Goal: Task Accomplishment & Management: Use online tool/utility

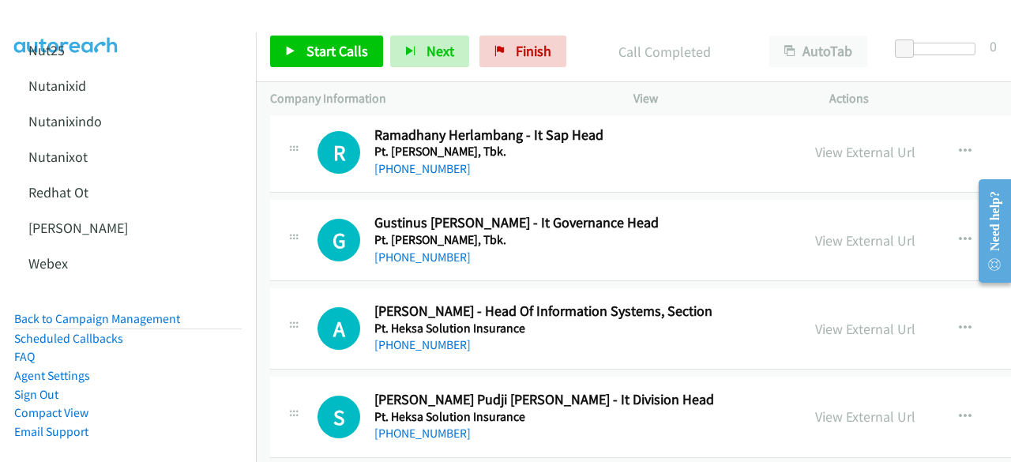
scroll to position [637, 0]
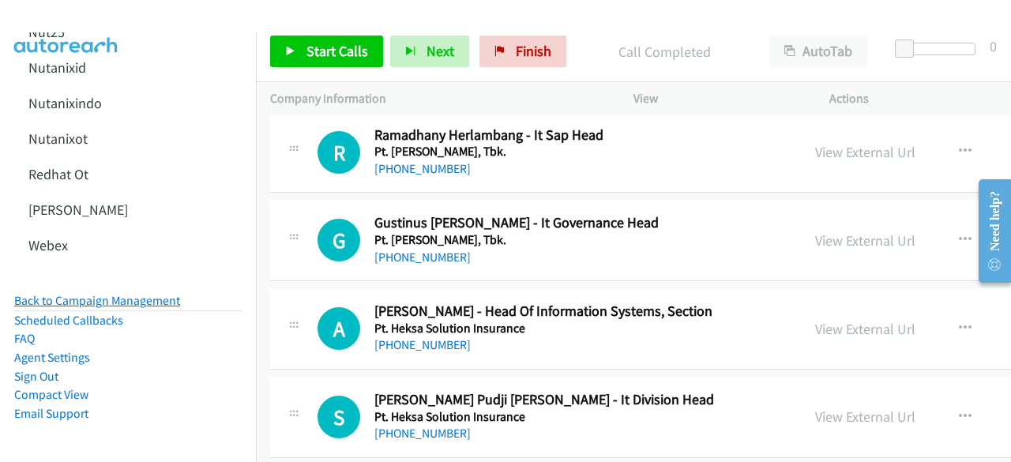
click at [90, 293] on link "Back to Campaign Management" at bounding box center [97, 300] width 166 height 15
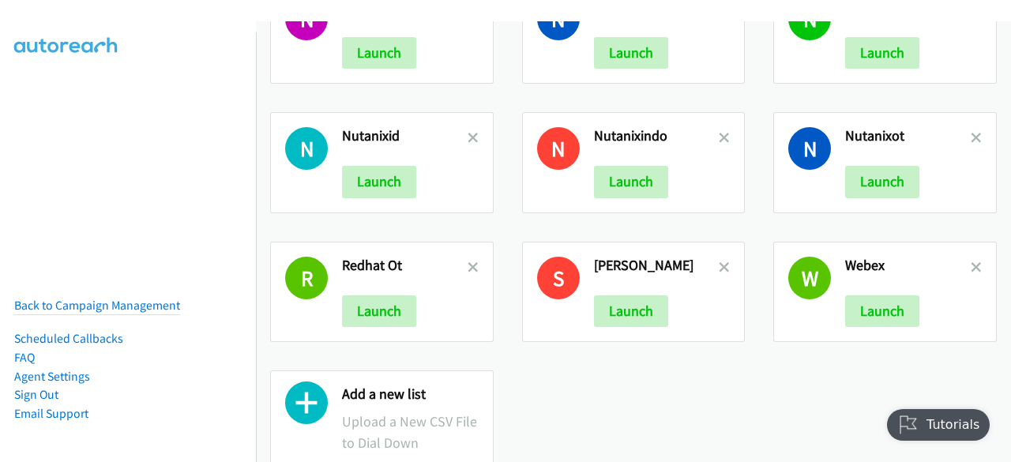
scroll to position [588, 0]
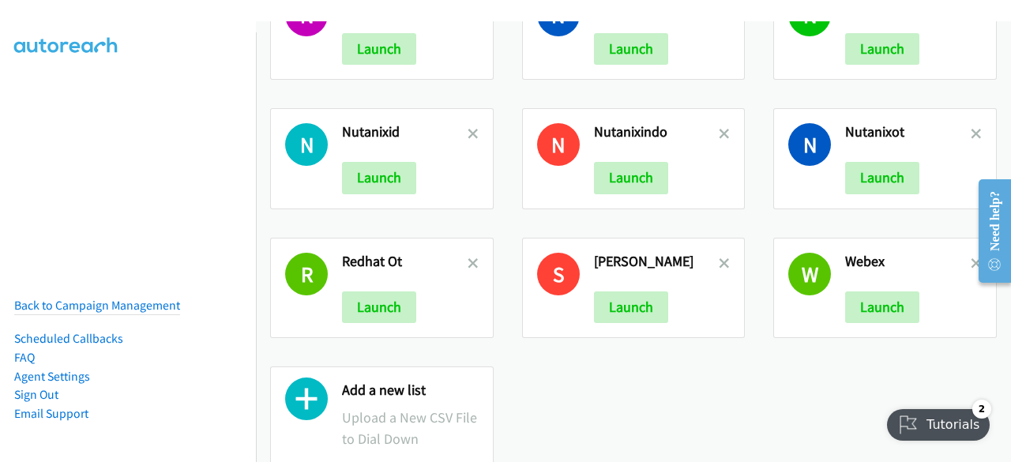
click at [313, 410] on icon at bounding box center [306, 402] width 43 height 43
click at [311, 396] on icon at bounding box center [306, 402] width 43 height 43
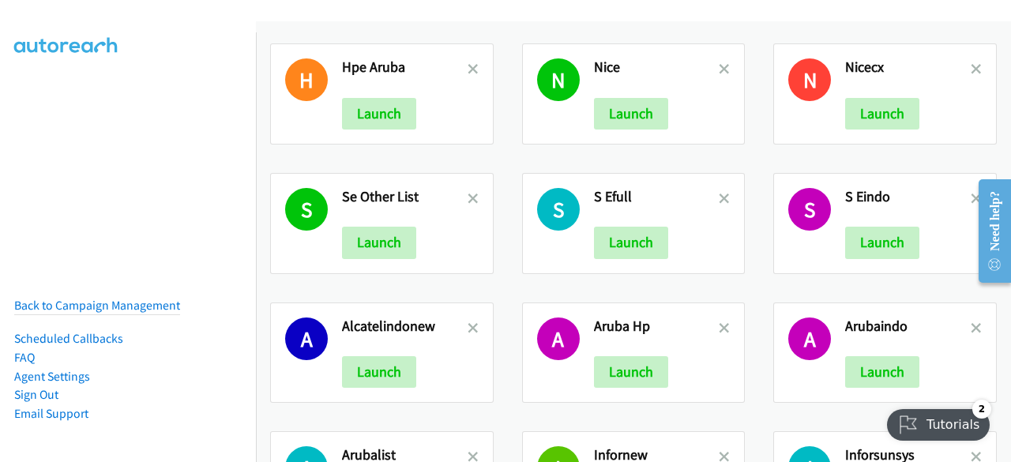
scroll to position [0, 0]
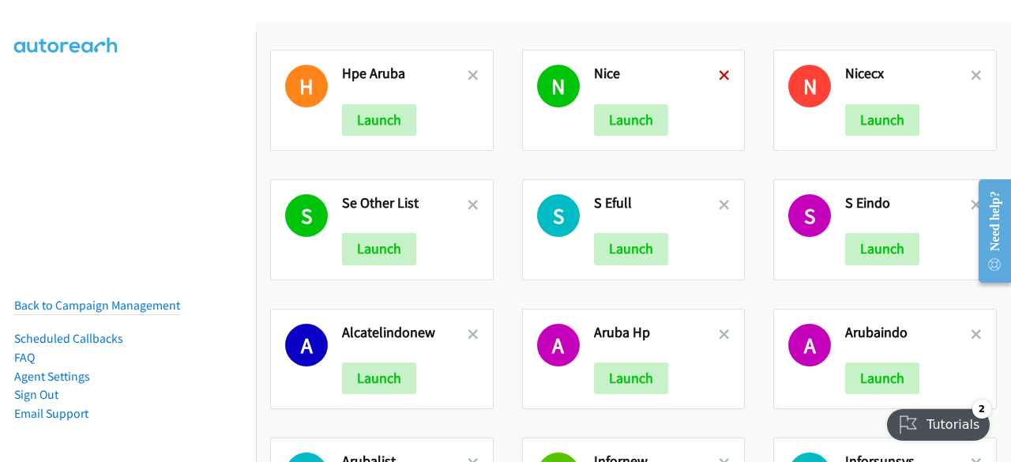
click at [719, 73] on icon at bounding box center [724, 76] width 11 height 11
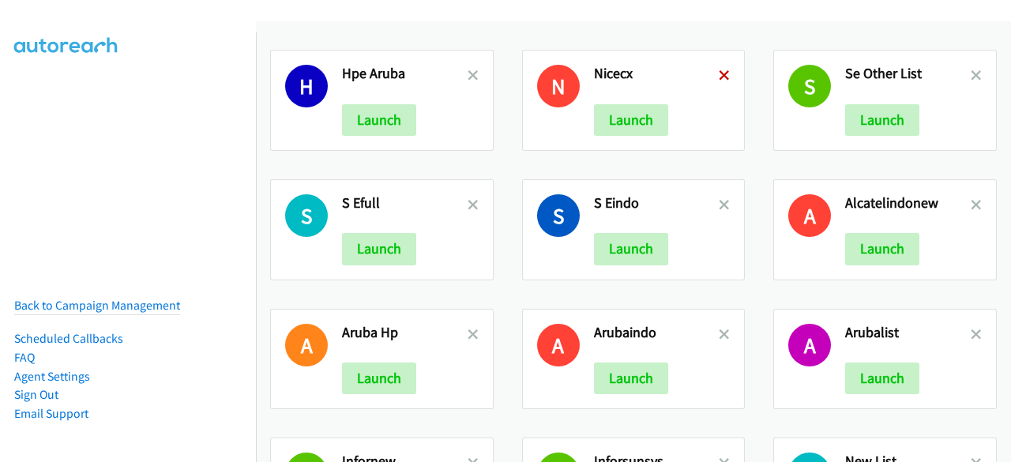
click at [719, 75] on icon at bounding box center [724, 76] width 11 height 11
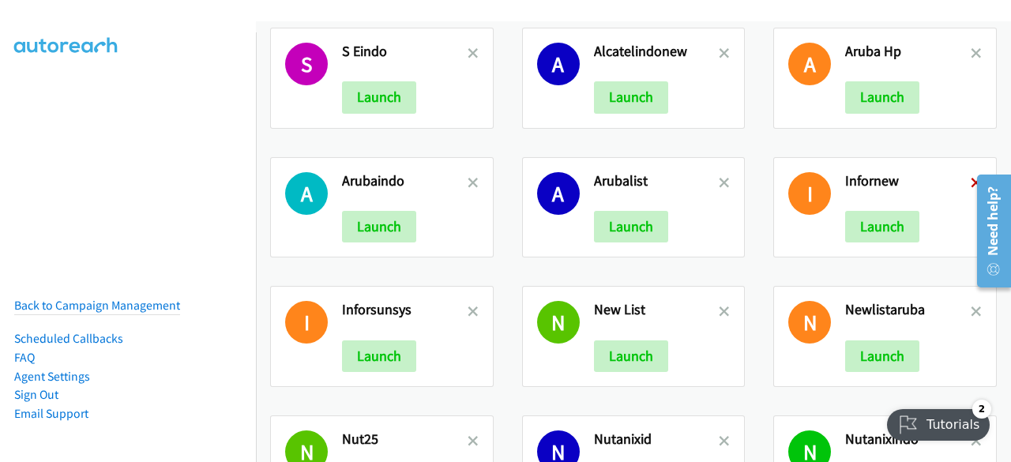
click at [966, 181] on iframe at bounding box center [988, 231] width 45 height 126
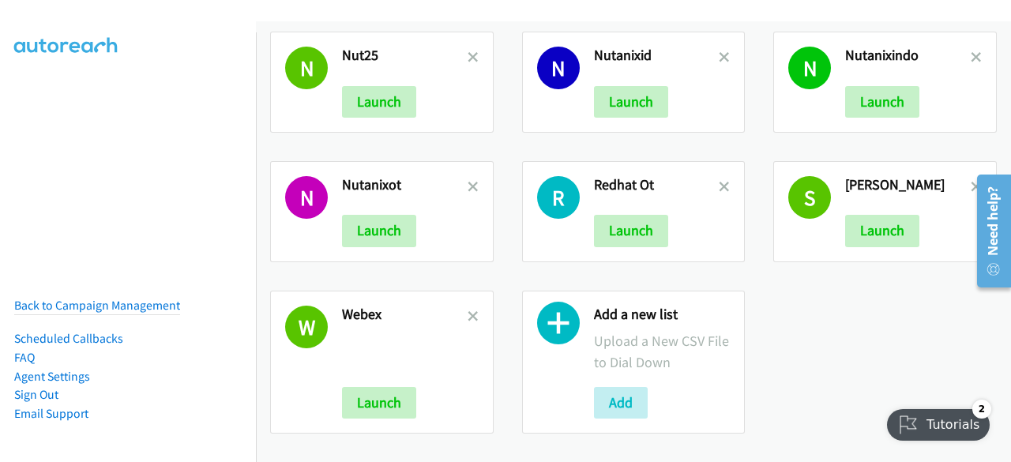
scroll to position [539, 0]
click at [604, 398] on button "Add" at bounding box center [621, 403] width 54 height 32
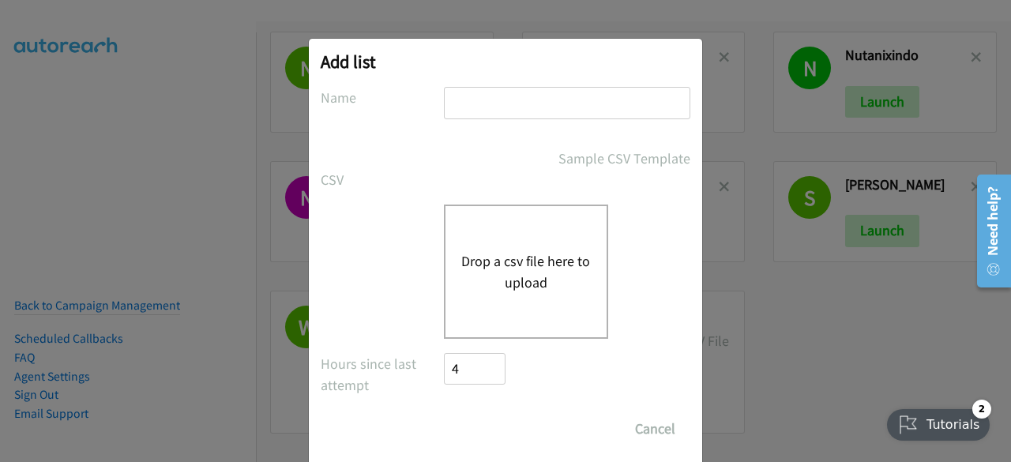
click at [503, 111] on input "text" at bounding box center [567, 103] width 246 height 32
type input "infor9"
click at [501, 244] on div "Drop a csv file here to upload" at bounding box center [526, 272] width 164 height 134
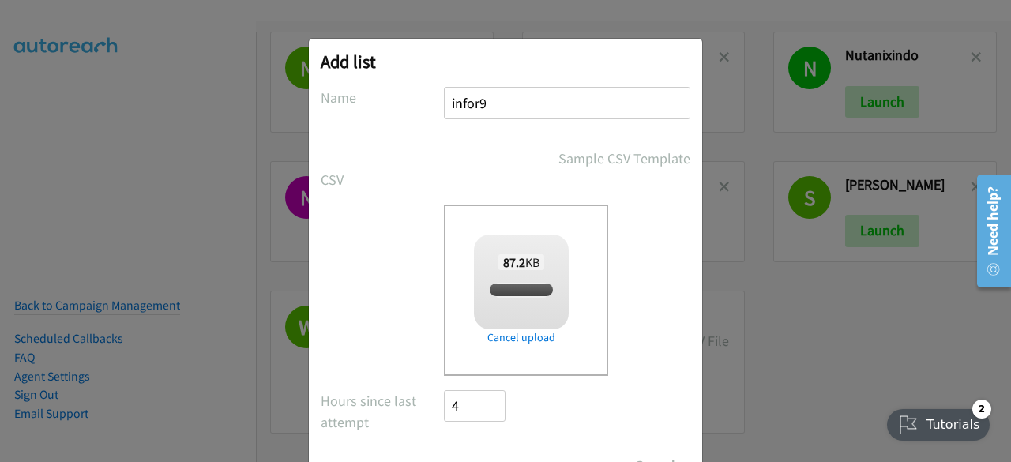
scroll to position [69, 0]
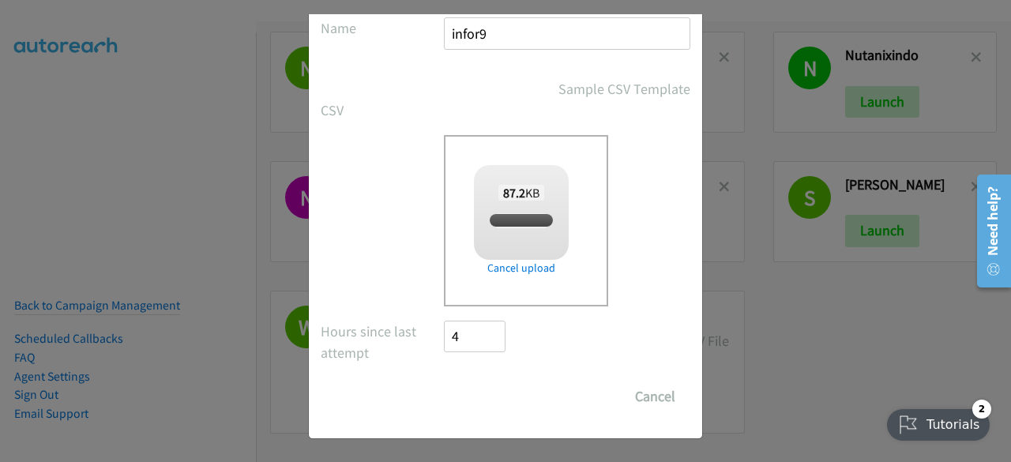
checkbox input "true"
click at [483, 397] on input "Save List" at bounding box center [485, 397] width 83 height 32
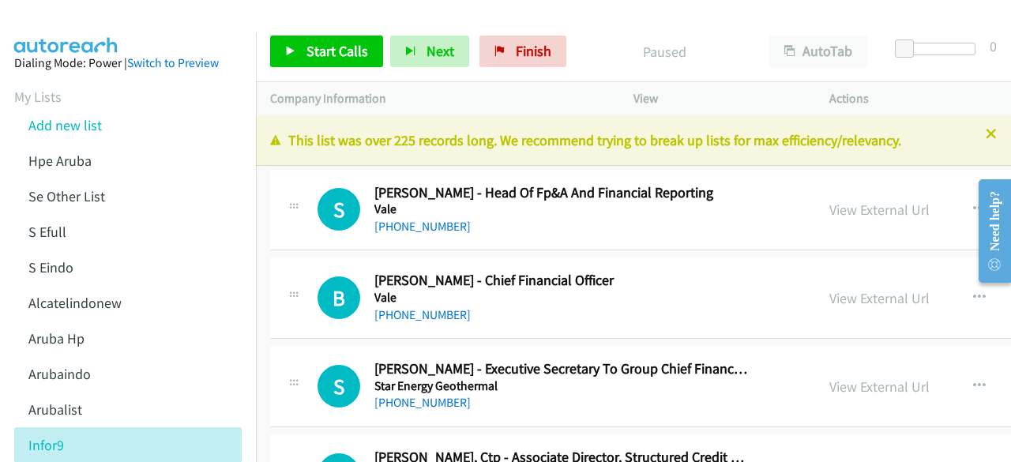
click at [302, 249] on div "S Callback Scheduled [PERSON_NAME] - Head Of Fp&A And Financial Reporting Vale …" at bounding box center [786, 210] width 1033 height 81
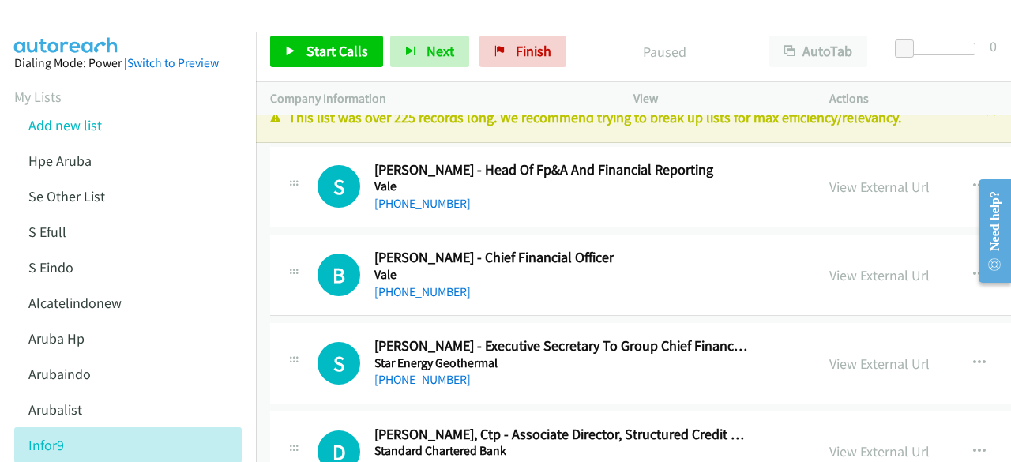
scroll to position [25, 0]
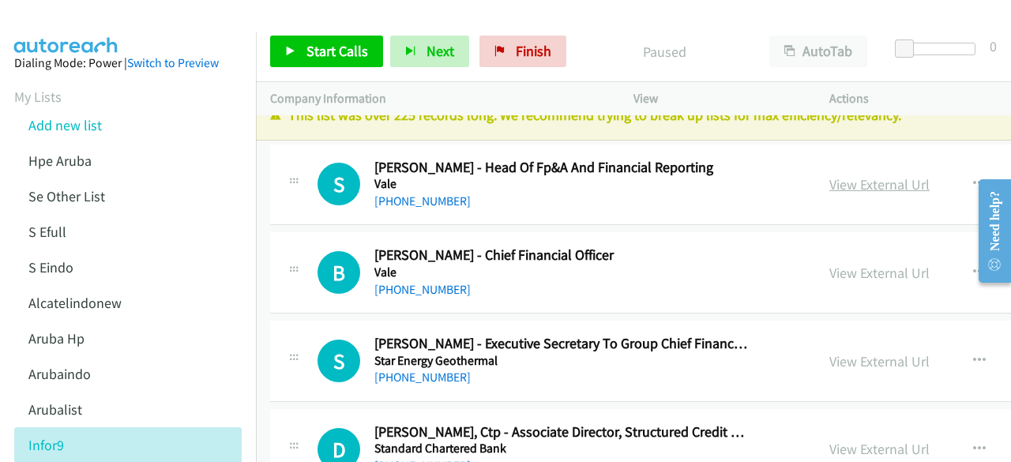
click at [829, 184] on link "View External Url" at bounding box center [879, 184] width 100 height 18
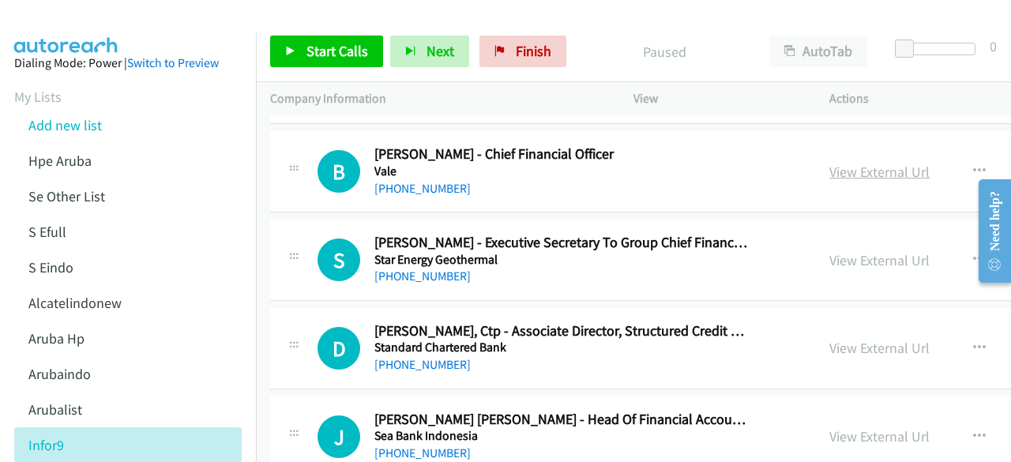
click at [829, 172] on link "View External Url" at bounding box center [879, 172] width 100 height 18
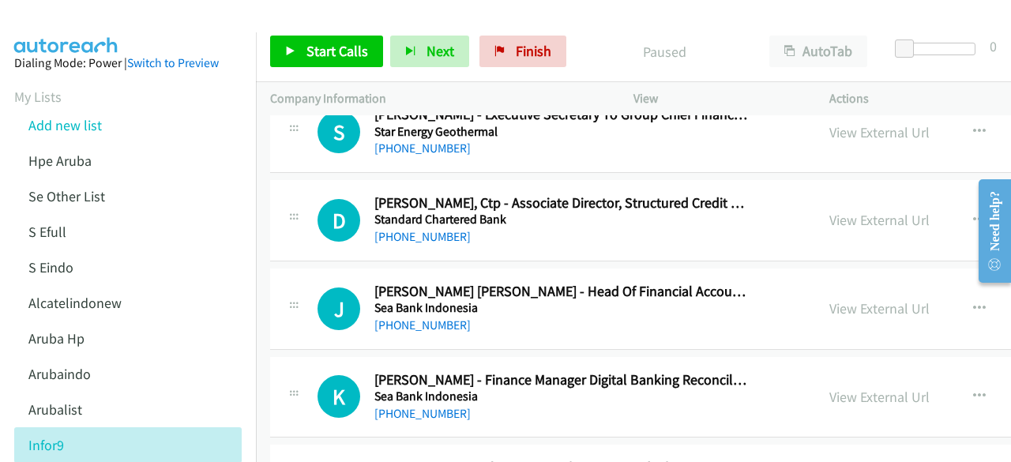
scroll to position [264, 0]
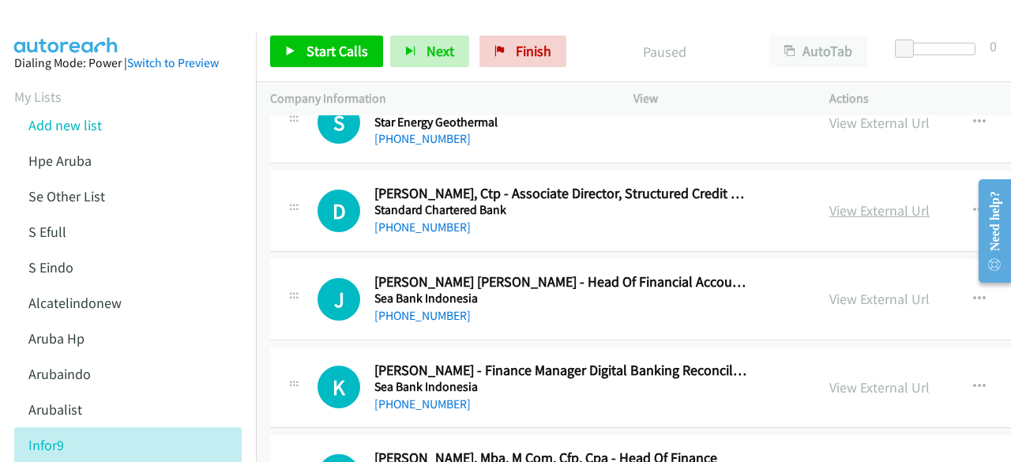
click at [829, 205] on link "View External Url" at bounding box center [879, 210] width 100 height 18
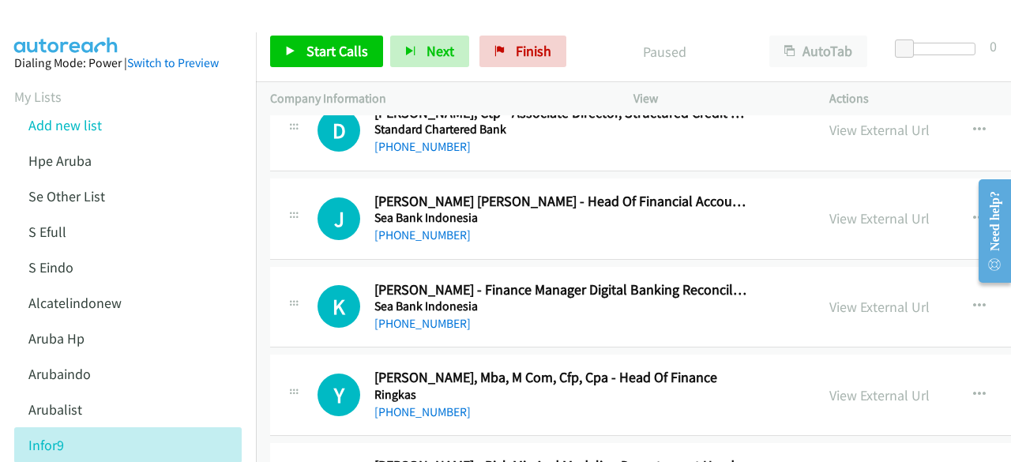
scroll to position [348, 0]
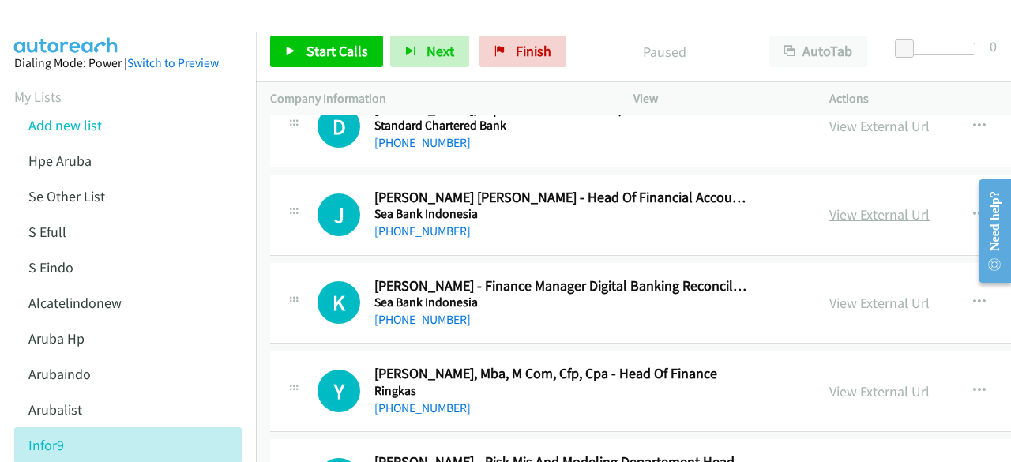
click at [832, 209] on link "View External Url" at bounding box center [879, 214] width 100 height 18
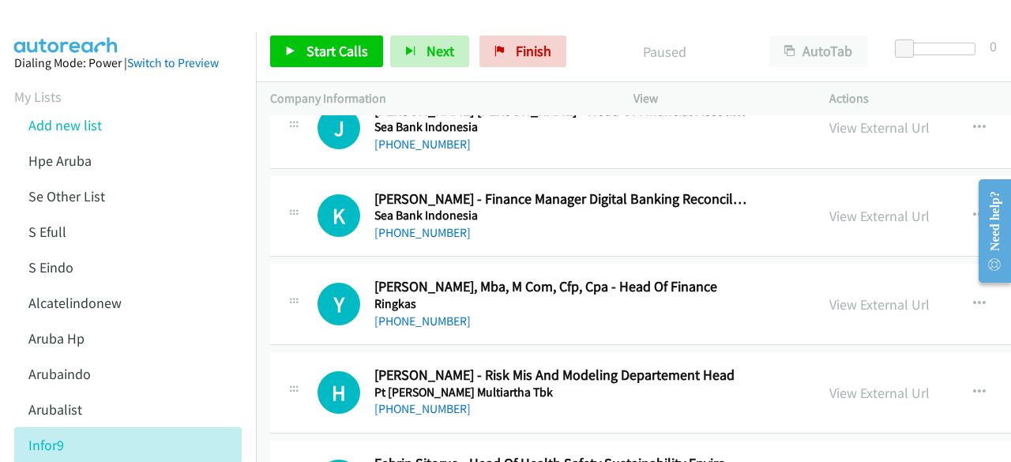
scroll to position [436, 0]
click at [829, 219] on link "View External Url" at bounding box center [879, 215] width 100 height 18
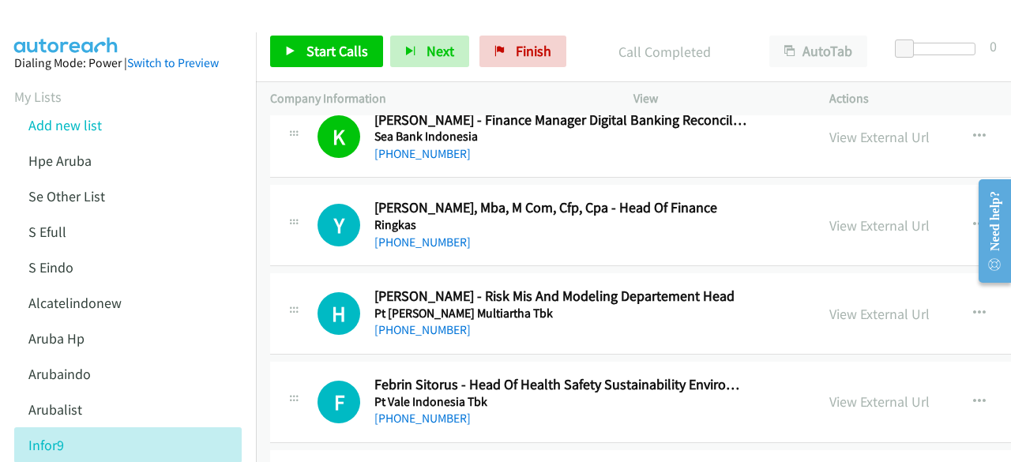
scroll to position [516, 0]
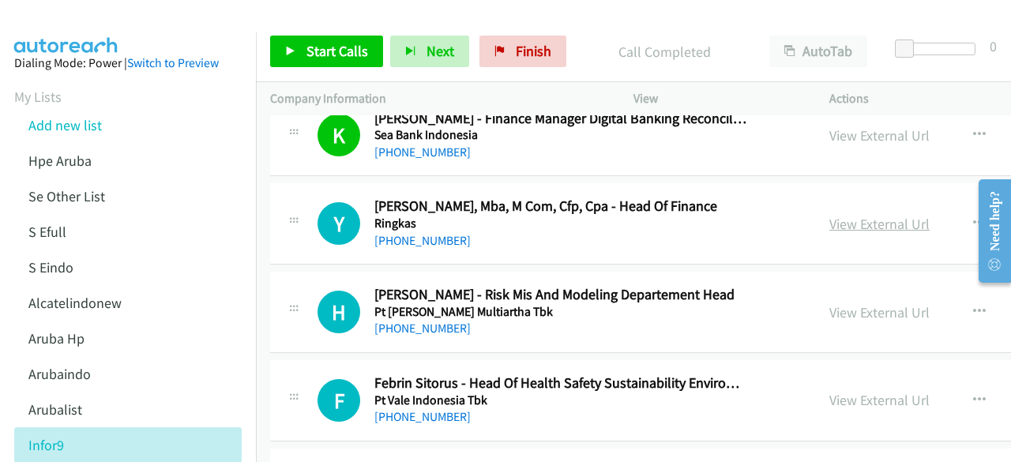
click at [829, 227] on link "View External Url" at bounding box center [879, 224] width 100 height 18
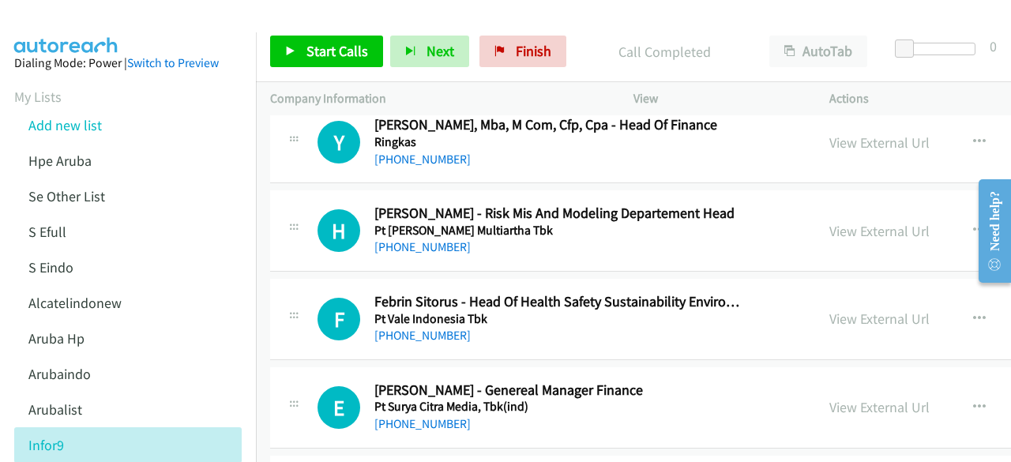
scroll to position [602, 0]
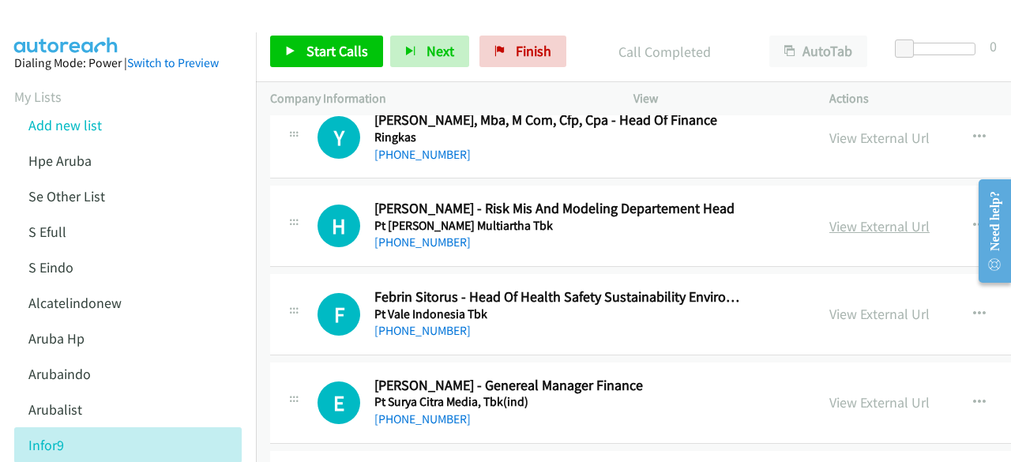
click at [837, 223] on link "View External Url" at bounding box center [879, 226] width 100 height 18
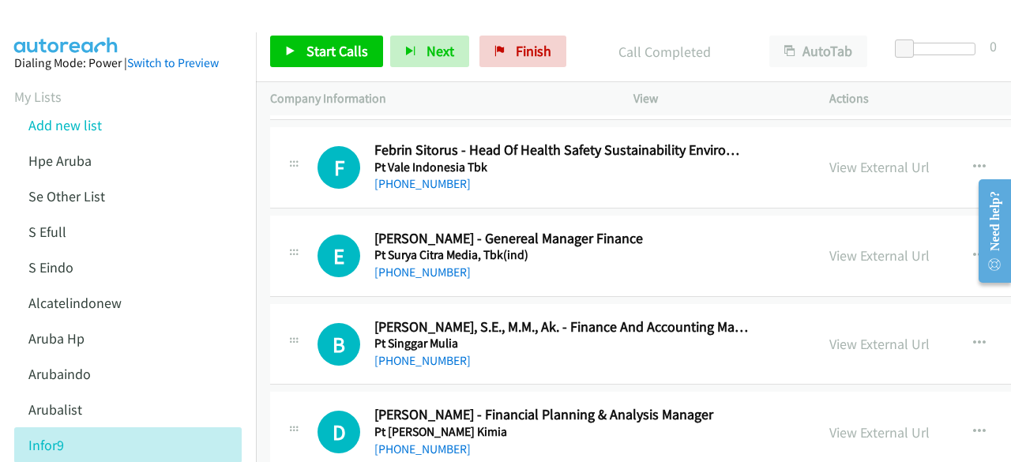
scroll to position [758, 0]
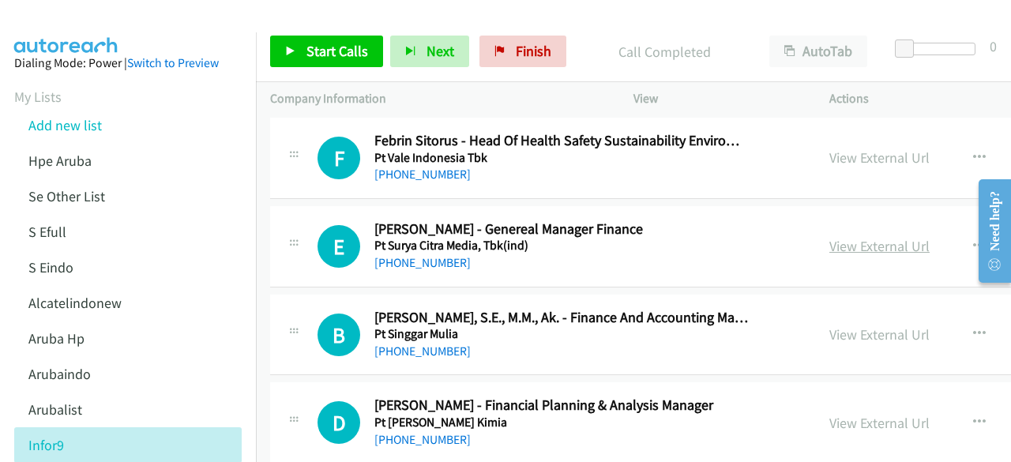
click at [829, 241] on link "View External Url" at bounding box center [879, 246] width 100 height 18
click at [835, 148] on link "View External Url" at bounding box center [879, 157] width 100 height 18
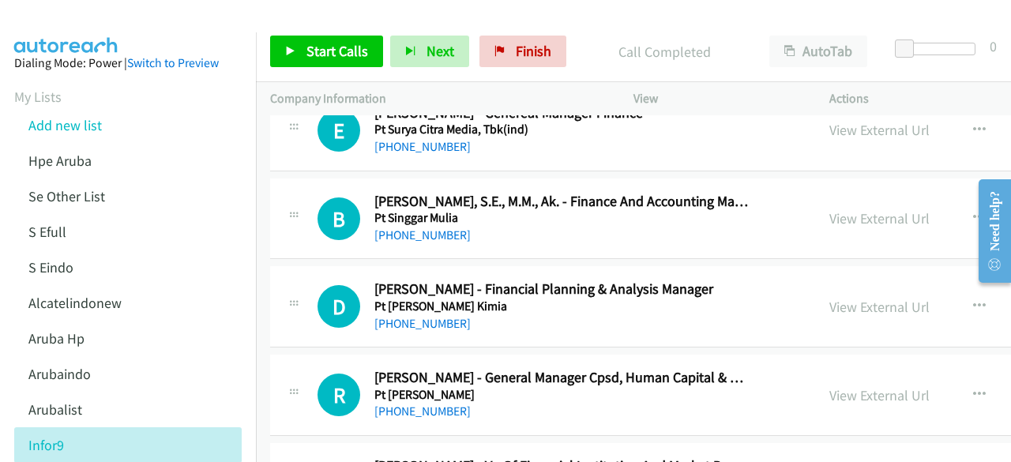
scroll to position [883, 0]
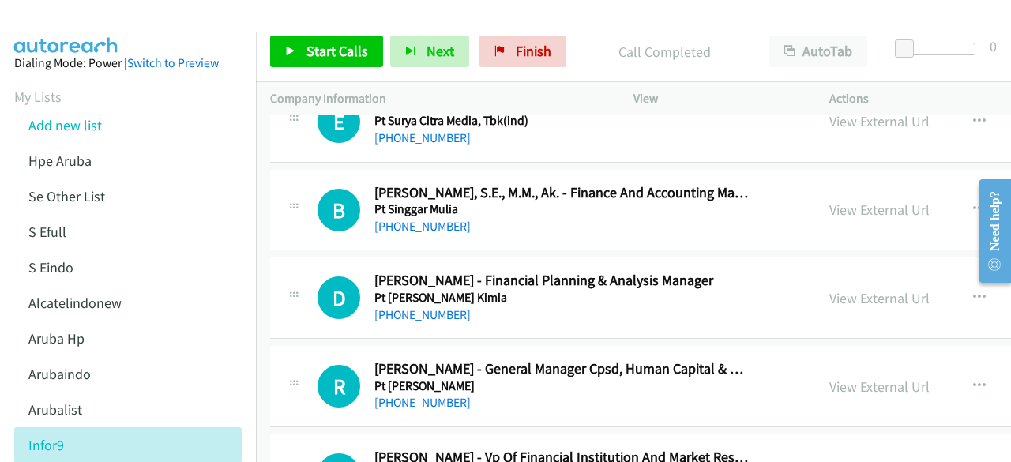
click at [829, 206] on link "View External Url" at bounding box center [879, 210] width 100 height 18
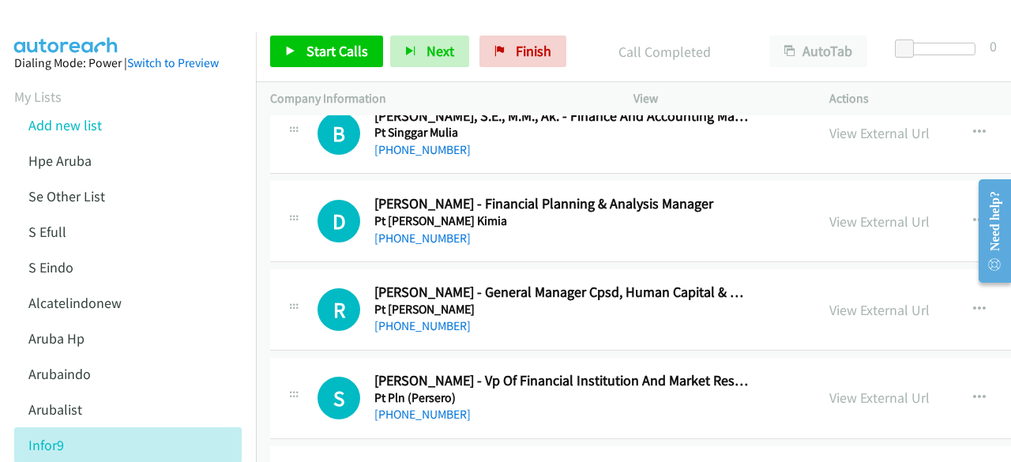
scroll to position [965, 0]
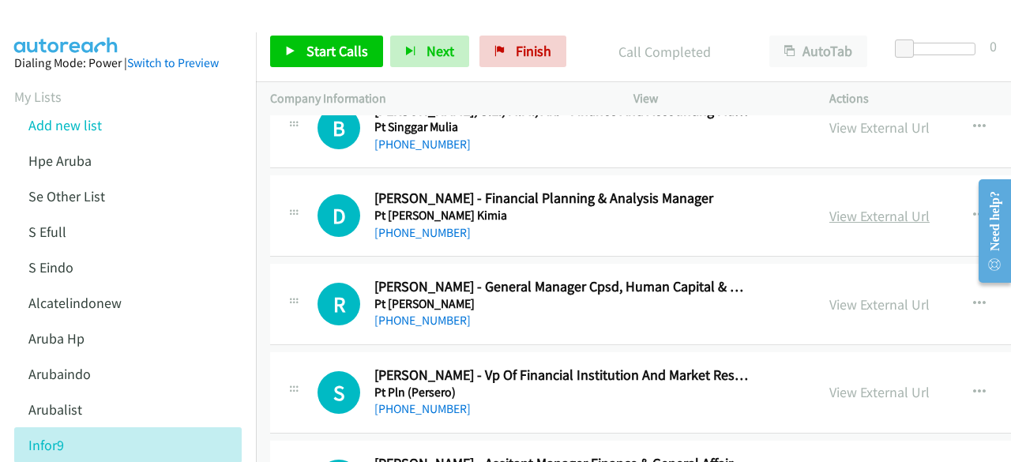
click at [829, 207] on link "View External Url" at bounding box center [879, 216] width 100 height 18
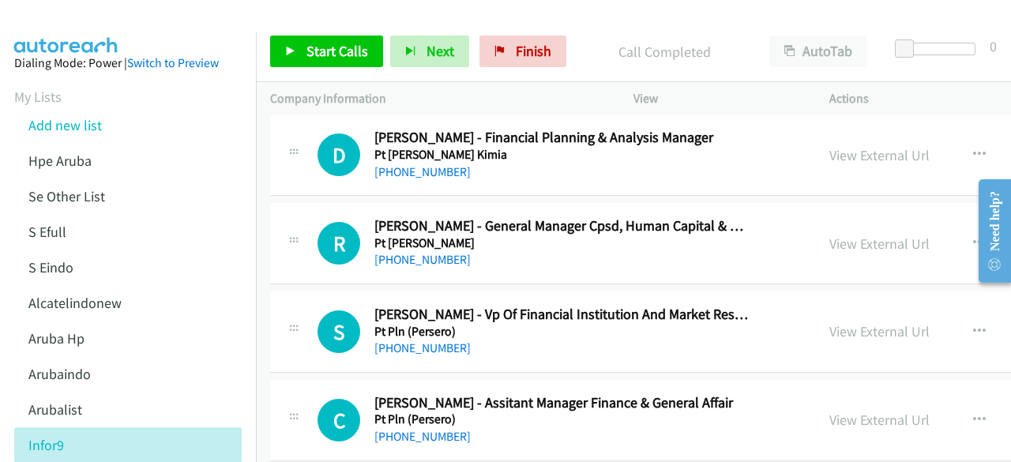
scroll to position [1026, 0]
click at [829, 234] on link "View External Url" at bounding box center [879, 243] width 100 height 18
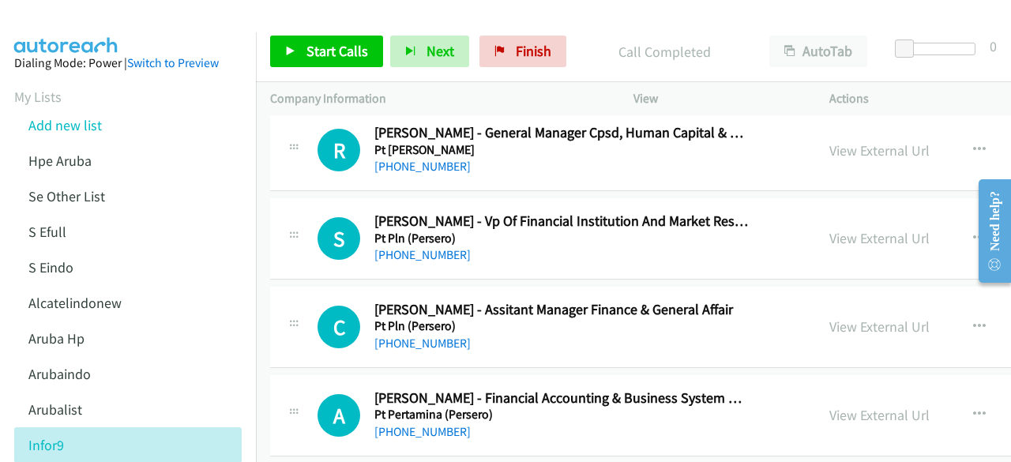
scroll to position [1120, 0]
click at [829, 234] on link "View External Url" at bounding box center [879, 237] width 100 height 18
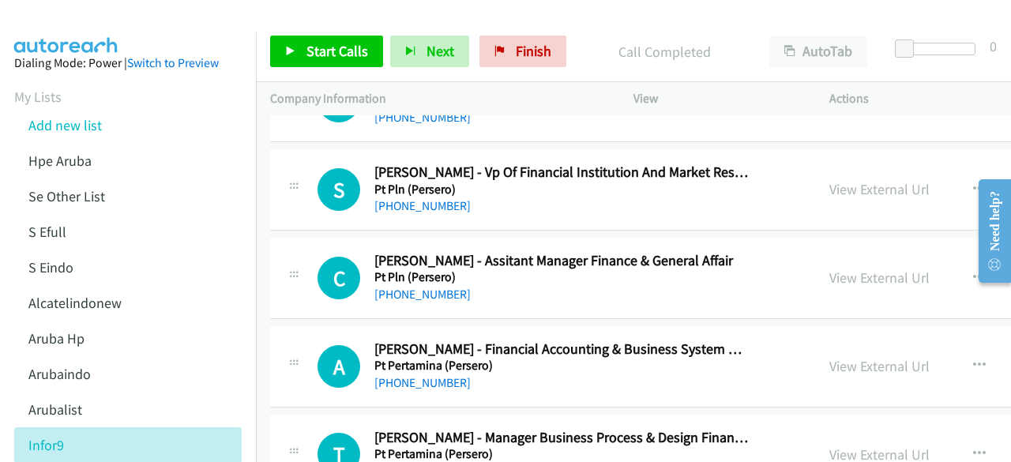
scroll to position [1198, 0]
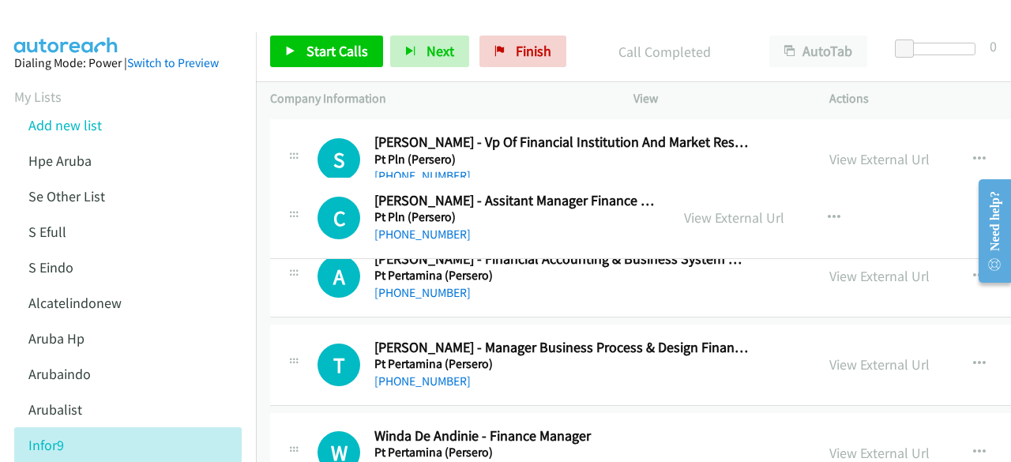
drag, startPoint x: 835, startPoint y: 242, endPoint x: 827, endPoint y: 216, distance: 27.2
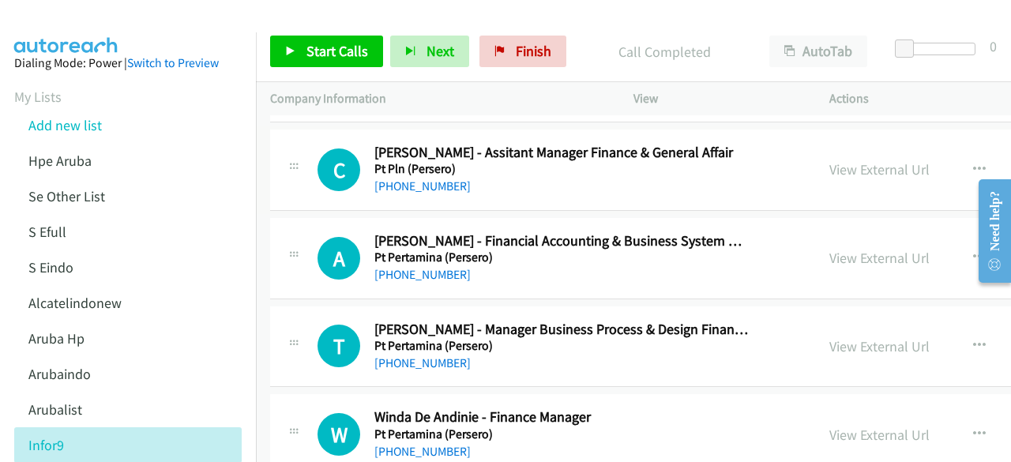
scroll to position [1277, 0]
click at [831, 265] on div "View External Url View External Url Schedule/Manage Callback Start Calls Here R…" at bounding box center [958, 257] width 287 height 52
click at [839, 258] on link "View External Url" at bounding box center [879, 257] width 100 height 18
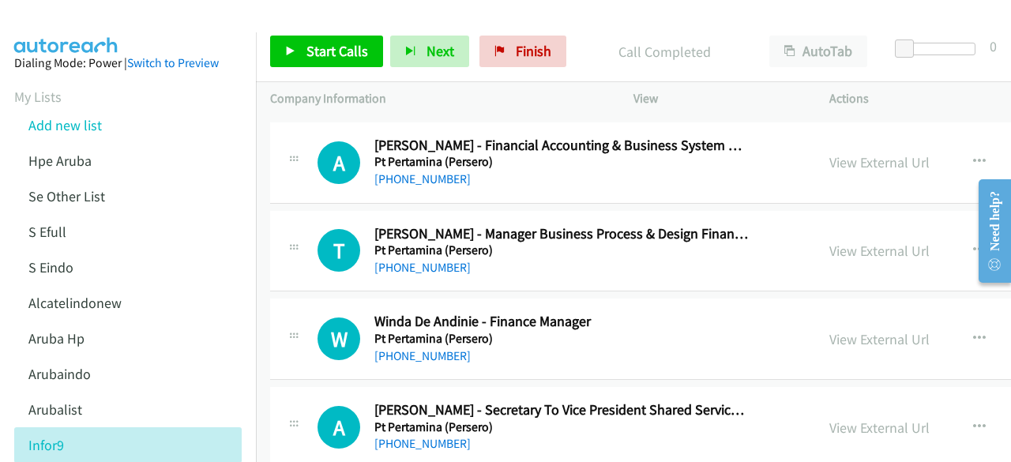
scroll to position [1372, 0]
click at [829, 241] on link "View External Url" at bounding box center [879, 250] width 100 height 18
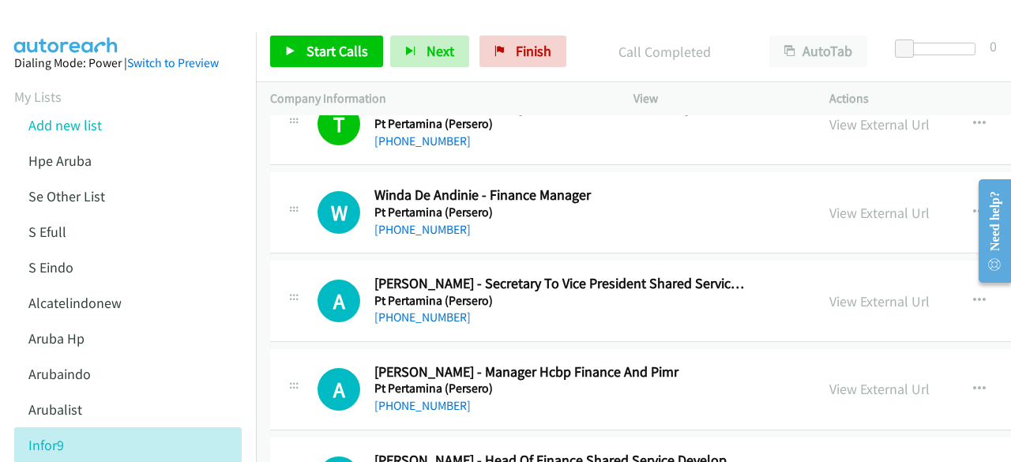
scroll to position [1499, 0]
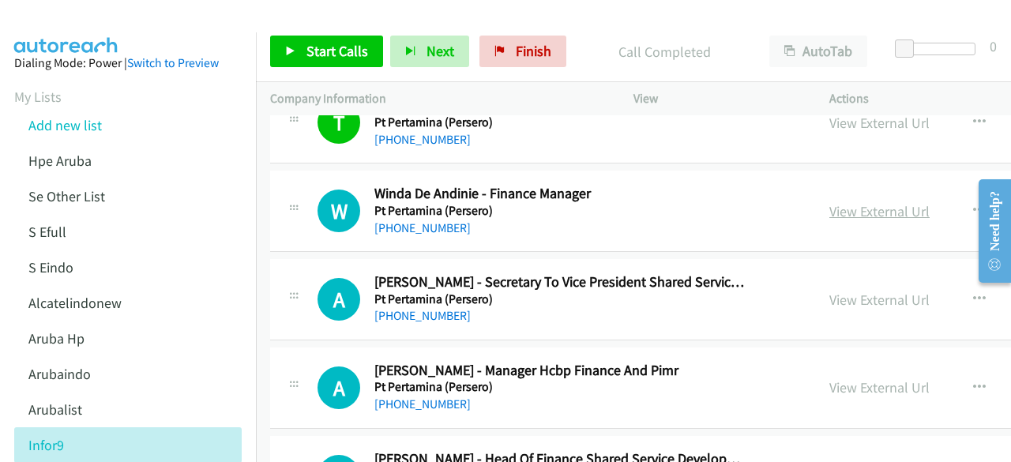
click at [829, 214] on link "View External Url" at bounding box center [879, 211] width 100 height 18
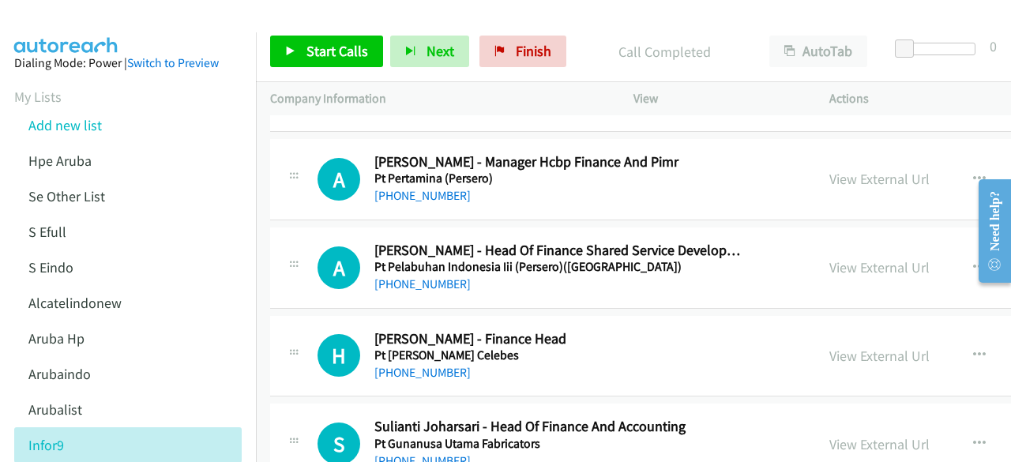
scroll to position [1709, 0]
click at [829, 170] on link "View External Url" at bounding box center [879, 178] width 100 height 18
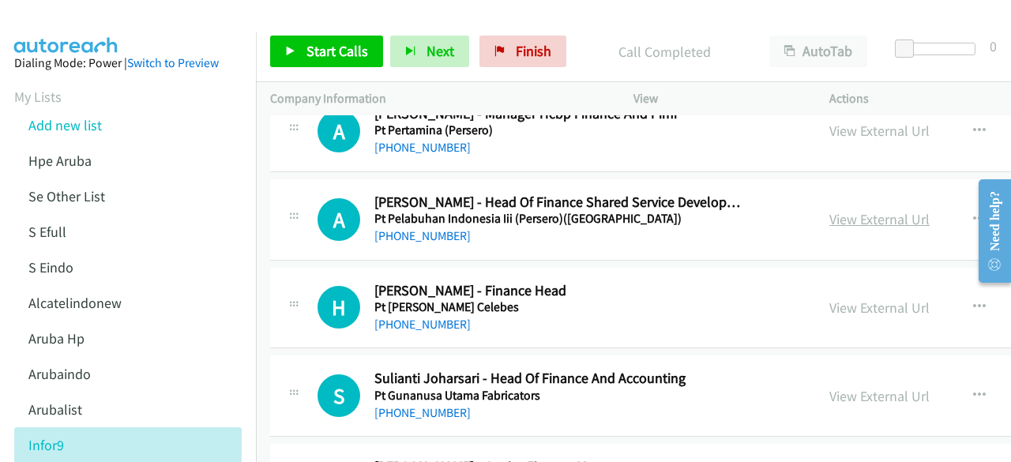
click at [829, 212] on link "View External Url" at bounding box center [879, 219] width 100 height 18
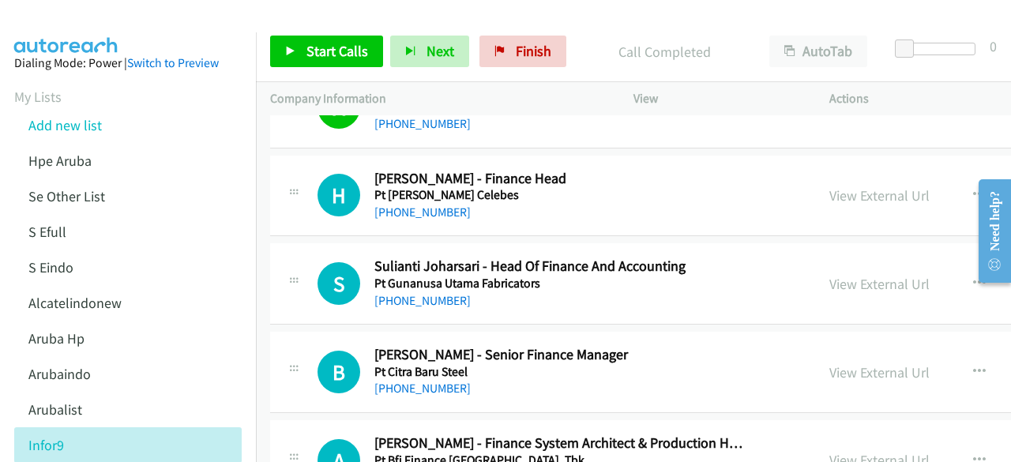
scroll to position [1872, 0]
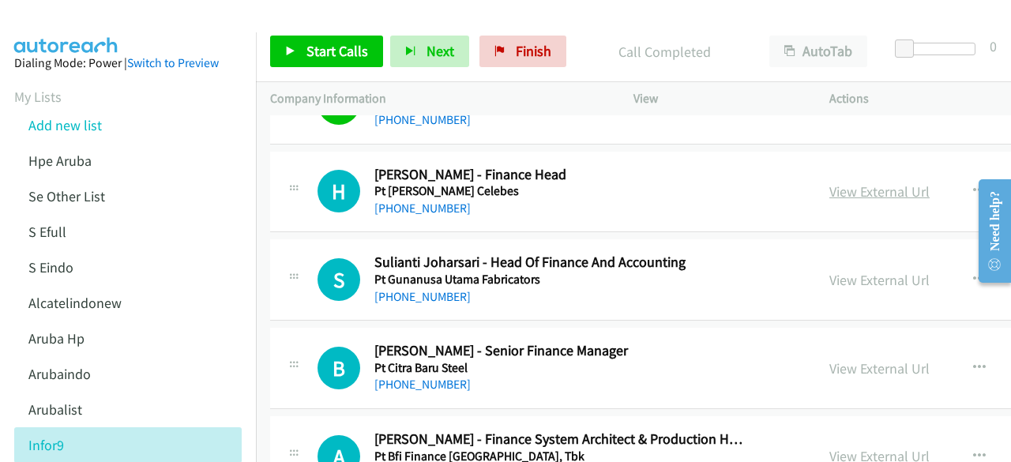
click at [829, 190] on link "View External Url" at bounding box center [879, 191] width 100 height 18
click at [829, 274] on link "View External Url" at bounding box center [879, 280] width 100 height 18
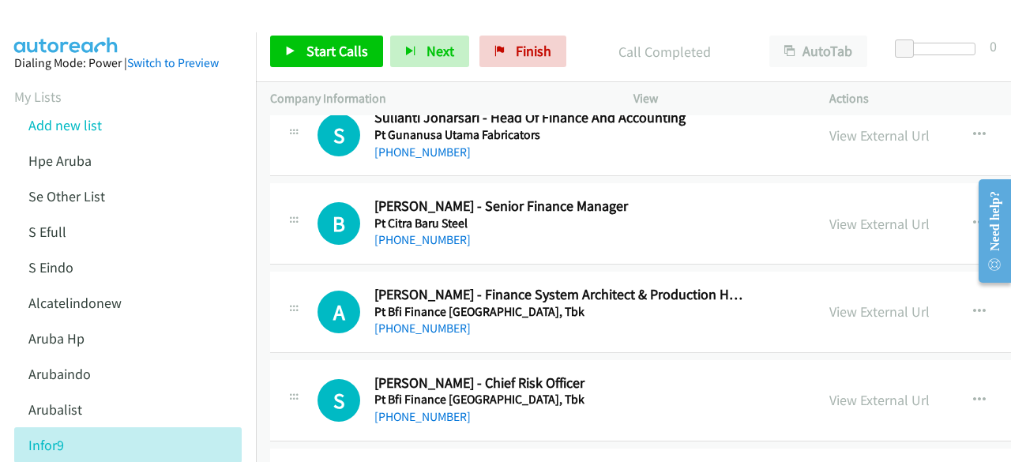
scroll to position [2021, 0]
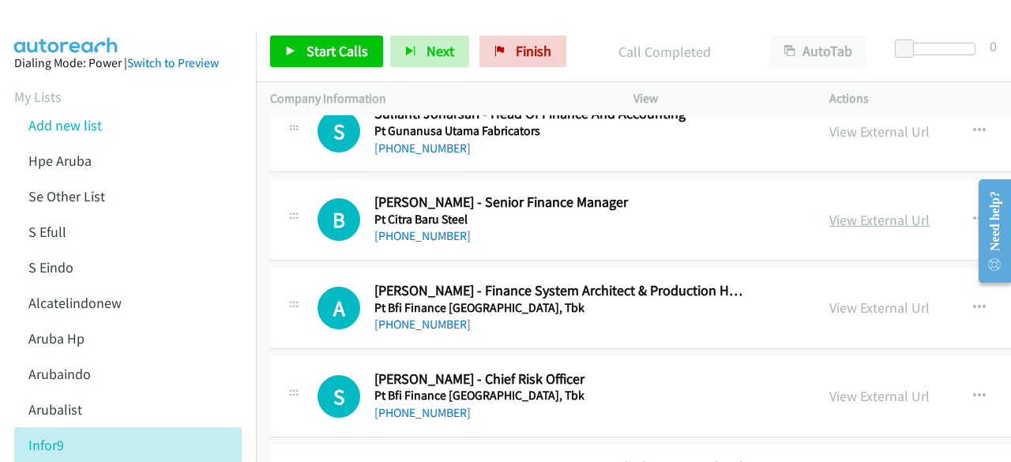
click at [829, 211] on link "View External Url" at bounding box center [879, 220] width 100 height 18
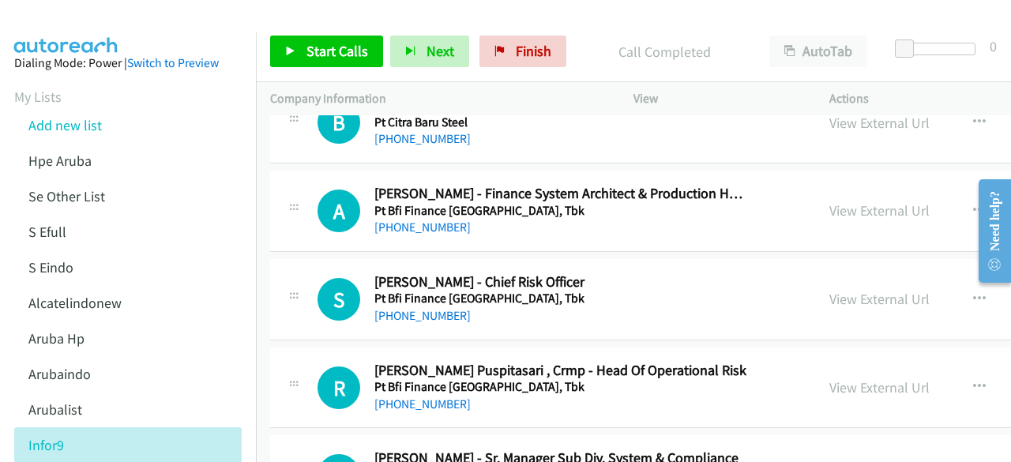
scroll to position [2120, 0]
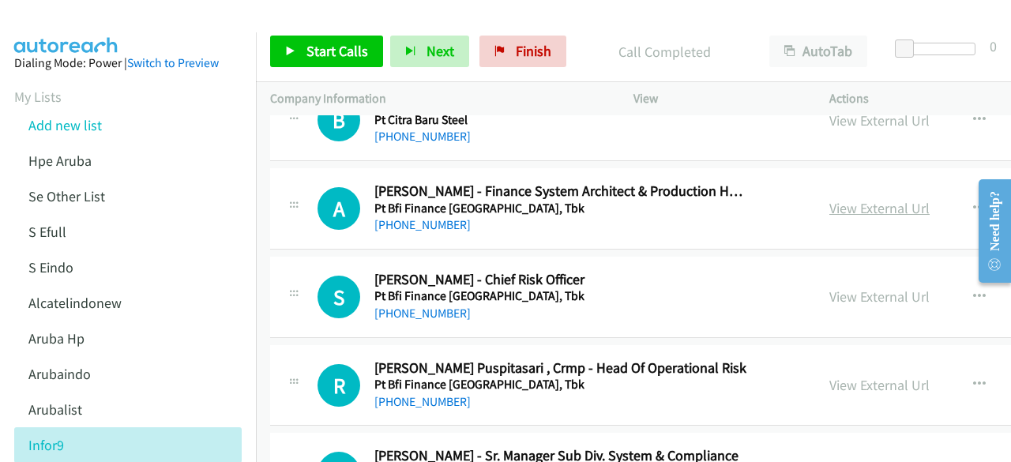
click at [829, 201] on link "View External Url" at bounding box center [879, 208] width 100 height 18
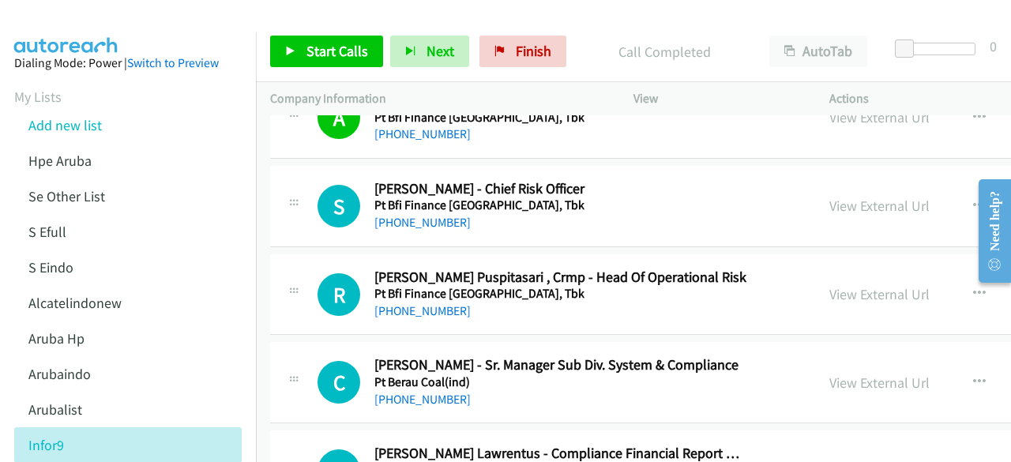
scroll to position [2212, 0]
click at [829, 198] on link "View External Url" at bounding box center [879, 205] width 100 height 18
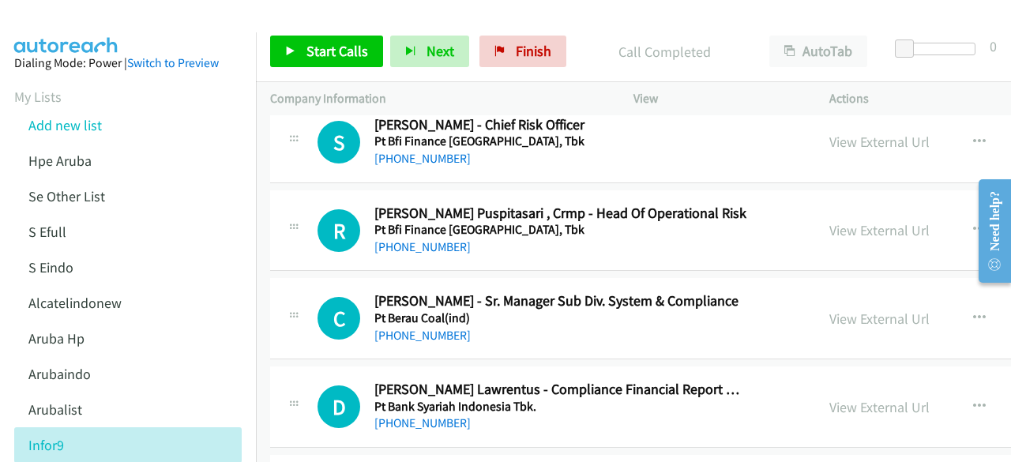
scroll to position [2287, 0]
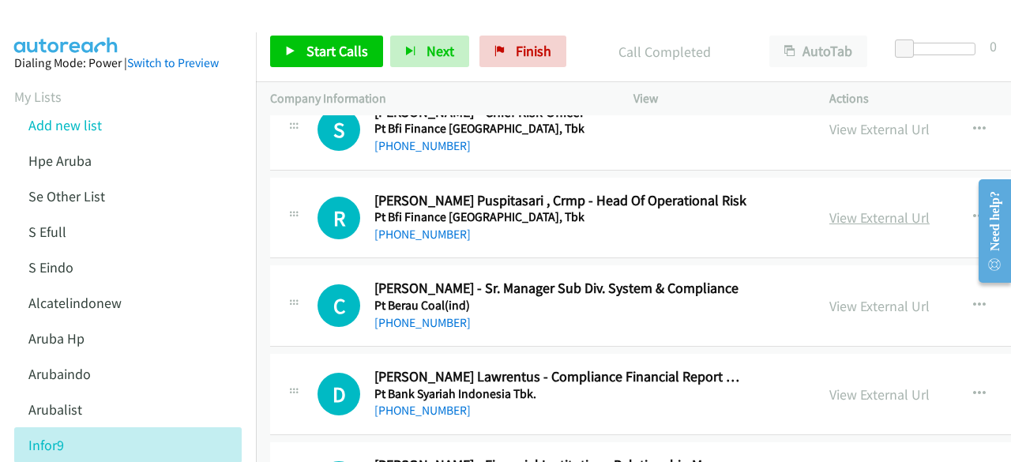
click at [829, 212] on link "View External Url" at bounding box center [879, 217] width 100 height 18
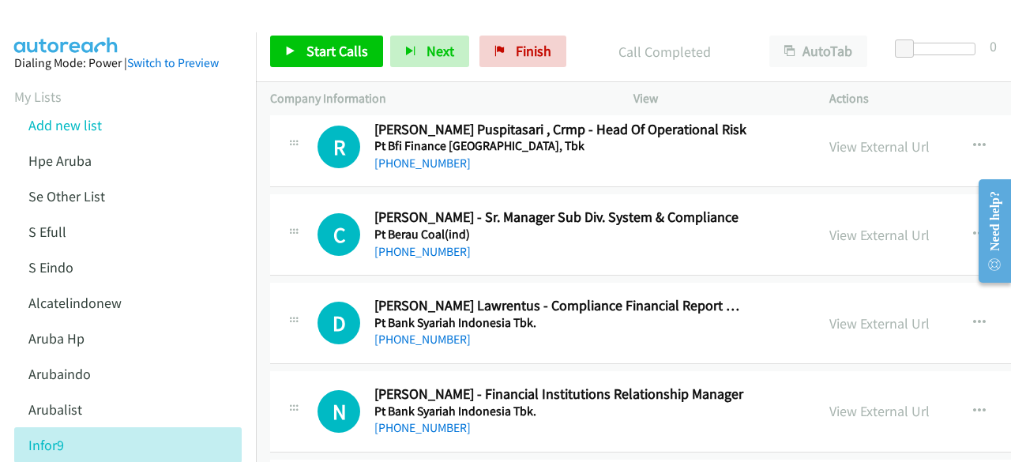
scroll to position [2362, 0]
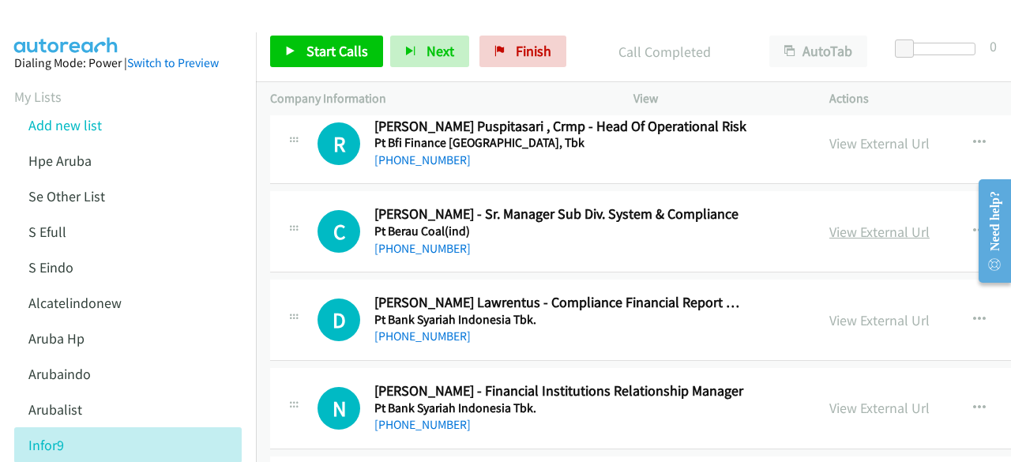
click at [829, 225] on link "View External Url" at bounding box center [879, 232] width 100 height 18
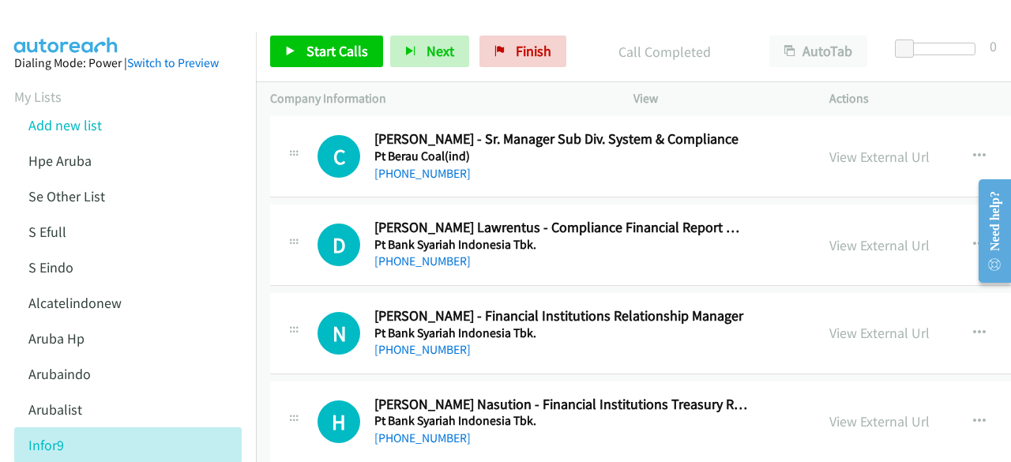
scroll to position [2445, 0]
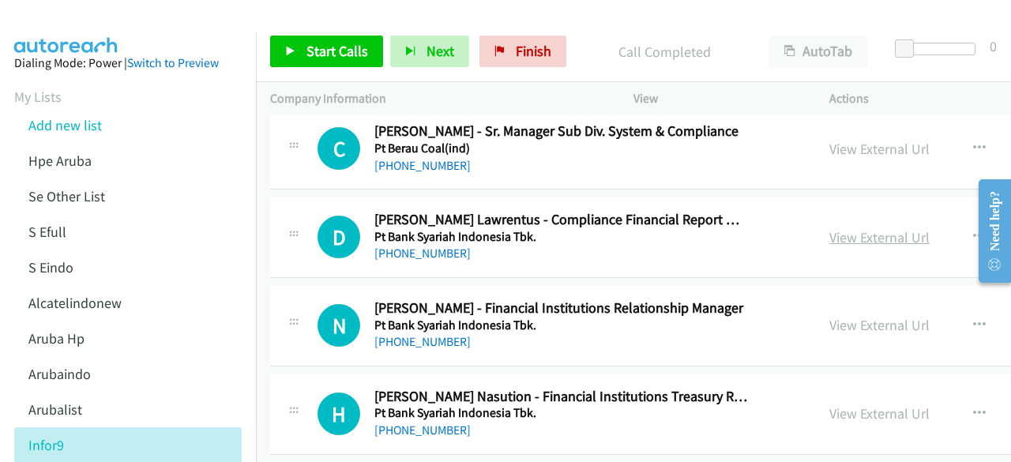
click at [829, 230] on link "View External Url" at bounding box center [879, 237] width 100 height 18
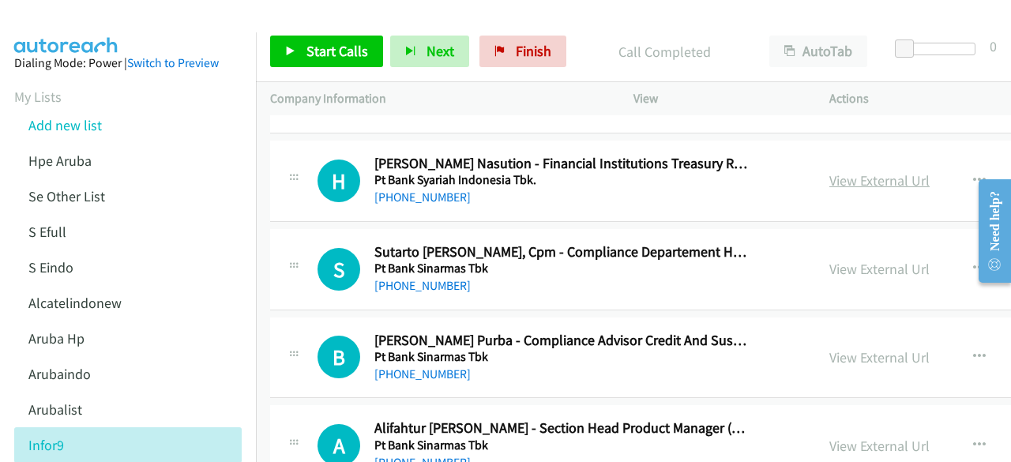
scroll to position [2682, 0]
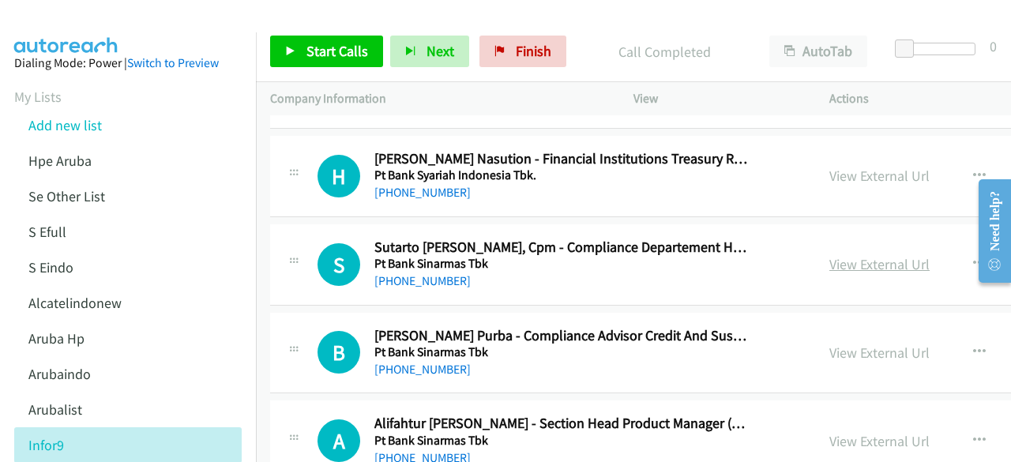
click at [833, 257] on link "View External Url" at bounding box center [879, 264] width 100 height 18
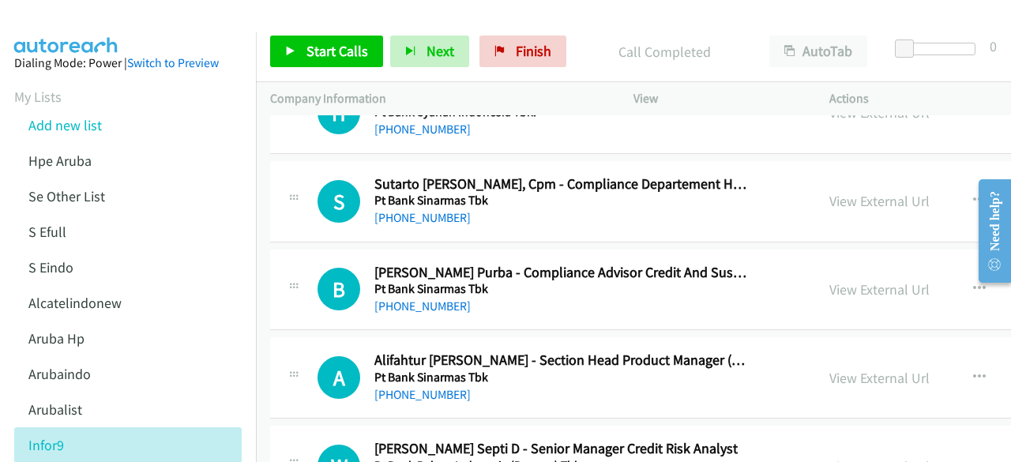
scroll to position [2763, 0]
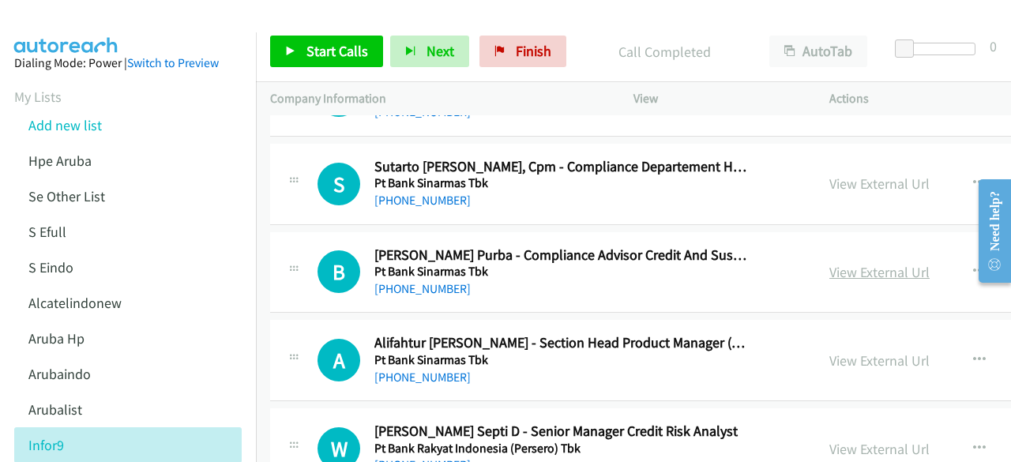
click at [829, 268] on link "View External Url" at bounding box center [879, 272] width 100 height 18
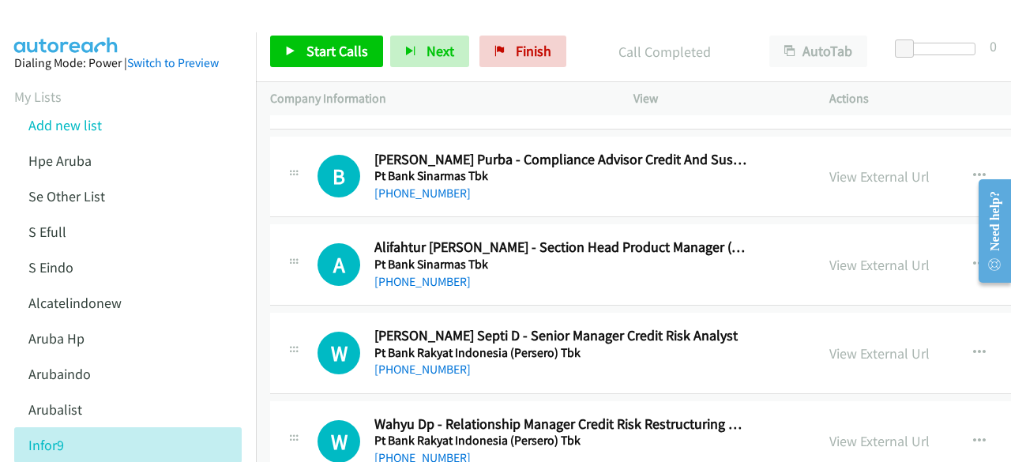
scroll to position [2868, 0]
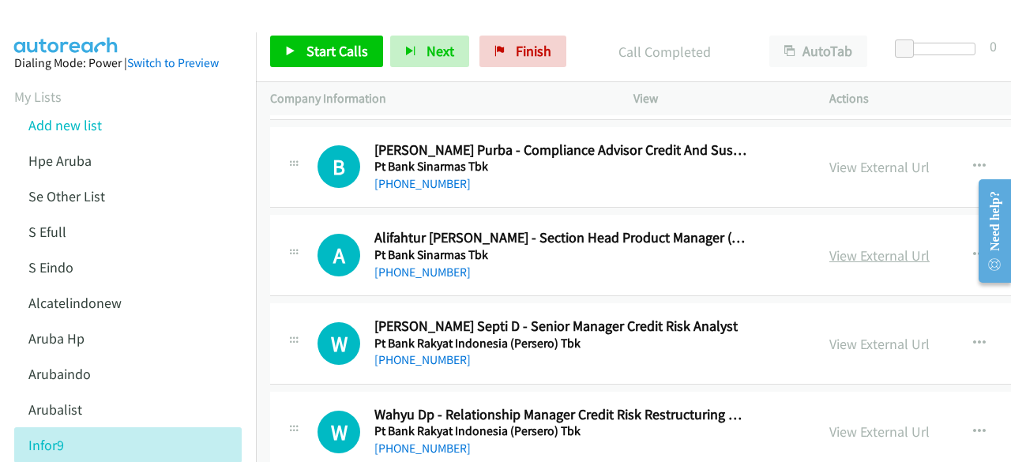
click at [829, 246] on link "View External Url" at bounding box center [879, 255] width 100 height 18
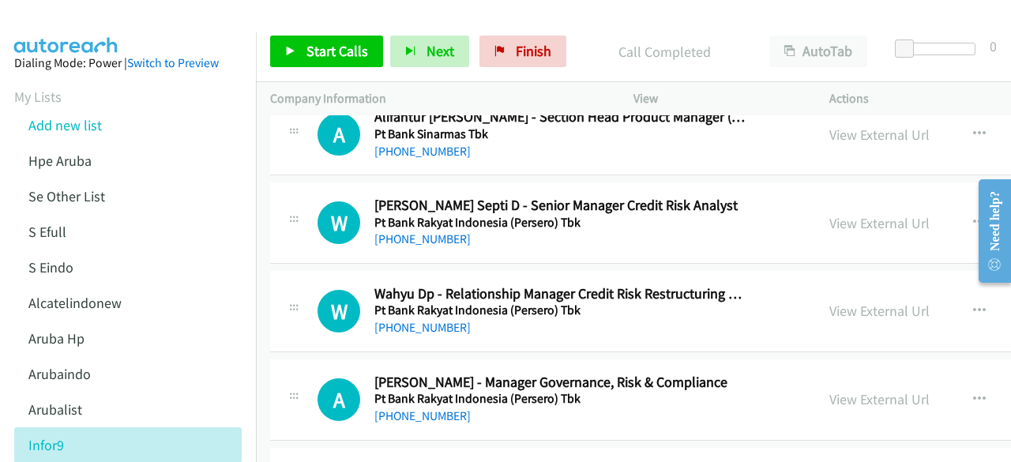
scroll to position [2990, 0]
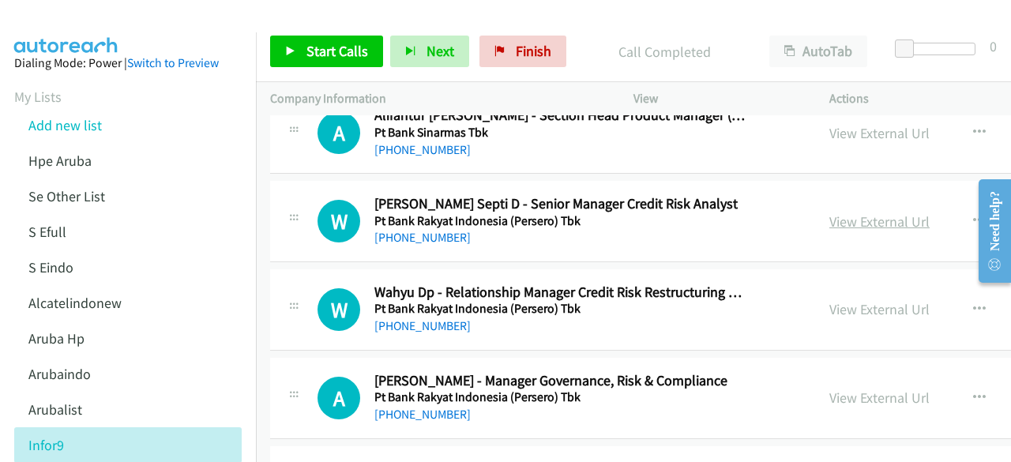
click at [829, 212] on link "View External Url" at bounding box center [879, 221] width 100 height 18
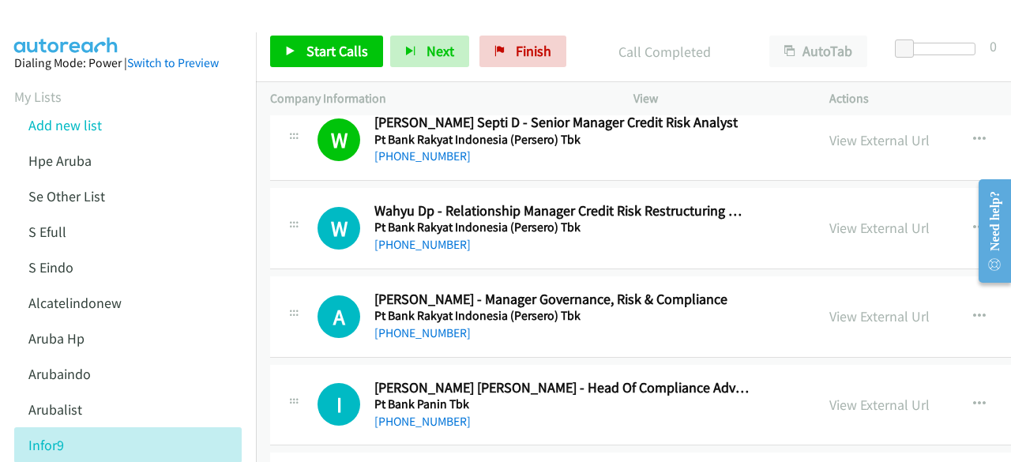
scroll to position [3072, 0]
click at [840, 218] on link "View External Url" at bounding box center [879, 227] width 100 height 18
click at [829, 306] on link "View External Url" at bounding box center [879, 315] width 100 height 18
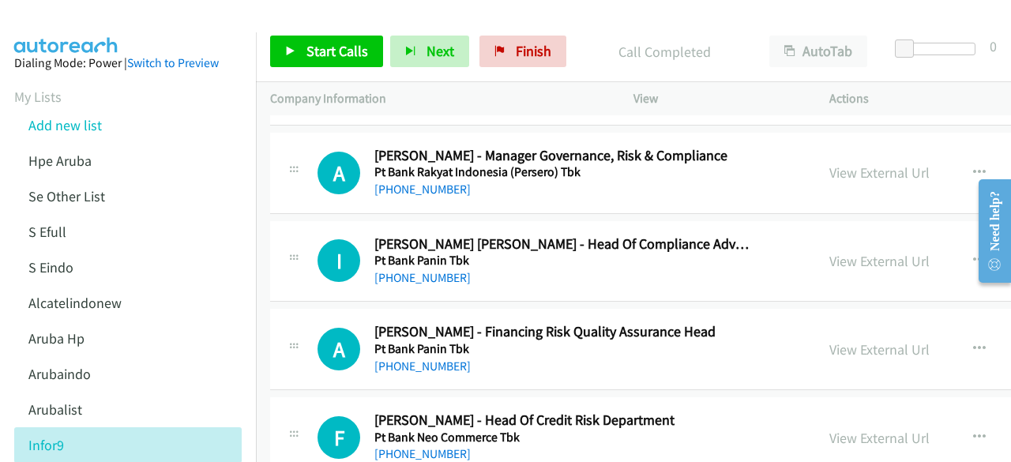
scroll to position [3218, 0]
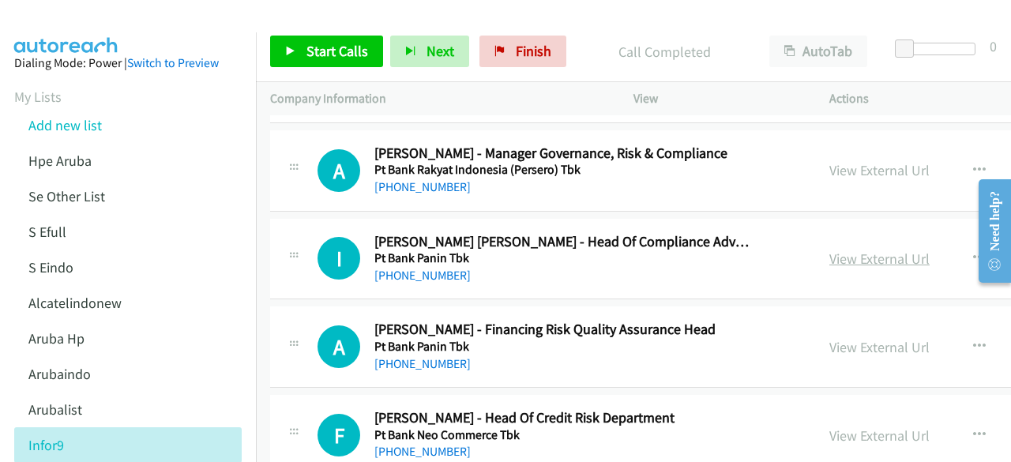
click at [829, 250] on link "View External Url" at bounding box center [879, 259] width 100 height 18
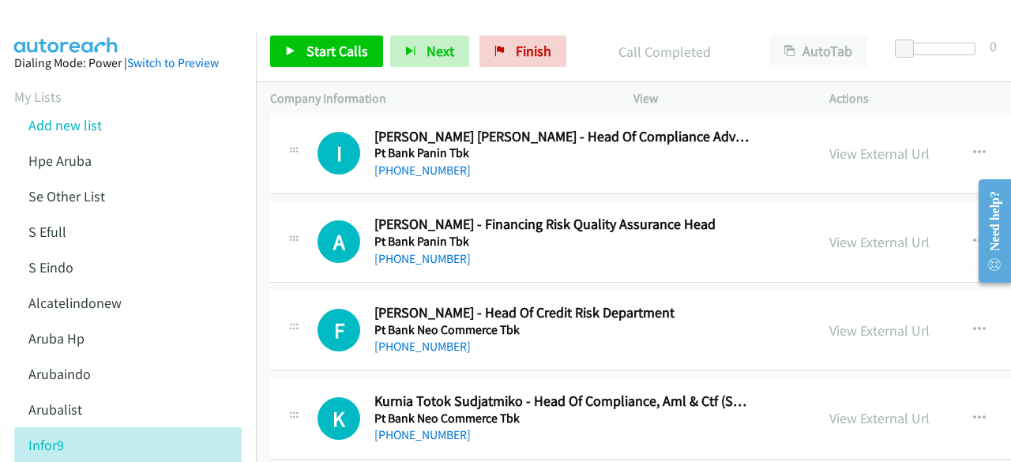
scroll to position [3323, 0]
click at [829, 235] on link "View External Url" at bounding box center [879, 241] width 100 height 18
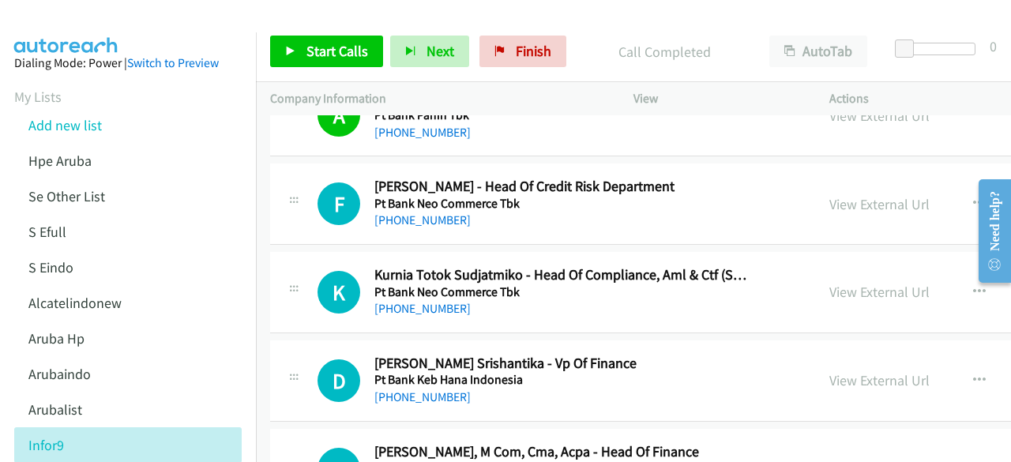
scroll to position [3451, 0]
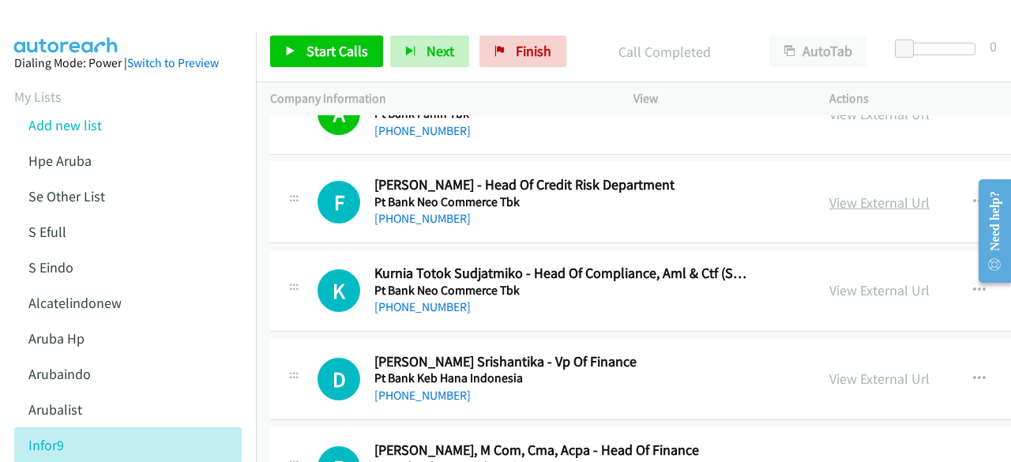
click at [829, 197] on link "View External Url" at bounding box center [879, 202] width 100 height 18
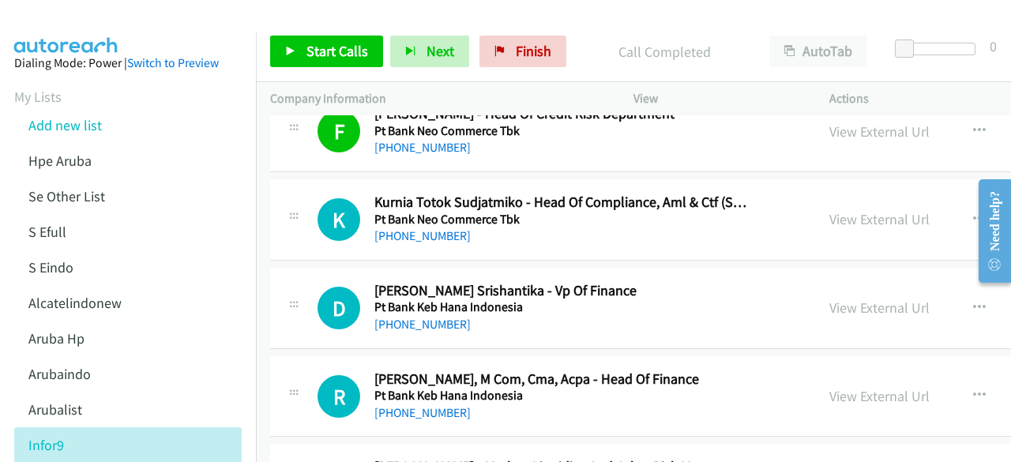
scroll to position [3525, 0]
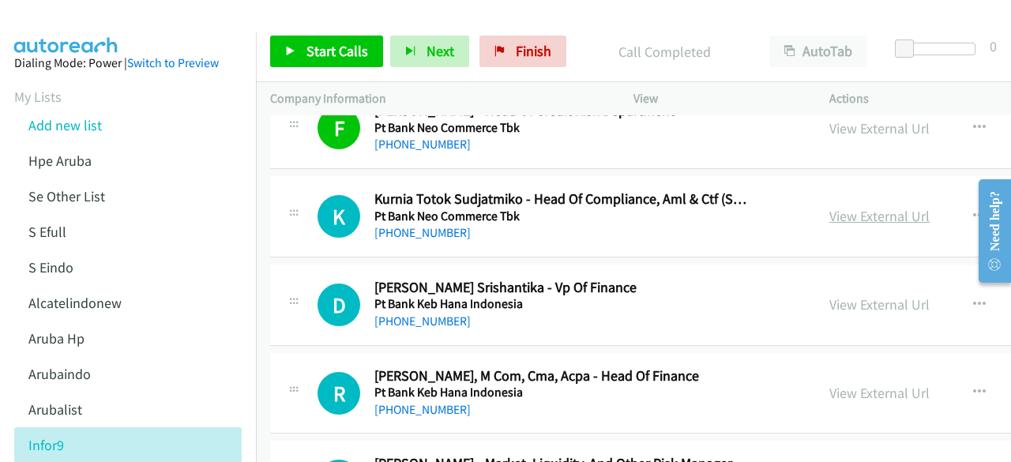
click at [829, 207] on link "View External Url" at bounding box center [879, 216] width 100 height 18
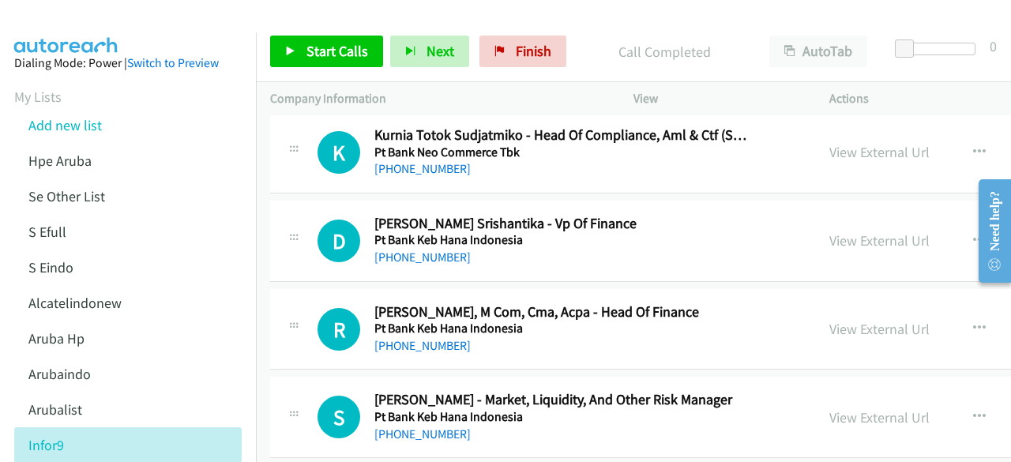
scroll to position [3589, 0]
click at [829, 231] on link "View External Url" at bounding box center [879, 240] width 100 height 18
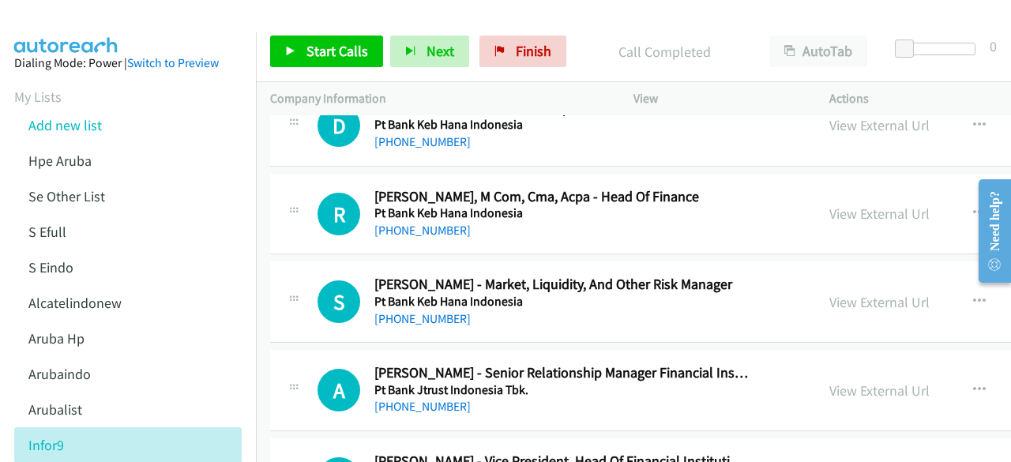
scroll to position [3705, 0]
click at [829, 211] on div "View External Url" at bounding box center [879, 212] width 100 height 21
click at [829, 204] on link "View External Url" at bounding box center [879, 213] width 100 height 18
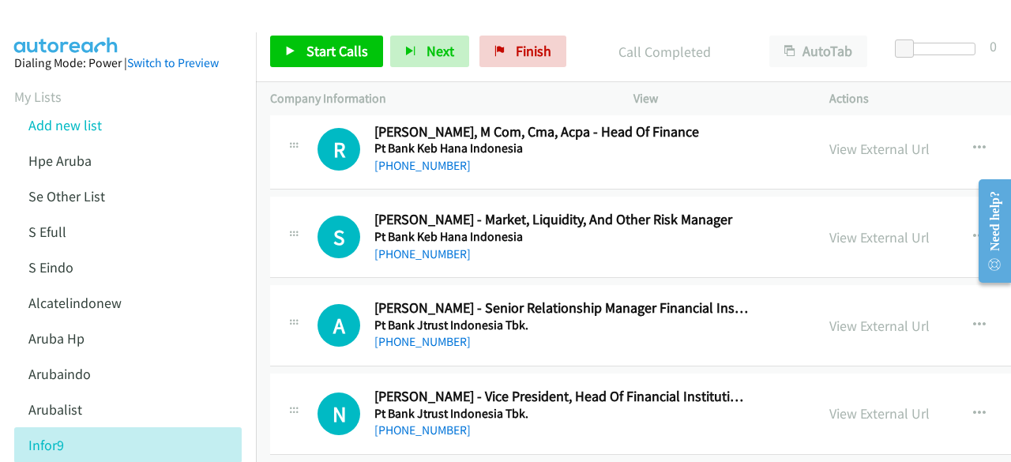
scroll to position [3772, 0]
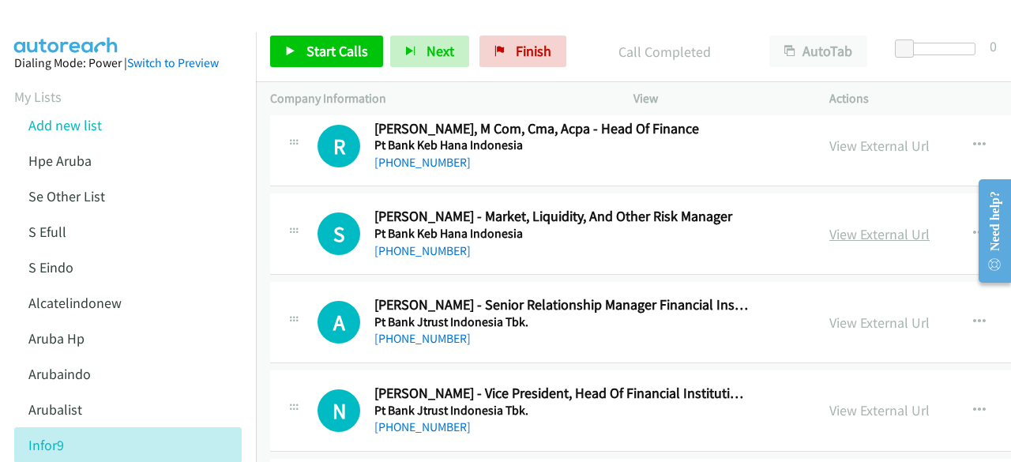
click at [829, 225] on link "View External Url" at bounding box center [879, 234] width 100 height 18
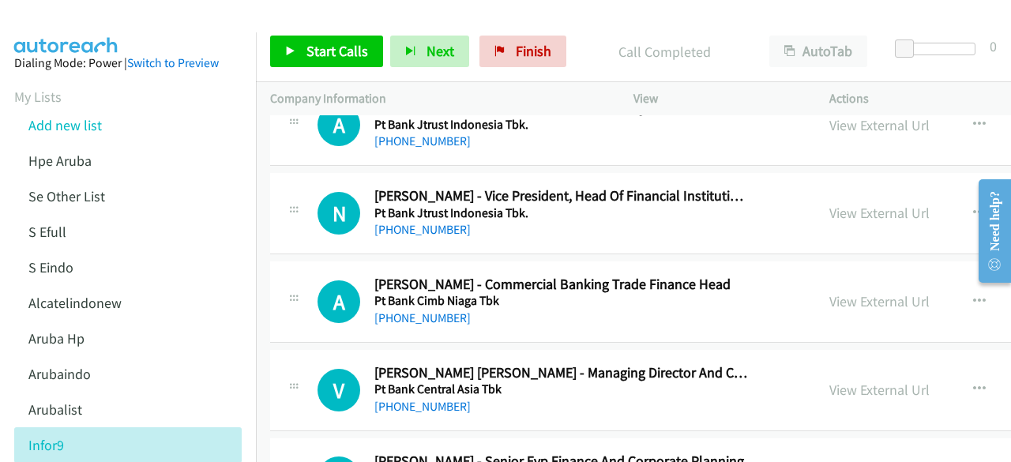
scroll to position [3970, 0]
click at [829, 208] on link "View External Url" at bounding box center [879, 212] width 100 height 18
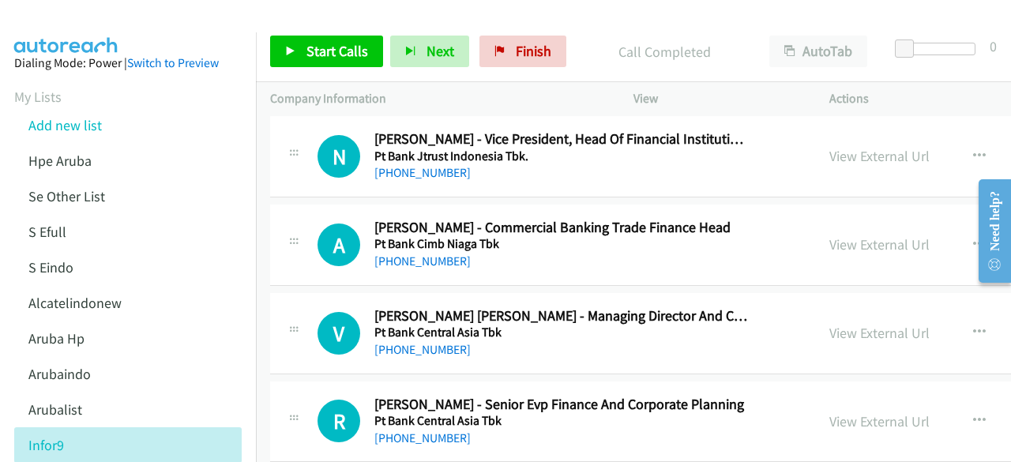
scroll to position [4030, 0]
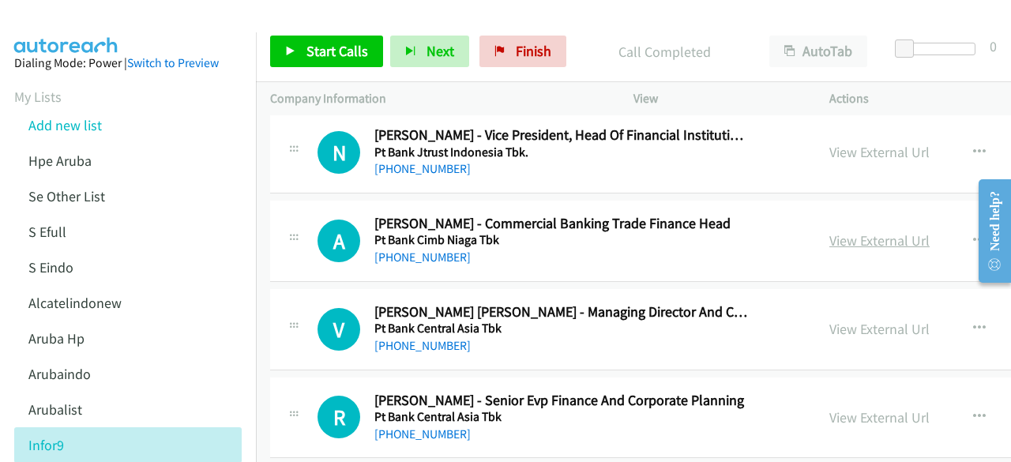
click at [829, 231] on link "View External Url" at bounding box center [879, 240] width 100 height 18
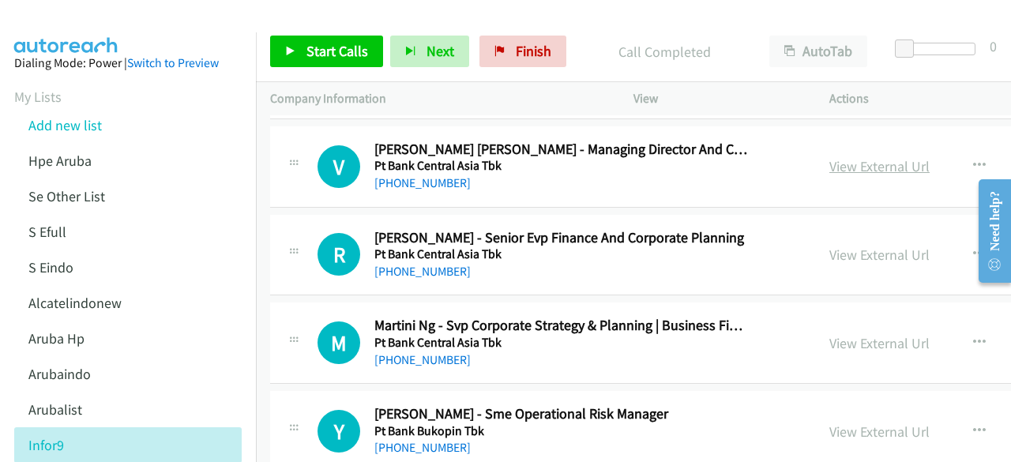
scroll to position [4203, 0]
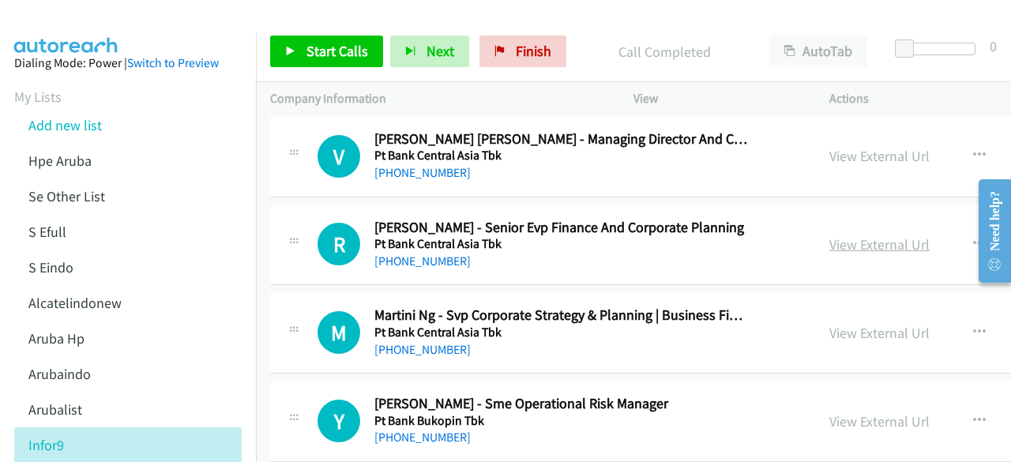
click at [831, 235] on link "View External Url" at bounding box center [879, 244] width 100 height 18
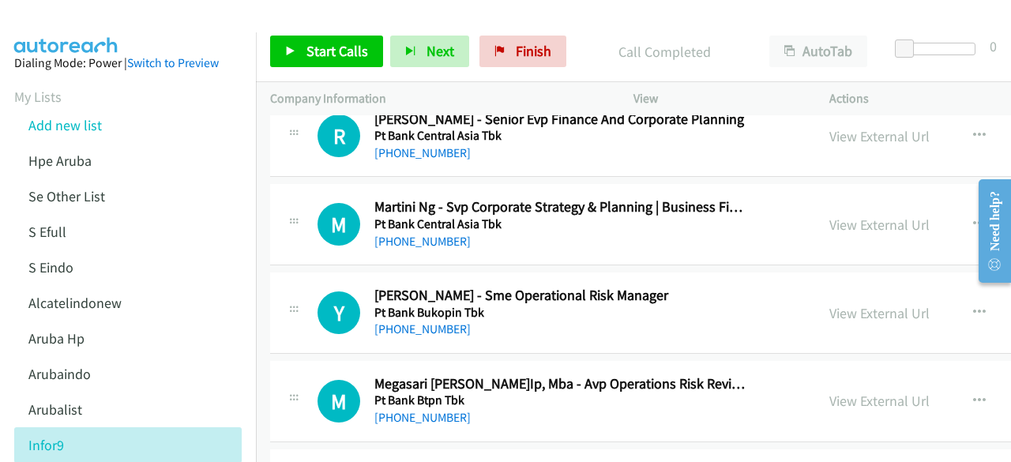
scroll to position [4312, 0]
click at [831, 215] on link "View External Url" at bounding box center [879, 224] width 100 height 18
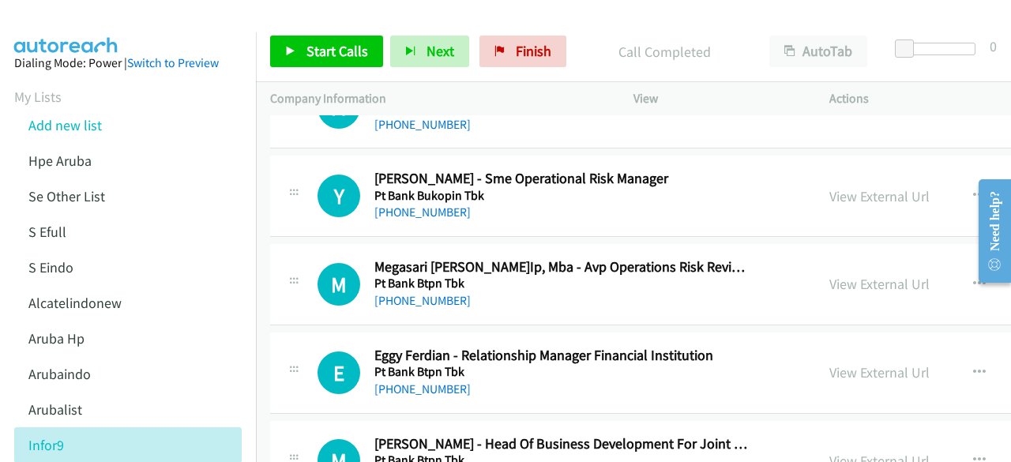
scroll to position [4430, 0]
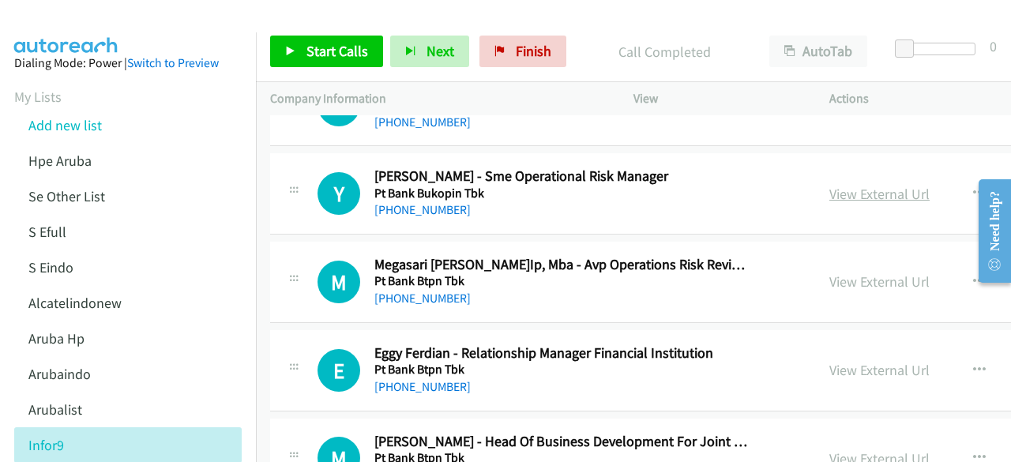
click at [829, 186] on link "View External Url" at bounding box center [879, 194] width 100 height 18
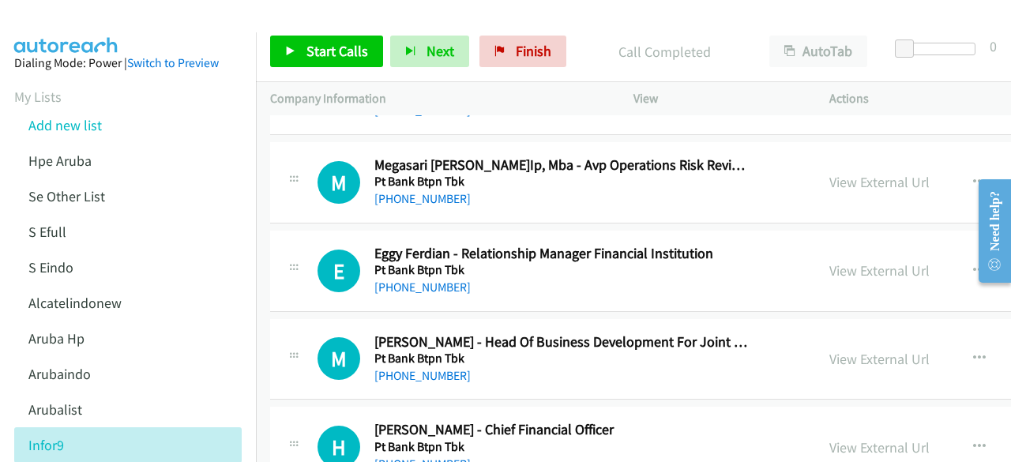
scroll to position [4531, 0]
click at [829, 172] on link "View External Url" at bounding box center [879, 181] width 100 height 18
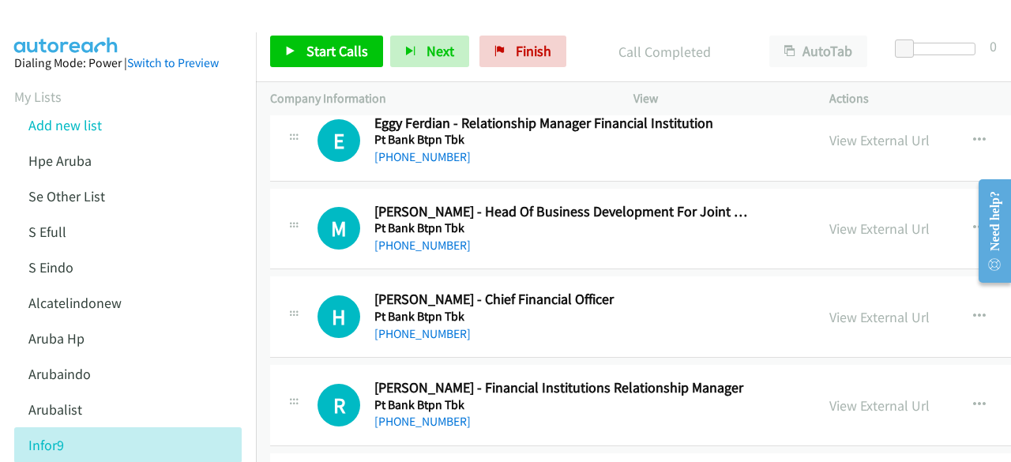
scroll to position [4663, 0]
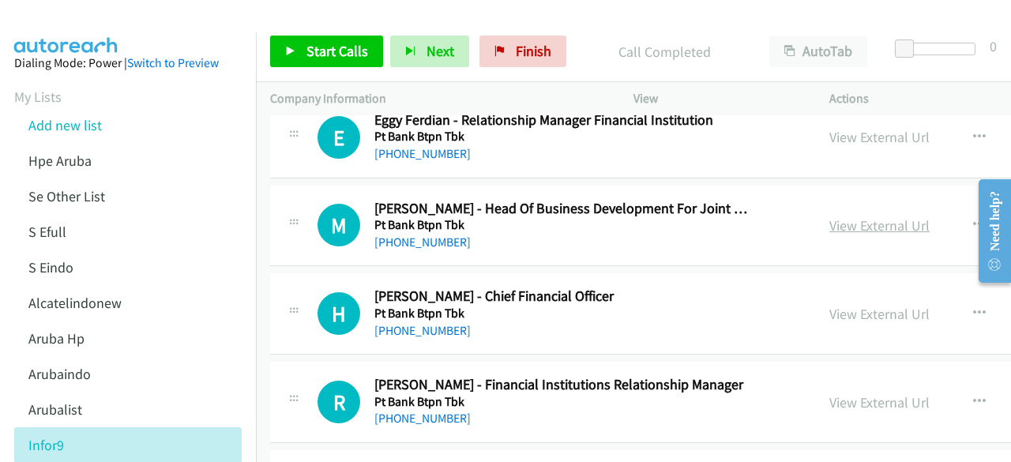
click at [837, 216] on link "View External Url" at bounding box center [879, 225] width 100 height 18
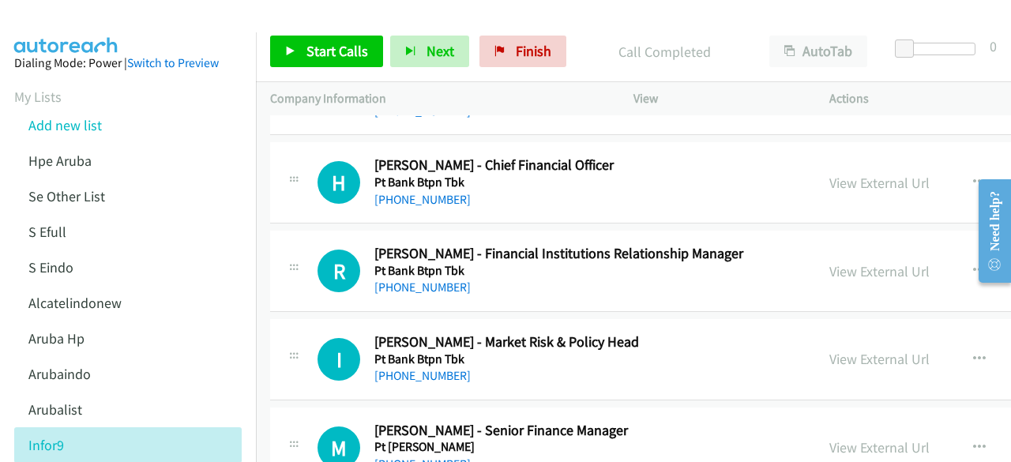
scroll to position [4795, 0]
click at [829, 173] on link "View External Url" at bounding box center [879, 182] width 100 height 18
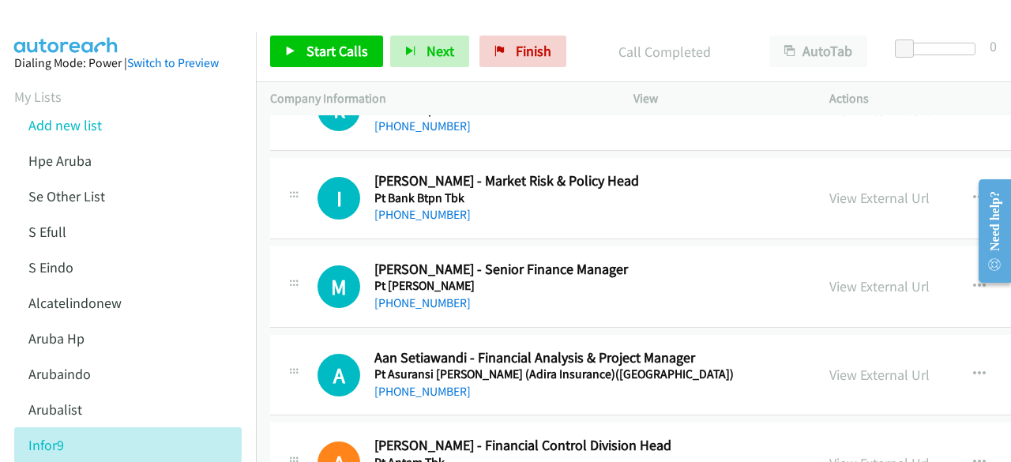
scroll to position [4956, 0]
click at [829, 188] on link "View External Url" at bounding box center [879, 197] width 100 height 18
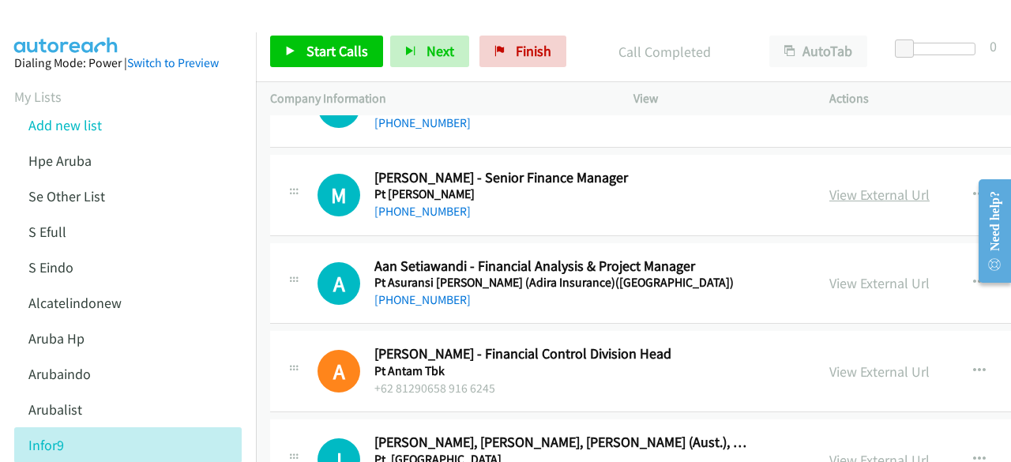
scroll to position [5048, 0]
click at [845, 185] on link "View External Url" at bounding box center [879, 194] width 100 height 18
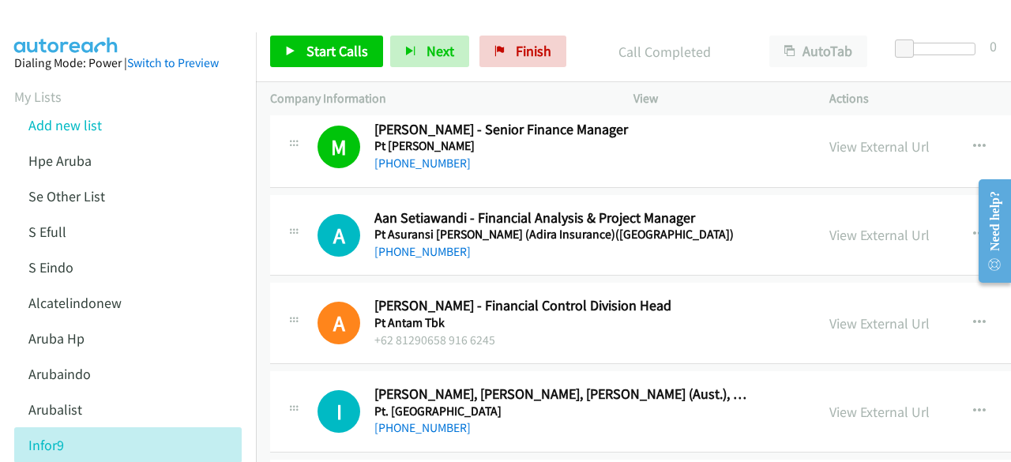
scroll to position [5100, 0]
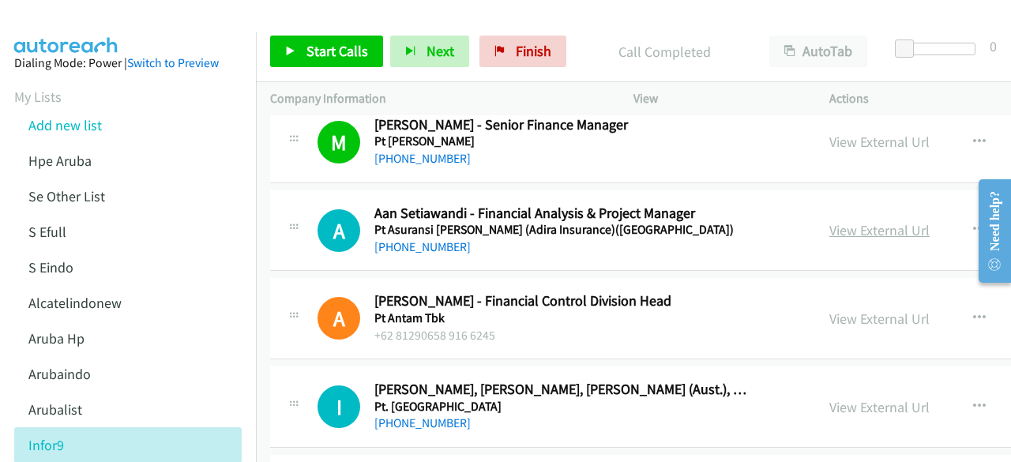
click at [829, 221] on link "View External Url" at bounding box center [879, 230] width 100 height 18
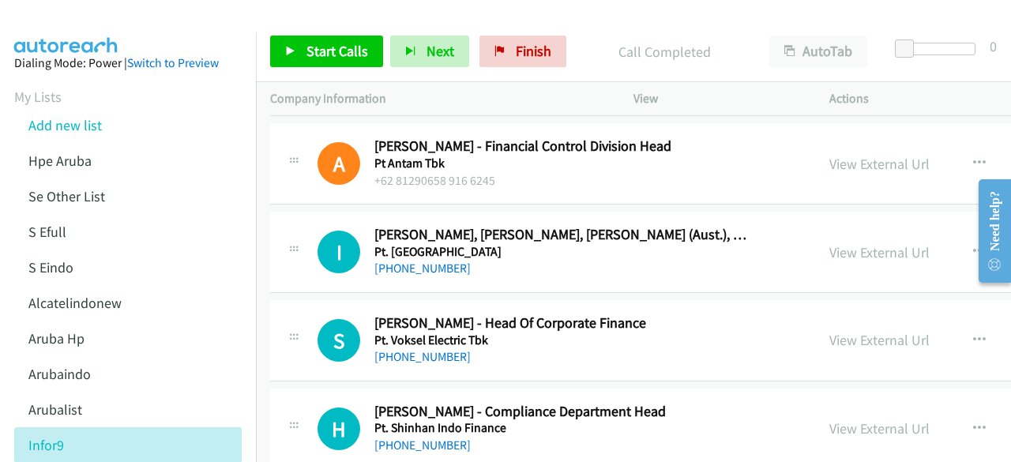
scroll to position [5256, 0]
click at [830, 242] on link "View External Url" at bounding box center [879, 251] width 100 height 18
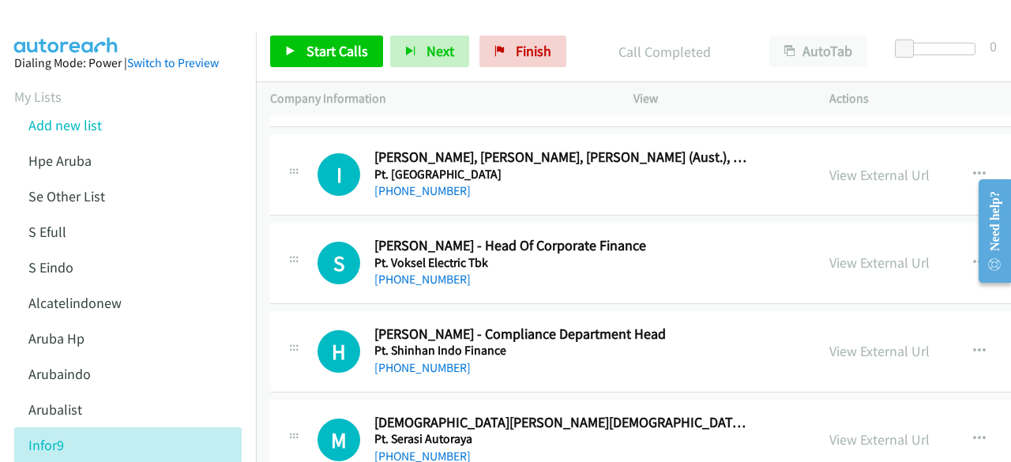
scroll to position [5336, 0]
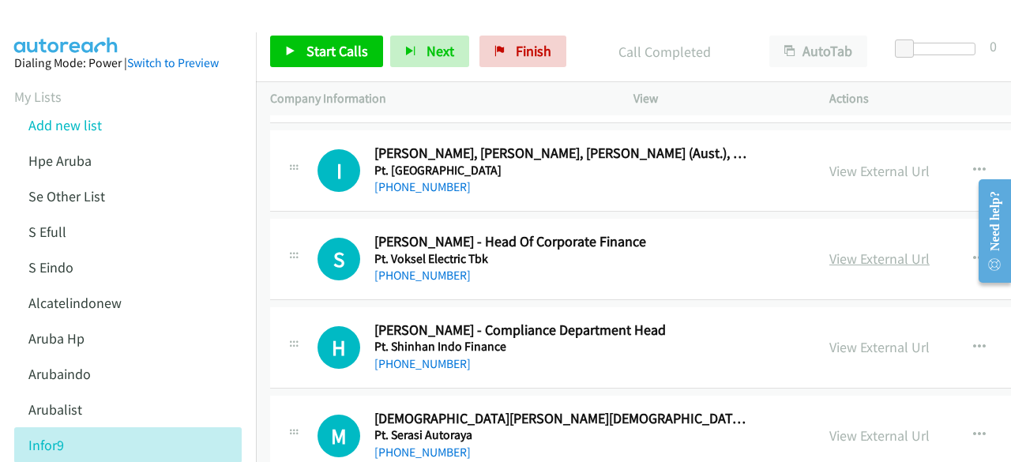
click at [829, 250] on link "View External Url" at bounding box center [879, 259] width 100 height 18
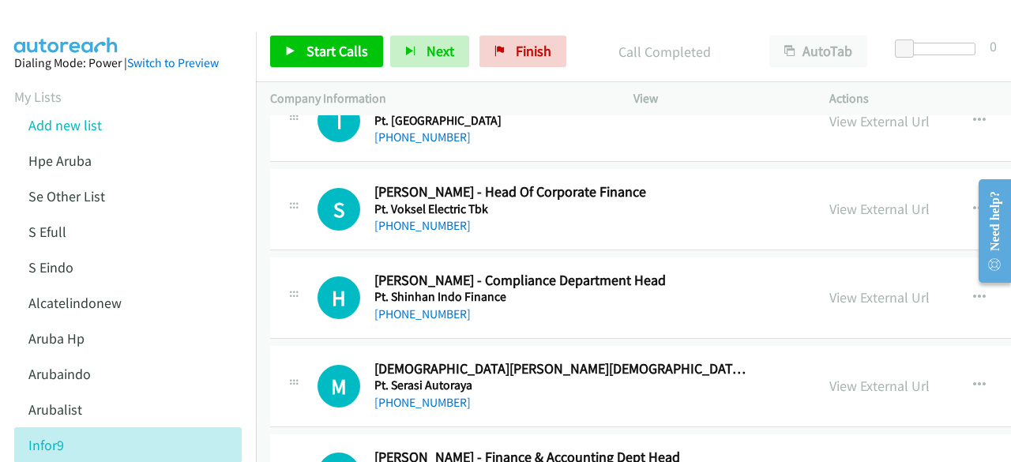
scroll to position [5388, 0]
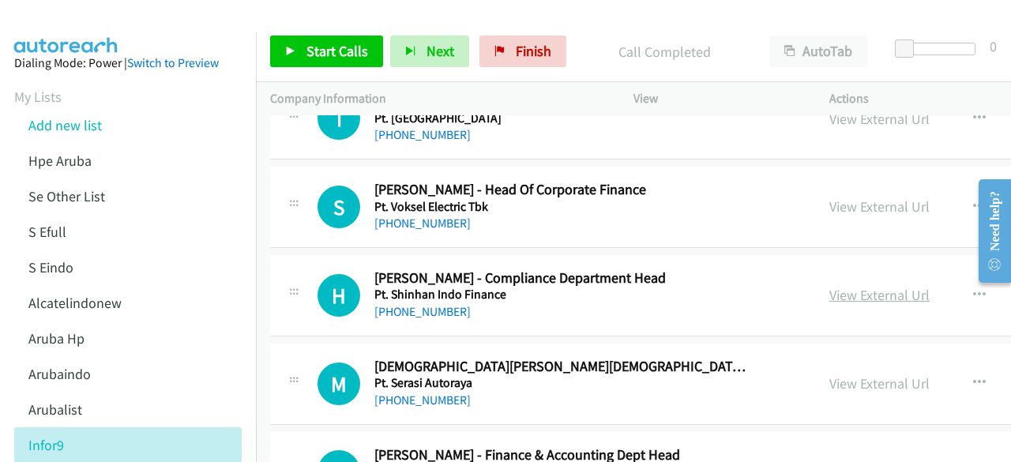
click at [829, 286] on link "View External Url" at bounding box center [879, 295] width 100 height 18
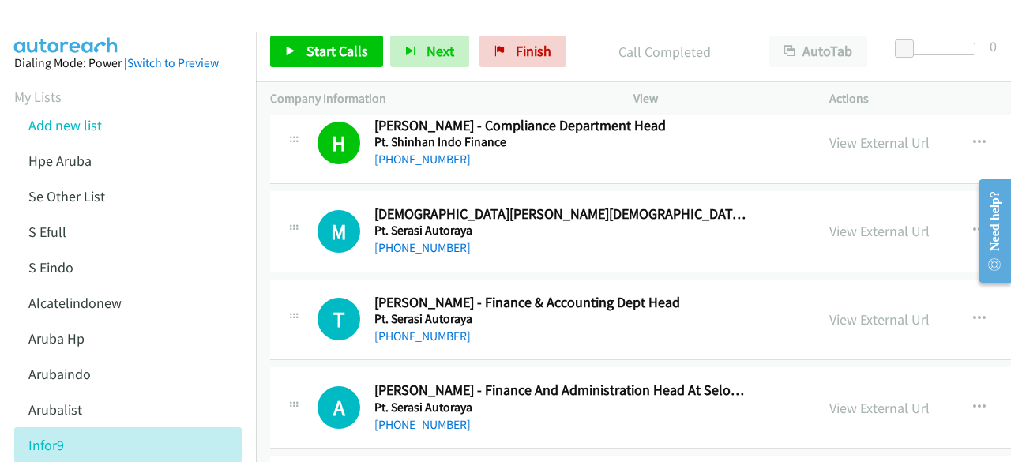
scroll to position [5543, 0]
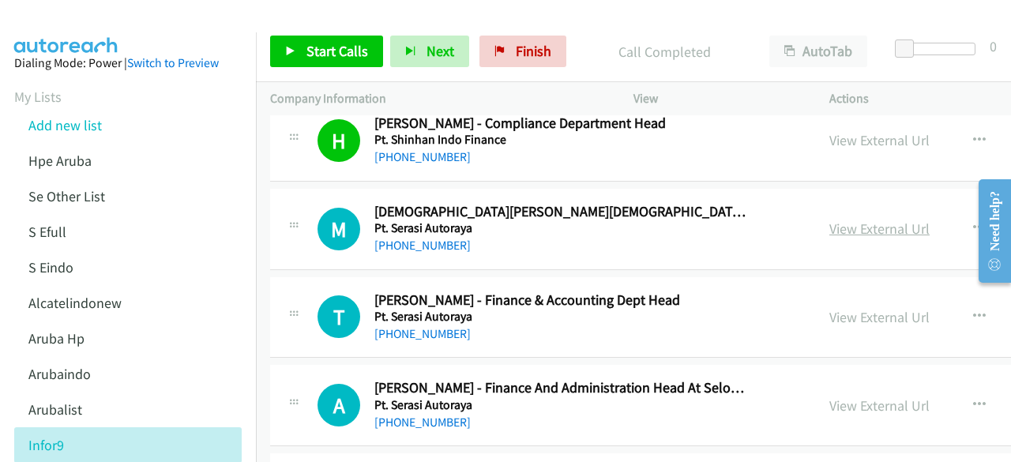
click at [829, 220] on link "View External Url" at bounding box center [879, 229] width 100 height 18
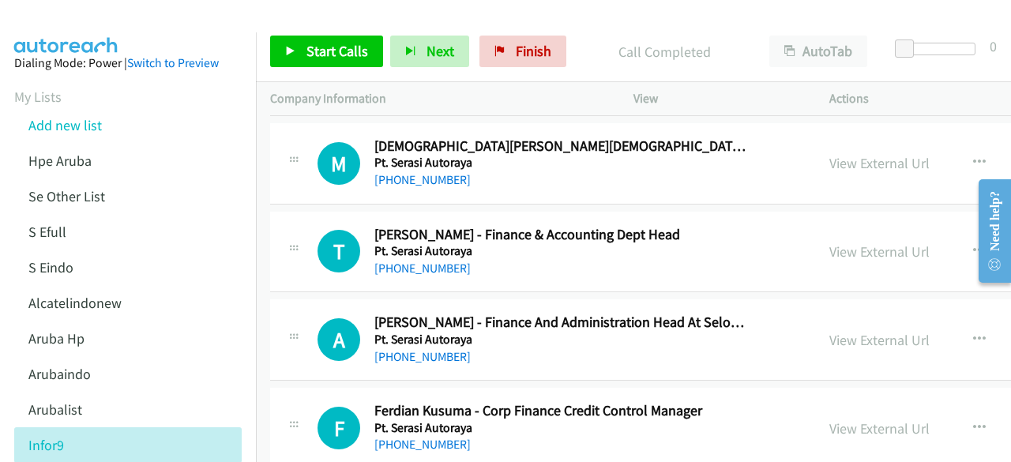
scroll to position [5633, 0]
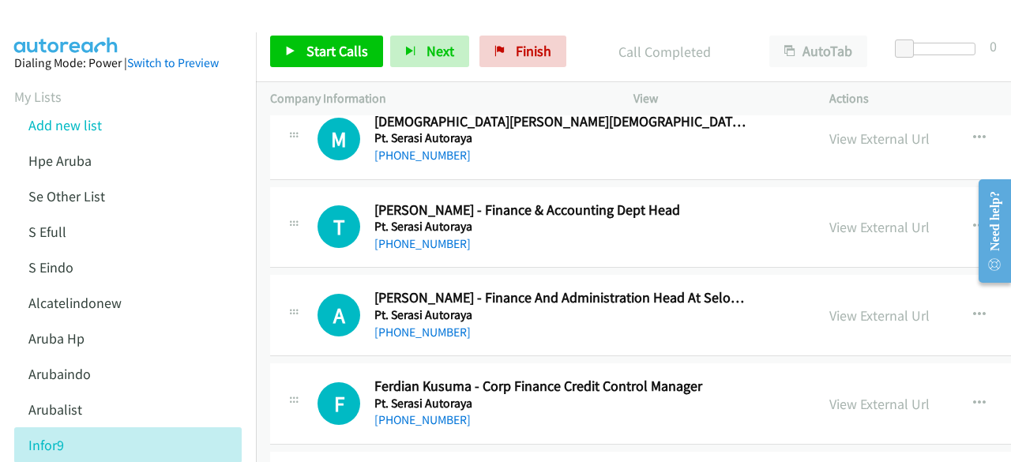
click at [815, 208] on div "View External Url View External Url Schedule/Manage Callback Start Calls Here R…" at bounding box center [958, 227] width 287 height 52
click at [829, 218] on link "View External Url" at bounding box center [879, 227] width 100 height 18
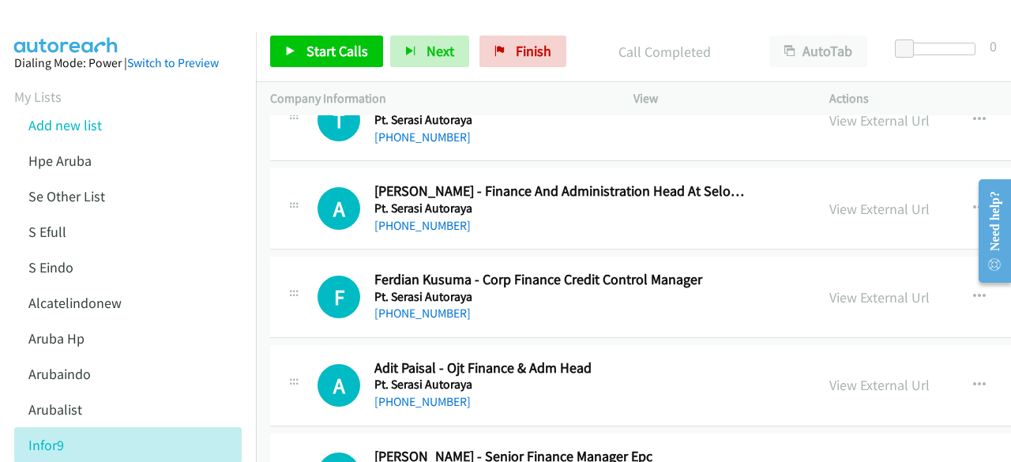
scroll to position [5740, 0]
click at [829, 199] on link "View External Url" at bounding box center [879, 208] width 100 height 18
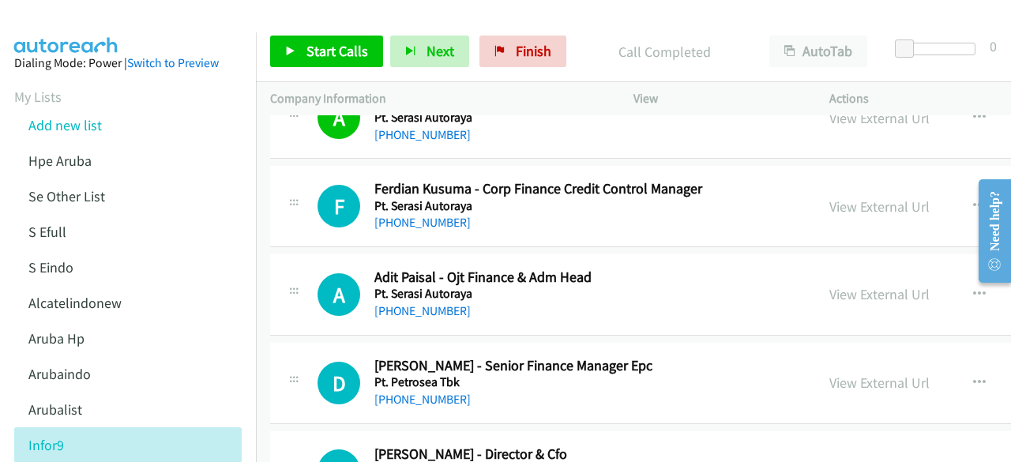
scroll to position [5835, 0]
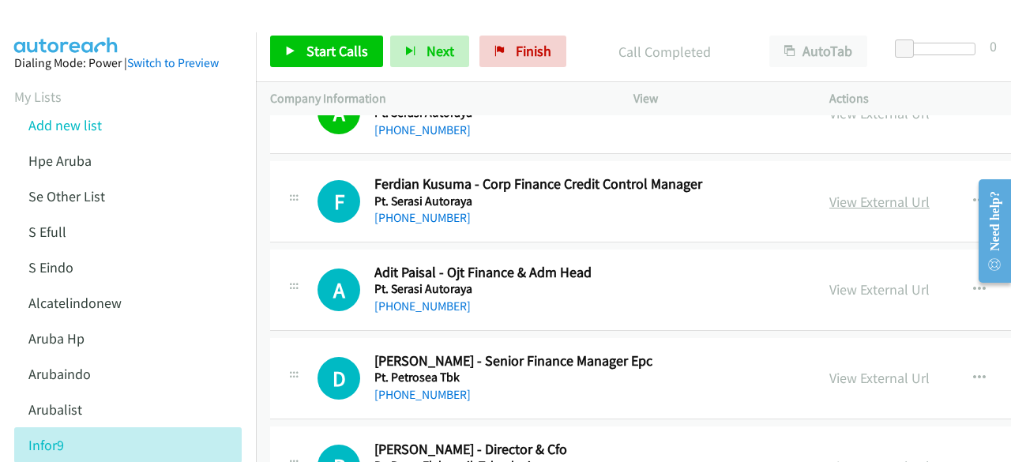
click at [829, 193] on link "View External Url" at bounding box center [879, 202] width 100 height 18
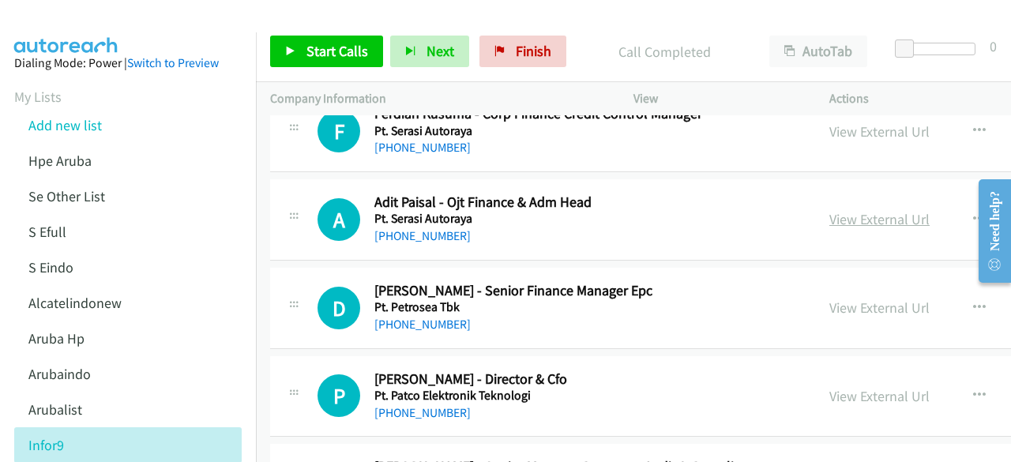
click at [829, 210] on link "View External Url" at bounding box center [879, 219] width 100 height 18
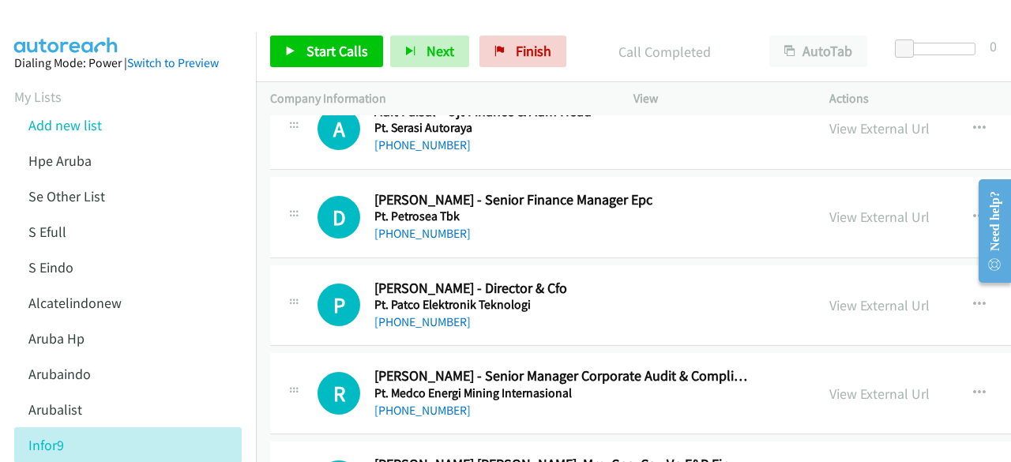
scroll to position [5997, 0]
click at [832, 207] on link "View External Url" at bounding box center [879, 216] width 100 height 18
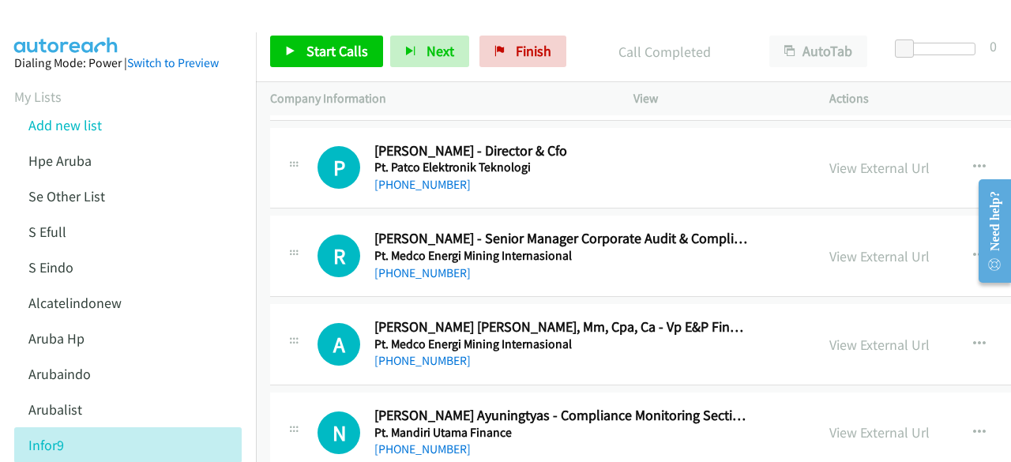
scroll to position [6137, 0]
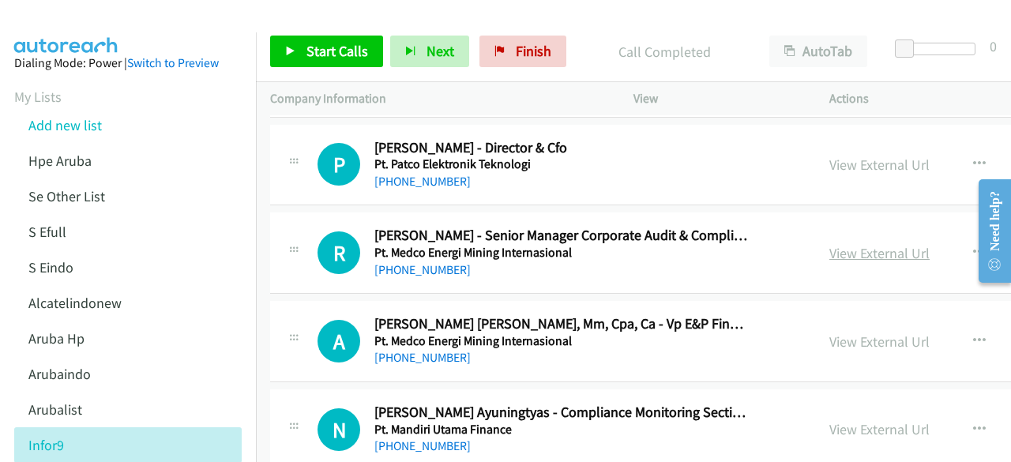
click at [840, 244] on link "View External Url" at bounding box center [879, 253] width 100 height 18
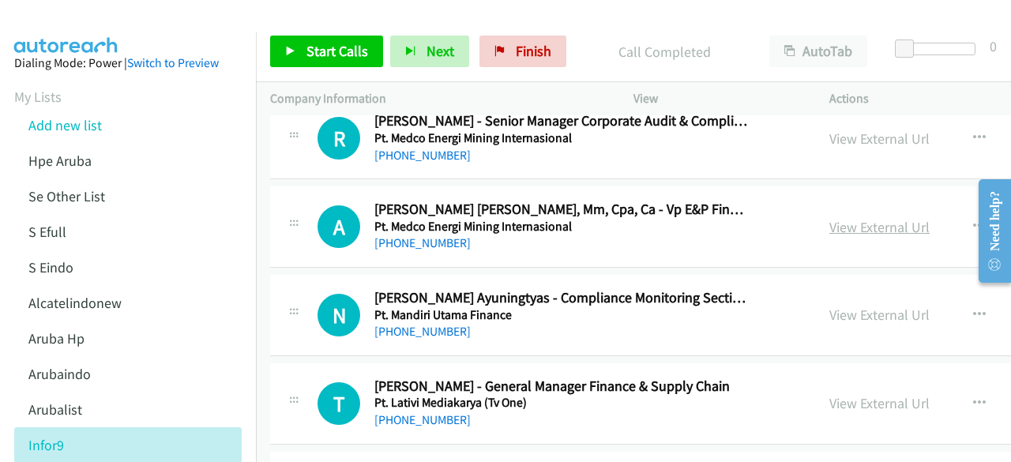
scroll to position [6275, 0]
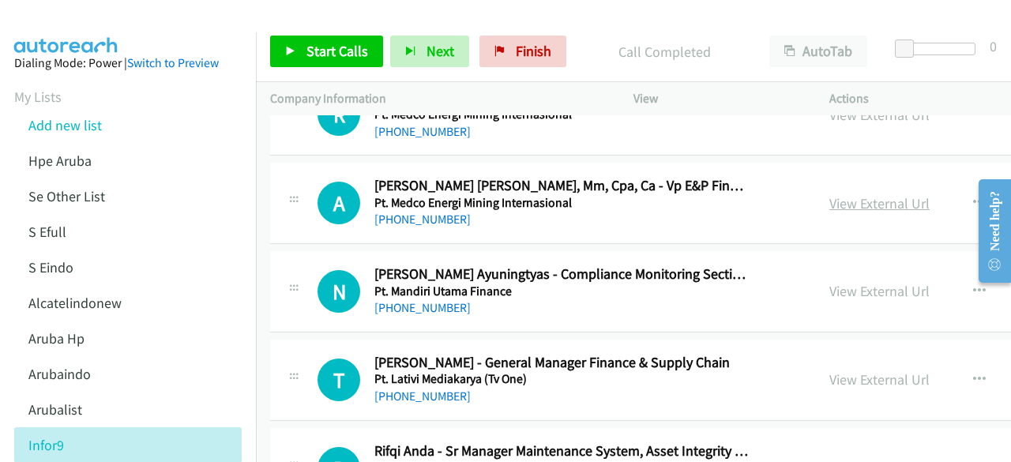
click at [832, 194] on link "View External Url" at bounding box center [879, 203] width 100 height 18
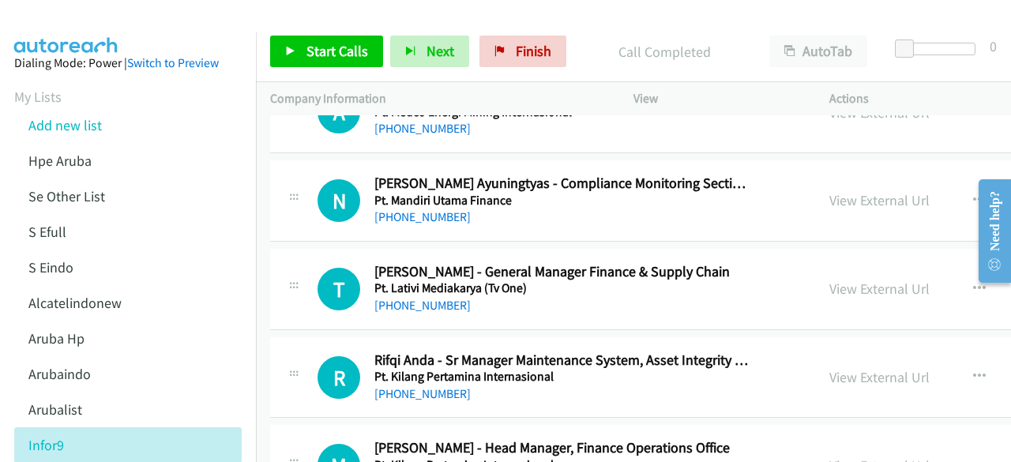
scroll to position [6366, 0]
click at [829, 190] on link "View External Url" at bounding box center [879, 199] width 100 height 18
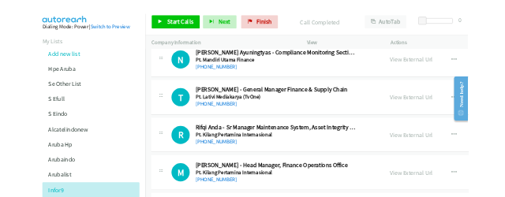
scroll to position [6433, 0]
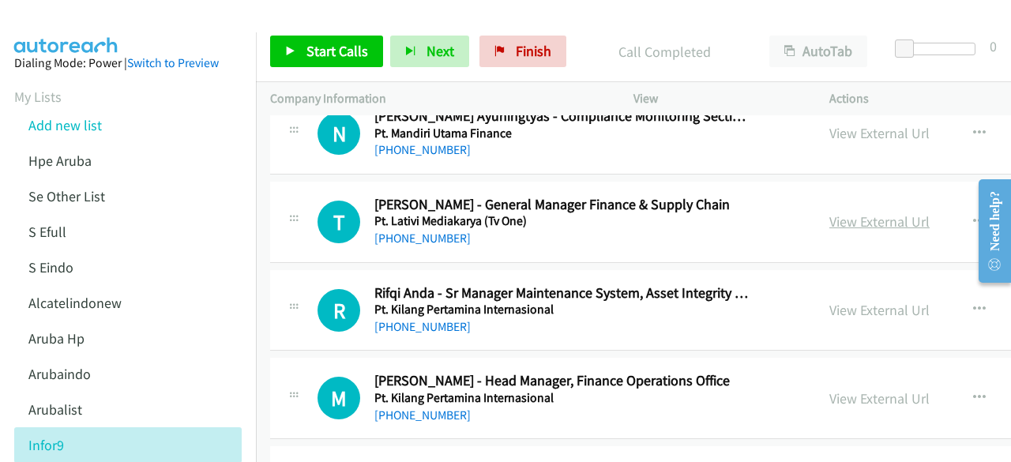
click at [829, 212] on link "View External Url" at bounding box center [879, 221] width 100 height 18
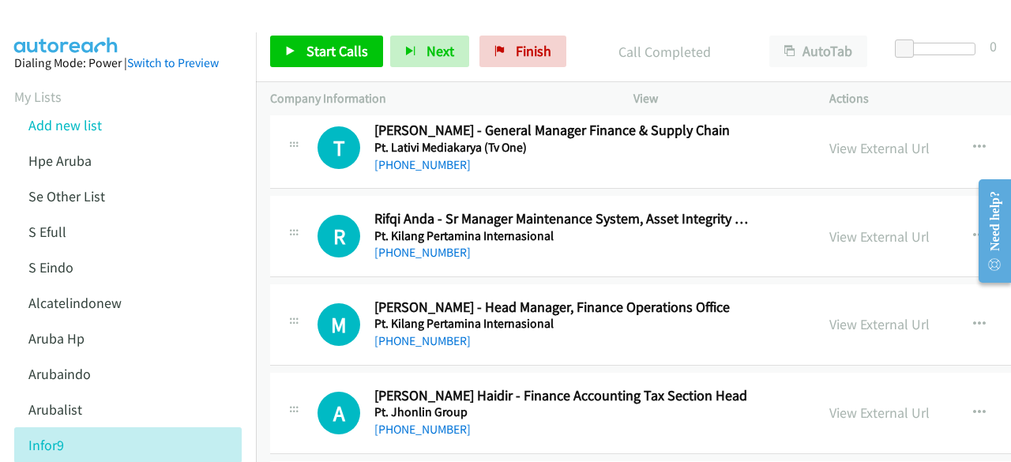
scroll to position [6512, 0]
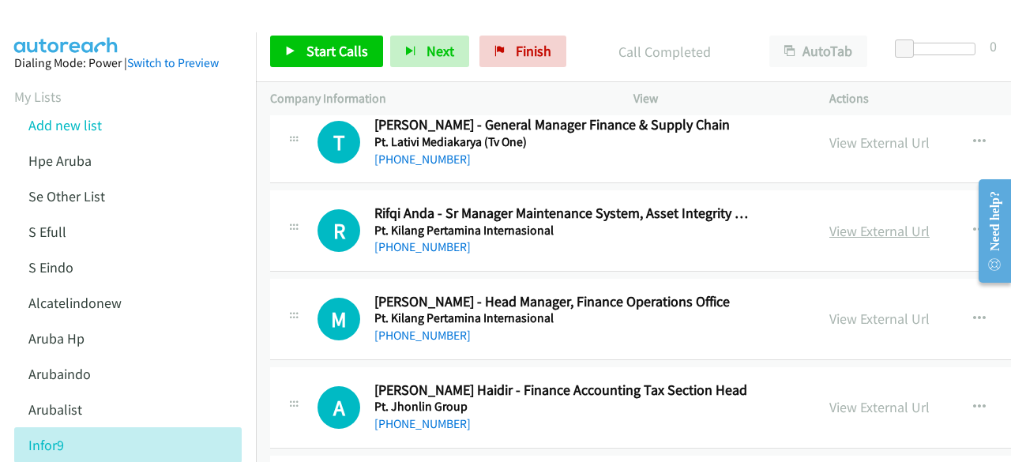
click at [829, 222] on link "View External Url" at bounding box center [879, 231] width 100 height 18
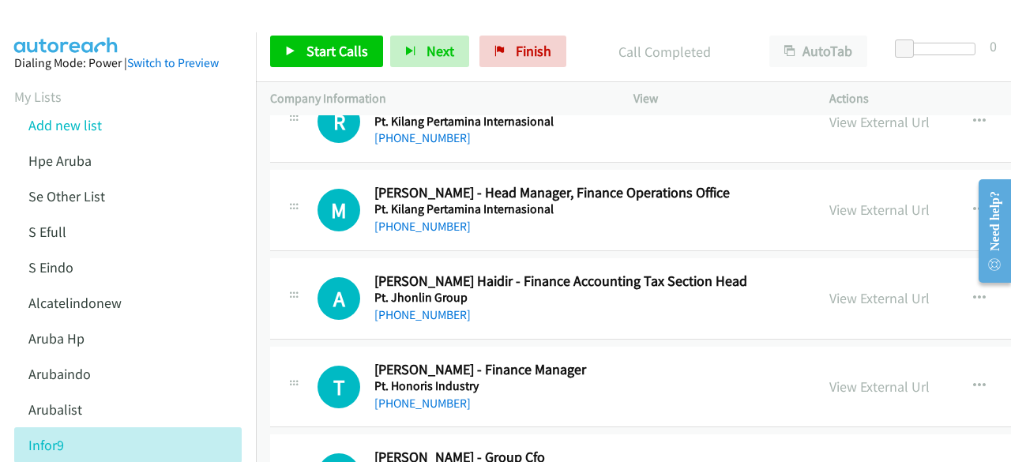
scroll to position [6622, 0]
click at [815, 183] on div "View External Url View External Url Schedule/Manage Callback Start Calls Here R…" at bounding box center [958, 209] width 287 height 52
click at [815, 184] on div "View External Url View External Url Schedule/Manage Callback Start Calls Here R…" at bounding box center [958, 209] width 287 height 52
click at [829, 200] on link "View External Url" at bounding box center [879, 209] width 100 height 18
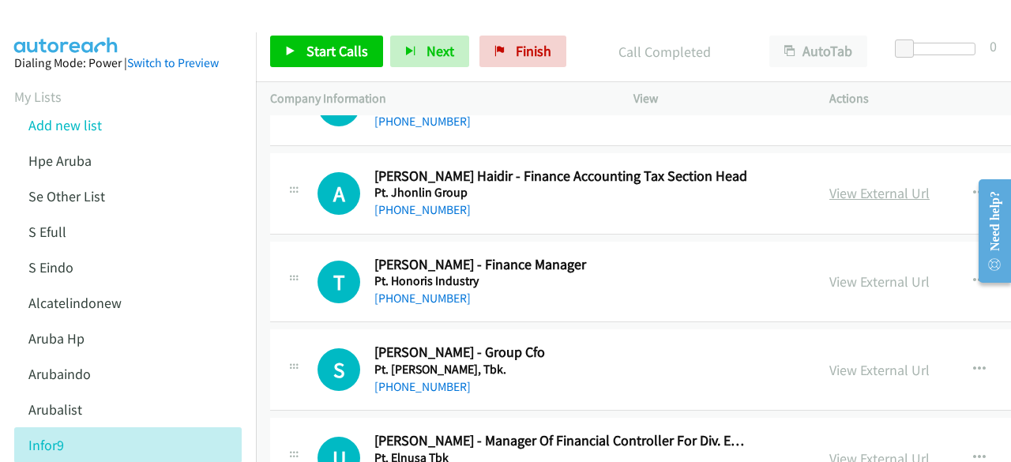
click at [829, 184] on link "View External Url" at bounding box center [879, 193] width 100 height 18
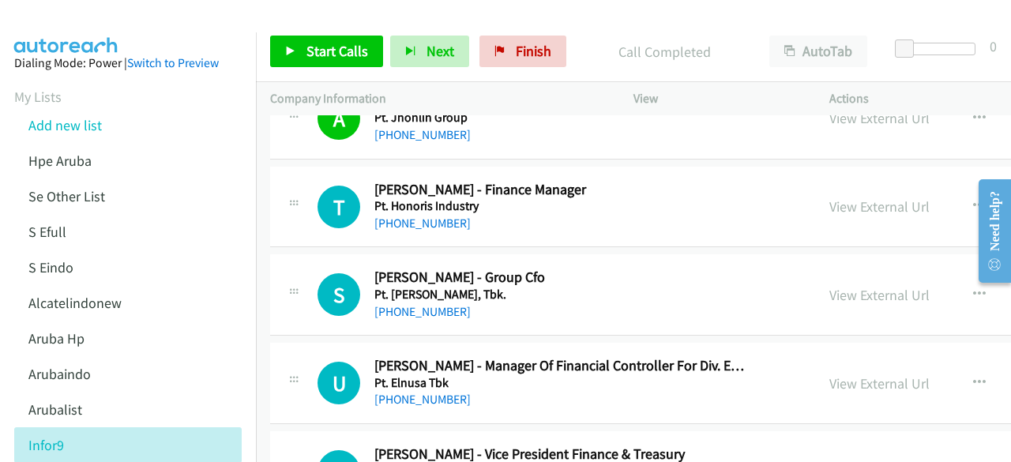
scroll to position [6802, 0]
click at [829, 197] on link "View External Url" at bounding box center [879, 206] width 100 height 18
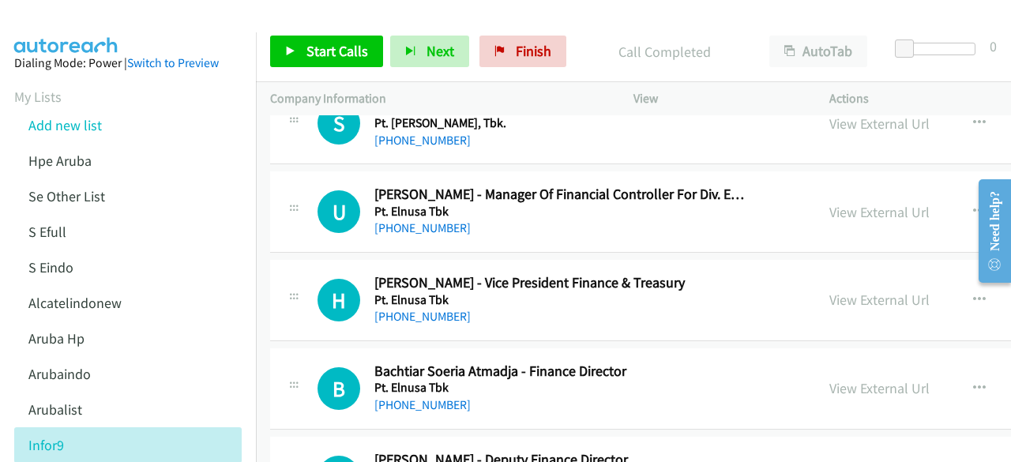
scroll to position [6977, 0]
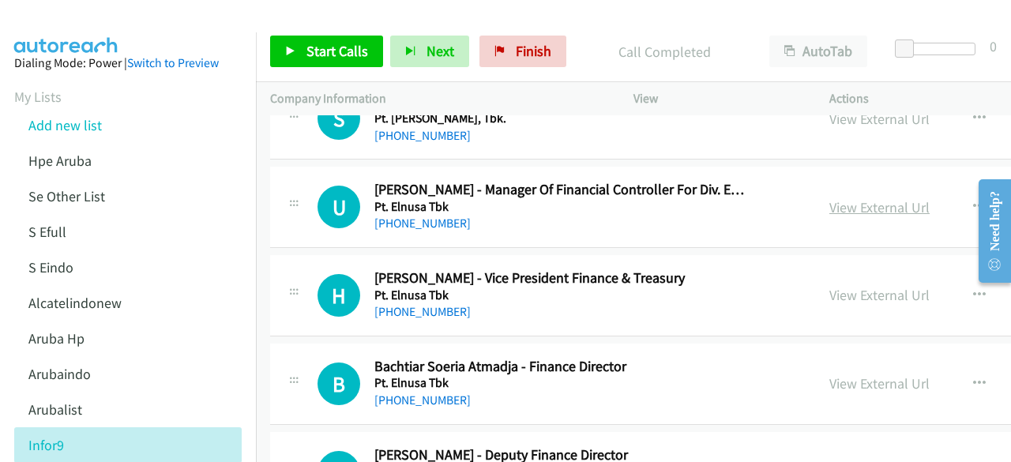
click at [829, 198] on link "View External Url" at bounding box center [879, 207] width 100 height 18
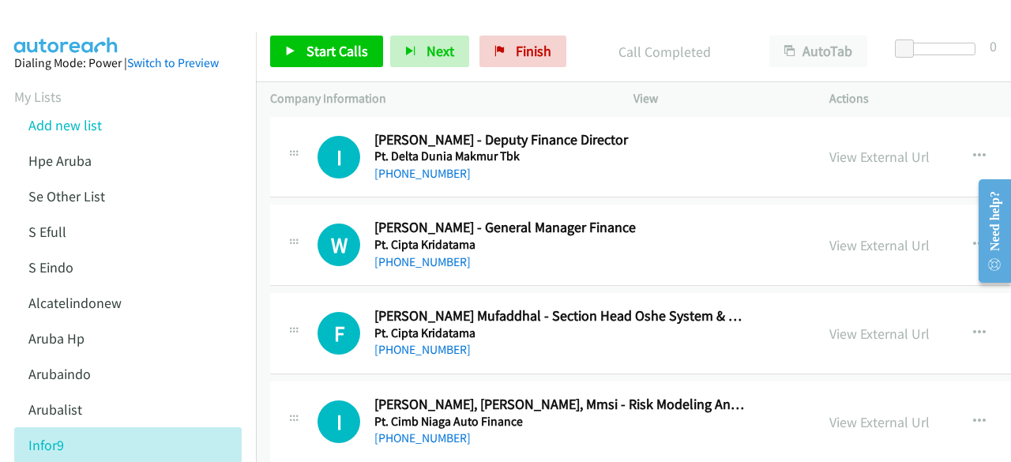
scroll to position [7293, 0]
click at [829, 235] on link "View External Url" at bounding box center [879, 244] width 100 height 18
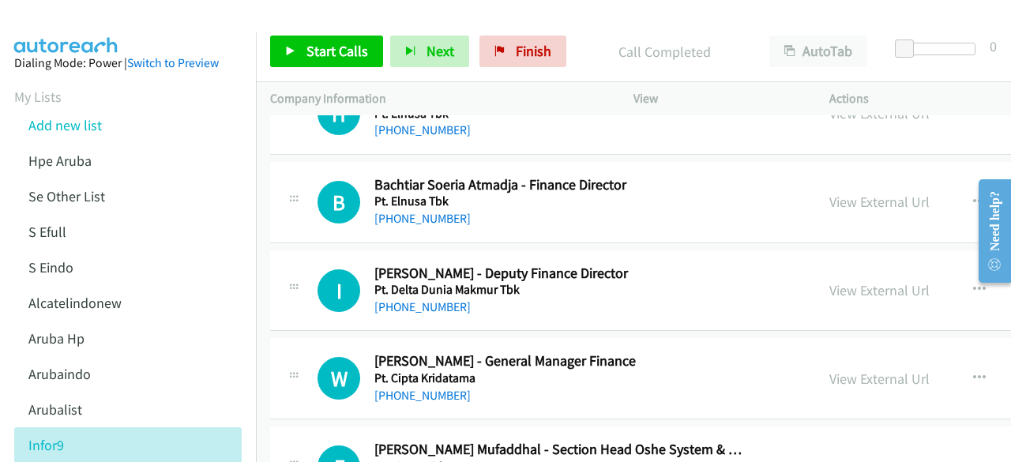
scroll to position [7154, 0]
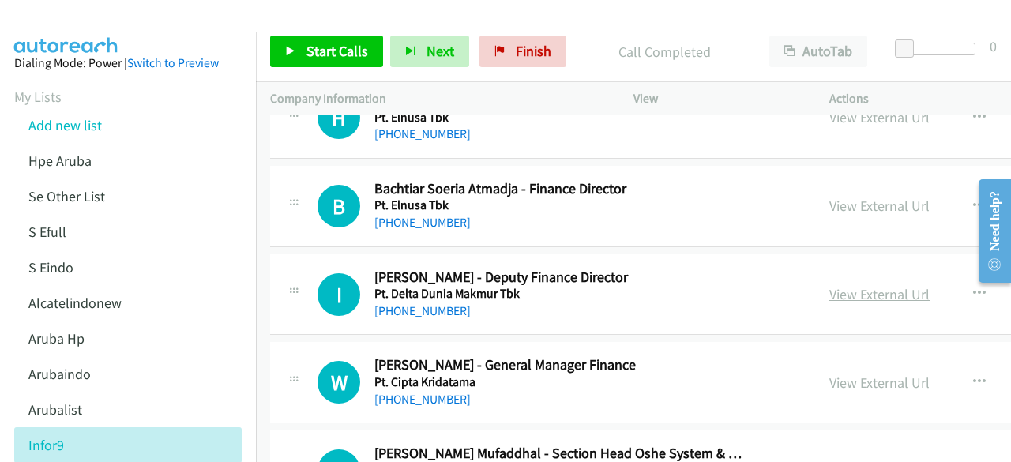
click at [872, 285] on link "View External Url" at bounding box center [879, 294] width 100 height 18
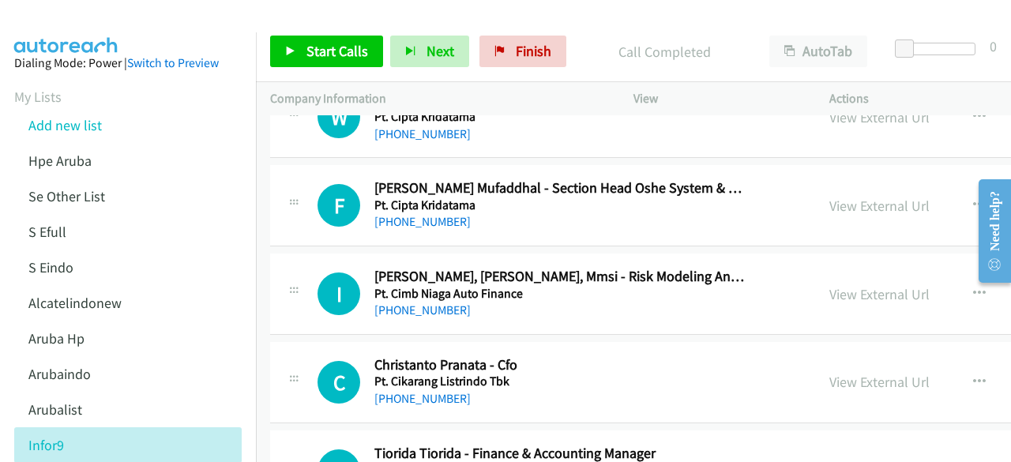
scroll to position [7428, 0]
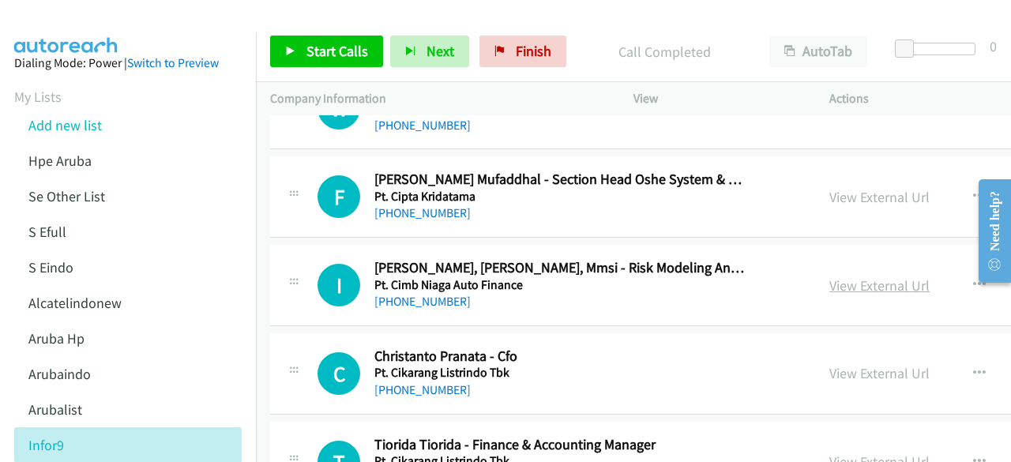
click at [829, 276] on link "View External Url" at bounding box center [879, 285] width 100 height 18
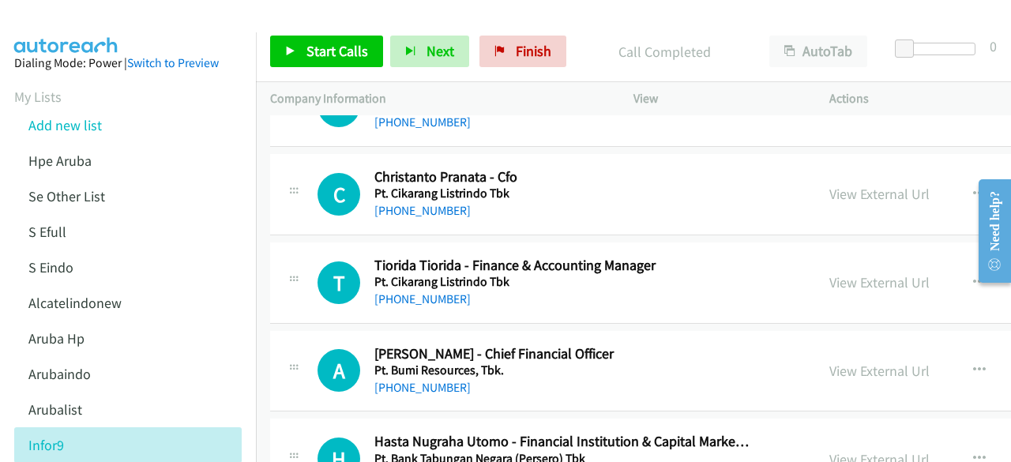
scroll to position [7610, 0]
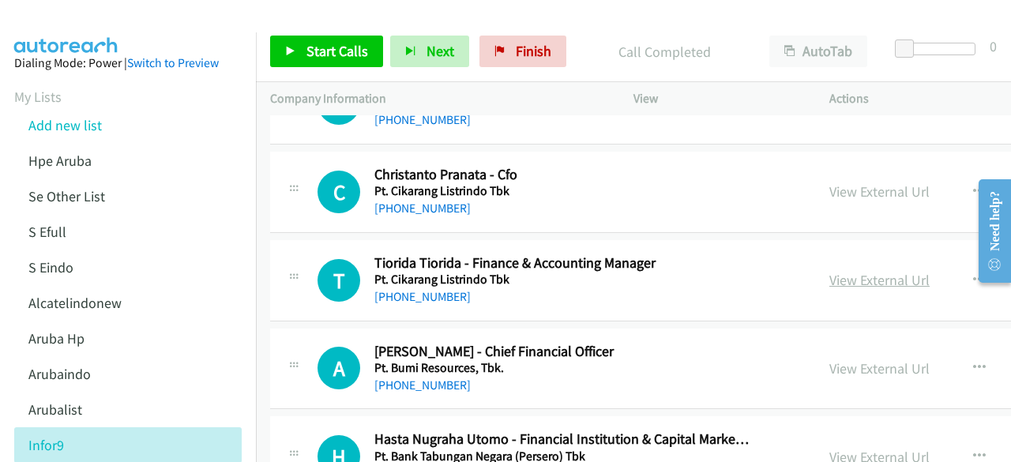
click at [838, 271] on link "View External Url" at bounding box center [879, 280] width 100 height 18
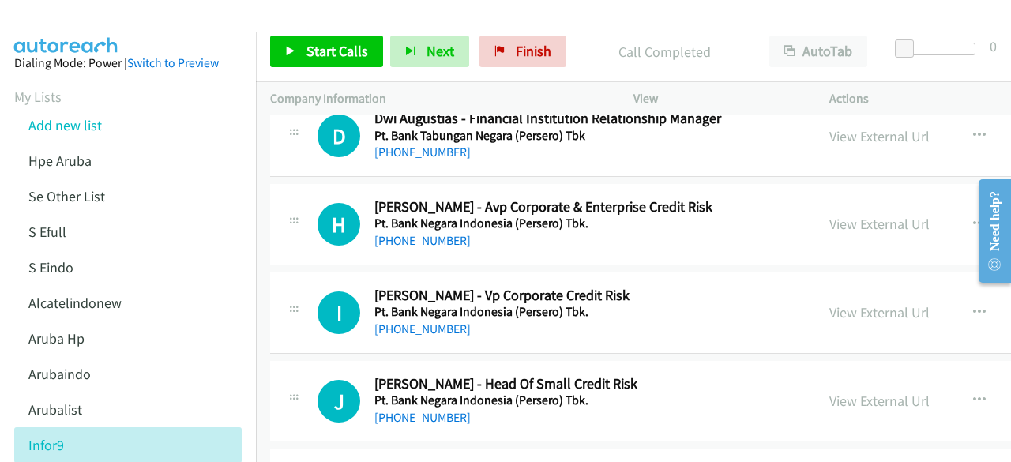
scroll to position [8024, 0]
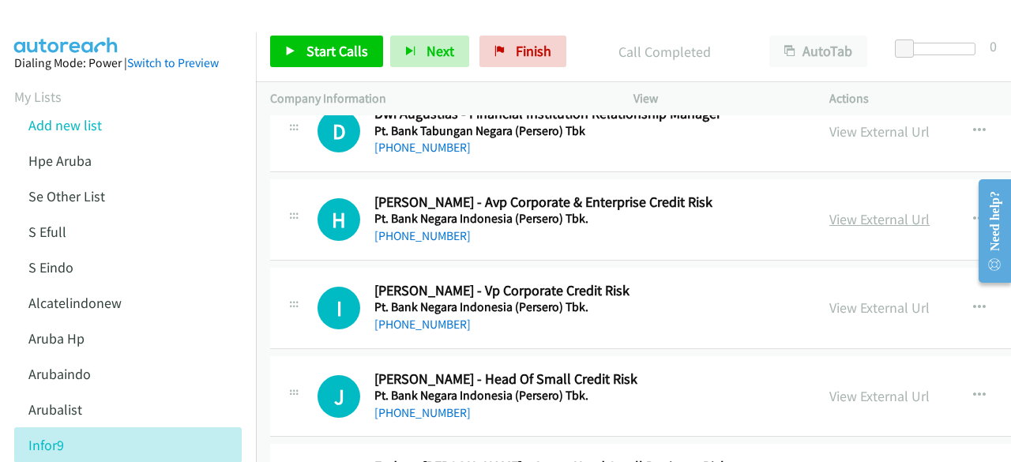
click at [829, 210] on link "View External Url" at bounding box center [879, 219] width 100 height 18
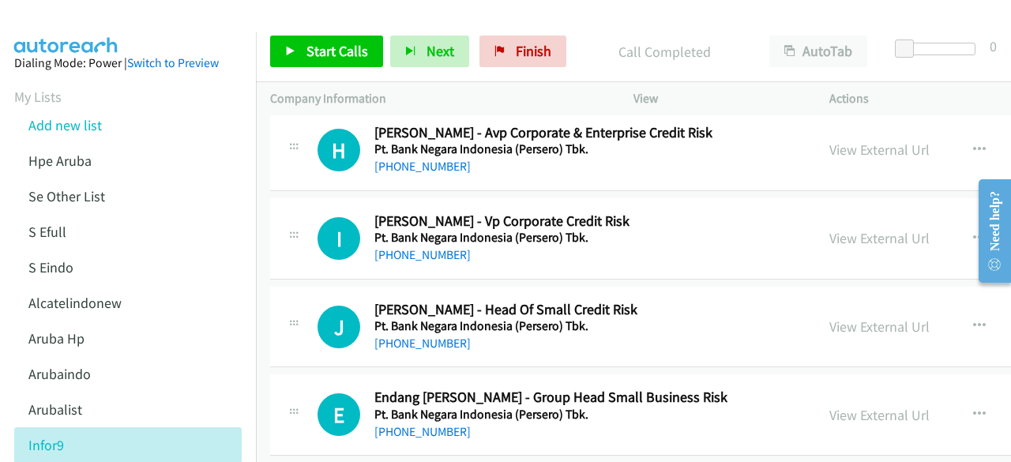
scroll to position [8094, 0]
click at [829, 228] on link "View External Url" at bounding box center [879, 237] width 100 height 18
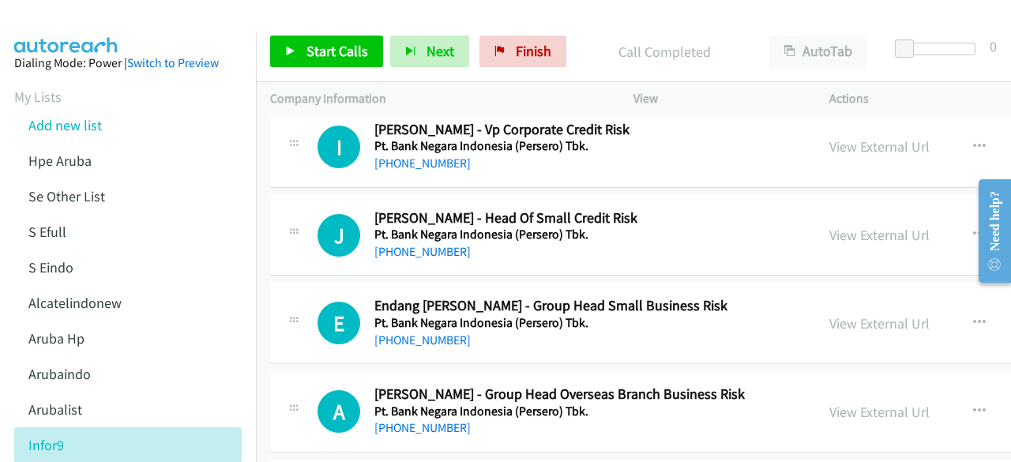
scroll to position [8186, 0]
click at [829, 225] on link "View External Url" at bounding box center [879, 234] width 100 height 18
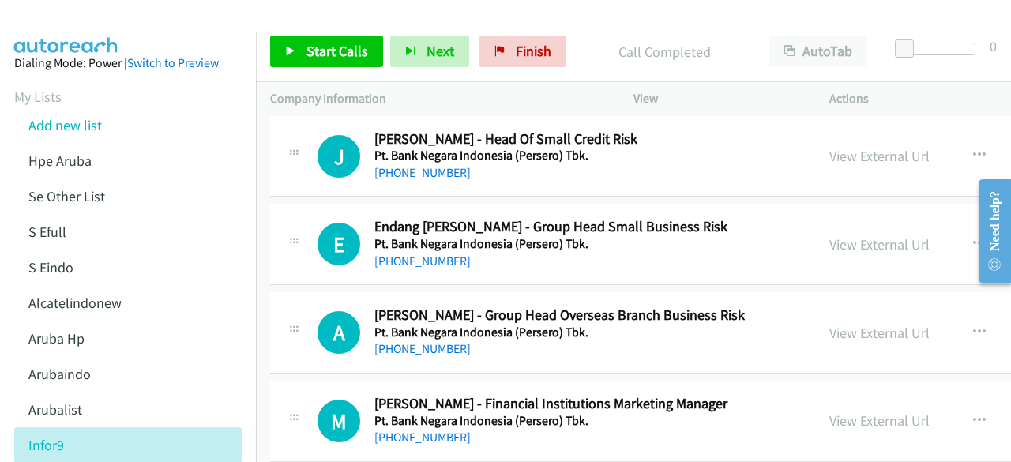
scroll to position [8265, 0]
click at [829, 235] on link "View External Url" at bounding box center [879, 244] width 100 height 18
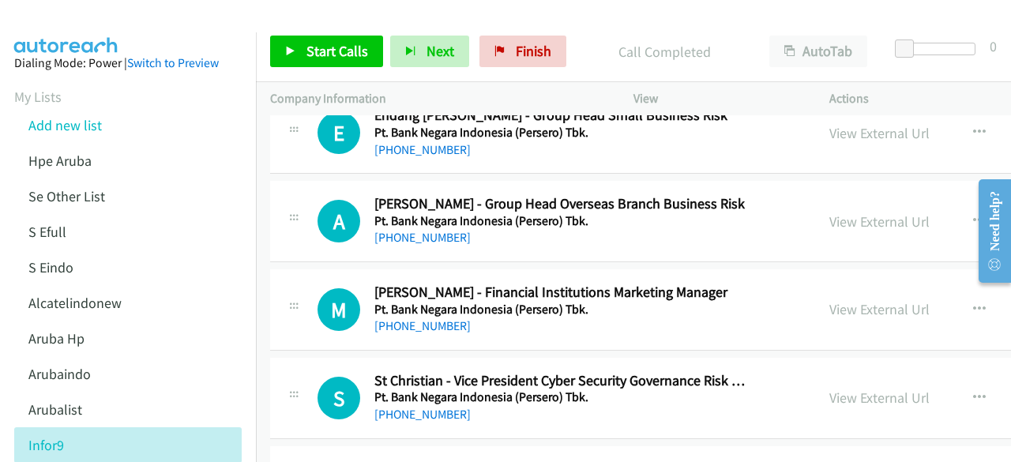
scroll to position [8377, 0]
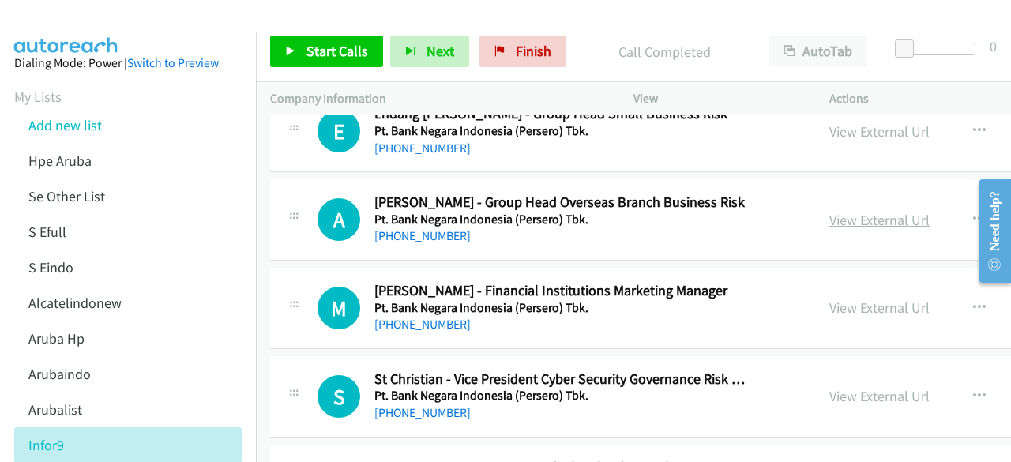
click at [829, 211] on link "View External Url" at bounding box center [879, 220] width 100 height 18
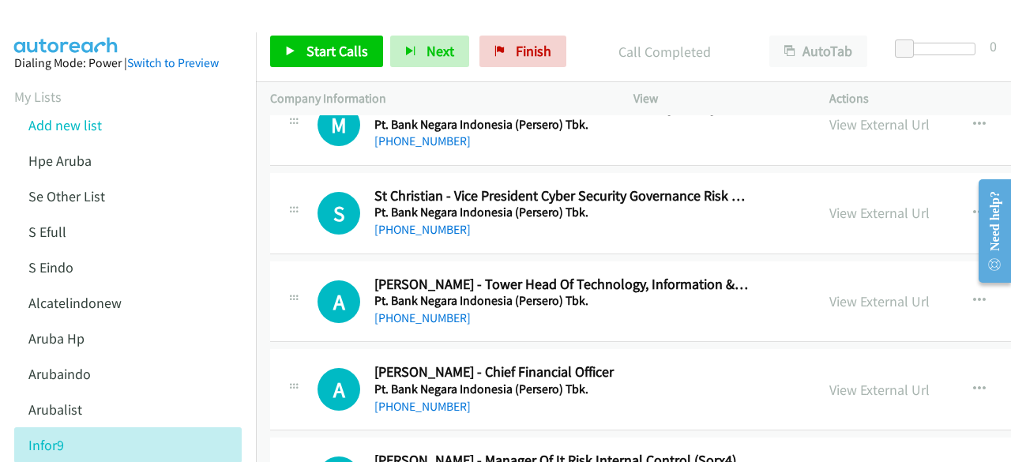
scroll to position [8561, 0]
click at [829, 203] on link "View External Url" at bounding box center [879, 212] width 100 height 18
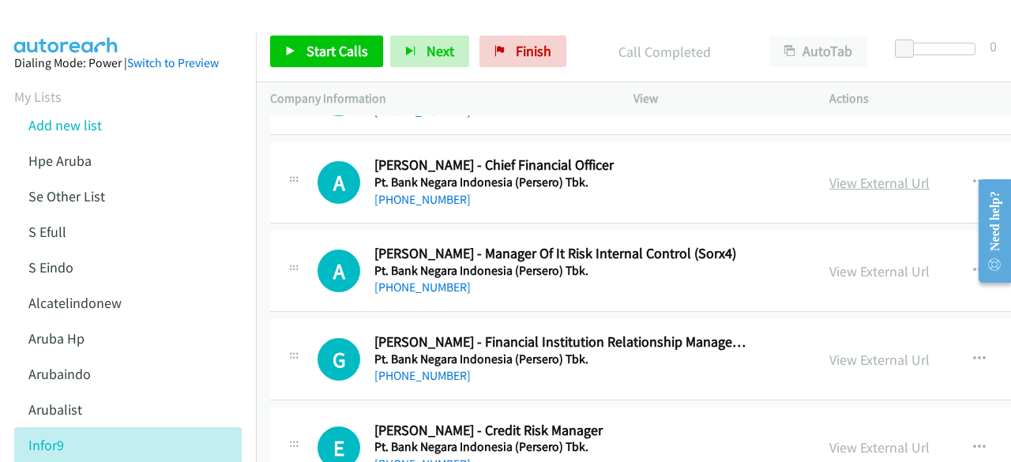
scroll to position [8768, 0]
click at [829, 261] on link "View External Url" at bounding box center [879, 270] width 100 height 18
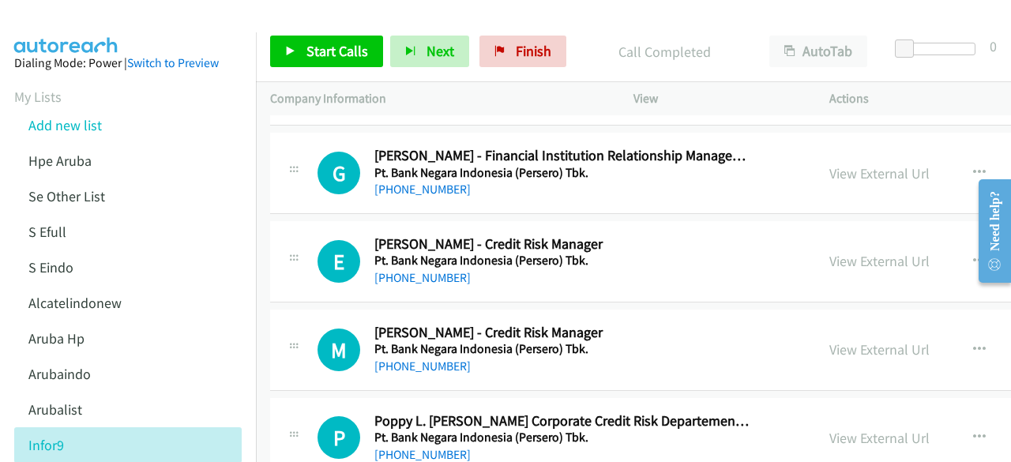
scroll to position [8954, 0]
click at [829, 251] on link "View External Url" at bounding box center [879, 260] width 100 height 18
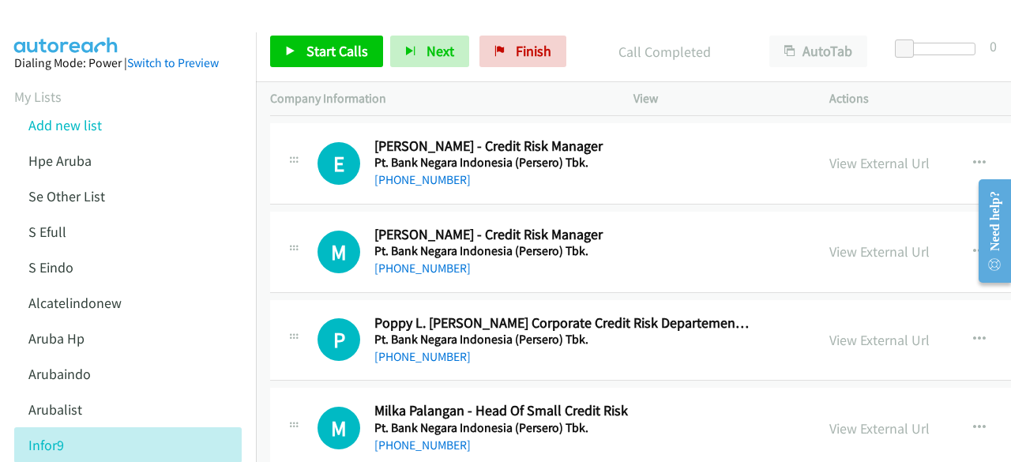
scroll to position [9052, 0]
click at [829, 242] on link "View External Url" at bounding box center [879, 251] width 100 height 18
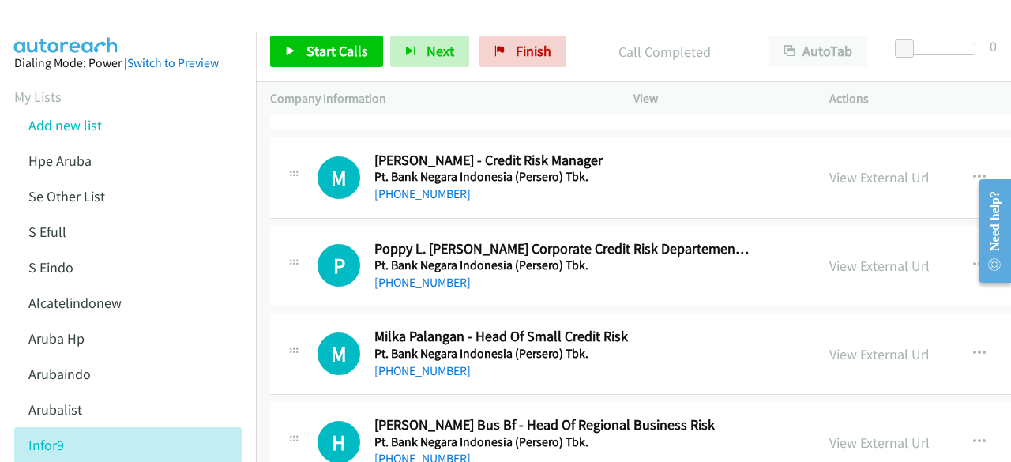
scroll to position [9139, 0]
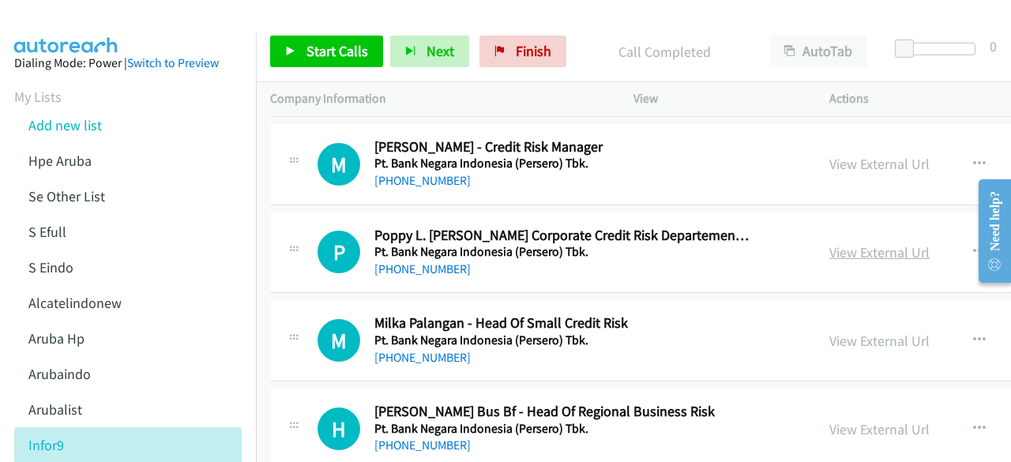
click at [842, 243] on link "View External Url" at bounding box center [879, 252] width 100 height 18
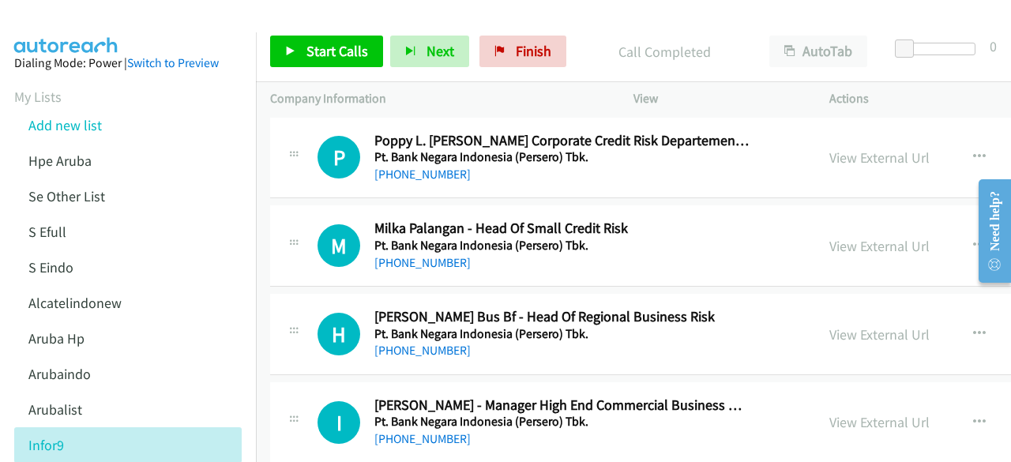
scroll to position [9244, 0]
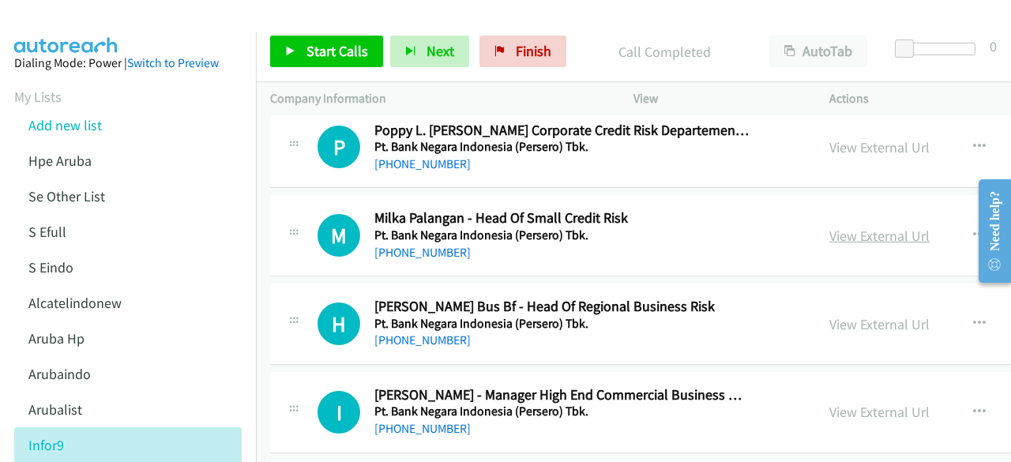
click at [829, 227] on link "View External Url" at bounding box center [879, 236] width 100 height 18
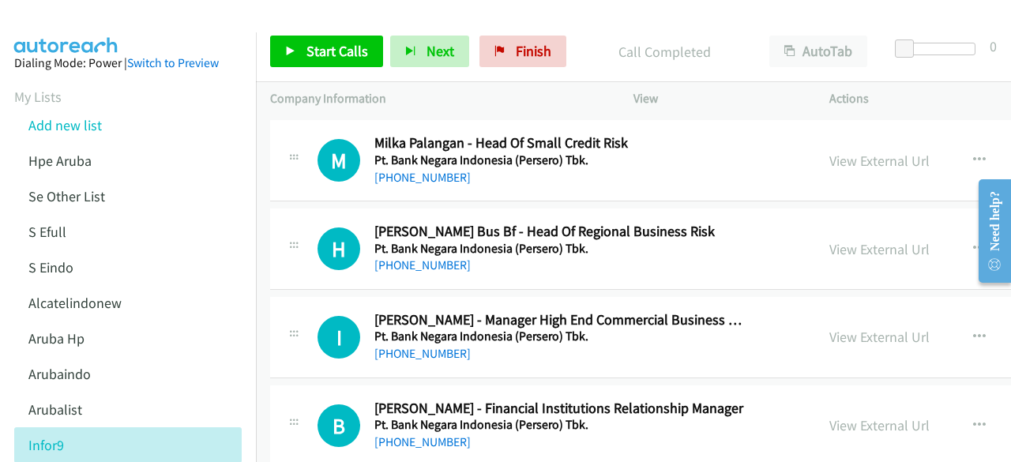
scroll to position [9320, 0]
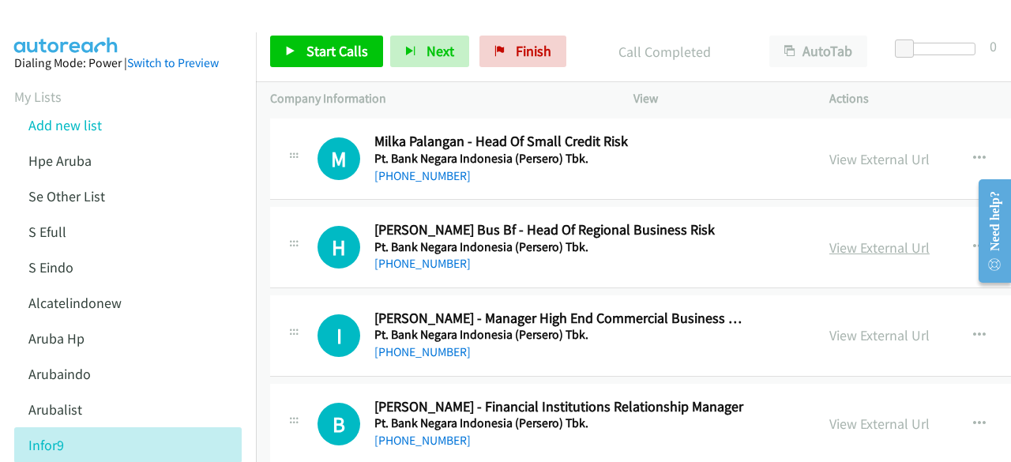
click at [835, 238] on link "View External Url" at bounding box center [879, 247] width 100 height 18
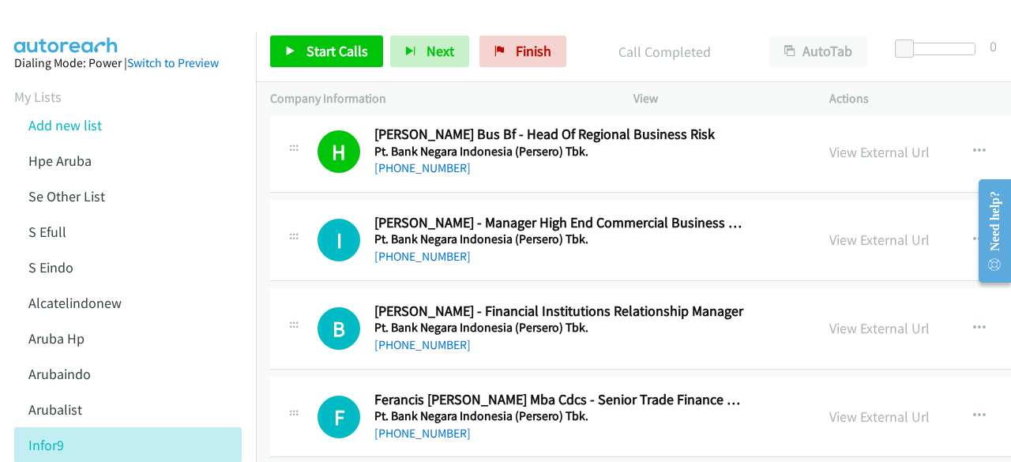
scroll to position [9431, 0]
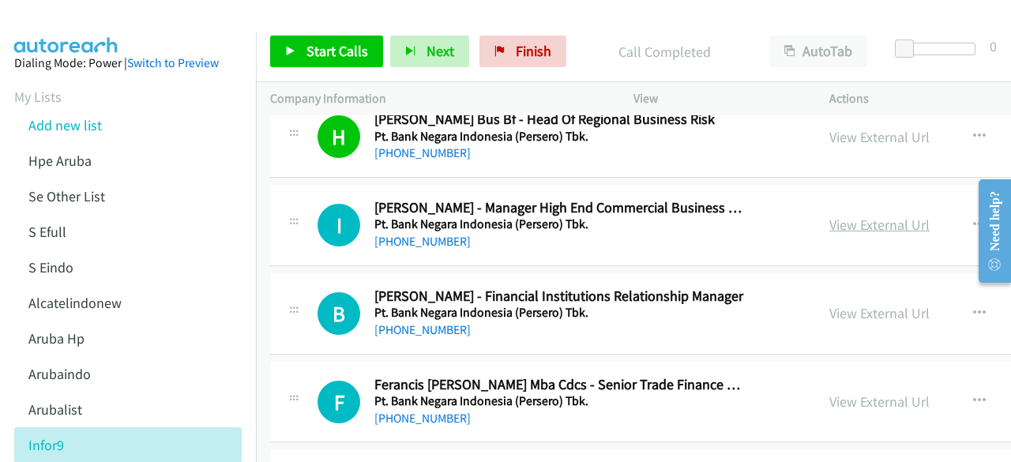
click at [829, 216] on link "View External Url" at bounding box center [879, 225] width 100 height 18
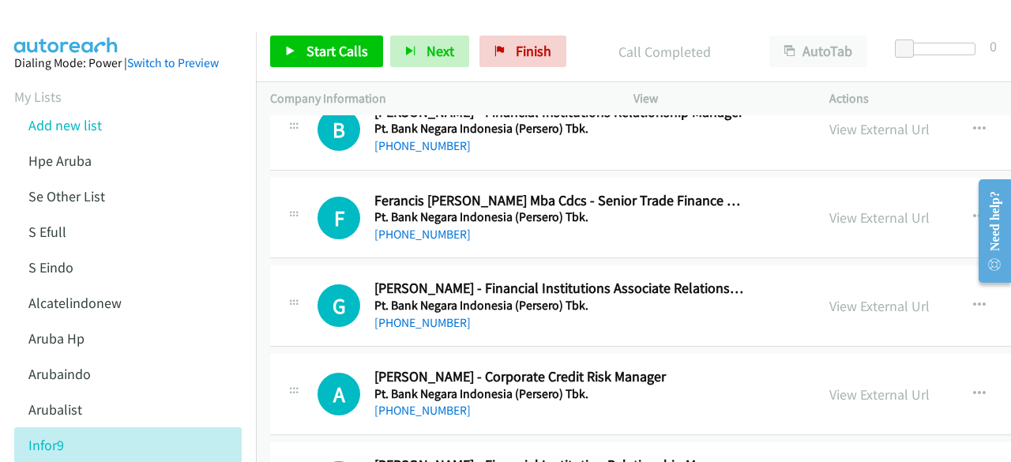
scroll to position [9616, 0]
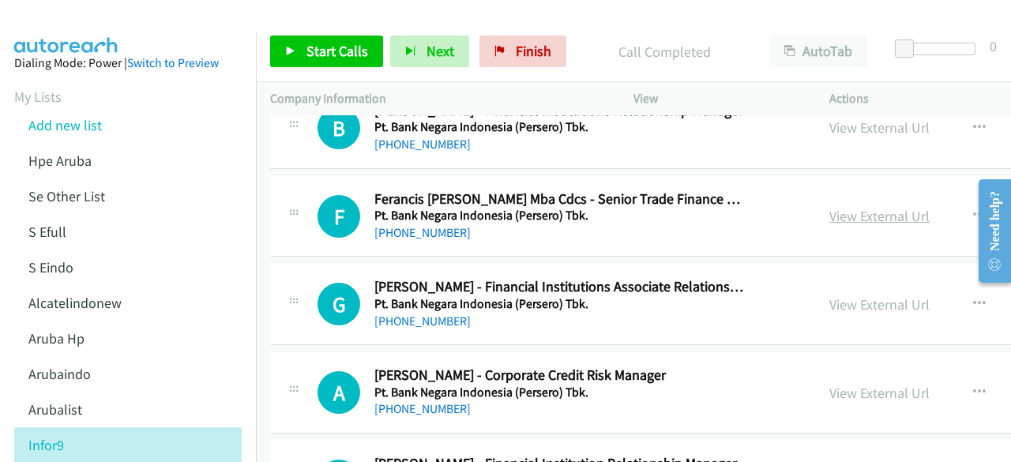
click at [829, 207] on link "View External Url" at bounding box center [879, 216] width 100 height 18
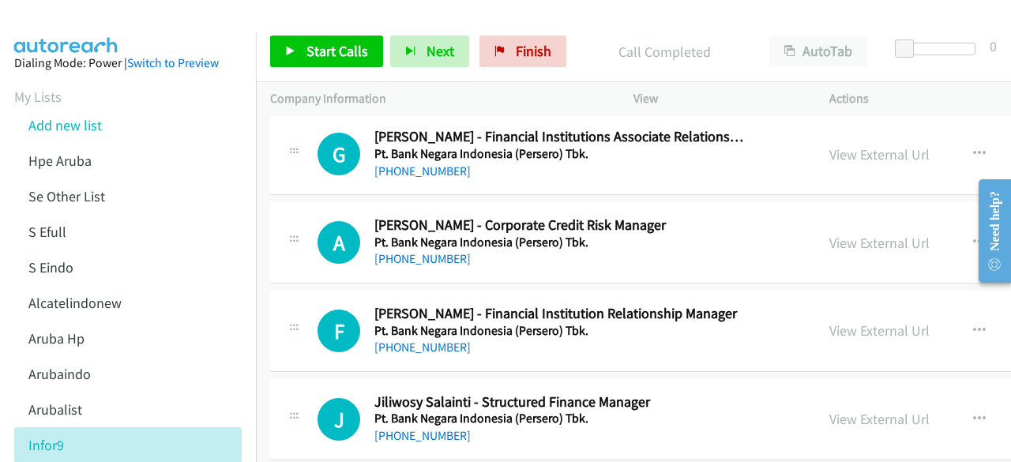
scroll to position [9777, 0]
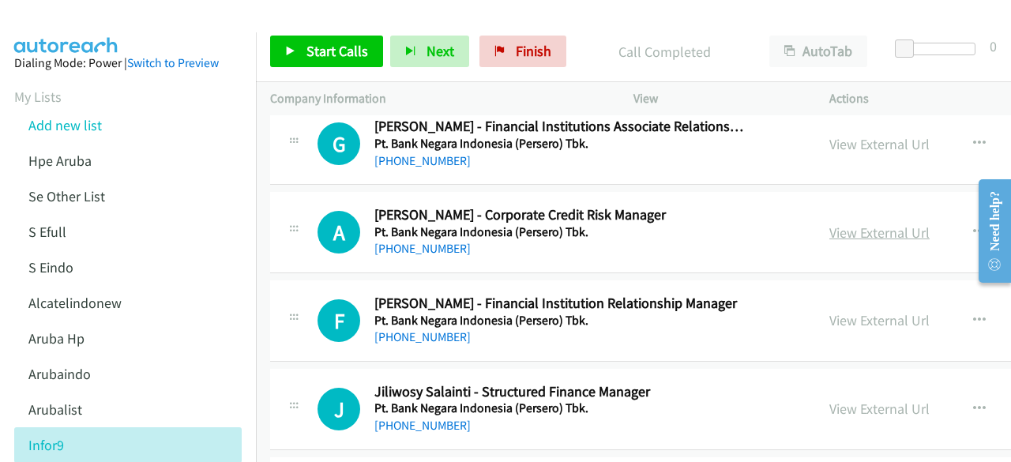
click at [829, 223] on link "View External Url" at bounding box center [879, 232] width 100 height 18
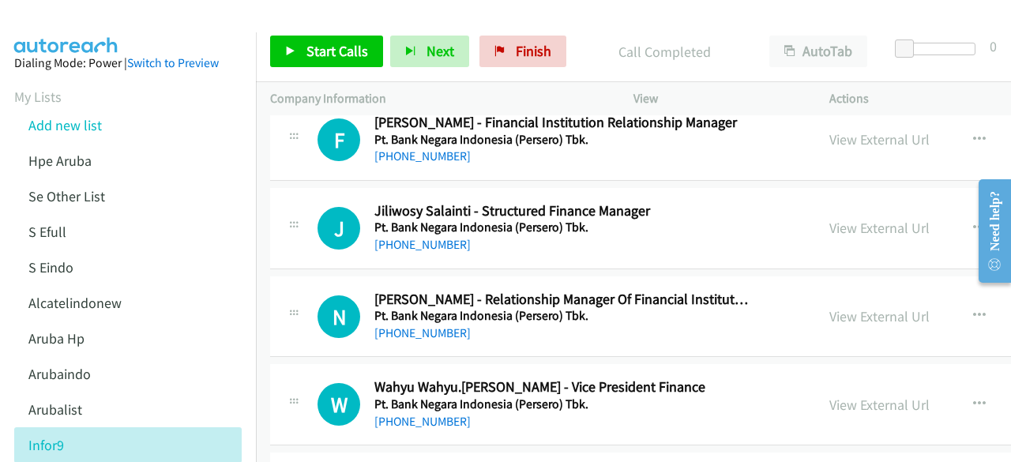
scroll to position [9959, 0]
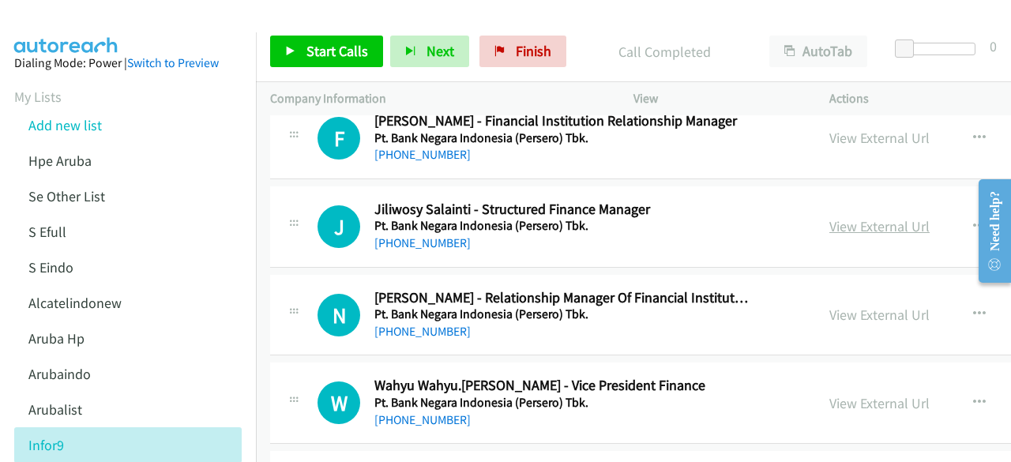
click at [848, 217] on link "View External Url" at bounding box center [879, 226] width 100 height 18
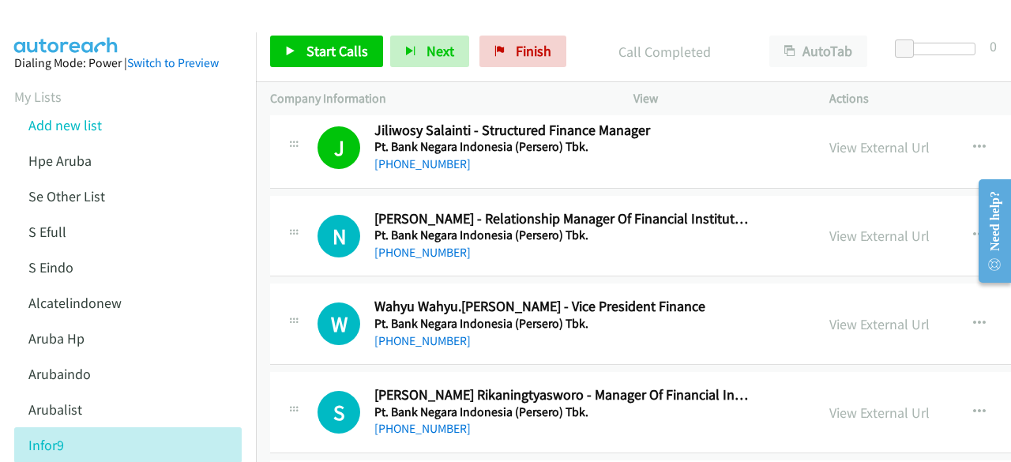
scroll to position [10130, 0]
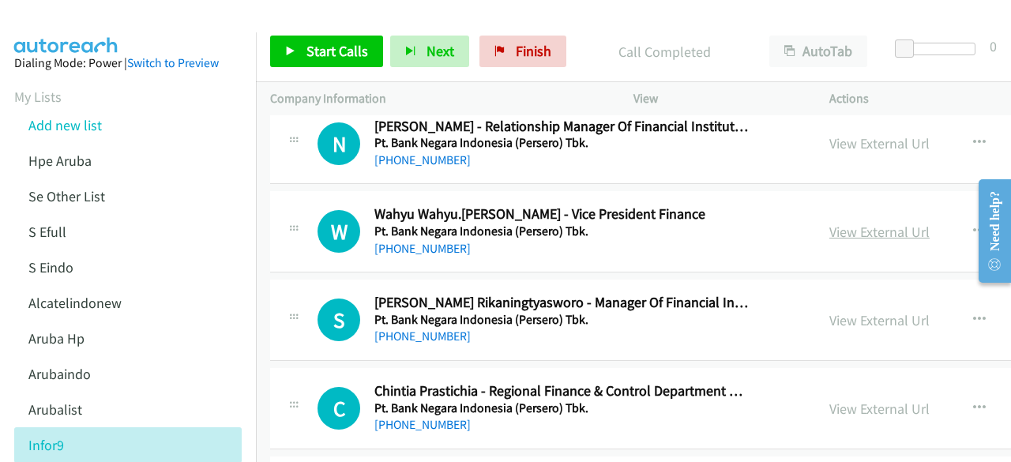
click at [829, 223] on link "View External Url" at bounding box center [879, 232] width 100 height 18
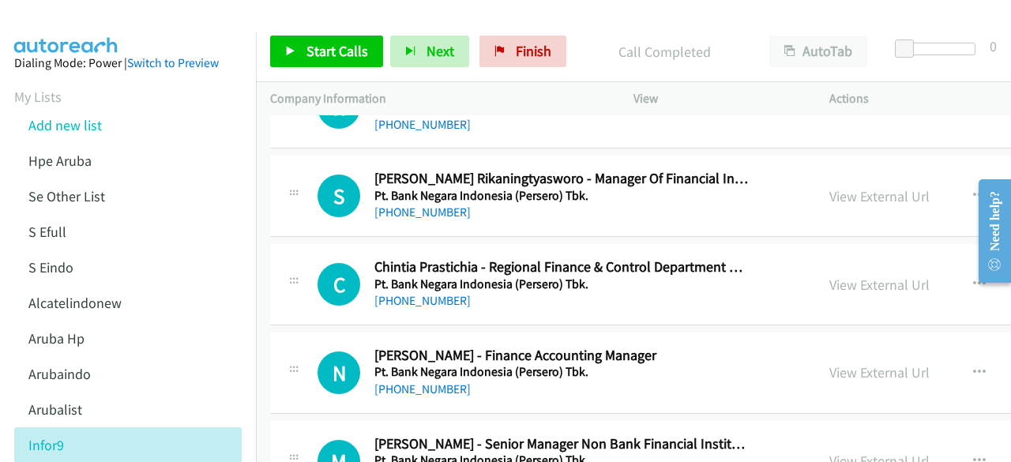
scroll to position [10262, 0]
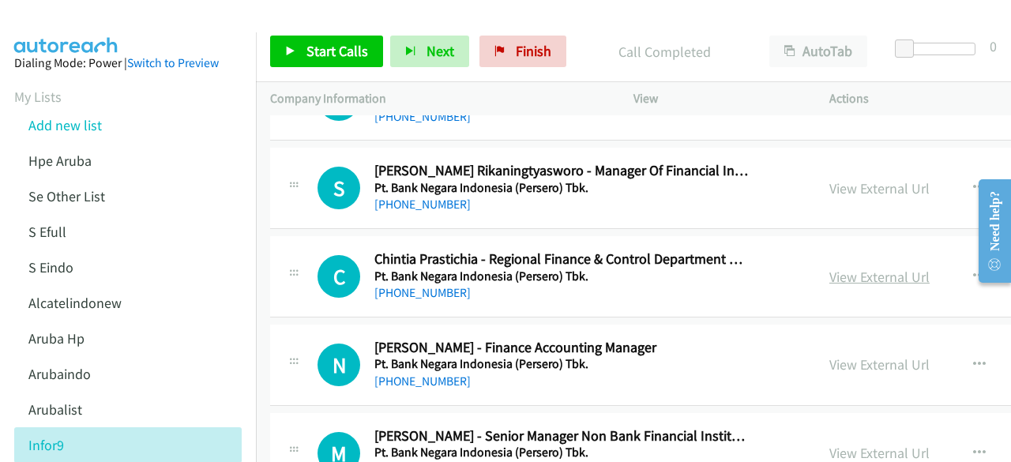
click at [829, 268] on link "View External Url" at bounding box center [879, 277] width 100 height 18
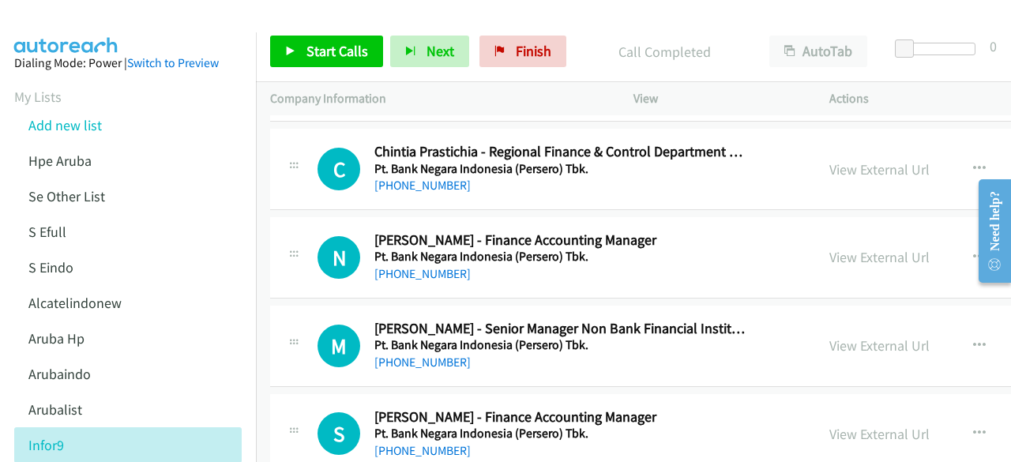
scroll to position [10371, 0]
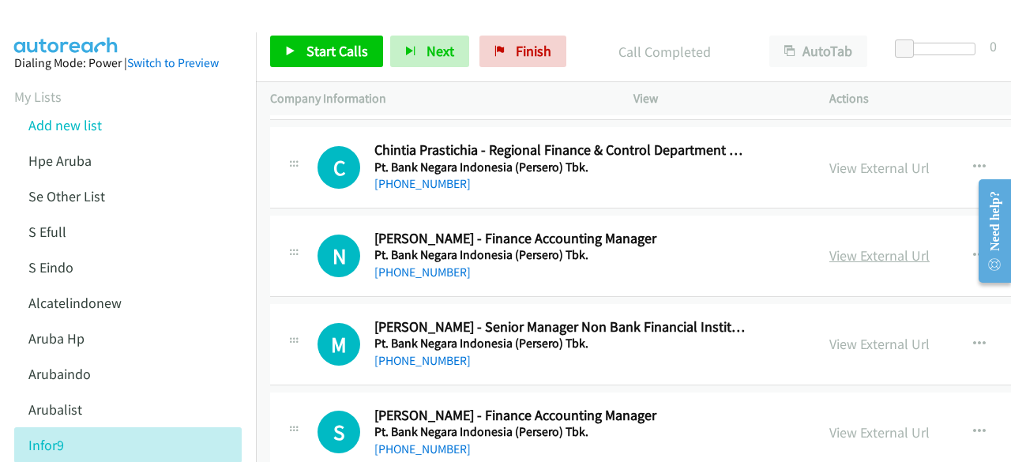
click at [829, 246] on link "View External Url" at bounding box center [879, 255] width 100 height 18
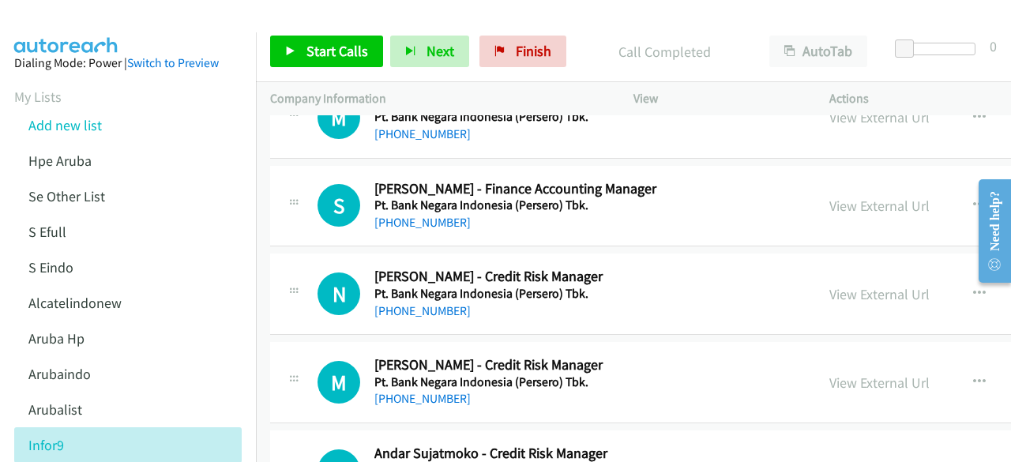
scroll to position [10600, 0]
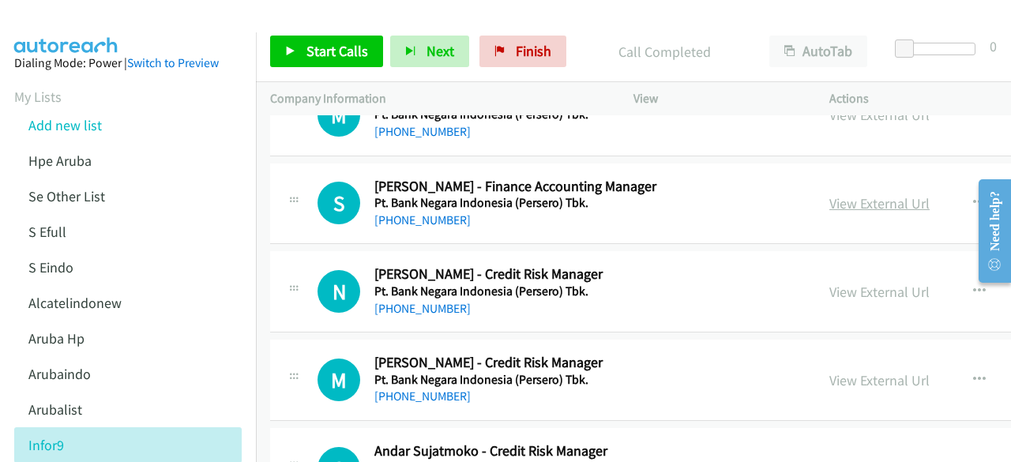
click at [829, 194] on link "View External Url" at bounding box center [879, 203] width 100 height 18
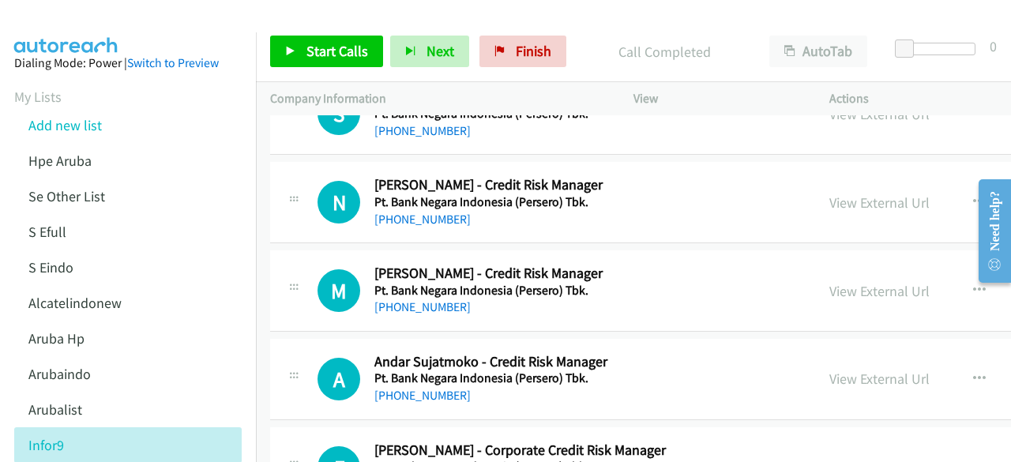
scroll to position [10690, 0]
click at [844, 193] on link "View External Url" at bounding box center [879, 202] width 100 height 18
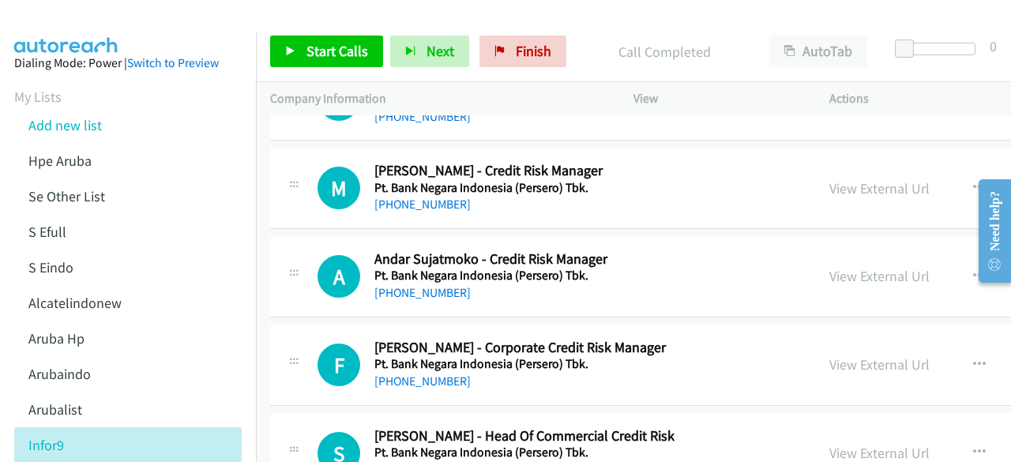
scroll to position [10793, 0]
click at [829, 178] on link "View External Url" at bounding box center [879, 187] width 100 height 18
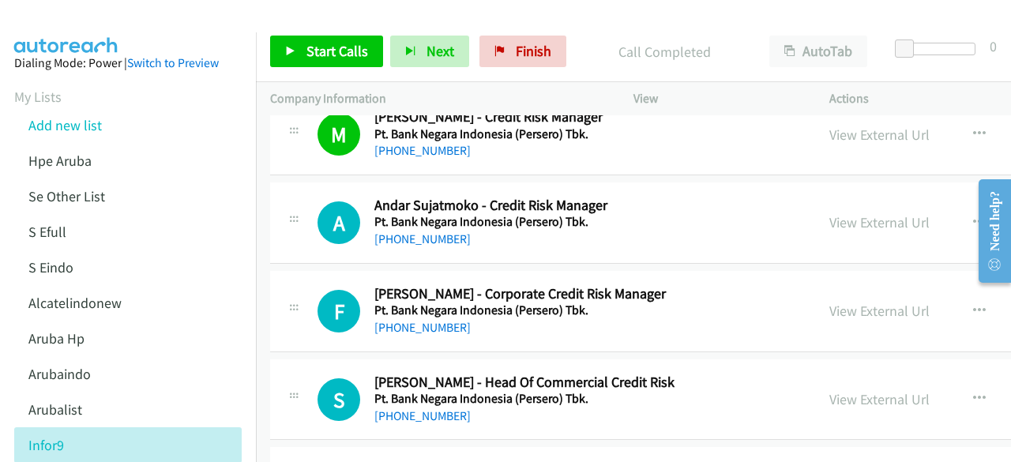
scroll to position [10858, 0]
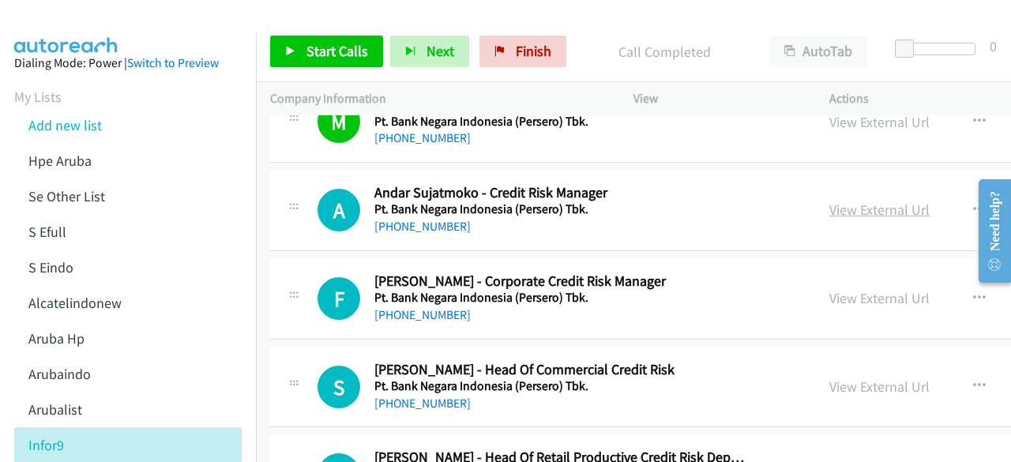
click at [848, 201] on link "View External Url" at bounding box center [879, 210] width 100 height 18
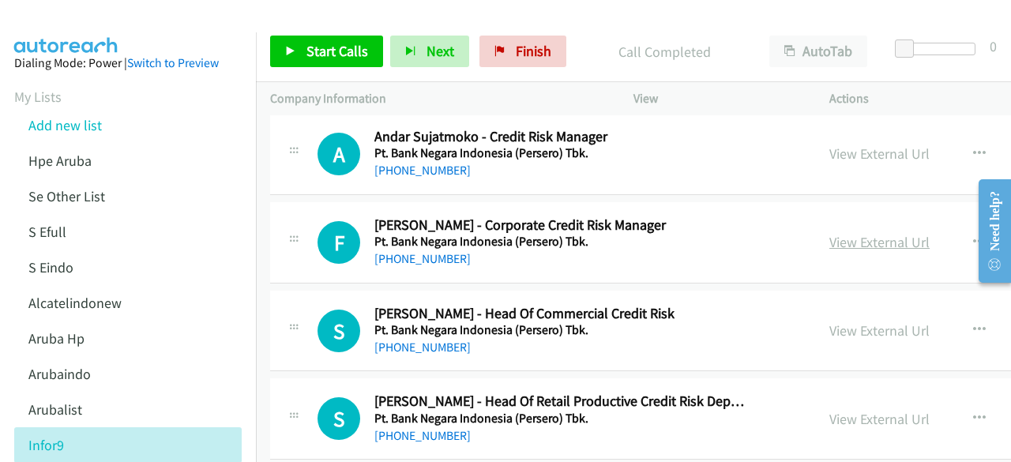
scroll to position [10915, 0]
click at [829, 232] on link "View External Url" at bounding box center [879, 241] width 100 height 18
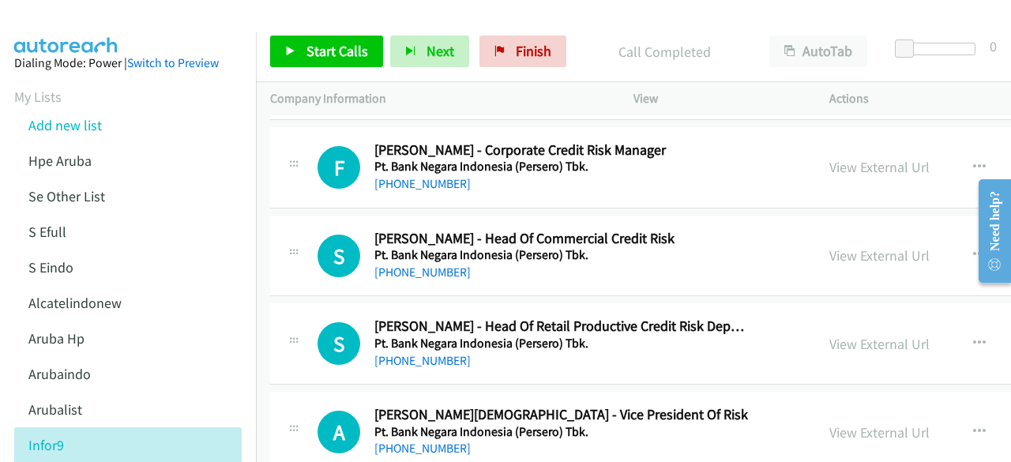
scroll to position [10996, 0]
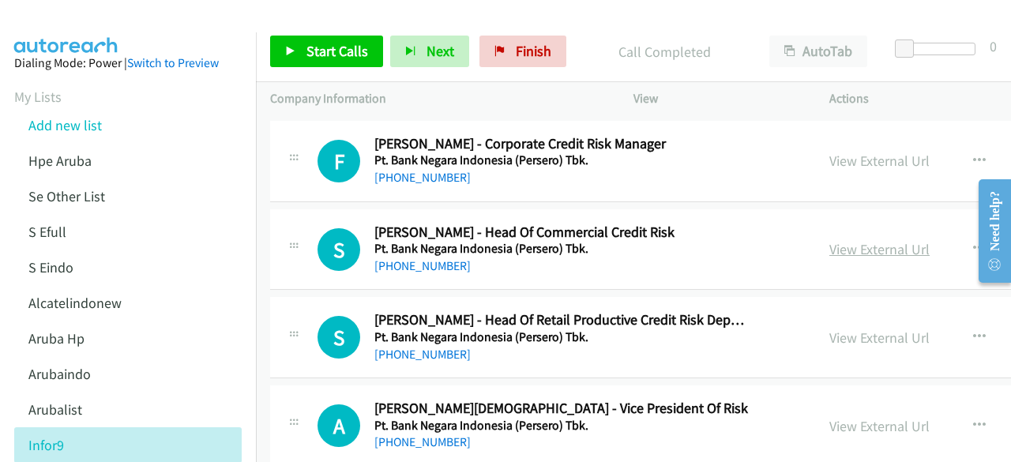
click at [829, 240] on link "View External Url" at bounding box center [879, 249] width 100 height 18
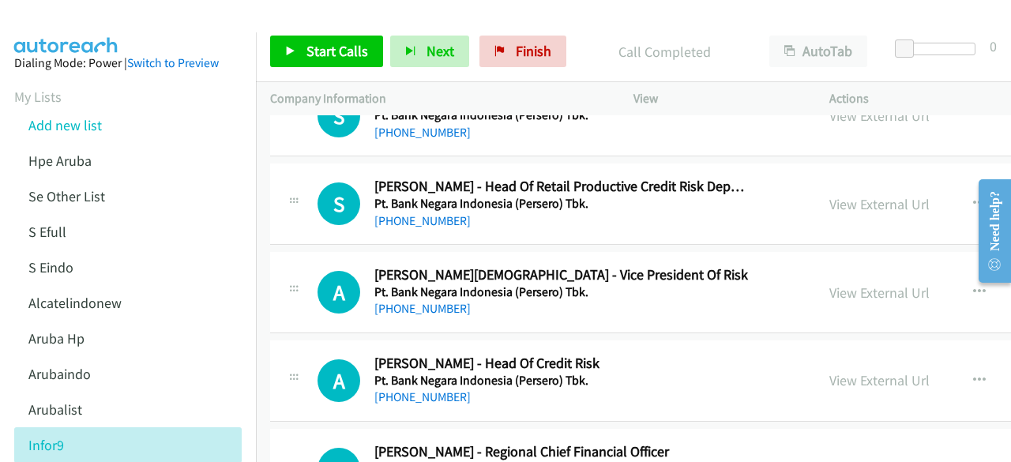
scroll to position [11131, 0]
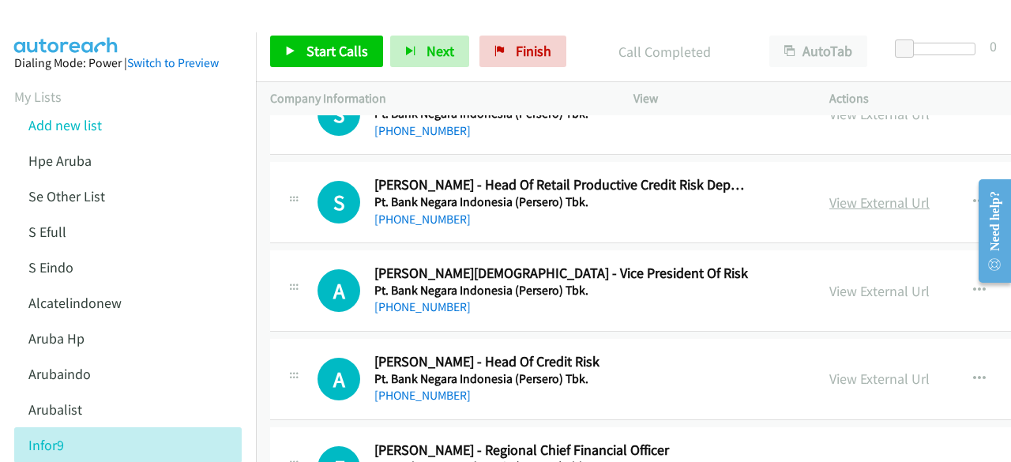
click at [829, 193] on link "View External Url" at bounding box center [879, 202] width 100 height 18
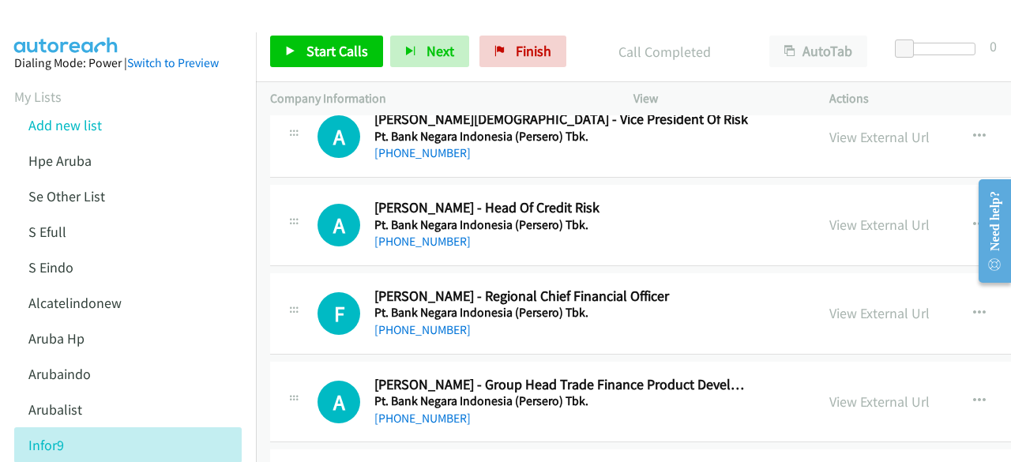
scroll to position [11287, 0]
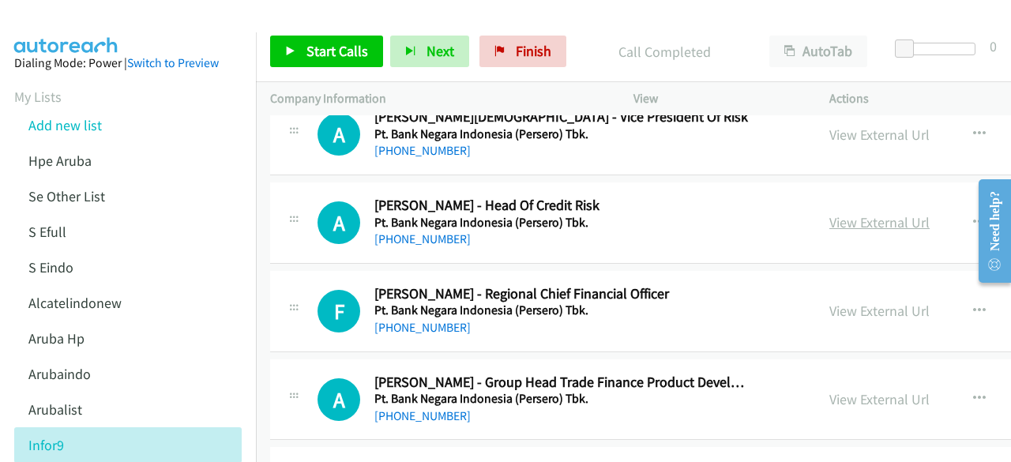
click at [829, 213] on link "View External Url" at bounding box center [879, 222] width 100 height 18
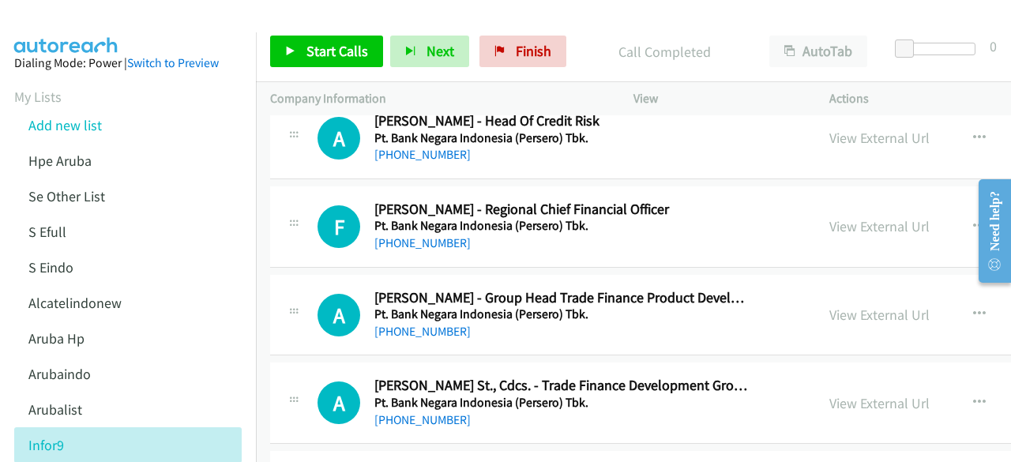
scroll to position [11457, 0]
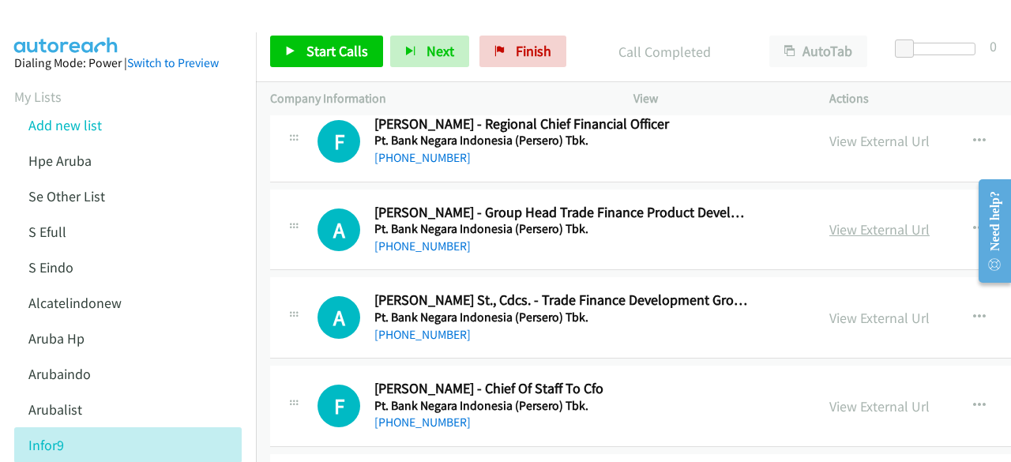
click at [829, 220] on link "View External Url" at bounding box center [879, 229] width 100 height 18
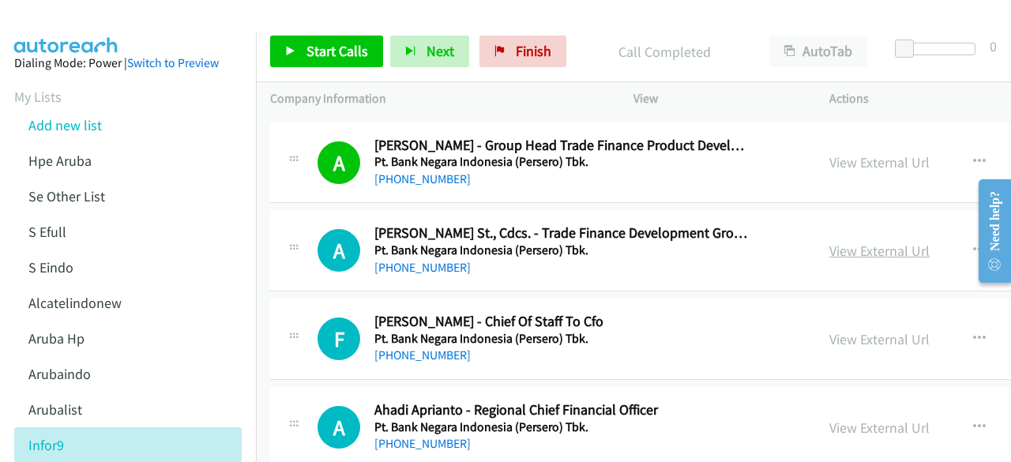
click at [840, 242] on link "View External Url" at bounding box center [879, 251] width 100 height 18
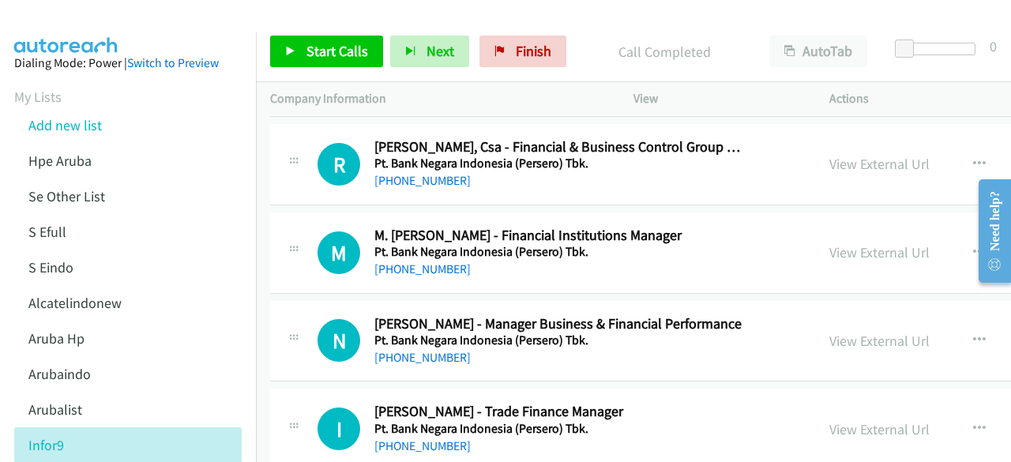
scroll to position [11939, 0]
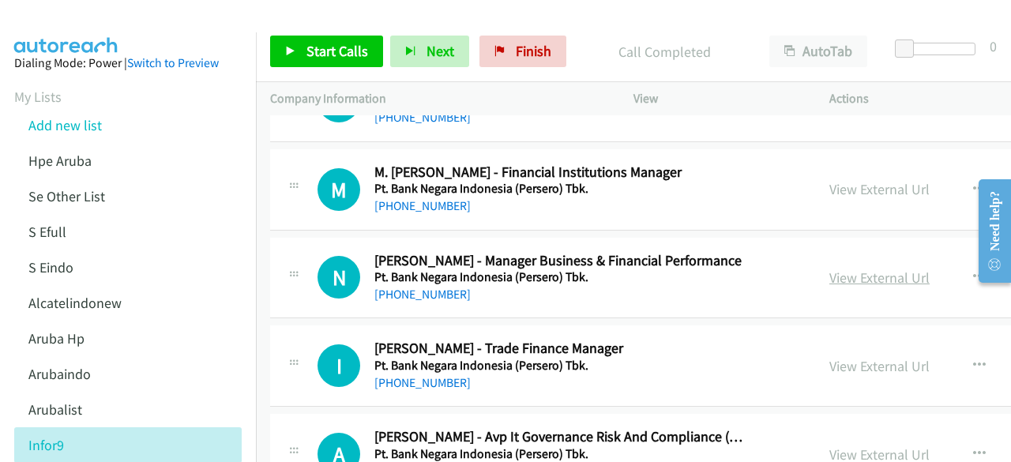
click at [860, 268] on link "View External Url" at bounding box center [879, 277] width 100 height 18
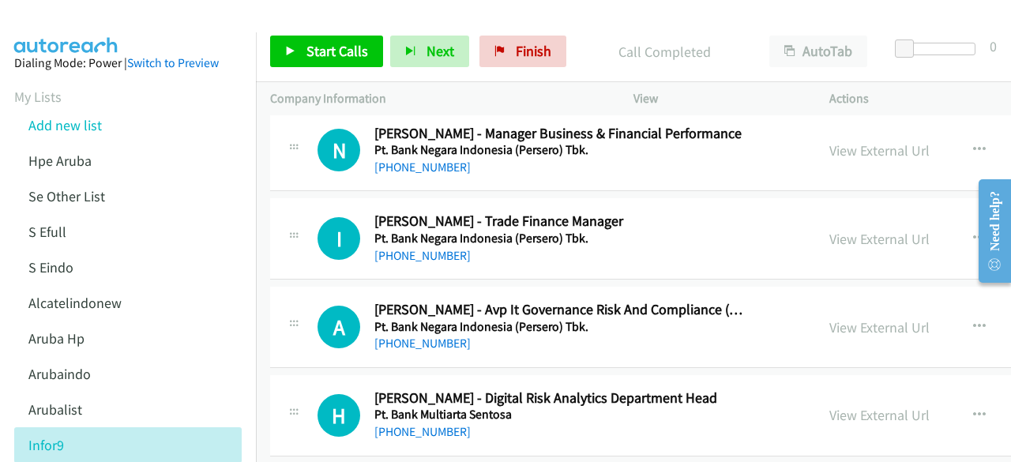
scroll to position [12067, 0]
click at [829, 229] on link "View External Url" at bounding box center [879, 238] width 100 height 18
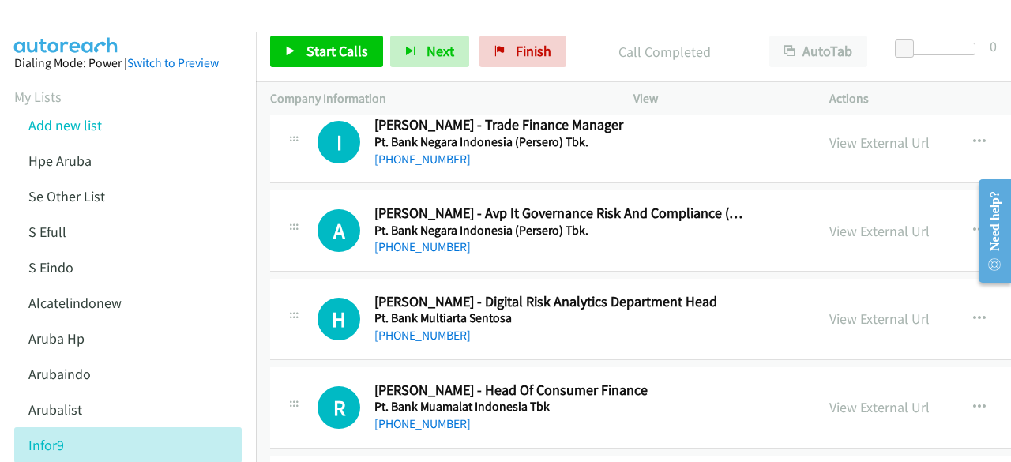
scroll to position [12167, 0]
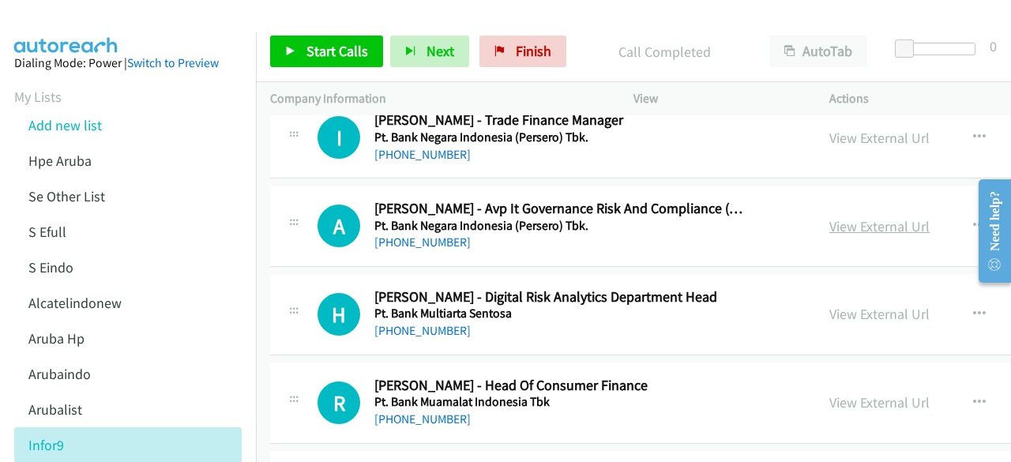
click at [829, 217] on link "View External Url" at bounding box center [879, 226] width 100 height 18
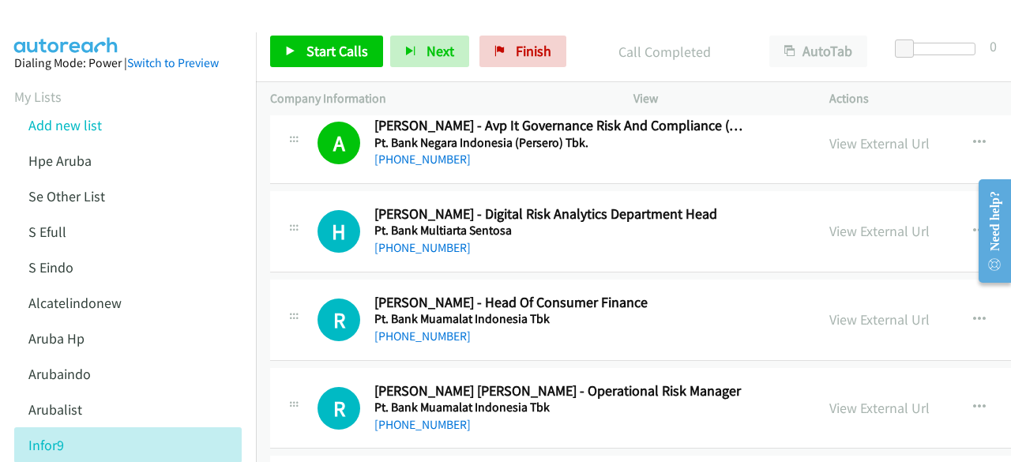
scroll to position [12265, 0]
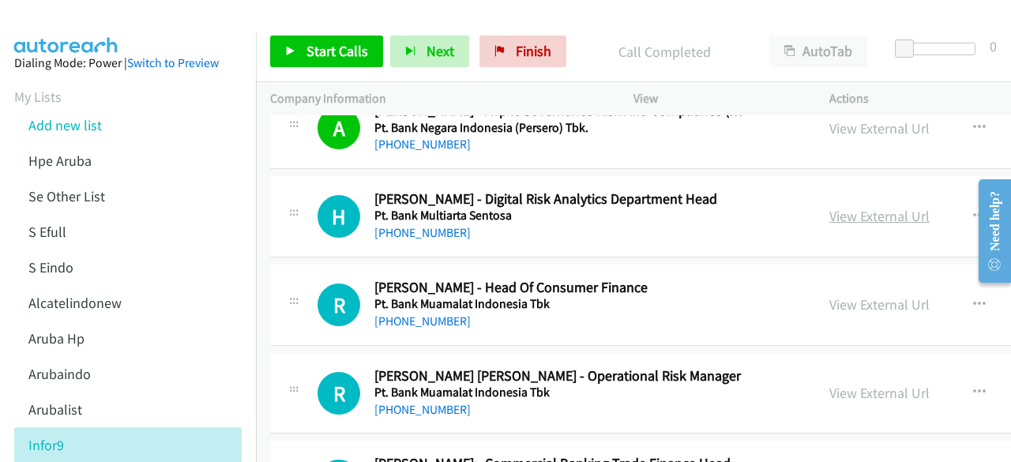
click at [829, 207] on link "View External Url" at bounding box center [879, 216] width 100 height 18
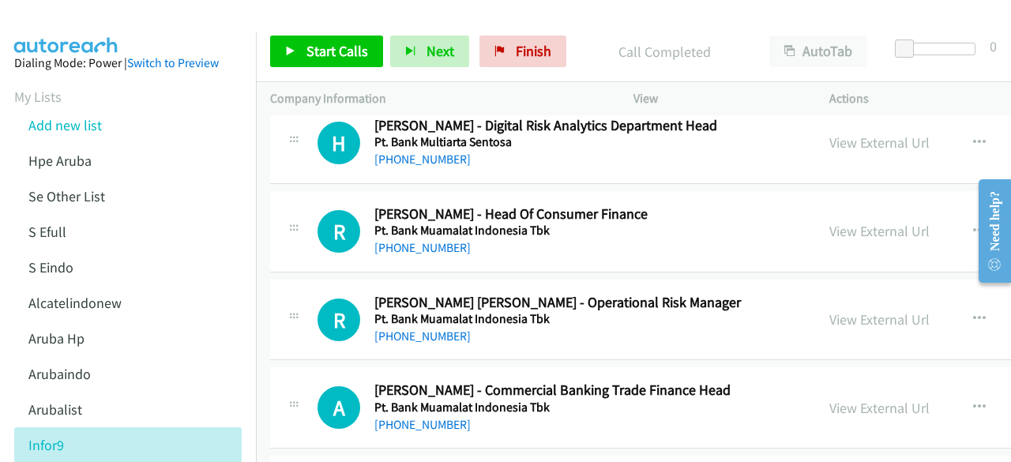
scroll to position [12339, 0]
click at [829, 221] on link "View External Url" at bounding box center [879, 230] width 100 height 18
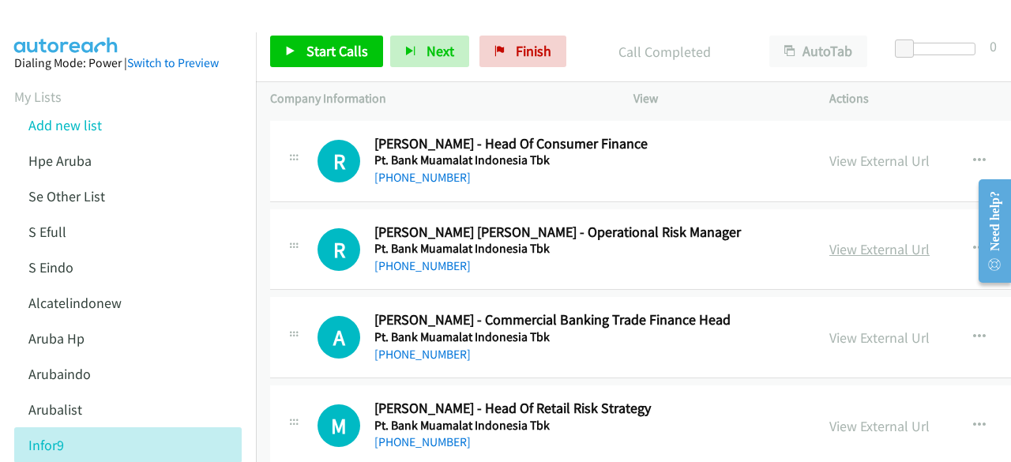
click at [829, 240] on link "View External Url" at bounding box center [879, 249] width 100 height 18
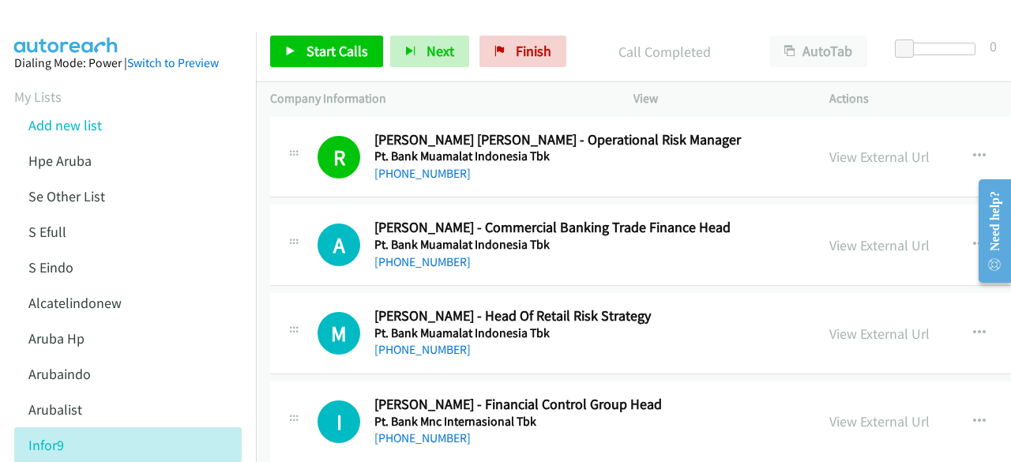
scroll to position [12503, 0]
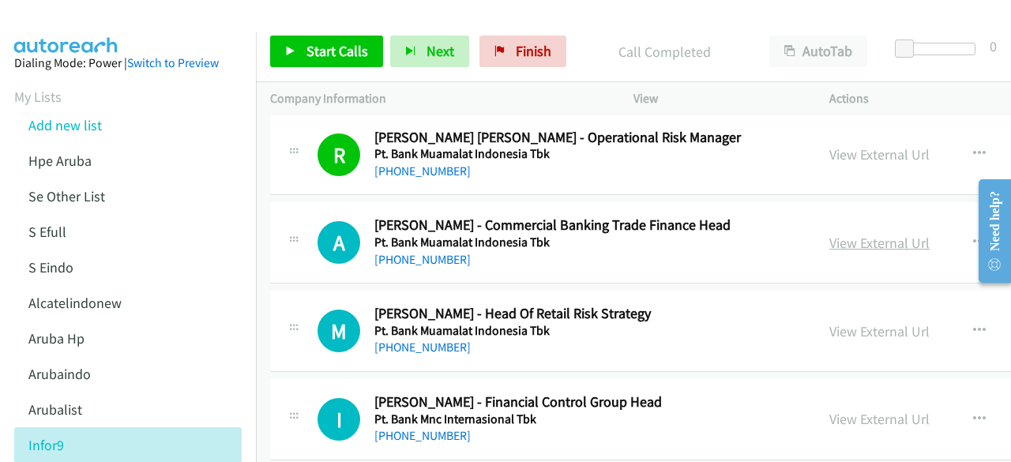
click at [829, 234] on link "View External Url" at bounding box center [879, 243] width 100 height 18
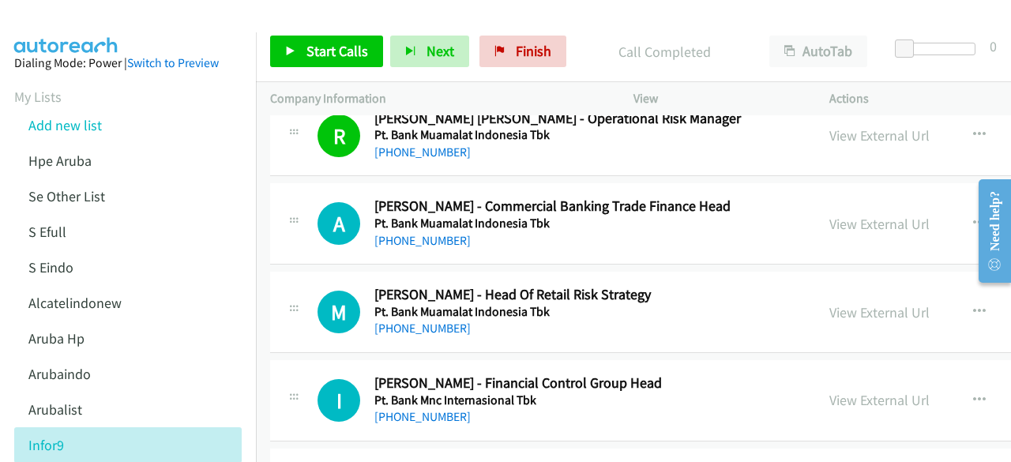
scroll to position [12525, 0]
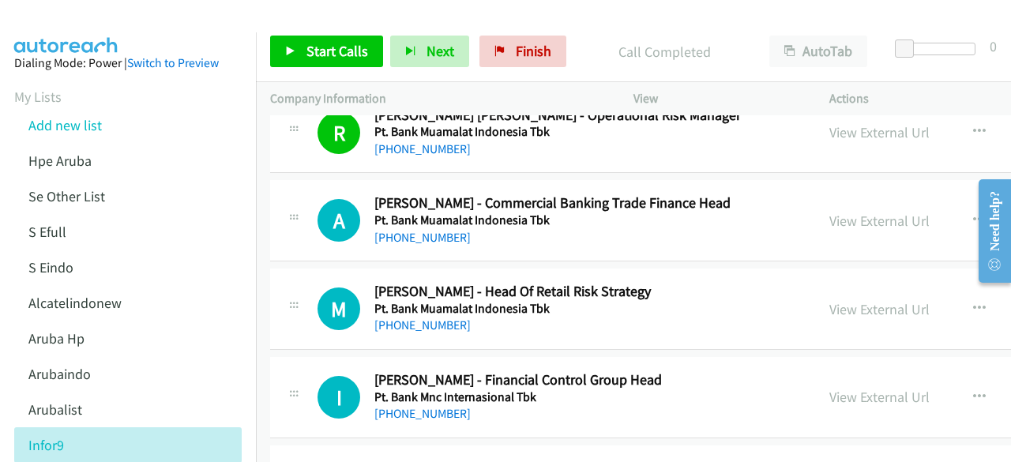
click at [815, 283] on div "View External Url View External Url Schedule/Manage Callback Start Calls Here R…" at bounding box center [958, 309] width 287 height 52
click at [829, 300] on link "View External Url" at bounding box center [879, 309] width 100 height 18
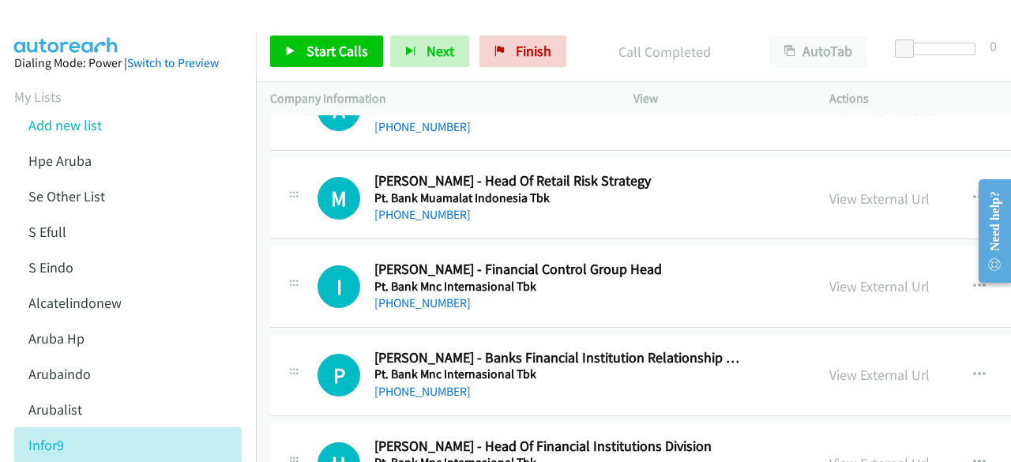
scroll to position [12637, 0]
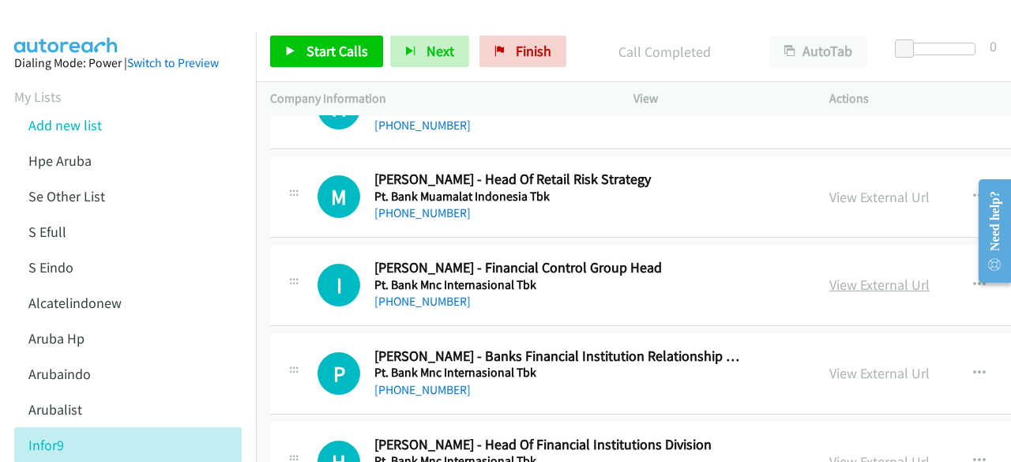
click at [829, 276] on link "View External Url" at bounding box center [879, 285] width 100 height 18
click at [829, 188] on link "View External Url" at bounding box center [879, 197] width 100 height 18
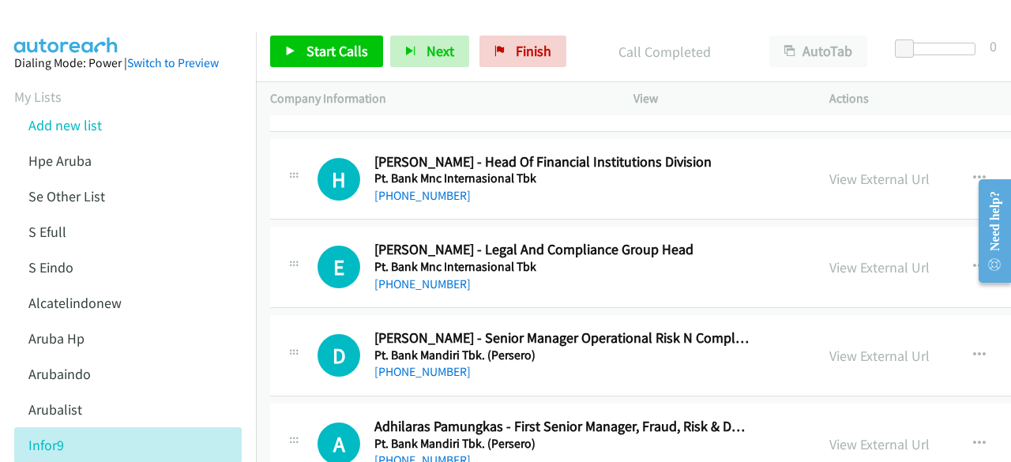
scroll to position [12937, 0]
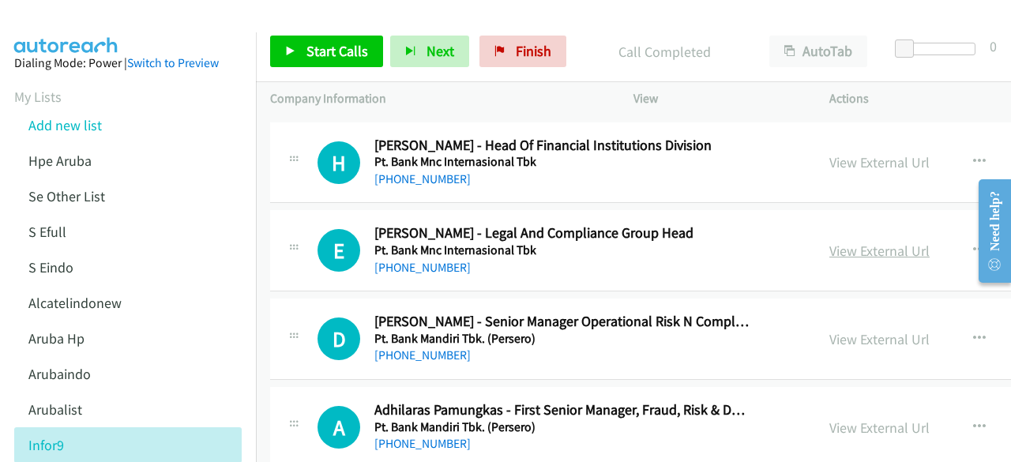
click at [830, 242] on link "View External Url" at bounding box center [879, 251] width 100 height 18
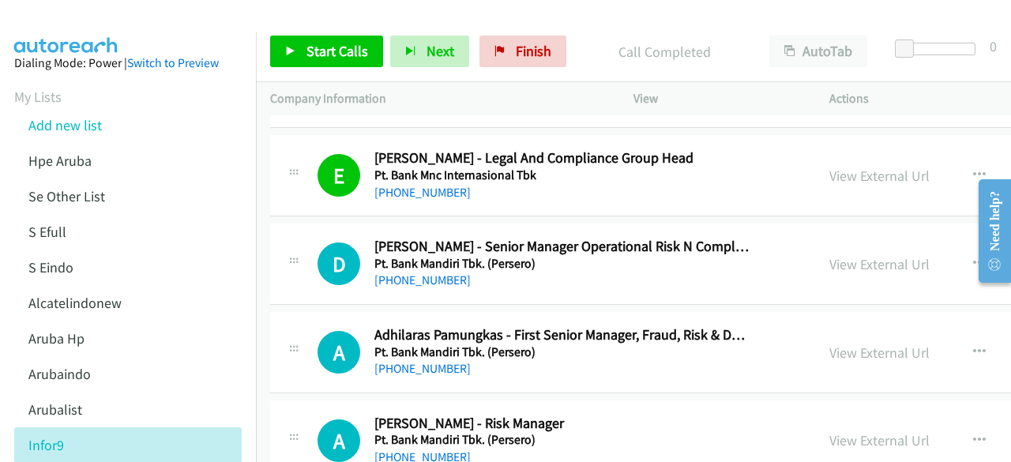
scroll to position [13013, 0]
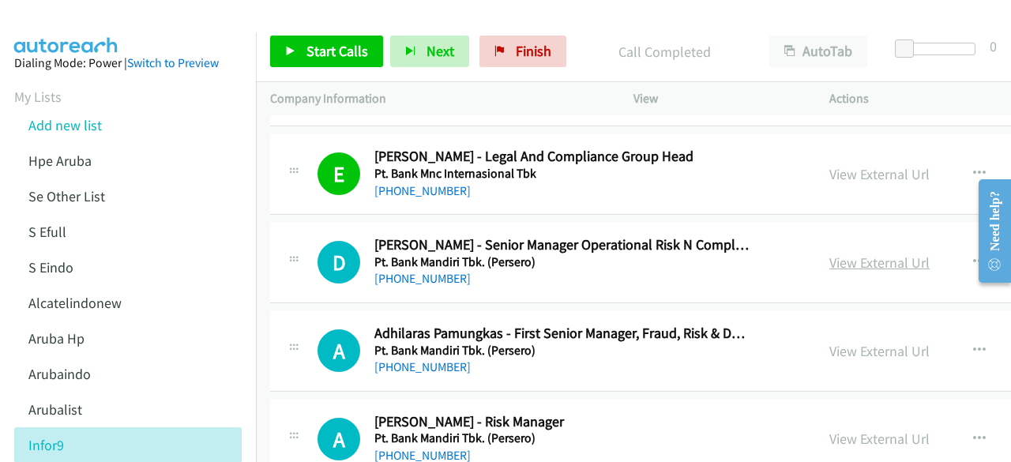
click at [837, 253] on link "View External Url" at bounding box center [879, 262] width 100 height 18
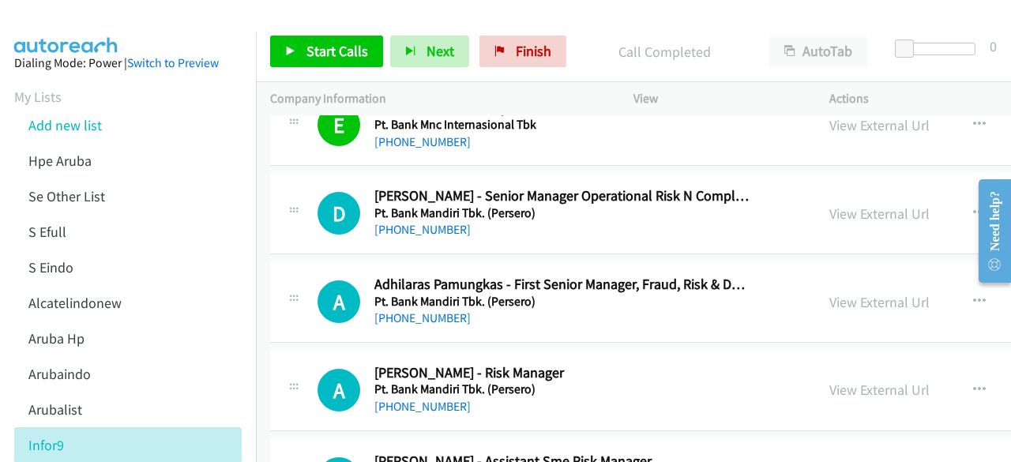
scroll to position [13076, 0]
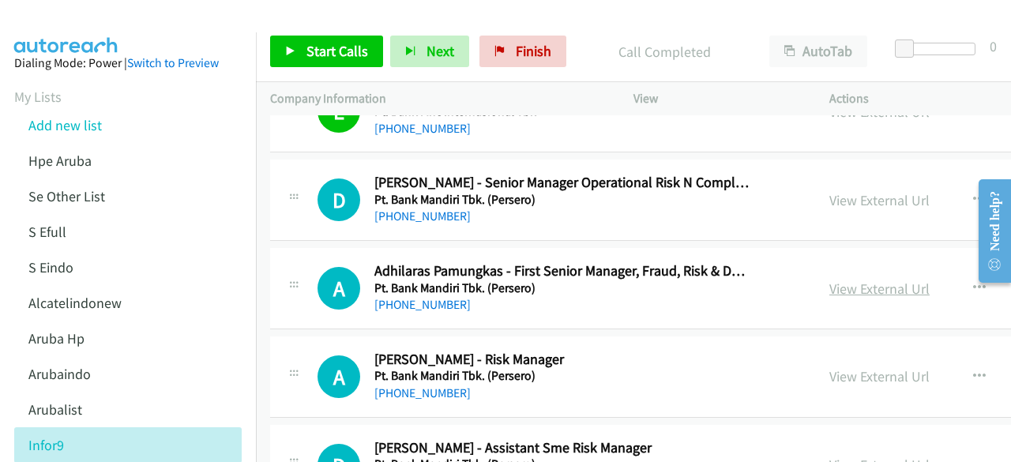
click at [829, 280] on link "View External Url" at bounding box center [879, 289] width 100 height 18
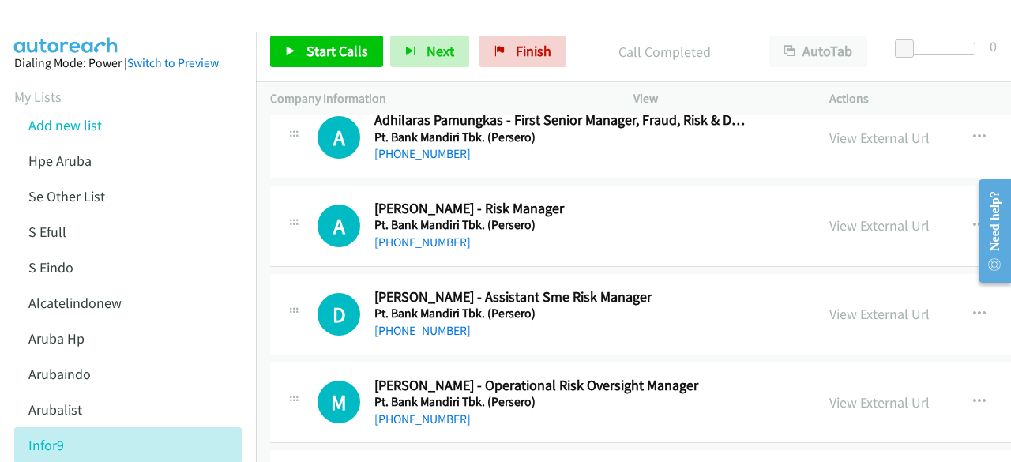
scroll to position [13227, 0]
click at [829, 216] on link "View External Url" at bounding box center [879, 225] width 100 height 18
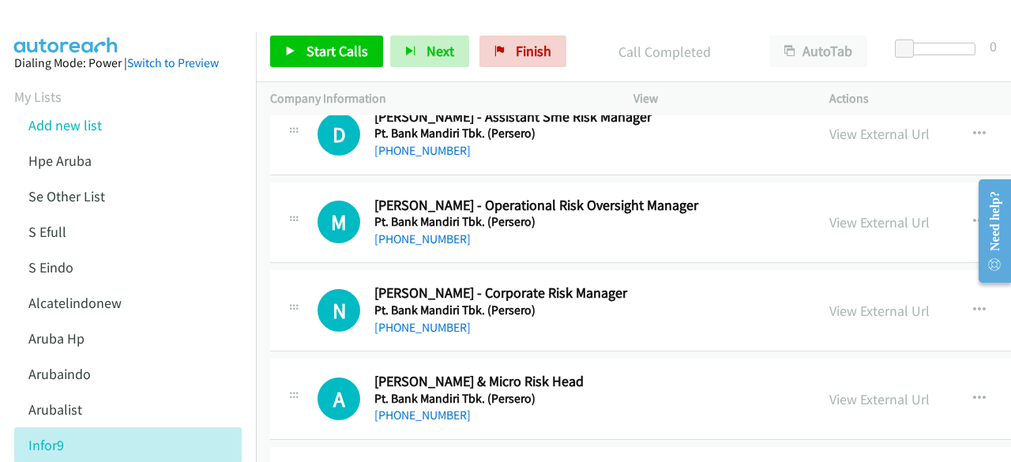
scroll to position [13408, 0]
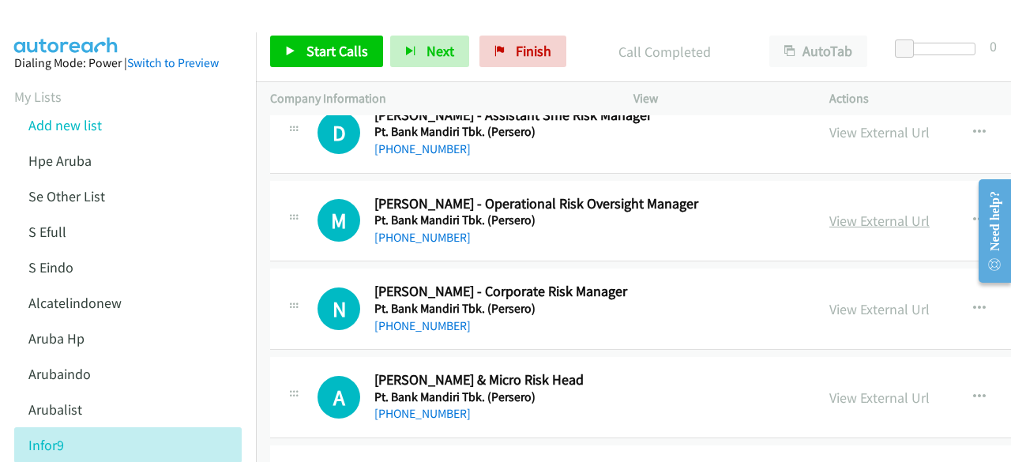
click at [829, 212] on link "View External Url" at bounding box center [879, 221] width 100 height 18
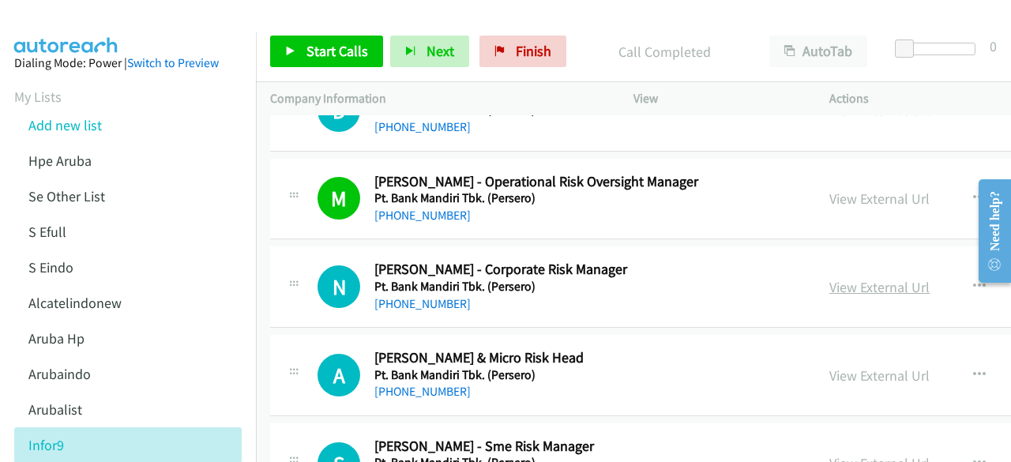
click at [829, 278] on link "View External Url" at bounding box center [879, 287] width 100 height 18
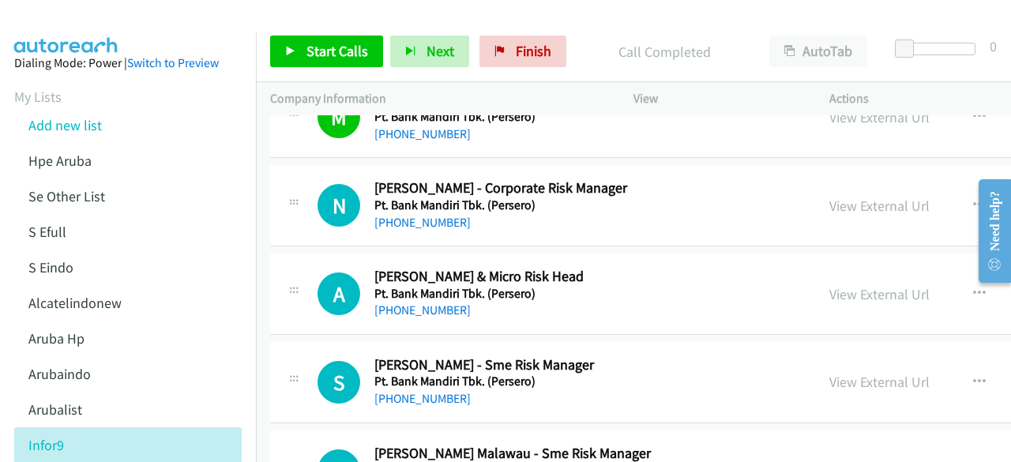
scroll to position [13512, 0]
click at [829, 284] on link "View External Url" at bounding box center [879, 293] width 100 height 18
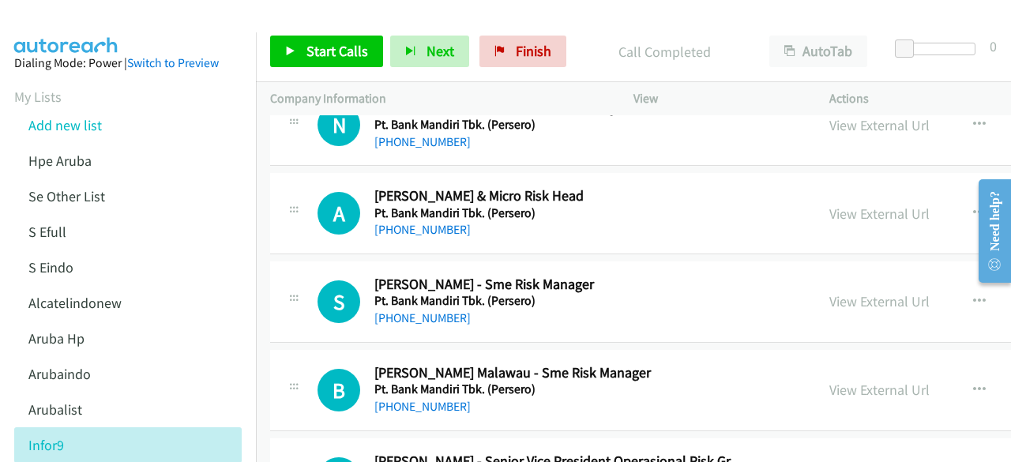
scroll to position [13612, 0]
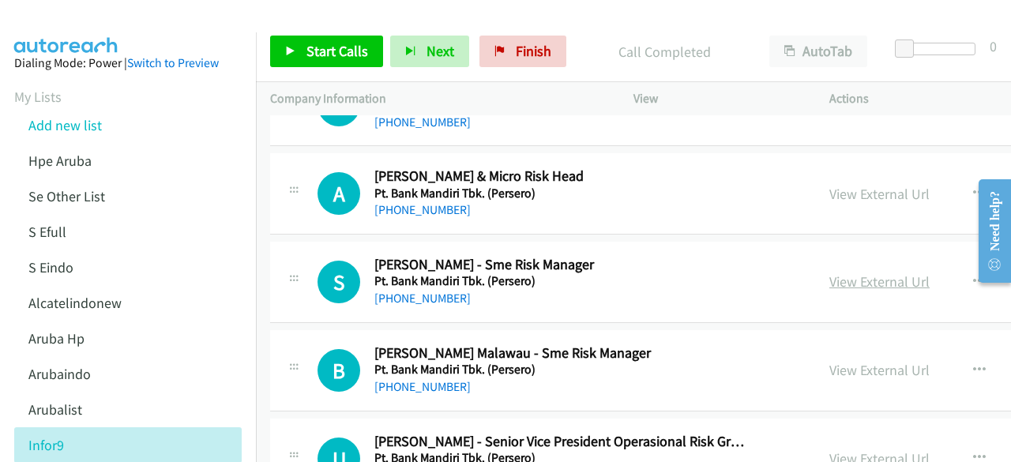
click at [829, 272] on link "View External Url" at bounding box center [879, 281] width 100 height 18
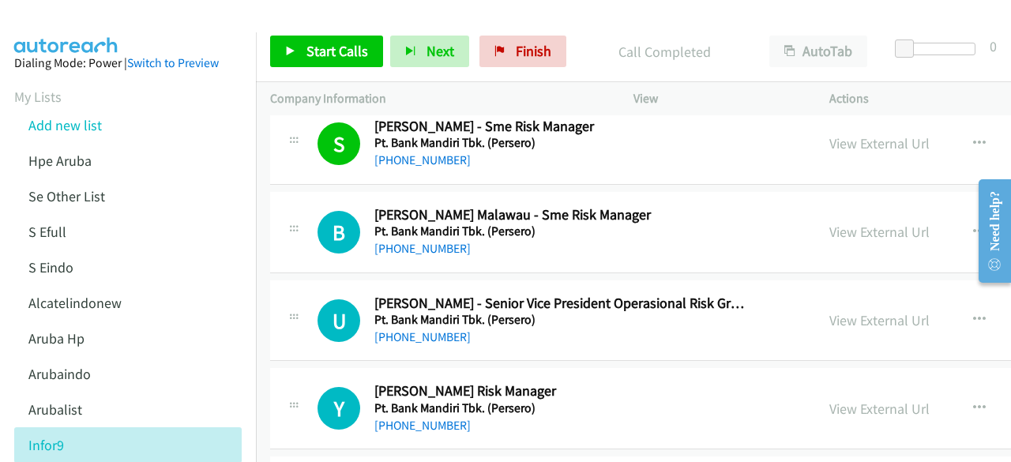
scroll to position [13751, 0]
click at [836, 222] on link "View External Url" at bounding box center [879, 231] width 100 height 18
click at [856, 310] on link "View External Url" at bounding box center [879, 319] width 100 height 18
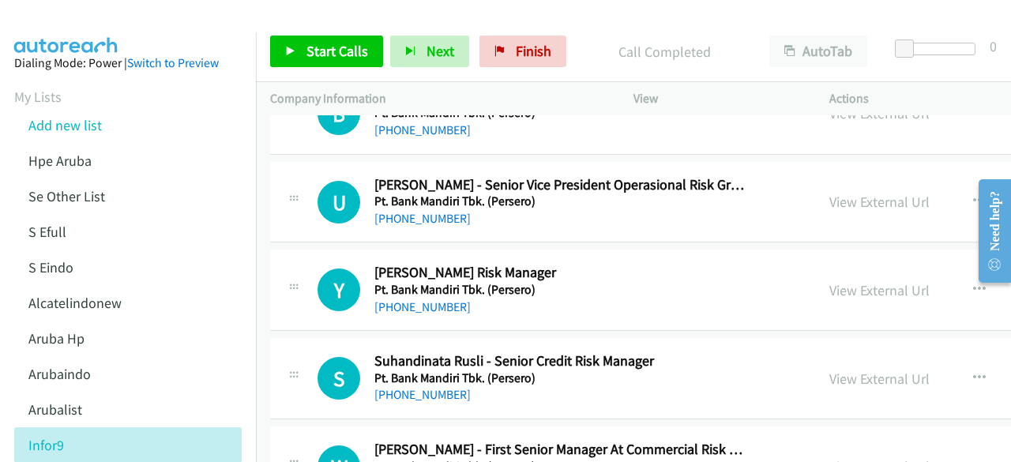
scroll to position [13869, 0]
click at [832, 280] on link "View External Url" at bounding box center [879, 289] width 100 height 18
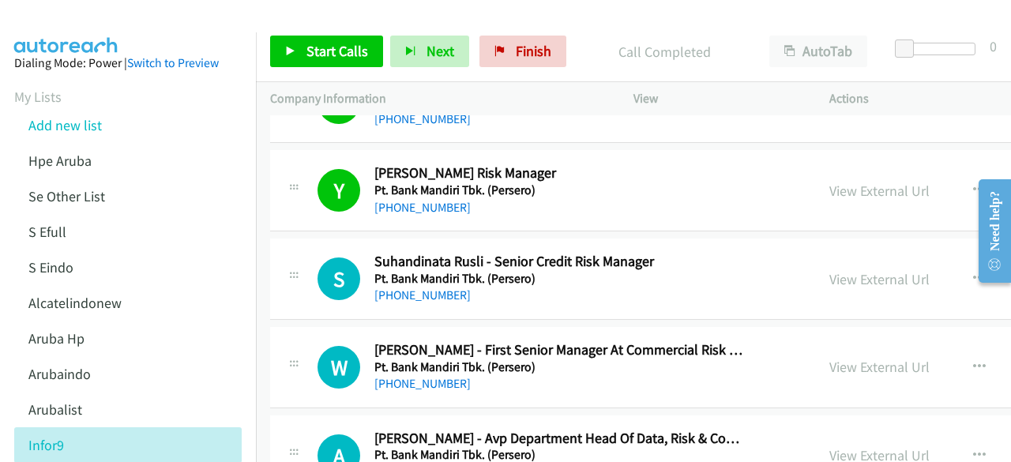
scroll to position [13977, 0]
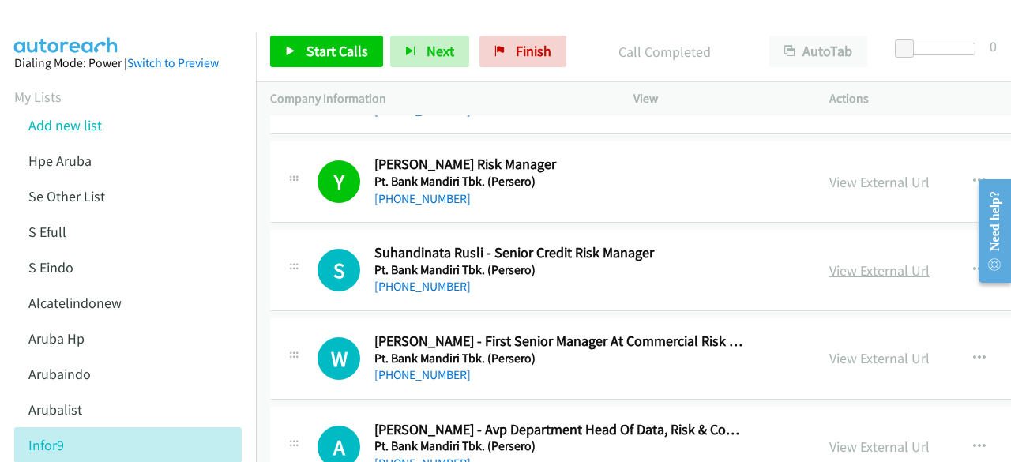
click at [831, 261] on link "View External Url" at bounding box center [879, 270] width 100 height 18
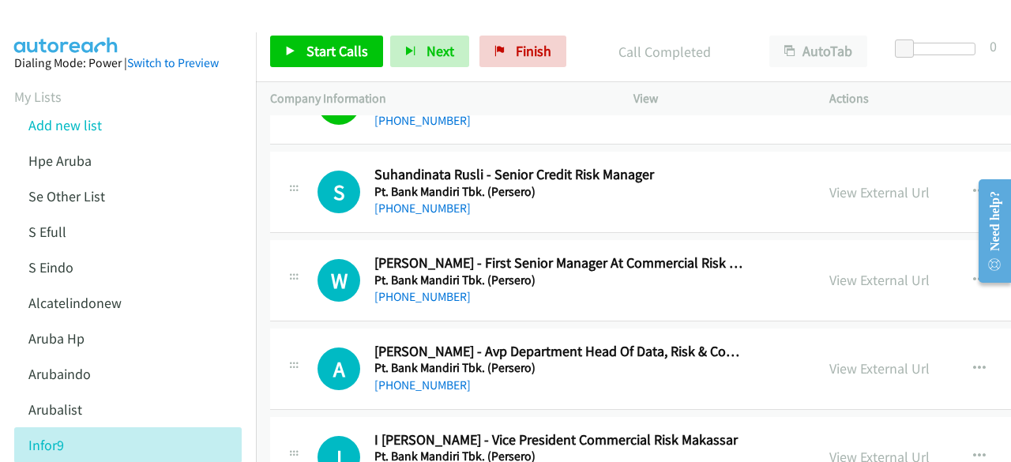
scroll to position [14108, 0]
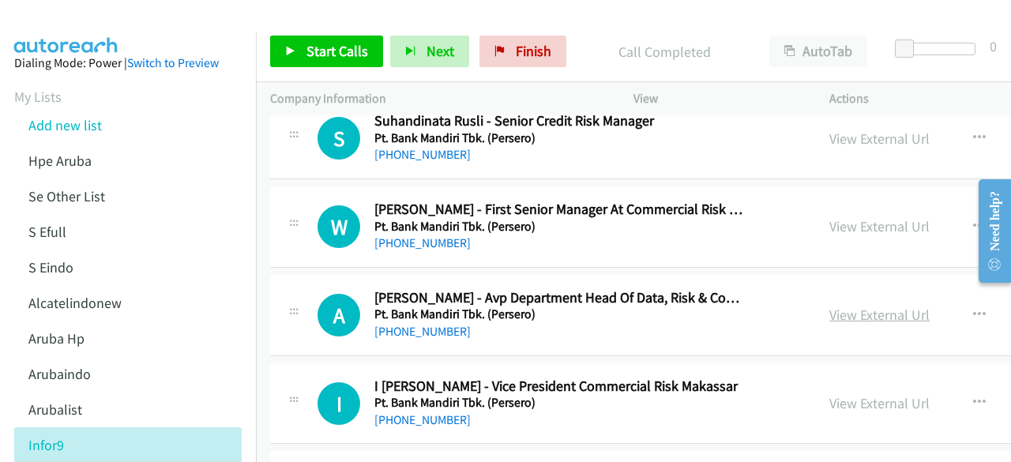
click at [833, 306] on link "View External Url" at bounding box center [879, 315] width 100 height 18
click at [829, 217] on link "View External Url" at bounding box center [879, 226] width 100 height 18
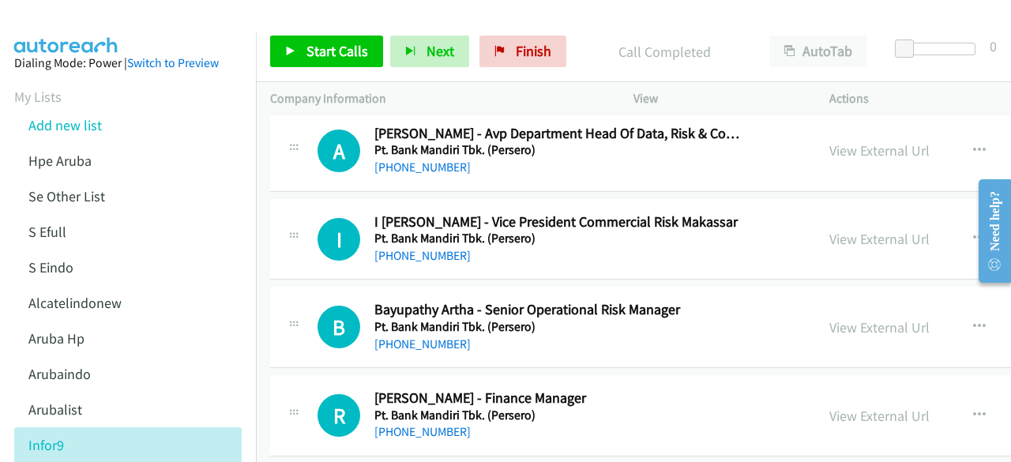
scroll to position [14288, 0]
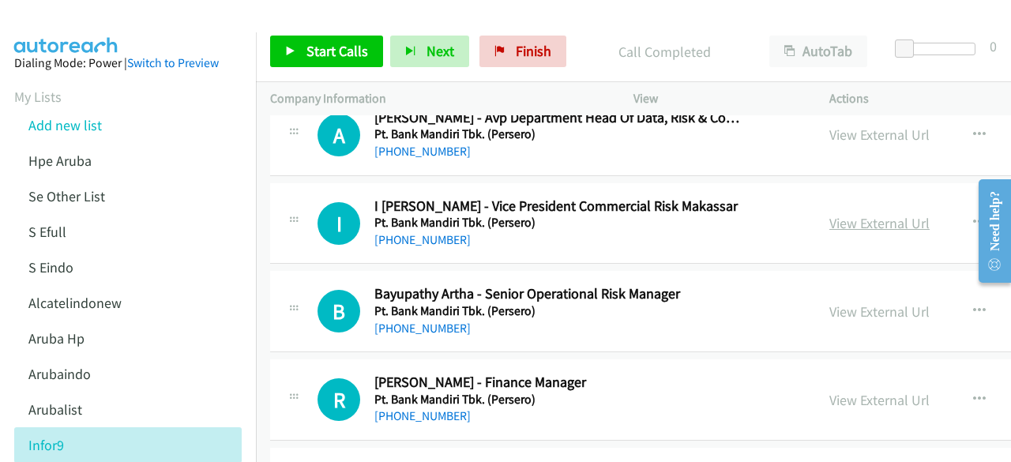
click at [829, 214] on link "View External Url" at bounding box center [879, 223] width 100 height 18
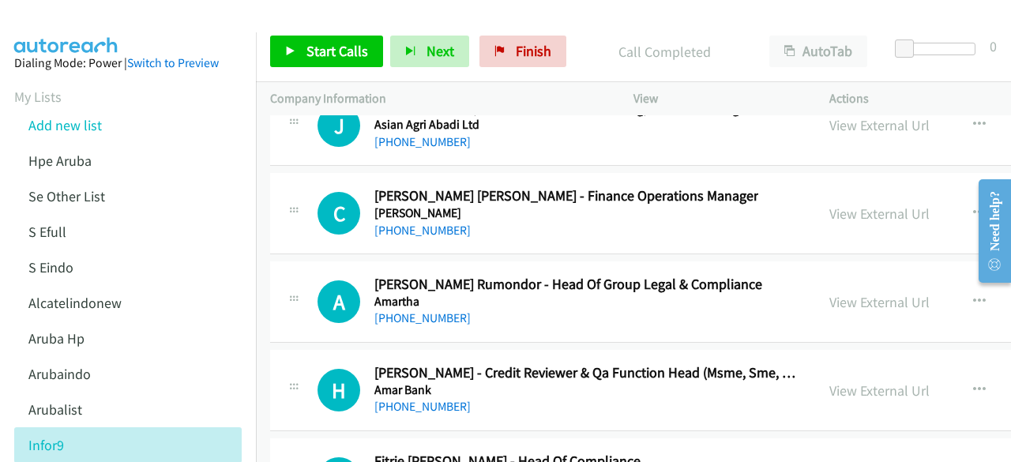
scroll to position [34161, 0]
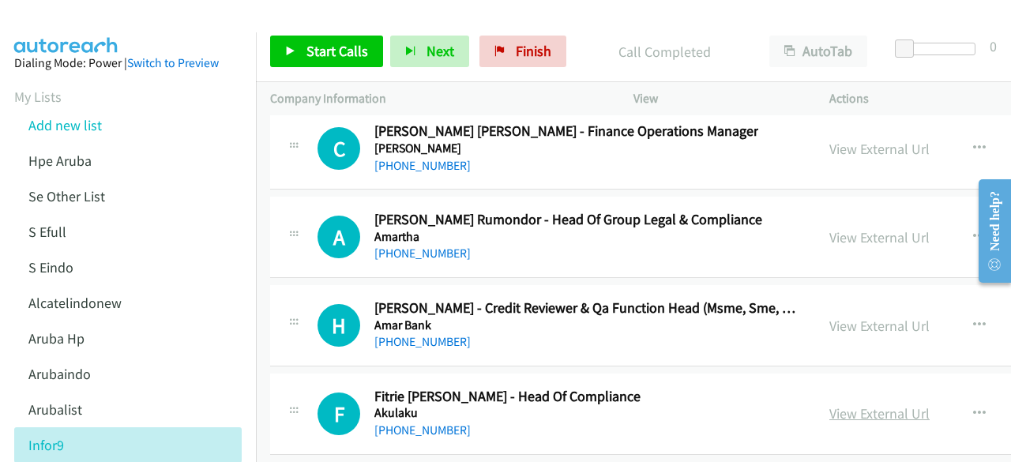
click at [846, 404] on link "View External Url" at bounding box center [879, 413] width 100 height 18
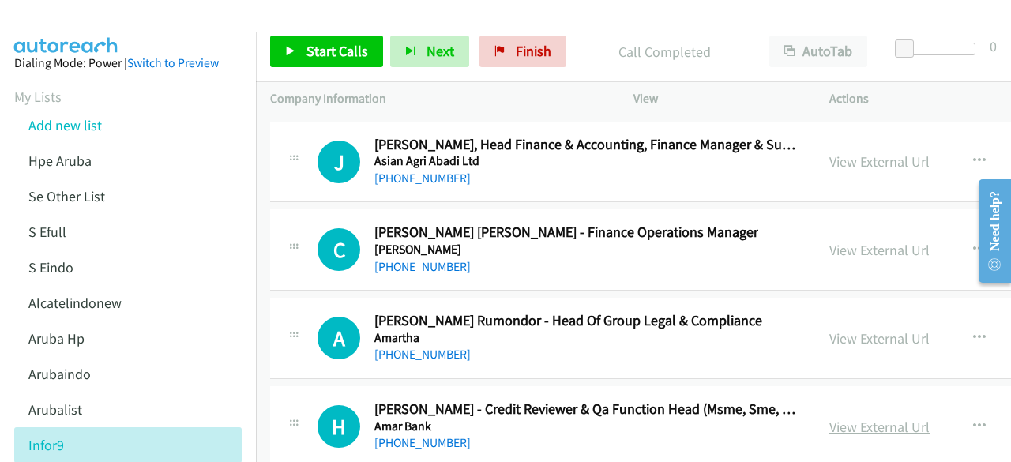
scroll to position [34126, 0]
click at [835, 418] on link "View External Url" at bounding box center [879, 427] width 100 height 18
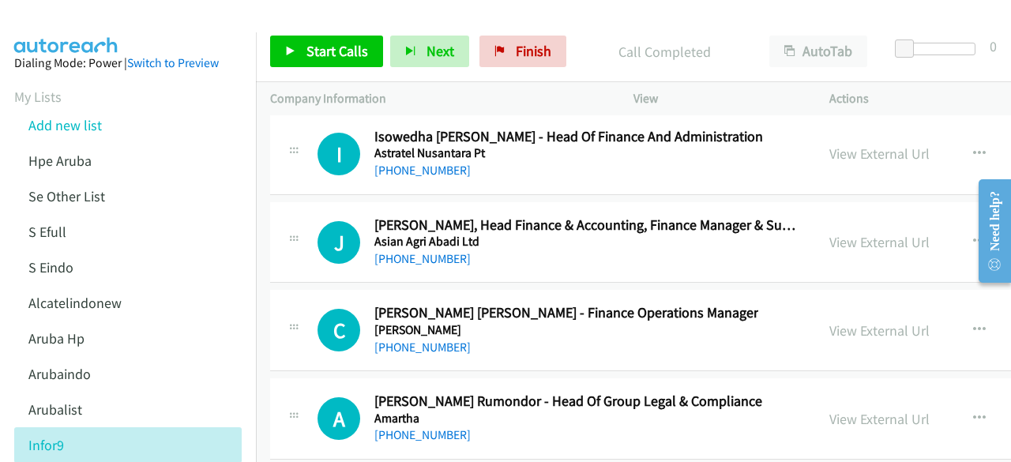
scroll to position [34044, 0]
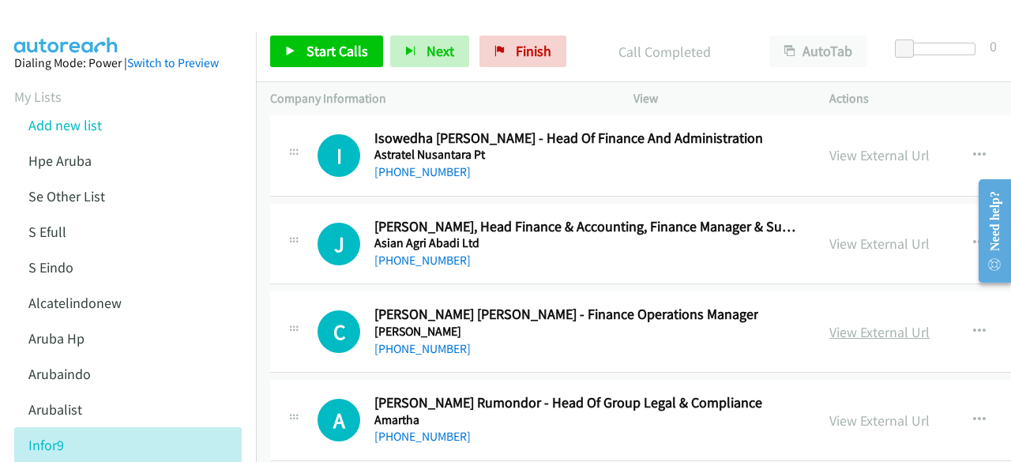
click at [829, 323] on link "View External Url" at bounding box center [879, 332] width 100 height 18
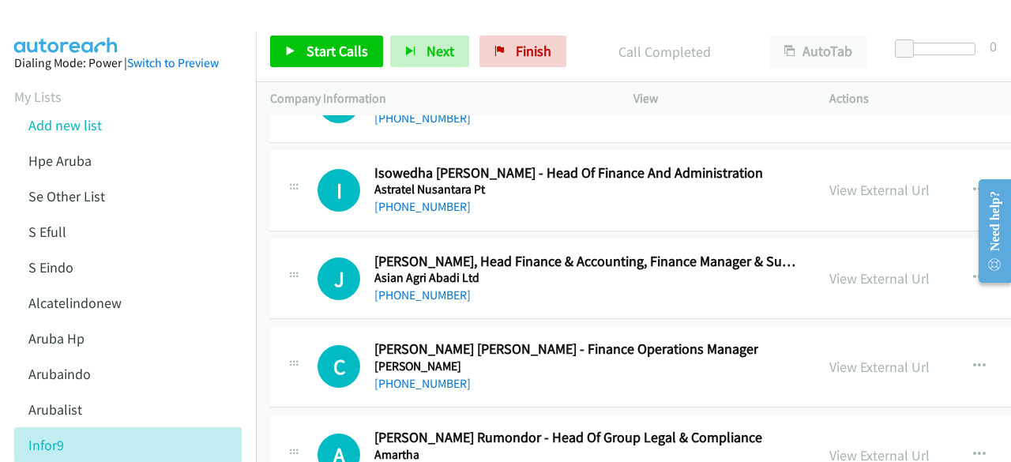
scroll to position [34008, 0]
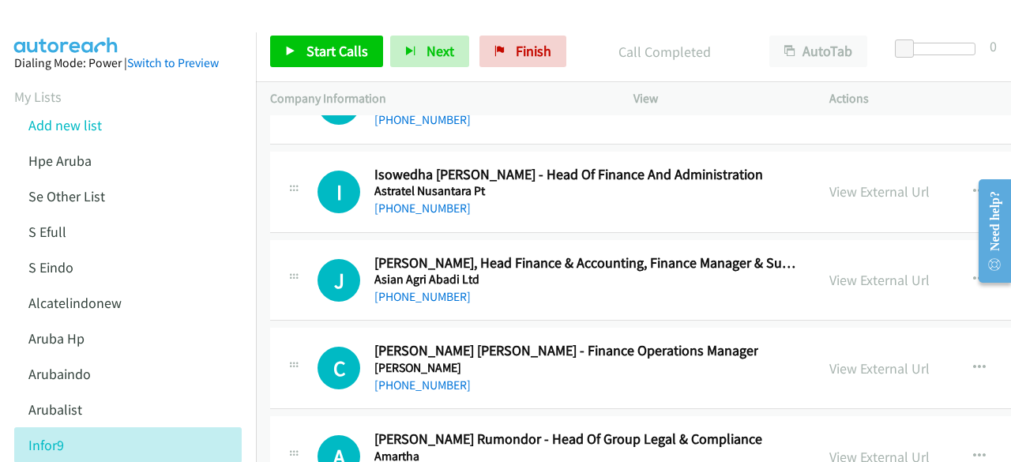
click at [842, 448] on link "View External Url" at bounding box center [879, 457] width 100 height 18
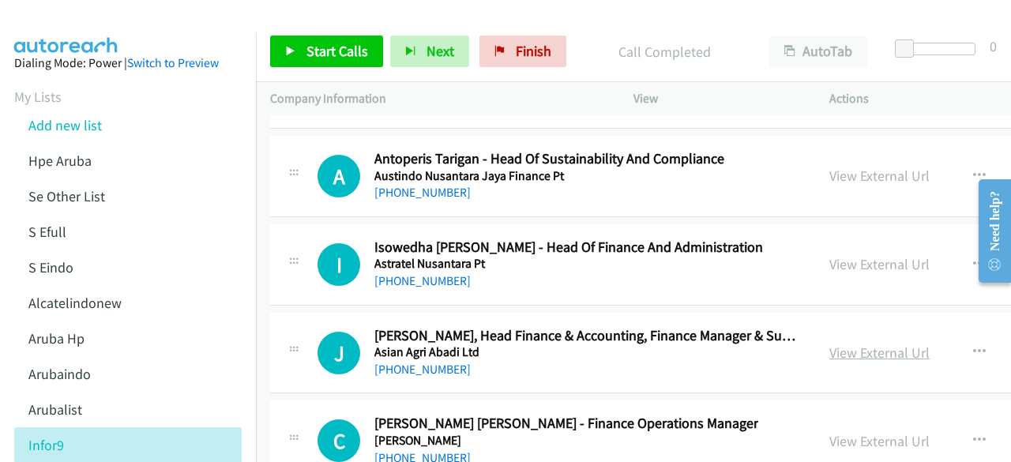
click at [829, 343] on link "View External Url" at bounding box center [879, 352] width 100 height 18
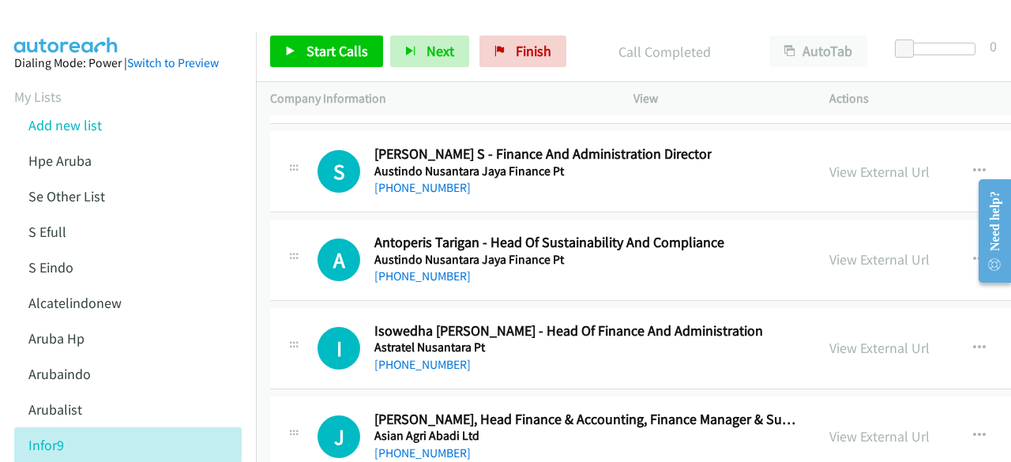
scroll to position [33845, 0]
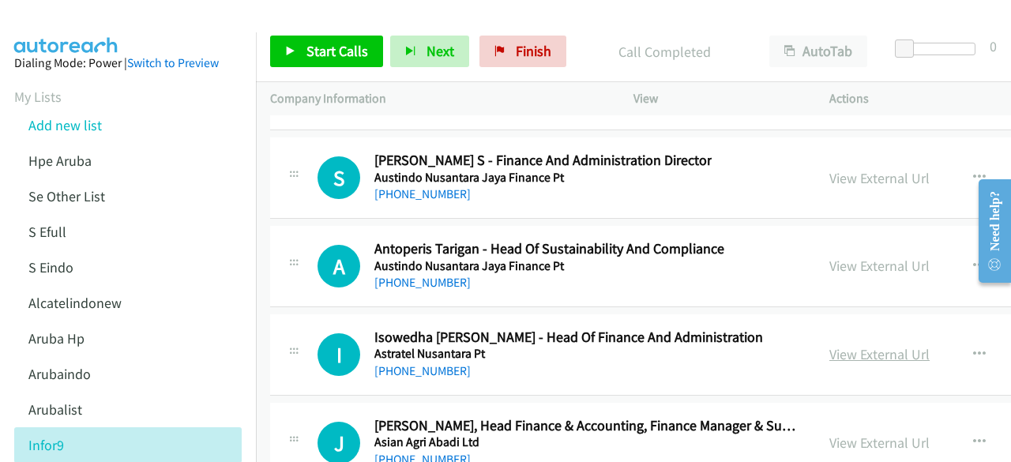
click at [839, 345] on link "View External Url" at bounding box center [879, 354] width 100 height 18
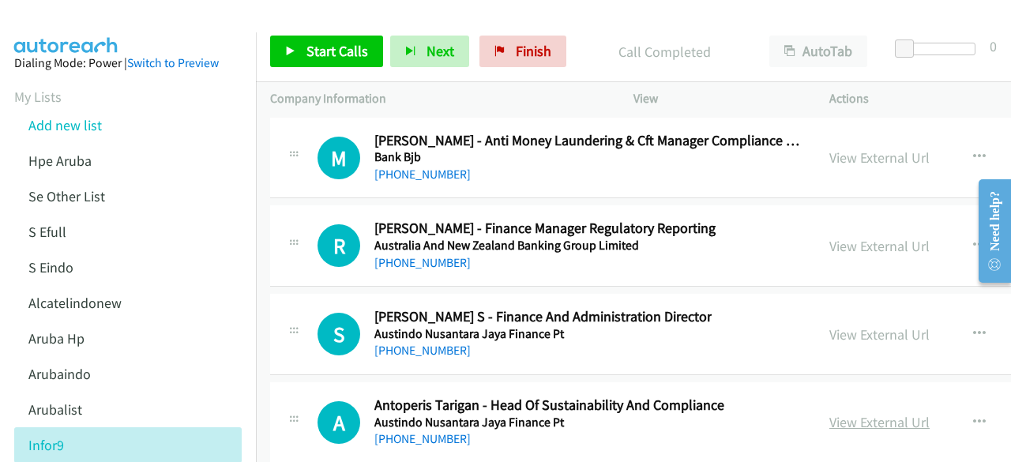
scroll to position [33687, 0]
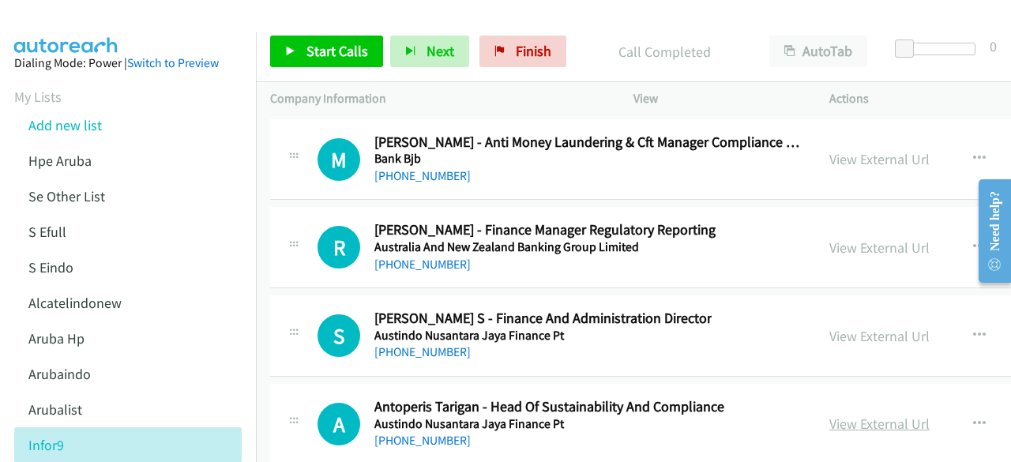
click at [831, 415] on link "View External Url" at bounding box center [879, 424] width 100 height 18
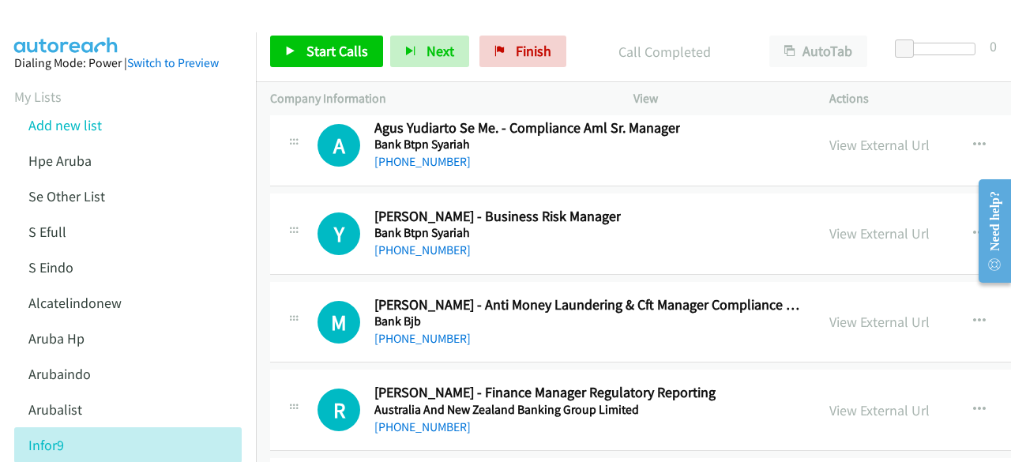
scroll to position [33523, 0]
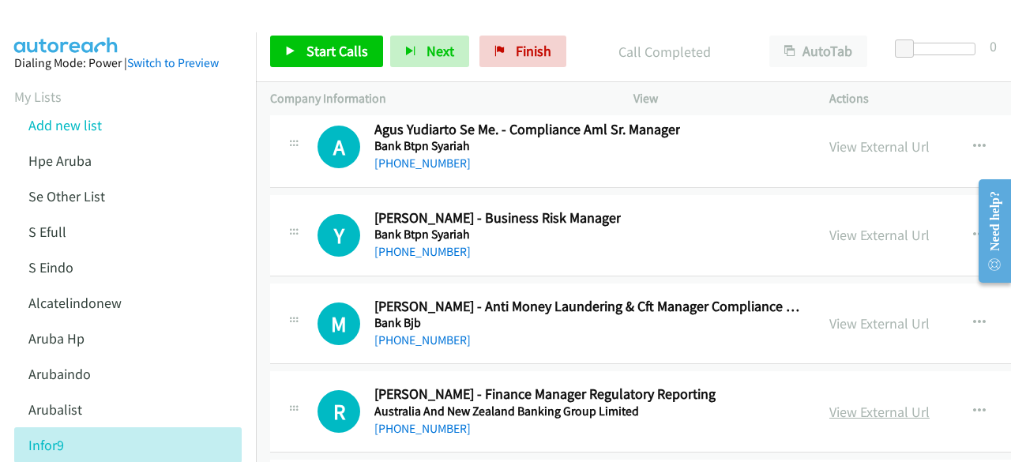
click at [829, 403] on link "View External Url" at bounding box center [879, 412] width 100 height 18
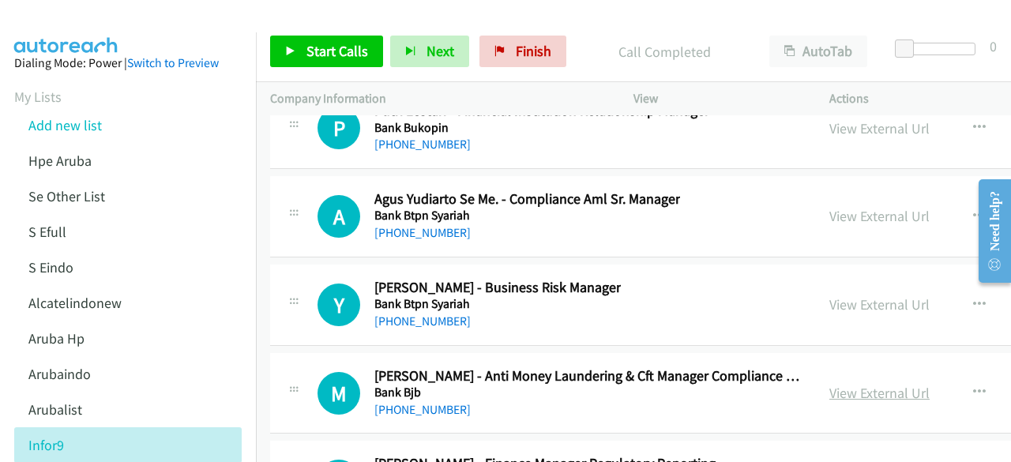
click at [829, 384] on link "View External Url" at bounding box center [879, 393] width 100 height 18
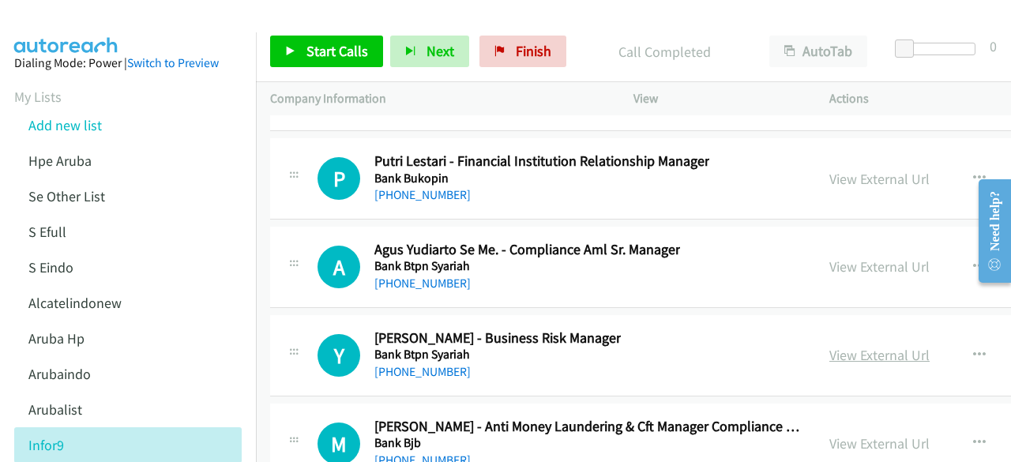
click at [829, 346] on link "View External Url" at bounding box center [879, 355] width 100 height 18
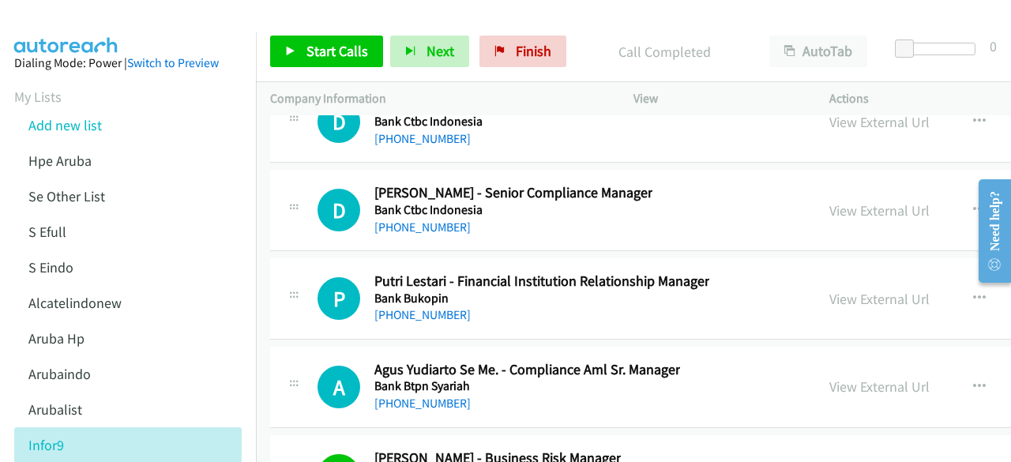
scroll to position [33258, 0]
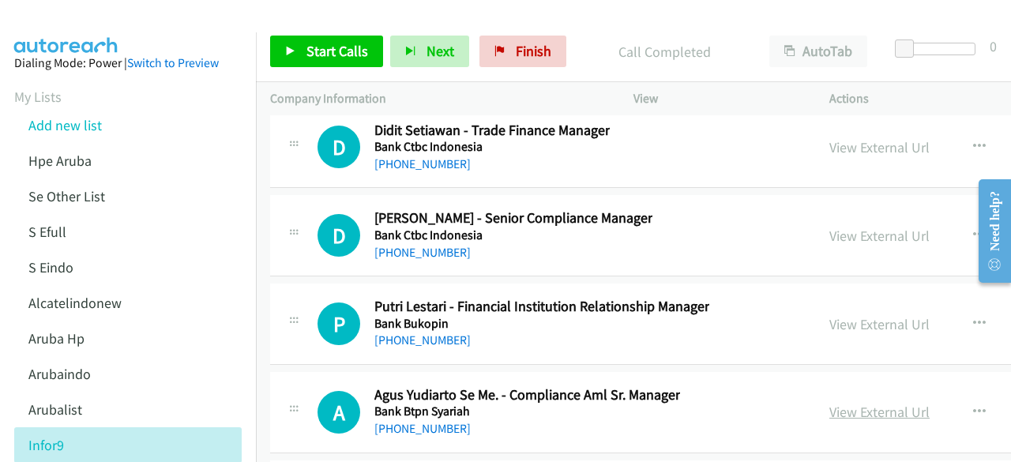
click at [843, 403] on link "View External Url" at bounding box center [879, 412] width 100 height 18
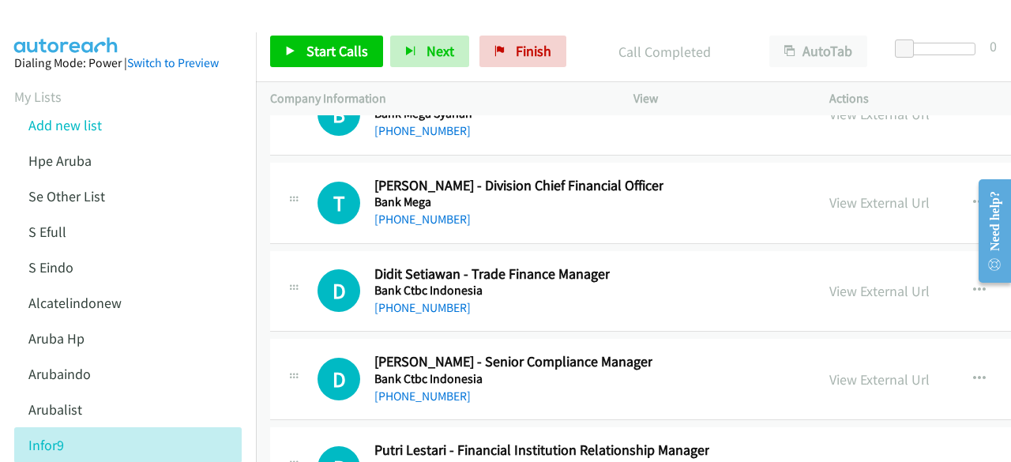
scroll to position [33108, 0]
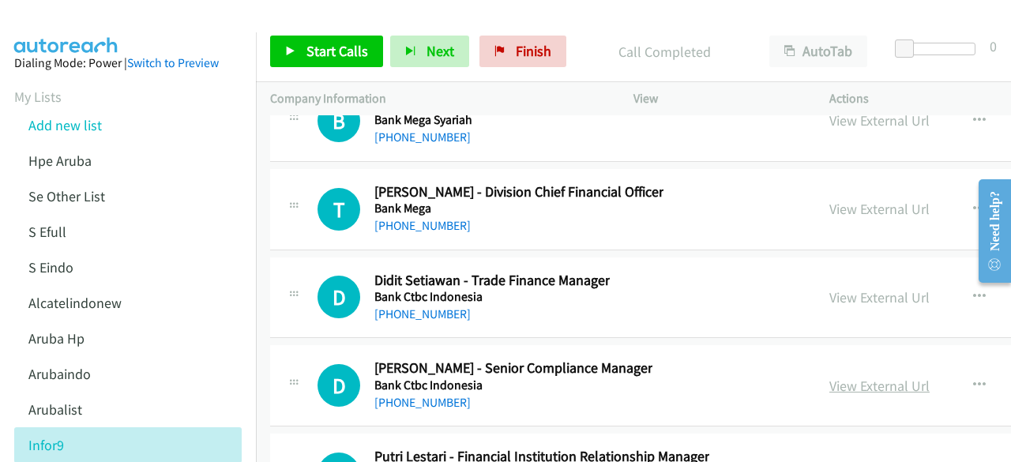
click at [835, 377] on link "View External Url" at bounding box center [879, 386] width 100 height 18
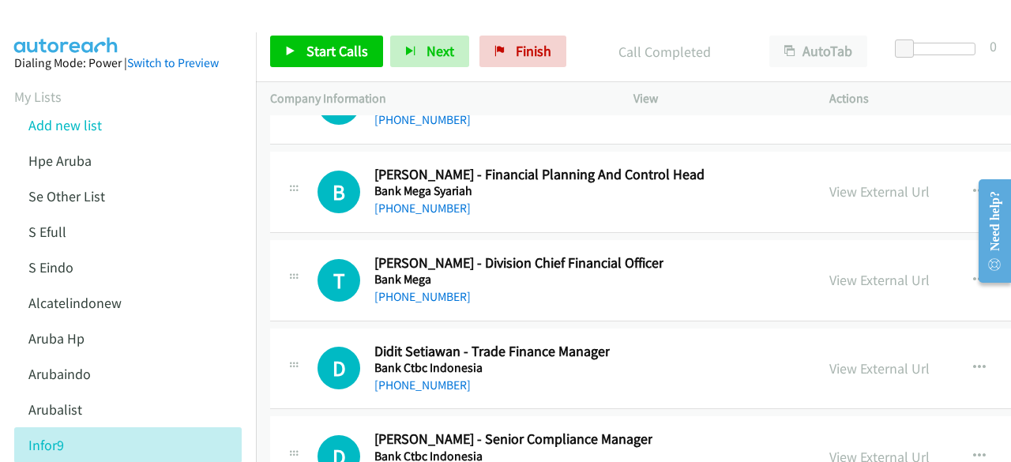
scroll to position [33013, 0]
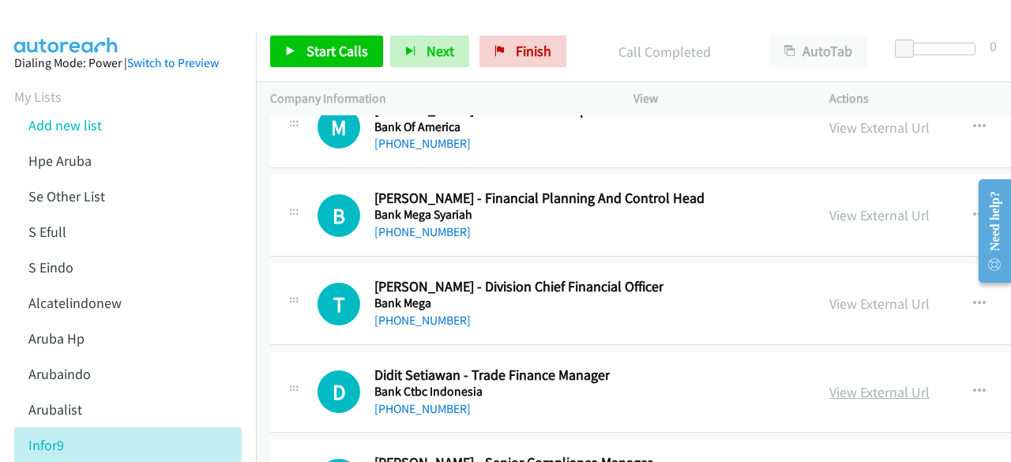
click at [851, 383] on link "View External Url" at bounding box center [879, 392] width 100 height 18
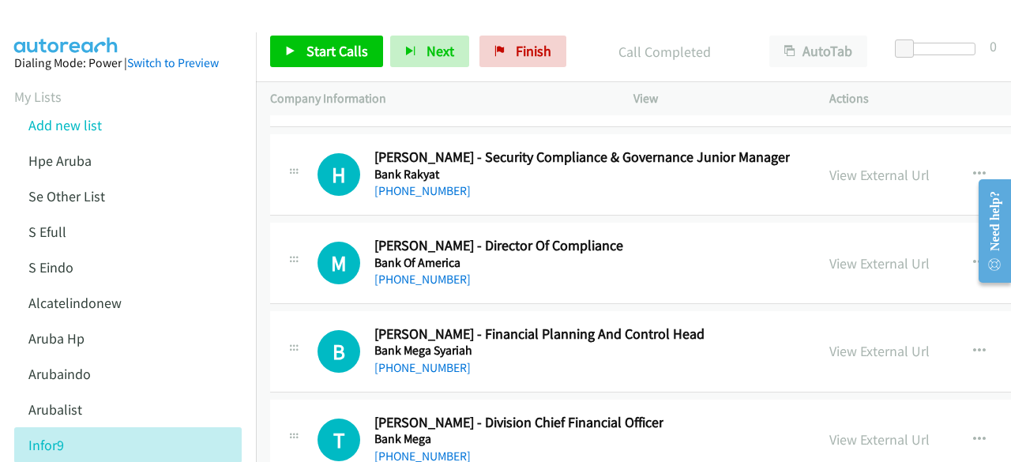
scroll to position [32855, 0]
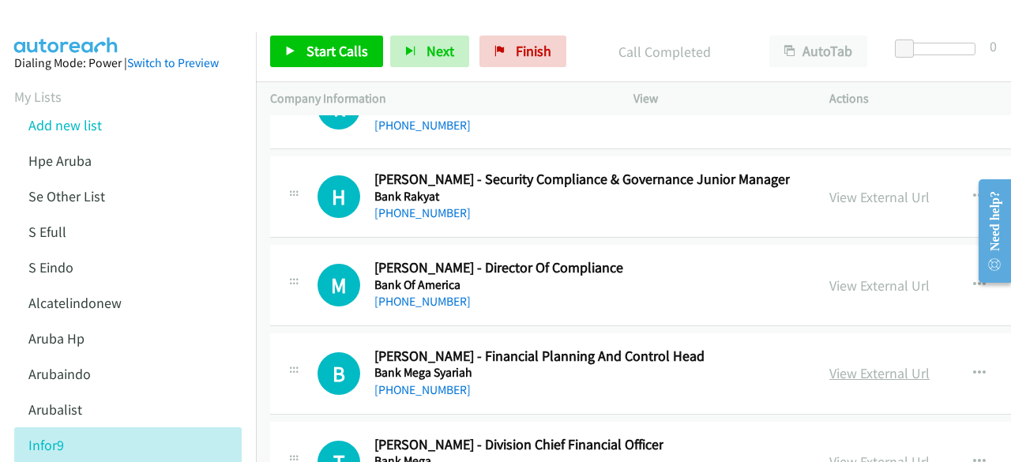
click at [829, 364] on link "View External Url" at bounding box center [879, 373] width 100 height 18
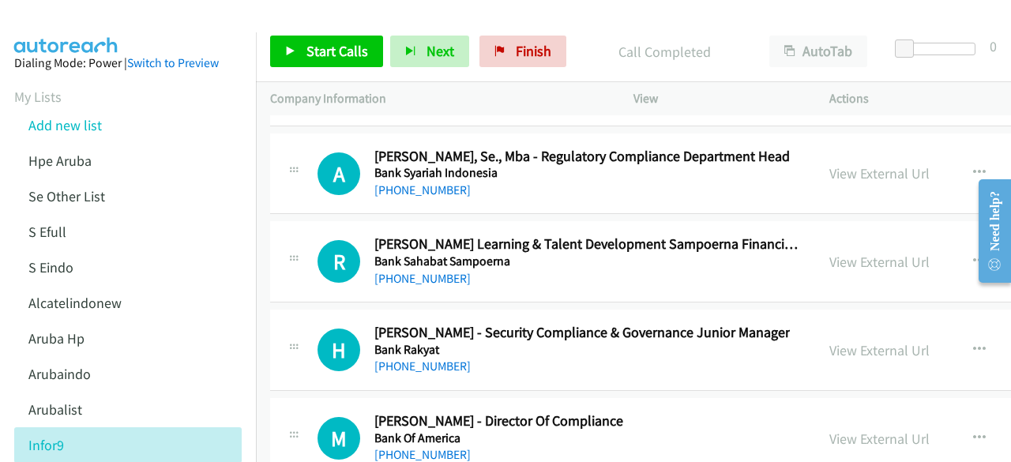
scroll to position [32656, 0]
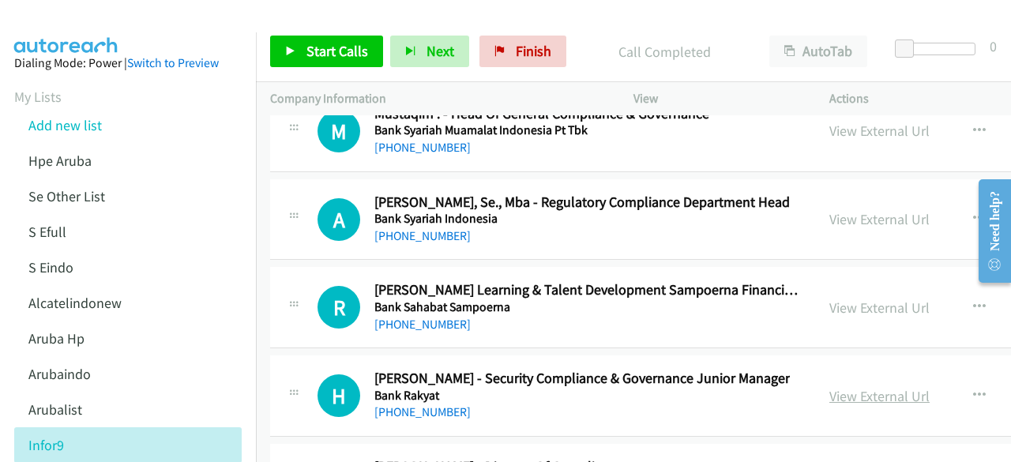
click at [838, 387] on link "View External Url" at bounding box center [879, 396] width 100 height 18
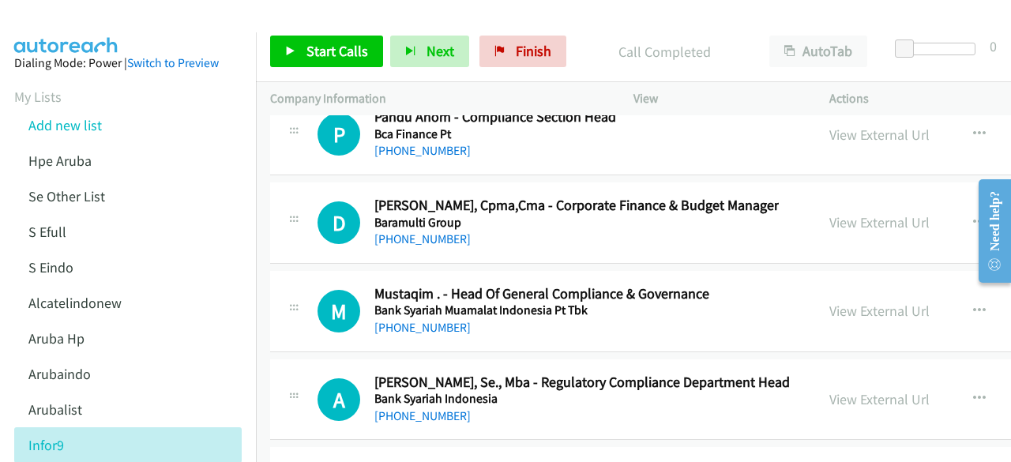
scroll to position [32473, 0]
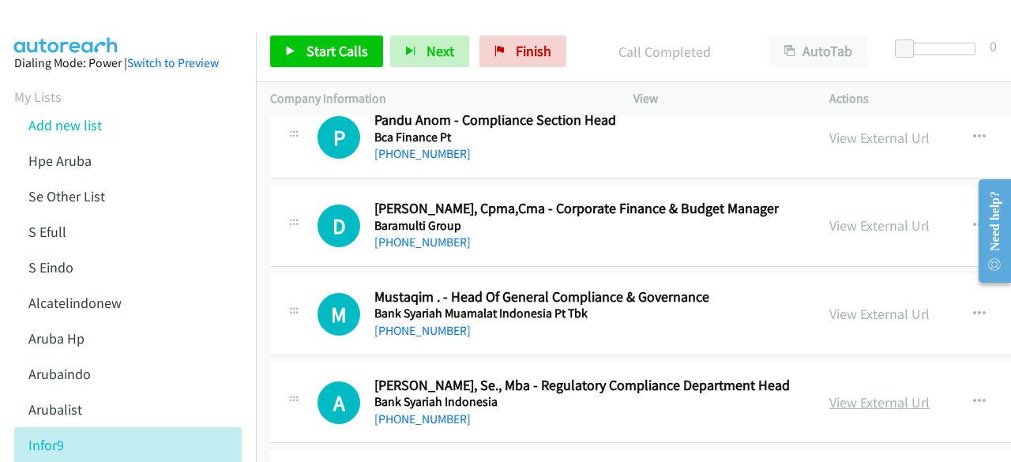
click at [829, 393] on link "View External Url" at bounding box center [879, 402] width 100 height 18
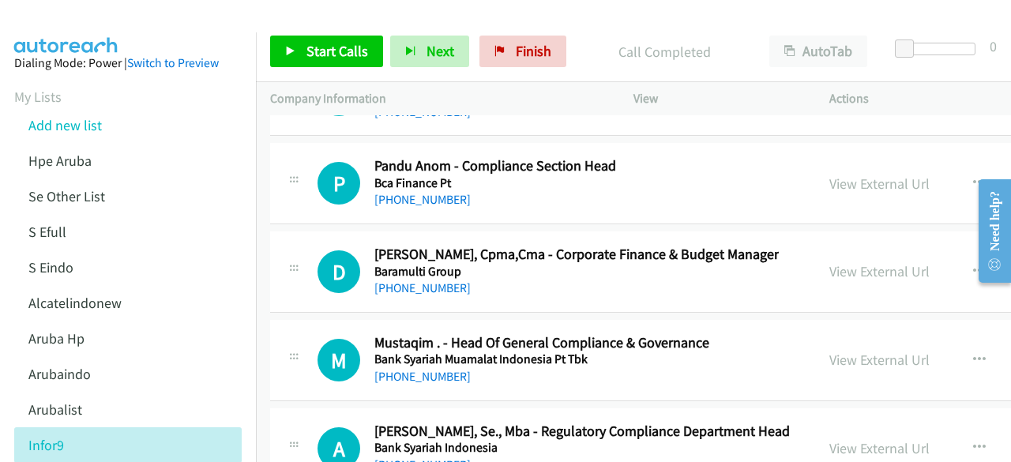
scroll to position [32417, 0]
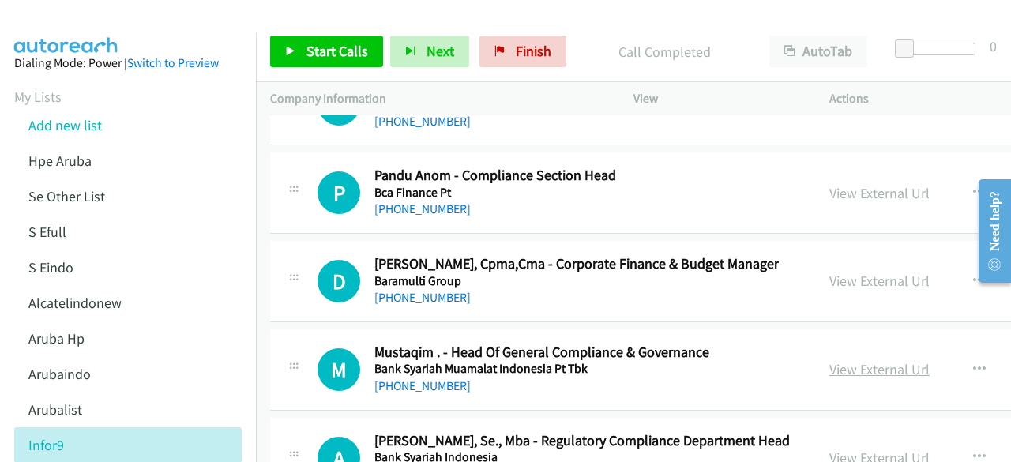
click at [829, 360] on link "View External Url" at bounding box center [879, 369] width 100 height 18
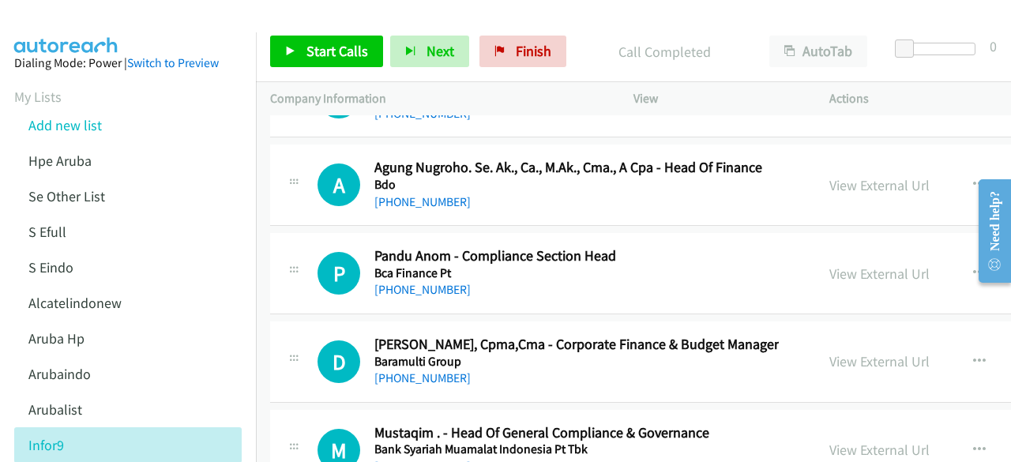
scroll to position [32335, 0]
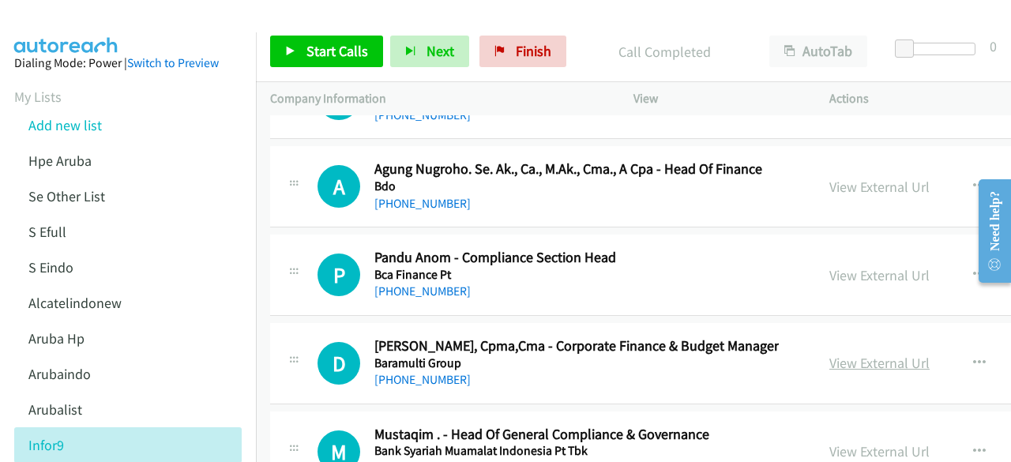
click at [829, 354] on link "View External Url" at bounding box center [879, 363] width 100 height 18
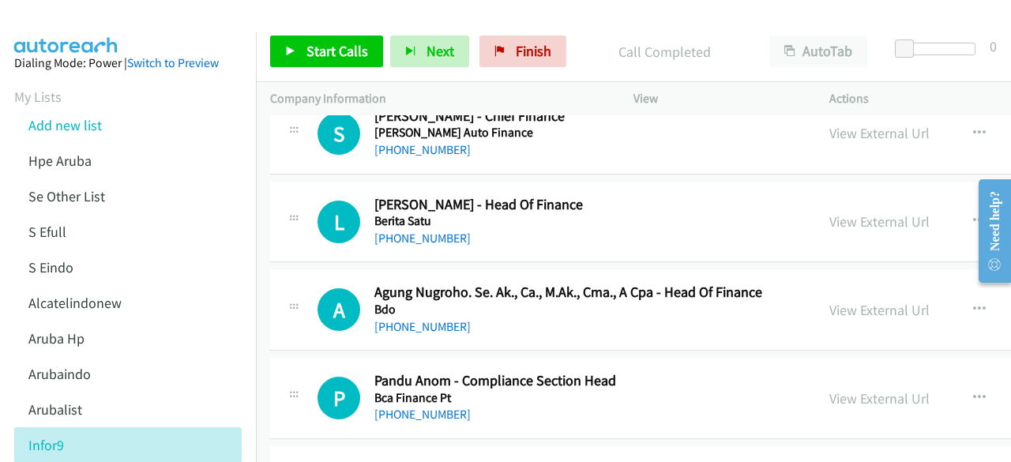
scroll to position [32211, 0]
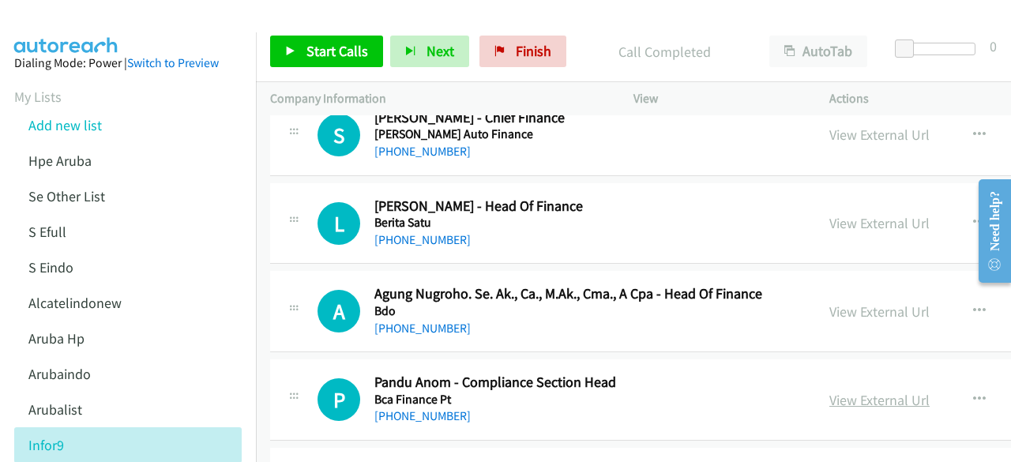
click at [829, 391] on link "View External Url" at bounding box center [879, 400] width 100 height 18
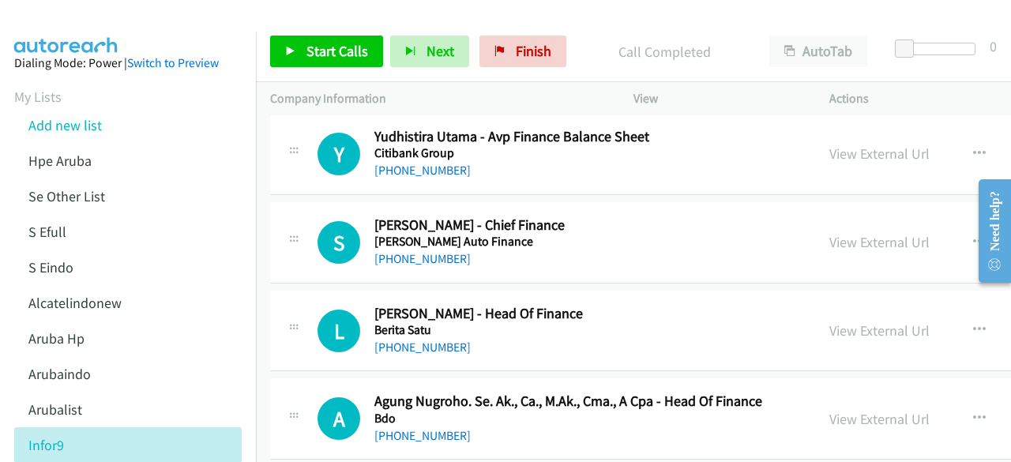
scroll to position [32098, 0]
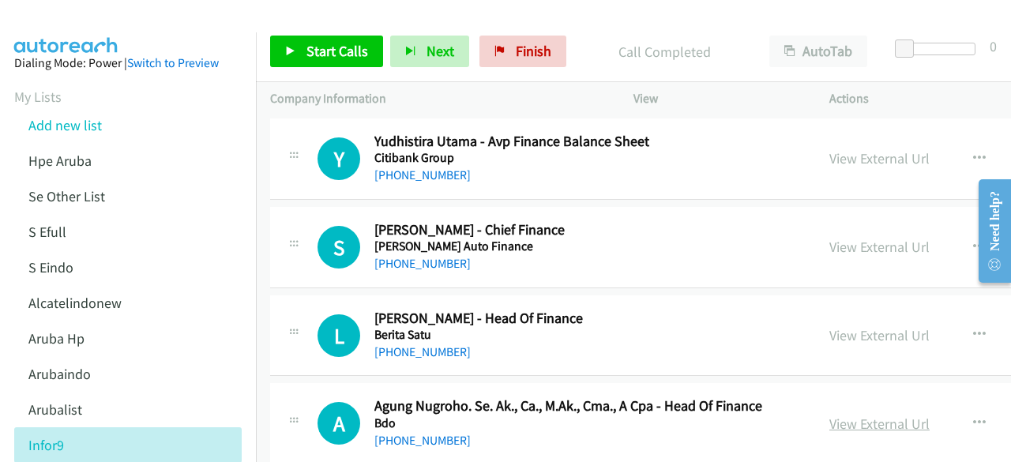
click at [846, 415] on link "View External Url" at bounding box center [879, 424] width 100 height 18
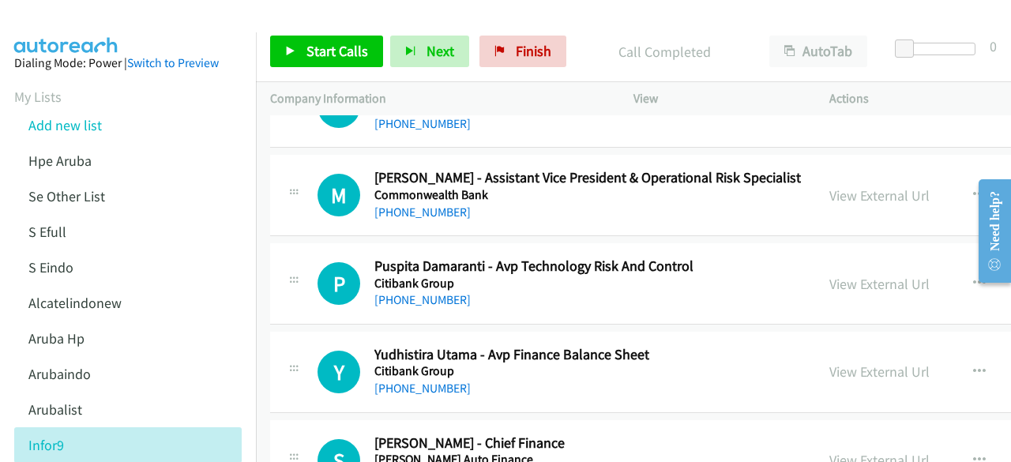
scroll to position [31885, 0]
click at [853, 362] on link "View External Url" at bounding box center [879, 371] width 100 height 18
click at [839, 451] on link "View External Url" at bounding box center [879, 460] width 100 height 18
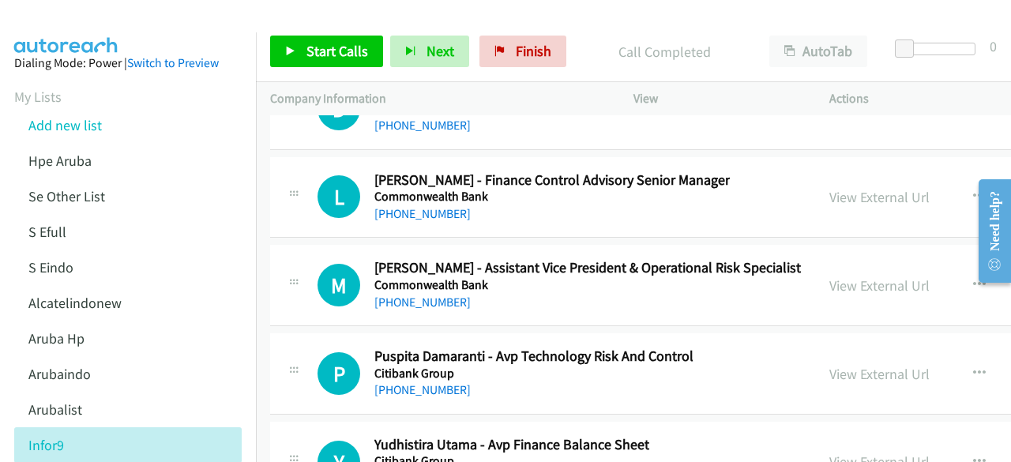
scroll to position [31795, 0]
click at [829, 365] on link "View External Url" at bounding box center [879, 374] width 100 height 18
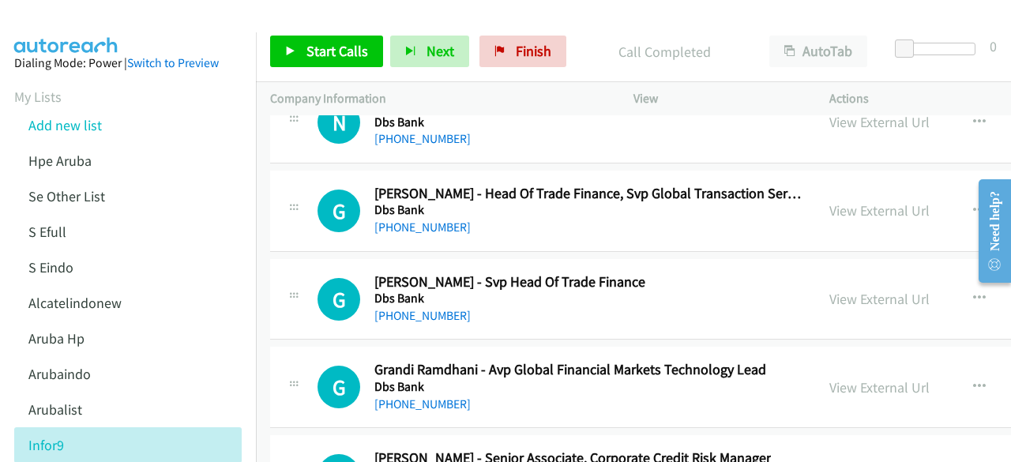
scroll to position [31154, 0]
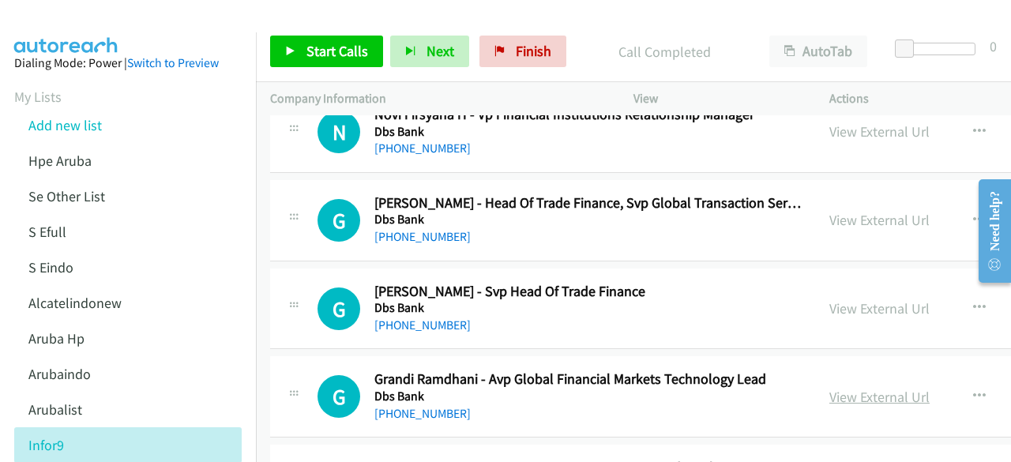
click at [842, 388] on link "View External Url" at bounding box center [879, 397] width 100 height 18
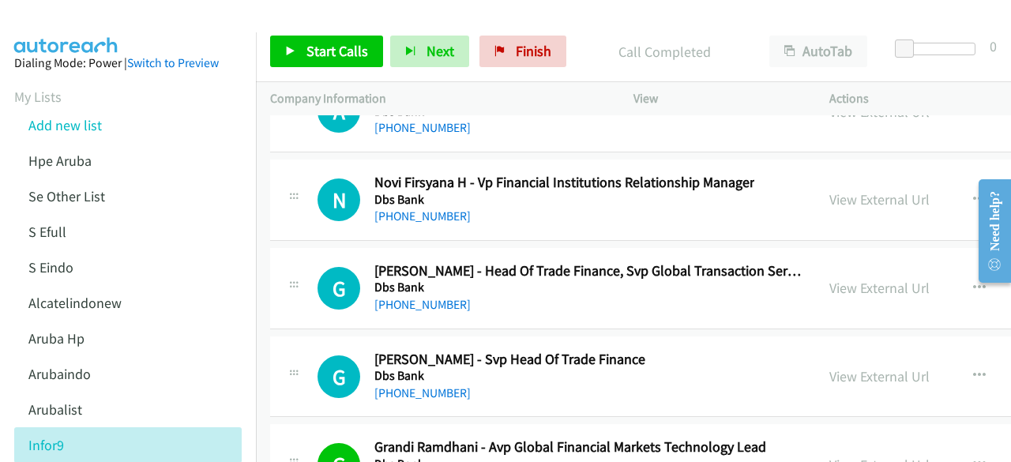
scroll to position [31085, 0]
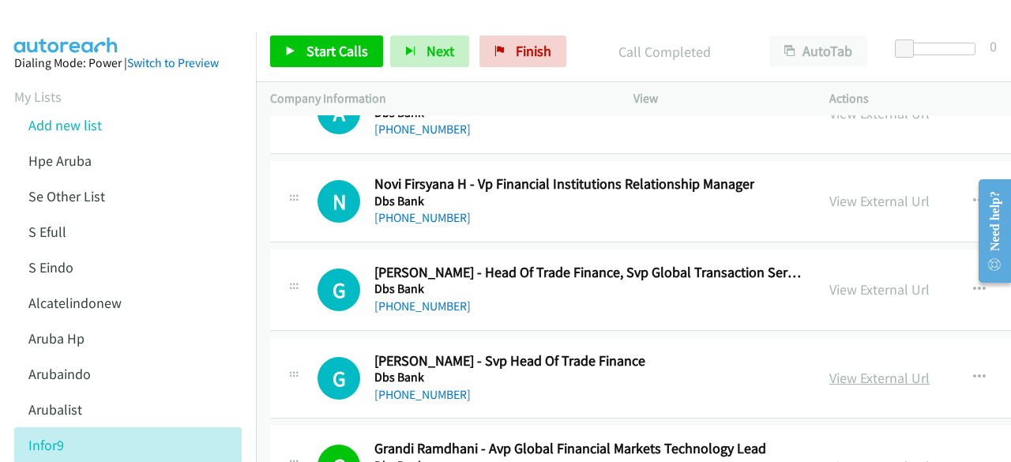
click at [829, 369] on link "View External Url" at bounding box center [879, 378] width 100 height 18
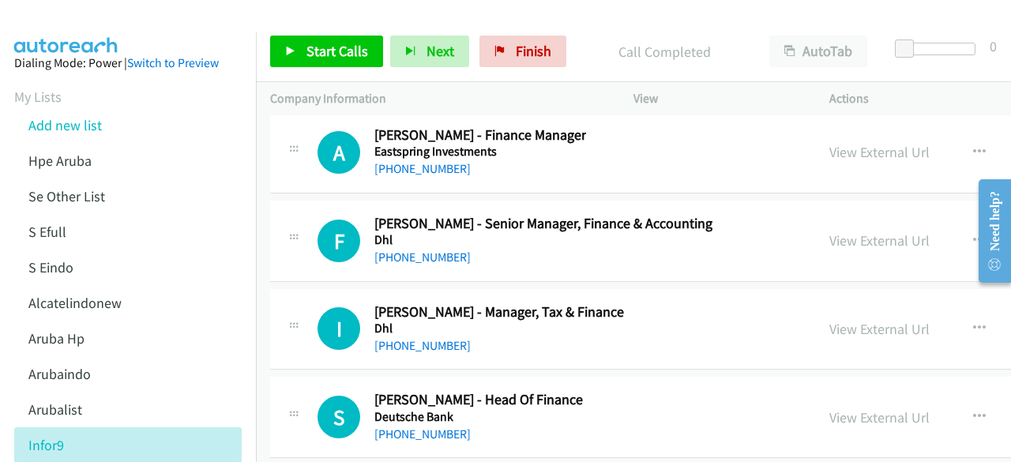
scroll to position [30249, 0]
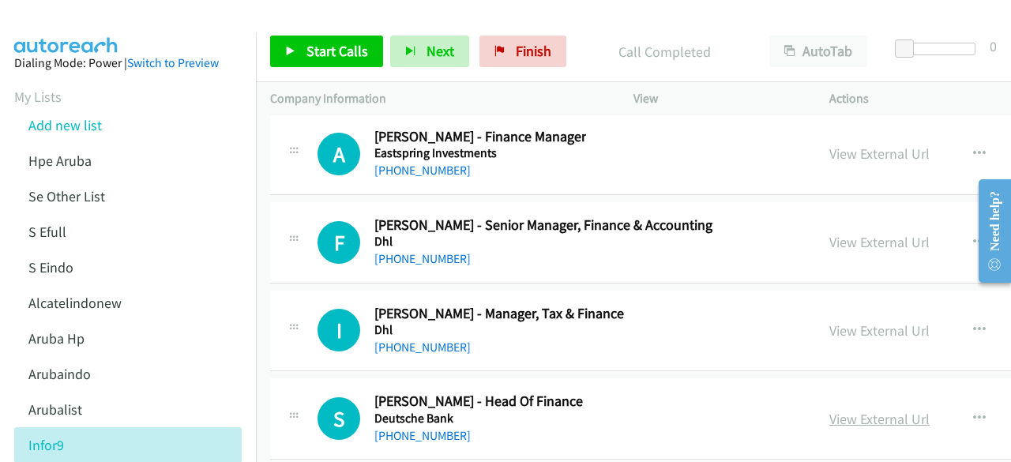
click at [846, 410] on link "View External Url" at bounding box center [879, 419] width 100 height 18
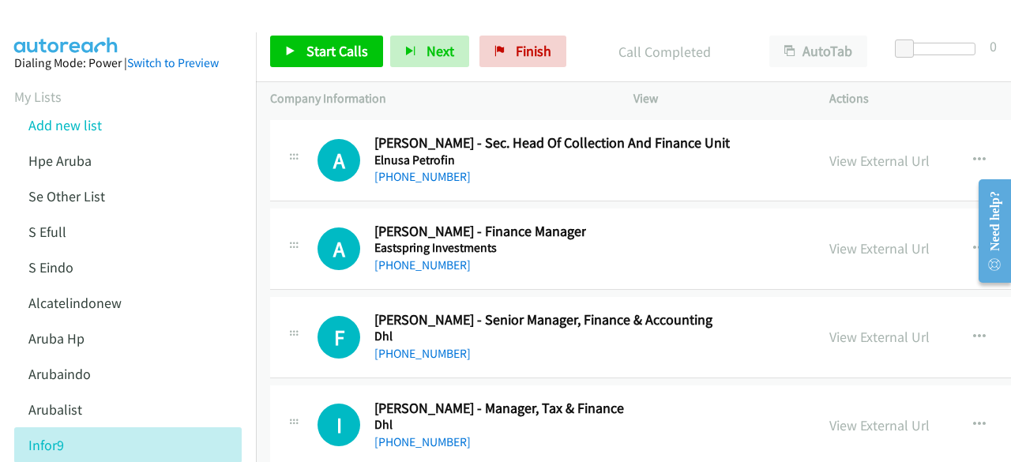
scroll to position [30147, 0]
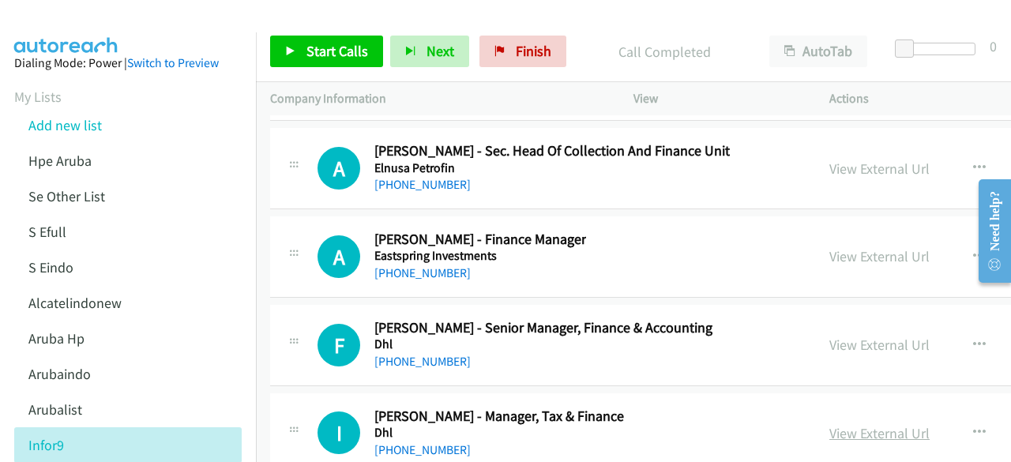
click at [829, 424] on link "View External Url" at bounding box center [879, 433] width 100 height 18
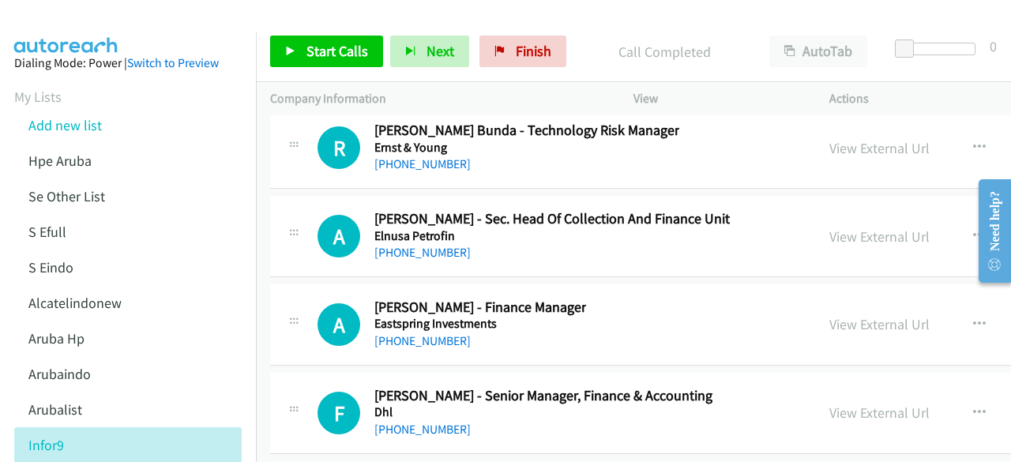
scroll to position [30079, 0]
click at [841, 403] on link "View External Url" at bounding box center [879, 412] width 100 height 18
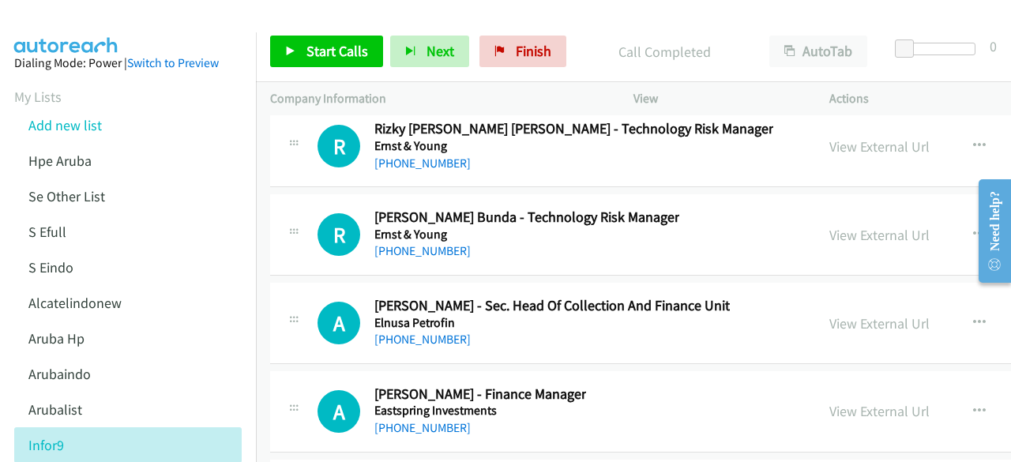
scroll to position [29990, 0]
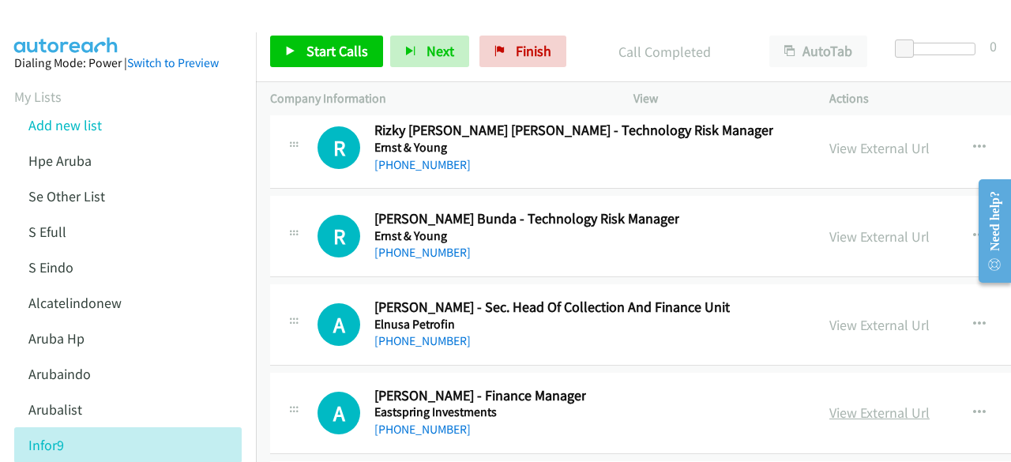
click at [840, 403] on link "View External Url" at bounding box center [879, 412] width 100 height 18
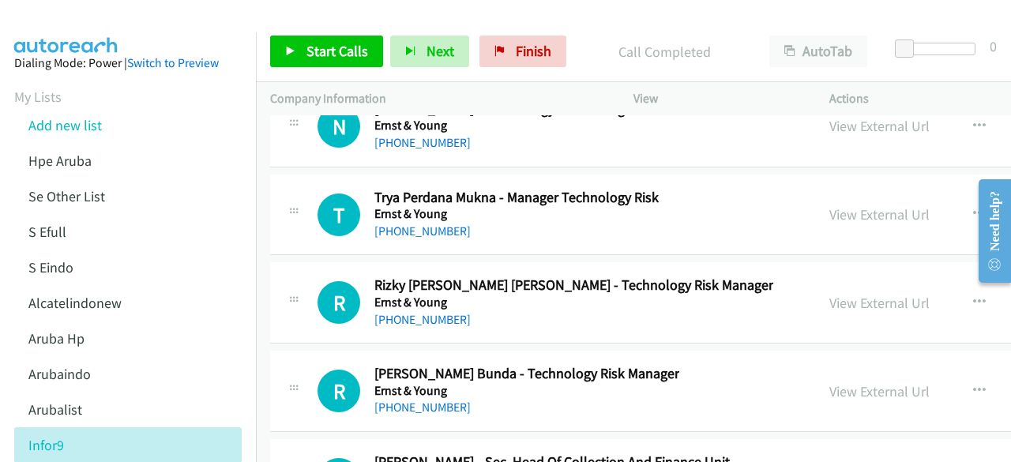
scroll to position [29834, 0]
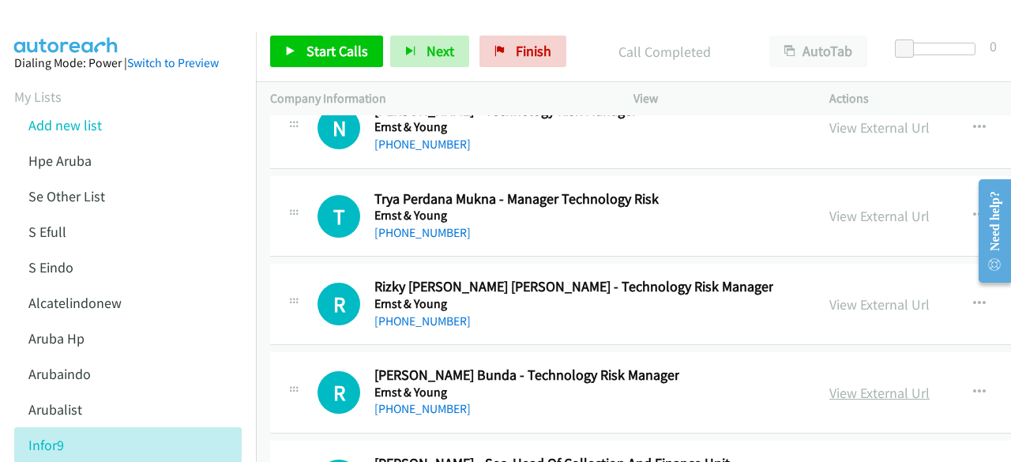
click at [836, 384] on link "View External Url" at bounding box center [879, 393] width 100 height 18
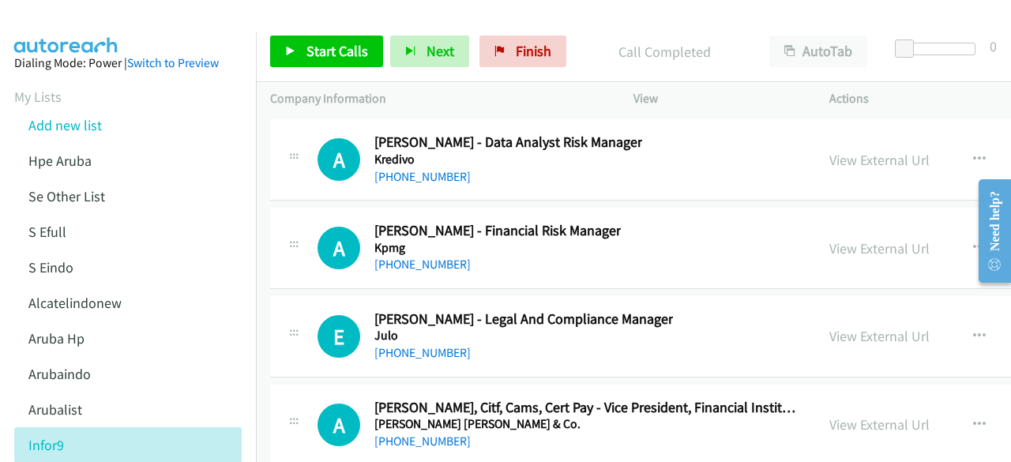
scroll to position [27680, 0]
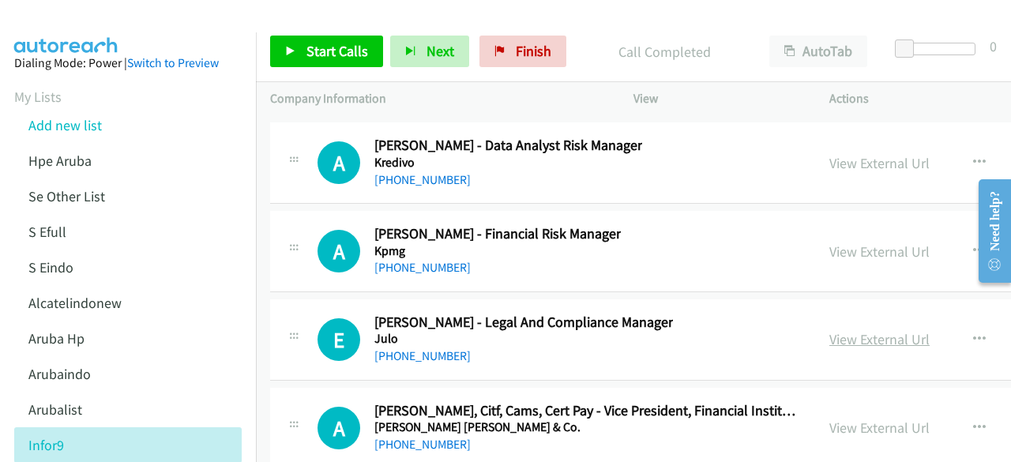
click at [832, 330] on link "View External Url" at bounding box center [879, 339] width 100 height 18
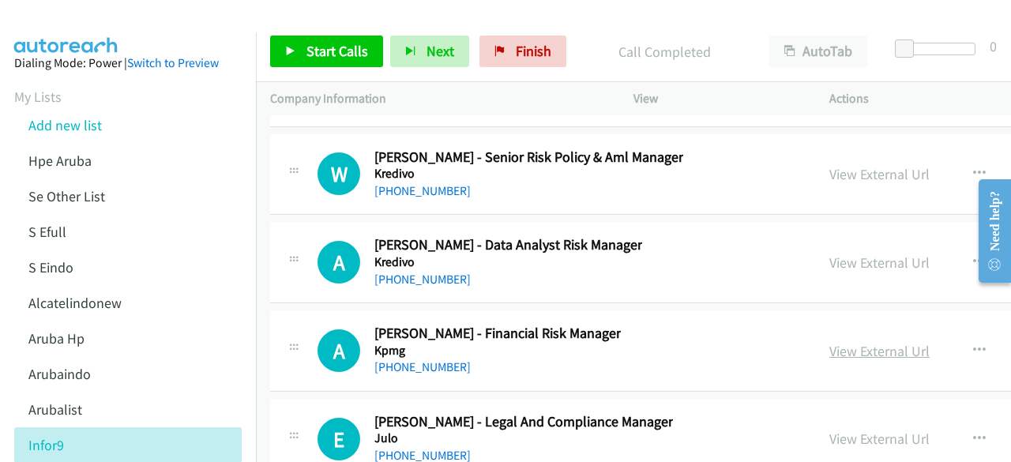
click at [830, 342] on link "View External Url" at bounding box center [879, 351] width 100 height 18
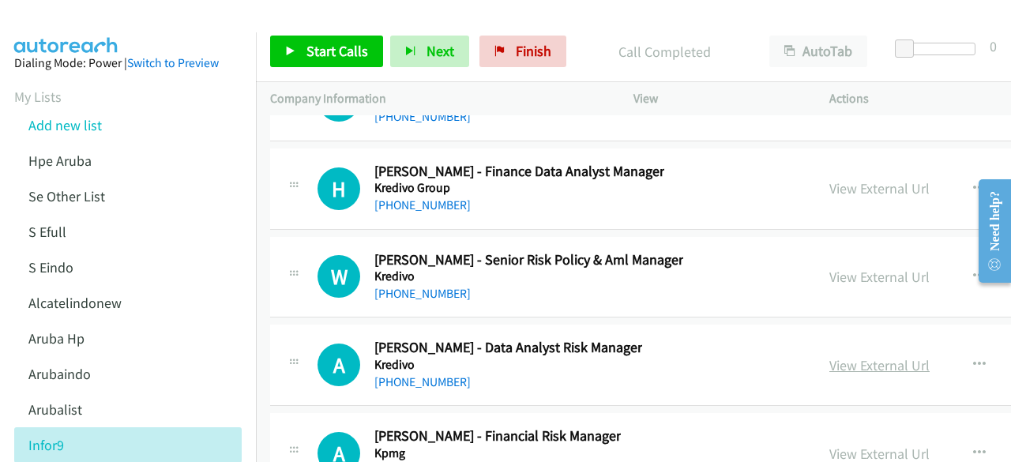
click at [834, 356] on link "View External Url" at bounding box center [879, 365] width 100 height 18
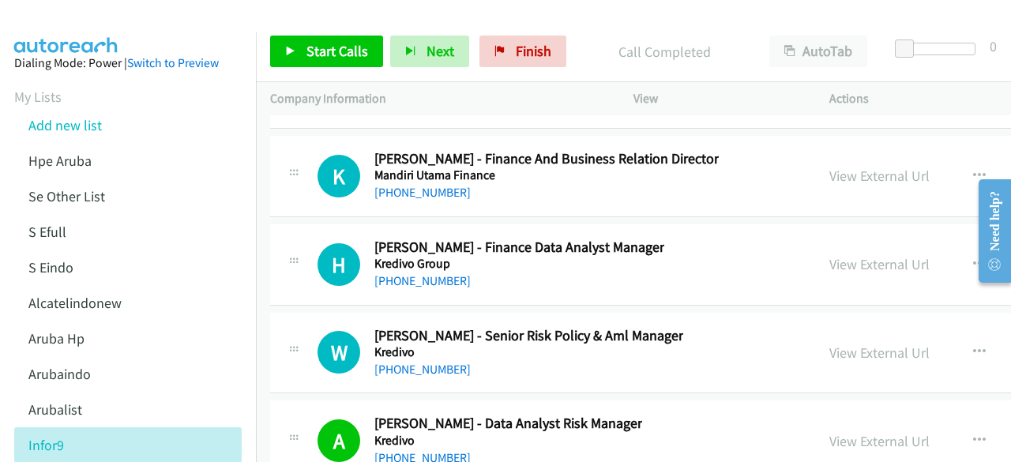
scroll to position [27400, 0]
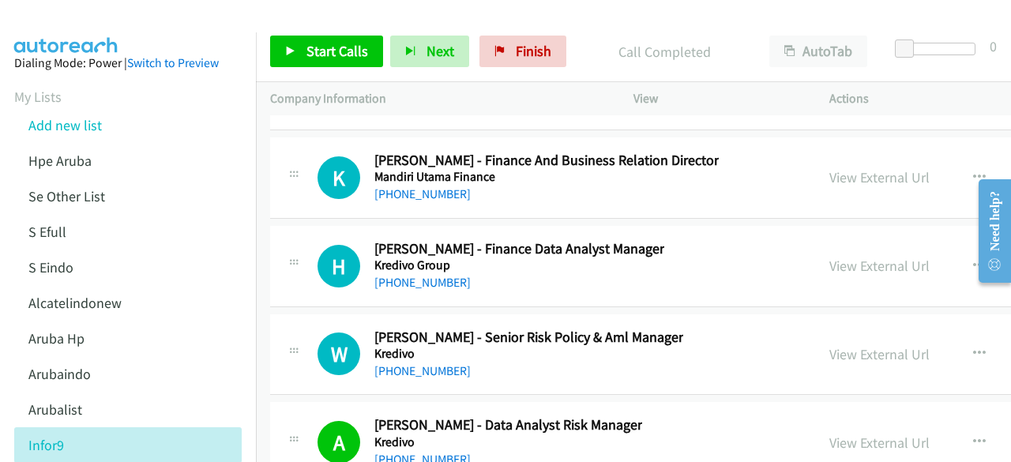
click at [829, 343] on div "View External Url" at bounding box center [879, 353] width 100 height 21
click at [829, 345] on link "View External Url" at bounding box center [879, 354] width 100 height 18
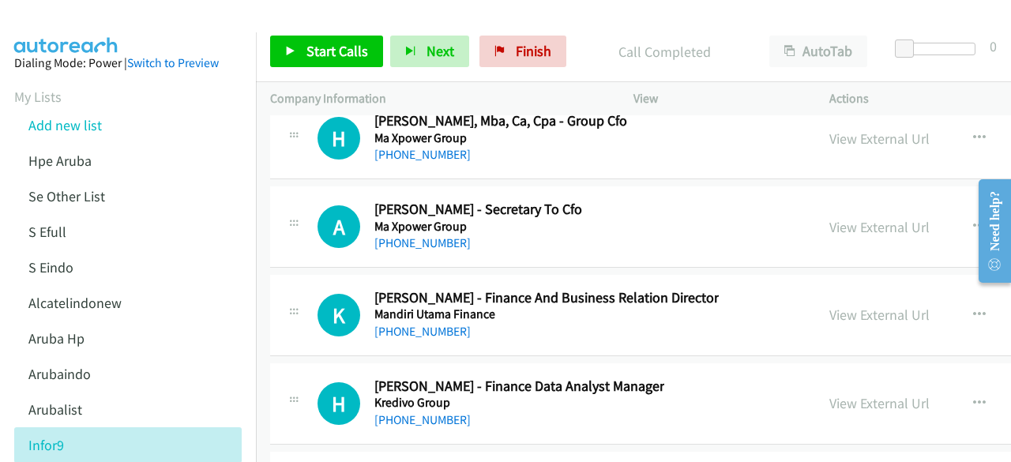
scroll to position [27260, 0]
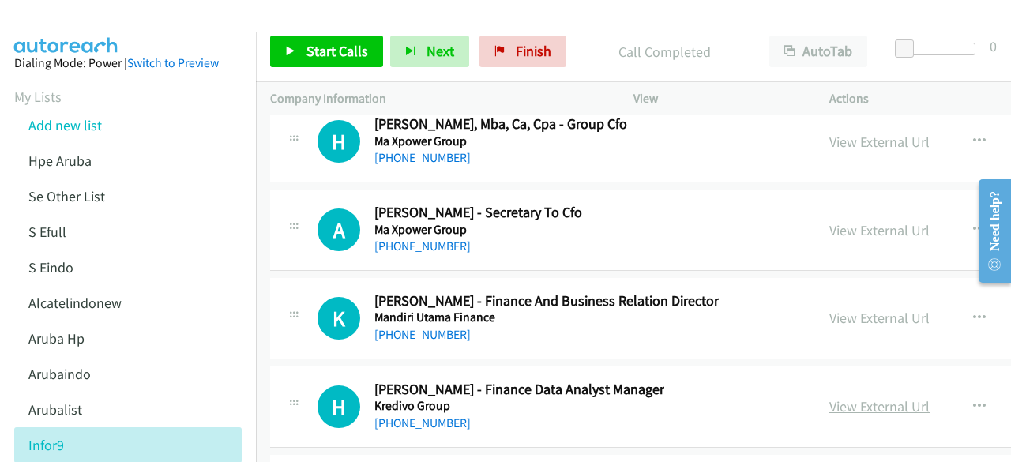
click at [829, 397] on link "View External Url" at bounding box center [879, 406] width 100 height 18
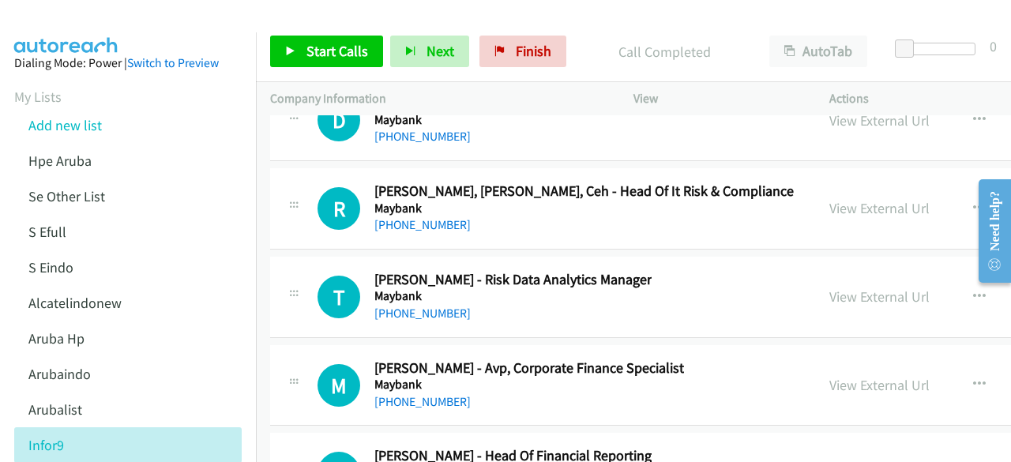
scroll to position [26838, 0]
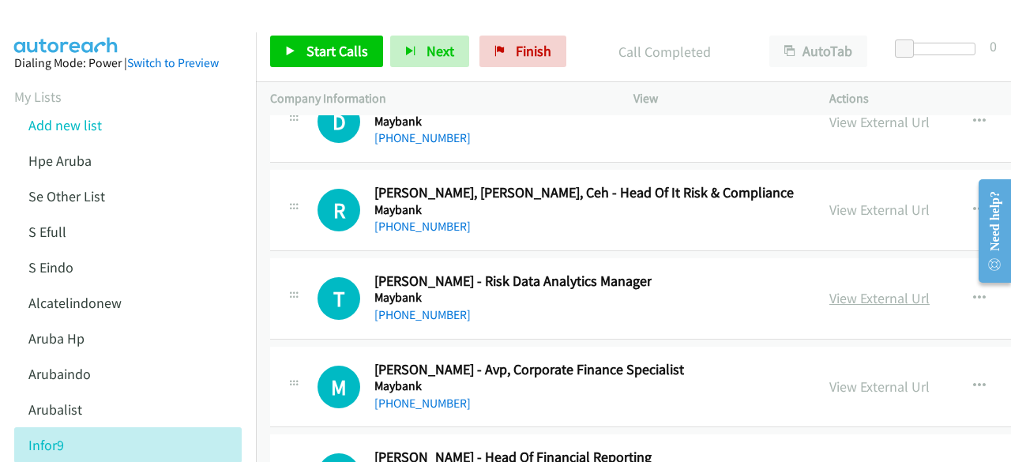
click at [829, 289] on link "View External Url" at bounding box center [879, 298] width 100 height 18
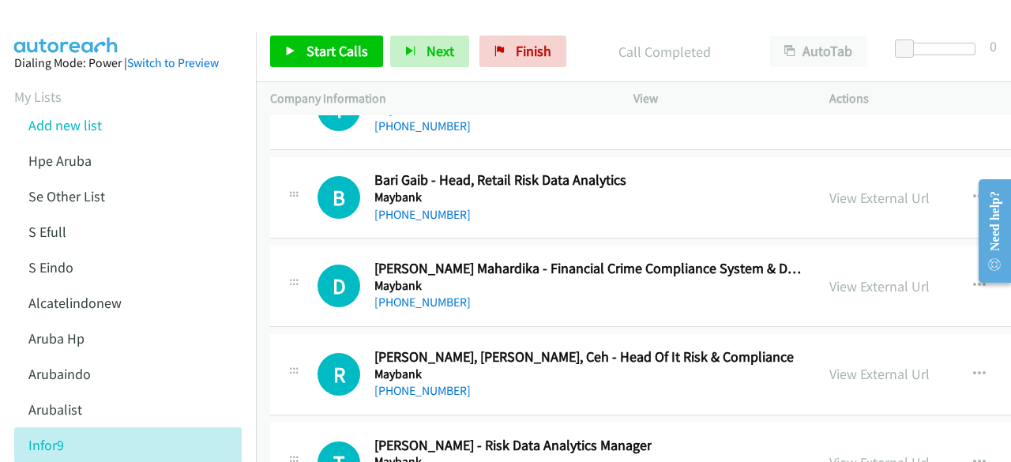
scroll to position [26674, 0]
click at [829, 365] on link "View External Url" at bounding box center [879, 374] width 100 height 18
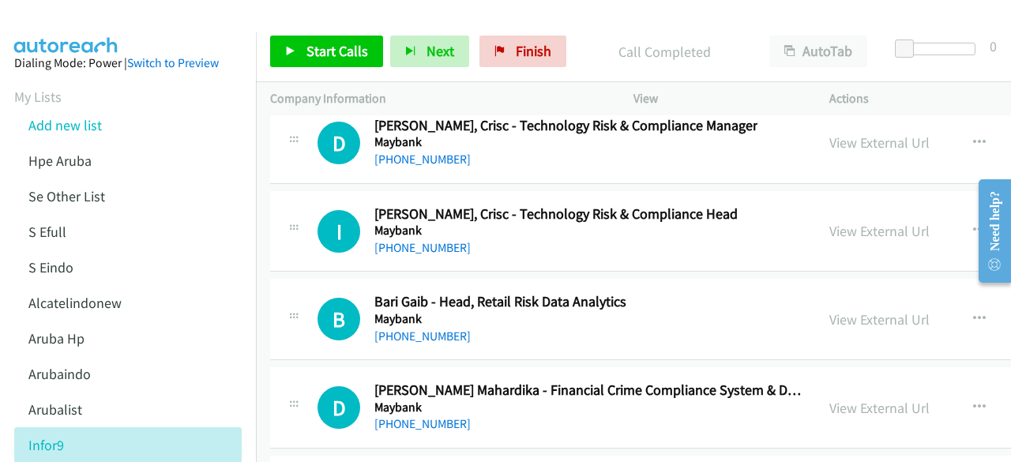
scroll to position [26552, 0]
click at [829, 399] on link "View External Url" at bounding box center [879, 408] width 100 height 18
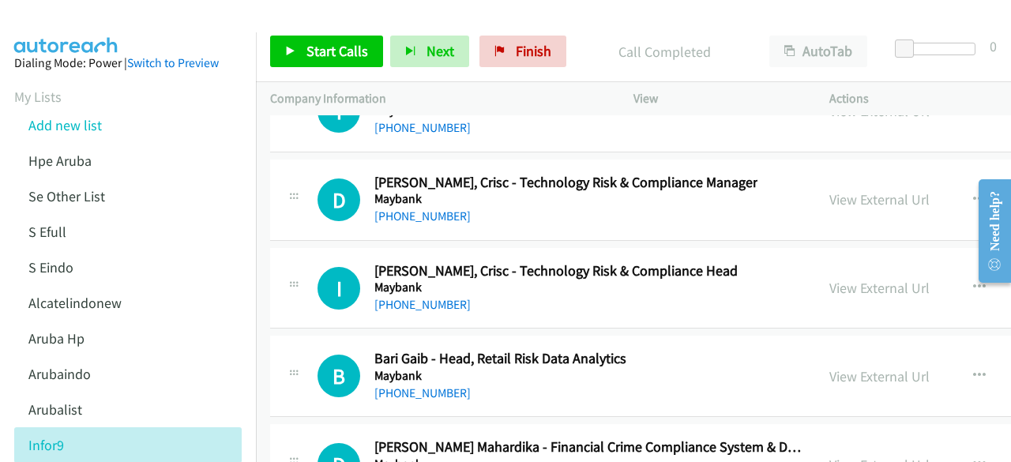
scroll to position [26496, 0]
click at [839, 367] on link "View External Url" at bounding box center [879, 376] width 100 height 18
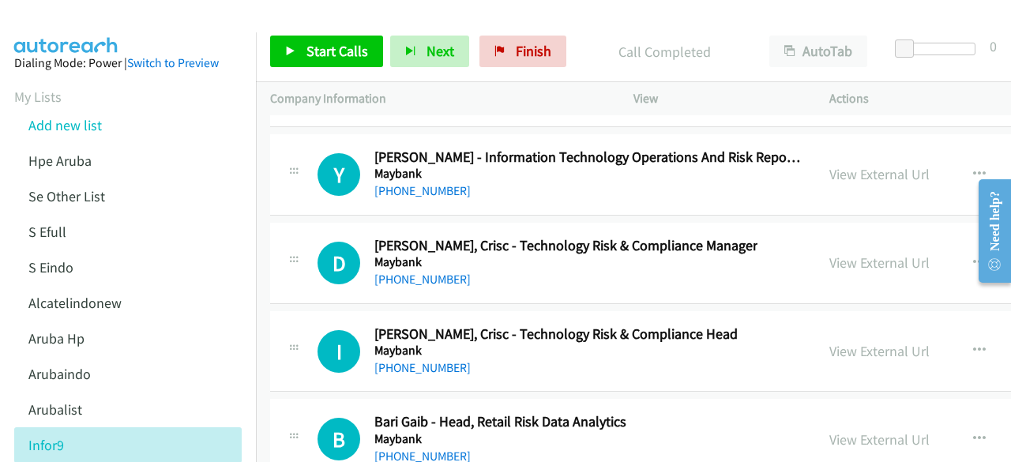
scroll to position [26426, 0]
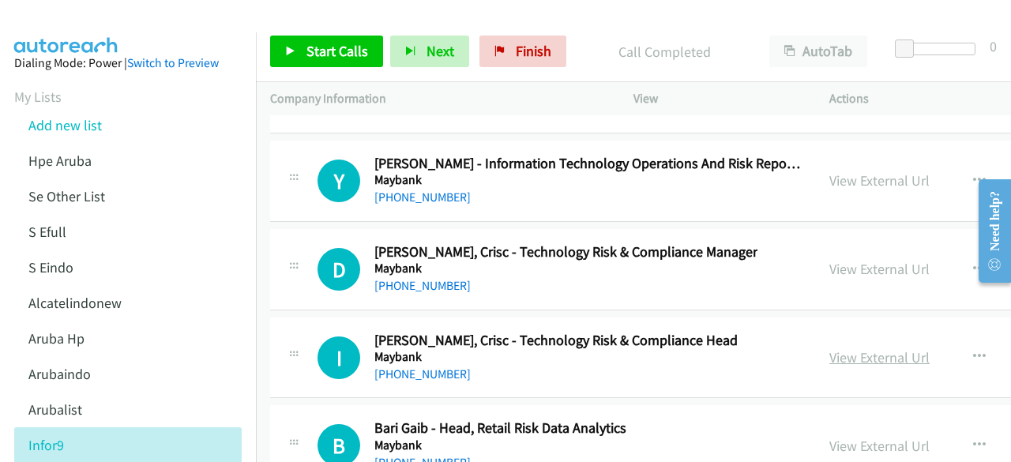
click at [829, 348] on link "View External Url" at bounding box center [879, 357] width 100 height 18
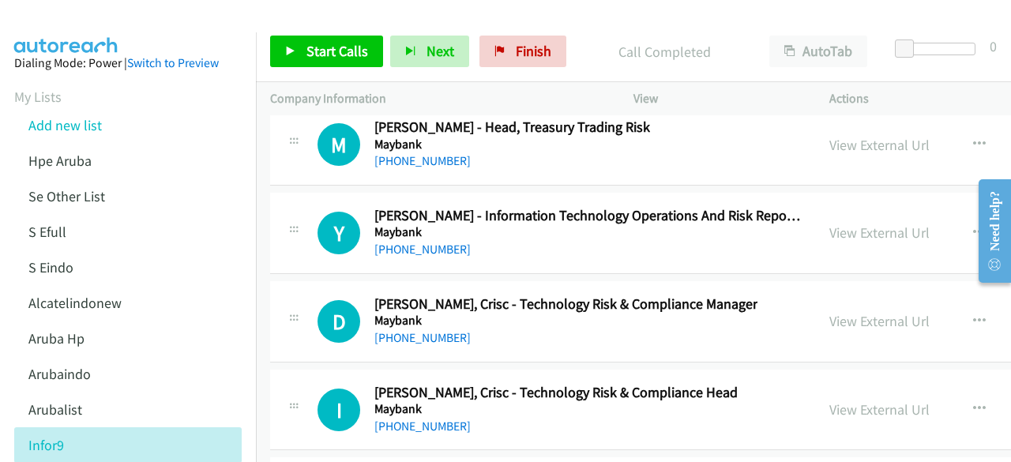
scroll to position [26344, 0]
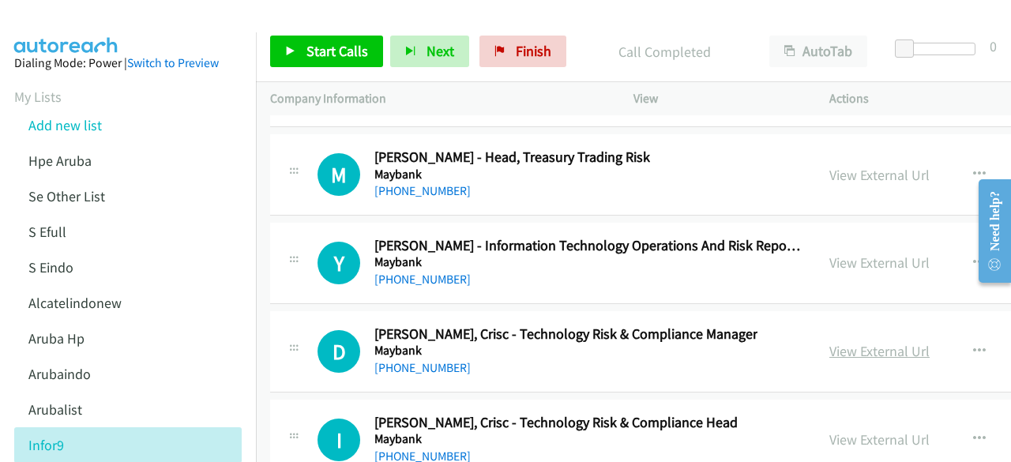
click at [829, 342] on link "View External Url" at bounding box center [879, 351] width 100 height 18
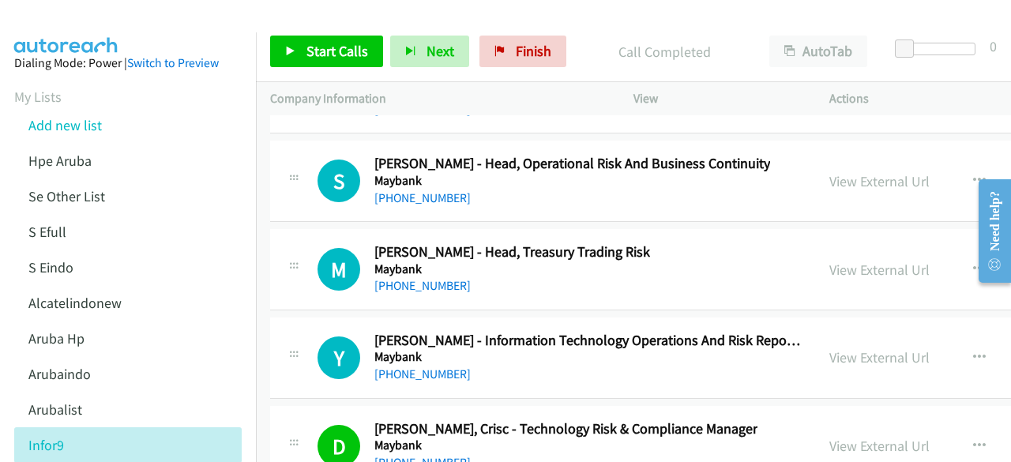
scroll to position [26244, 0]
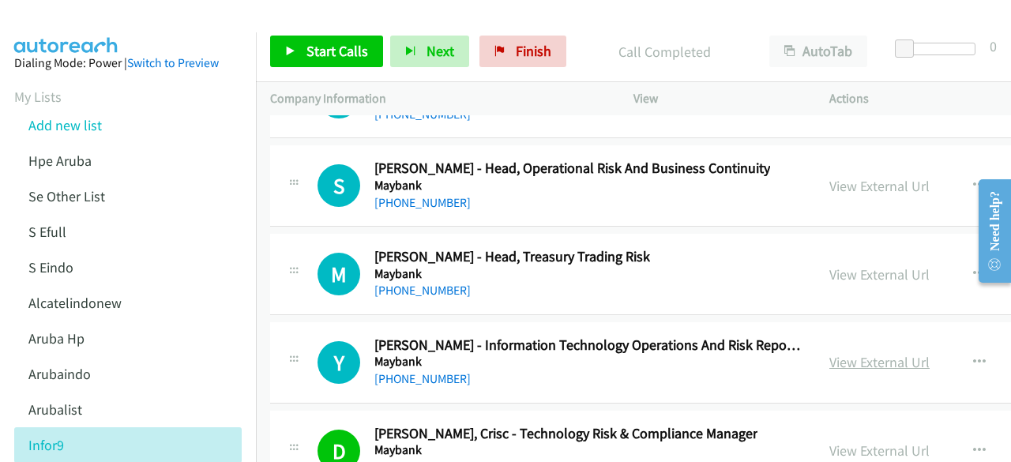
click at [829, 353] on link "View External Url" at bounding box center [879, 362] width 100 height 18
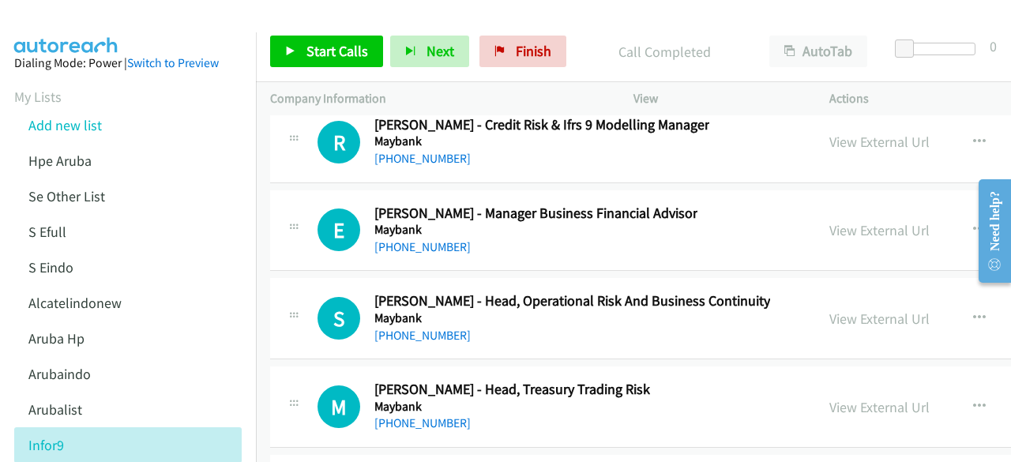
scroll to position [26110, 0]
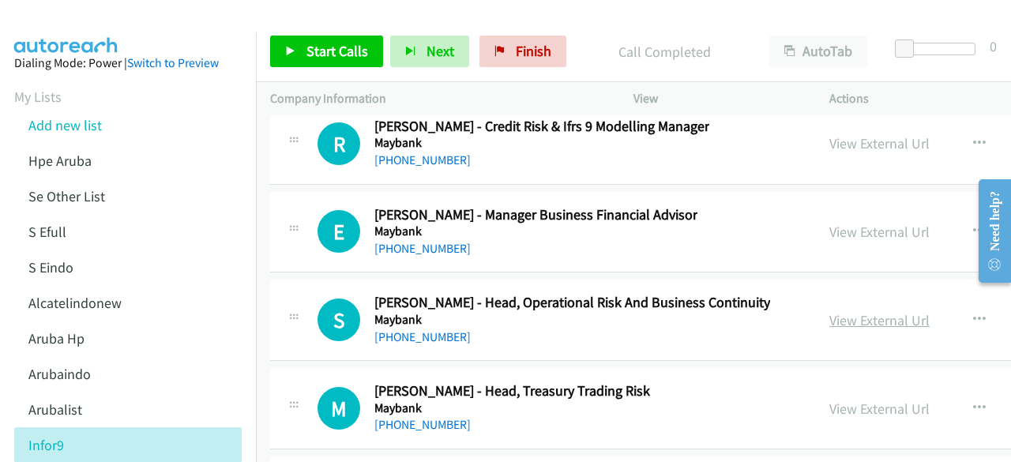
click at [829, 311] on link "View External Url" at bounding box center [879, 320] width 100 height 18
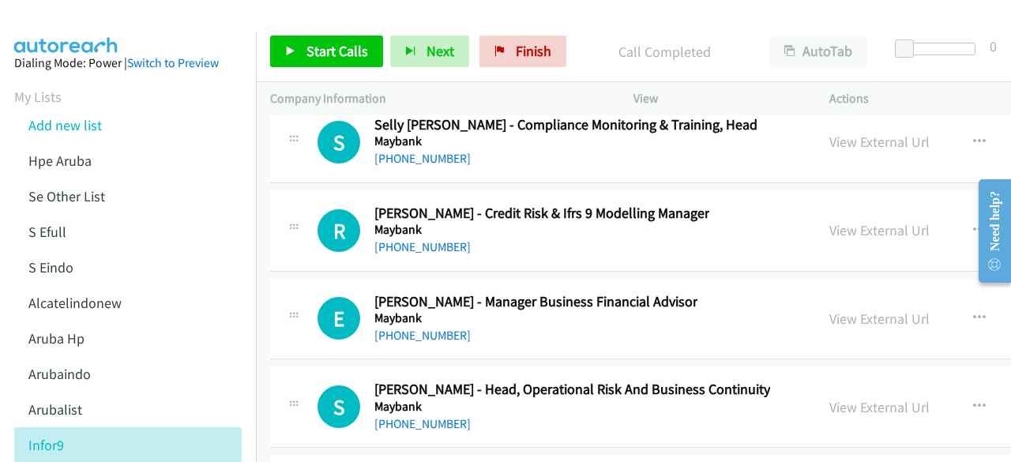
scroll to position [25987, 0]
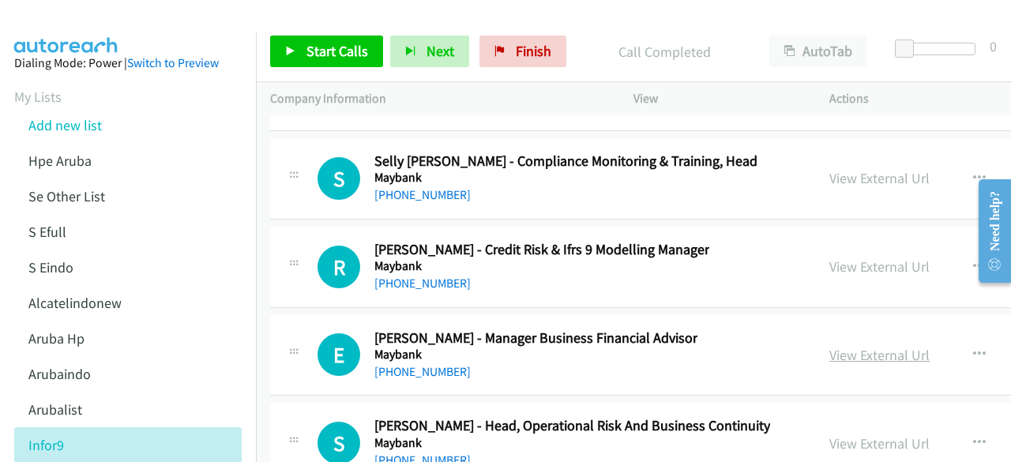
click at [829, 346] on link "View External Url" at bounding box center [879, 355] width 100 height 18
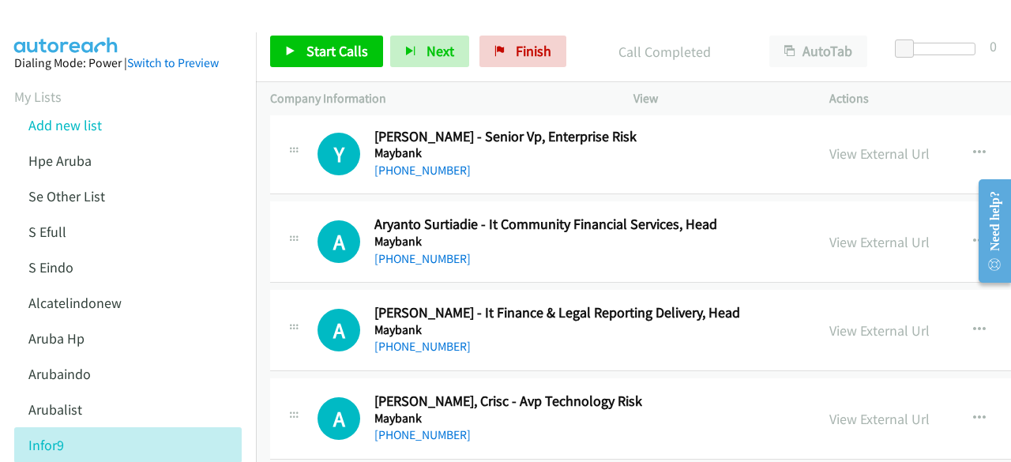
scroll to position [25657, 0]
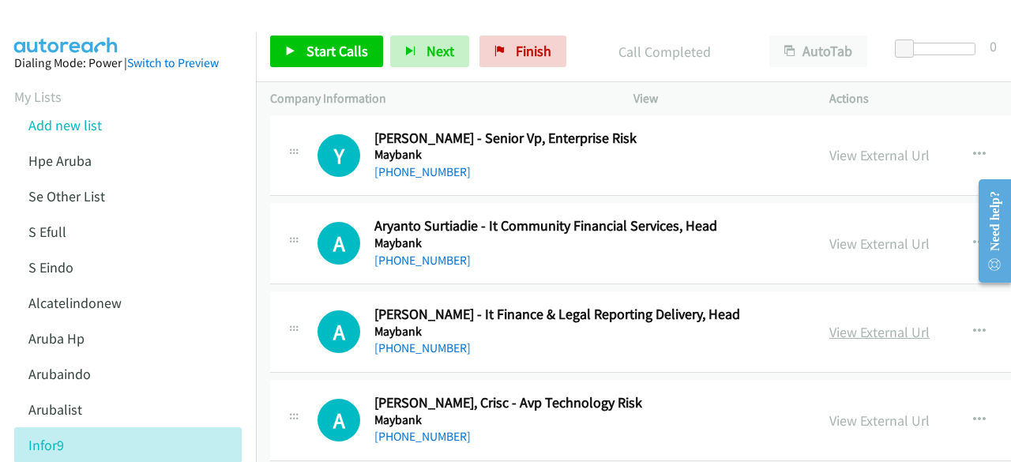
click at [829, 323] on link "View External Url" at bounding box center [879, 332] width 100 height 18
